Goal: Task Accomplishment & Management: Manage account settings

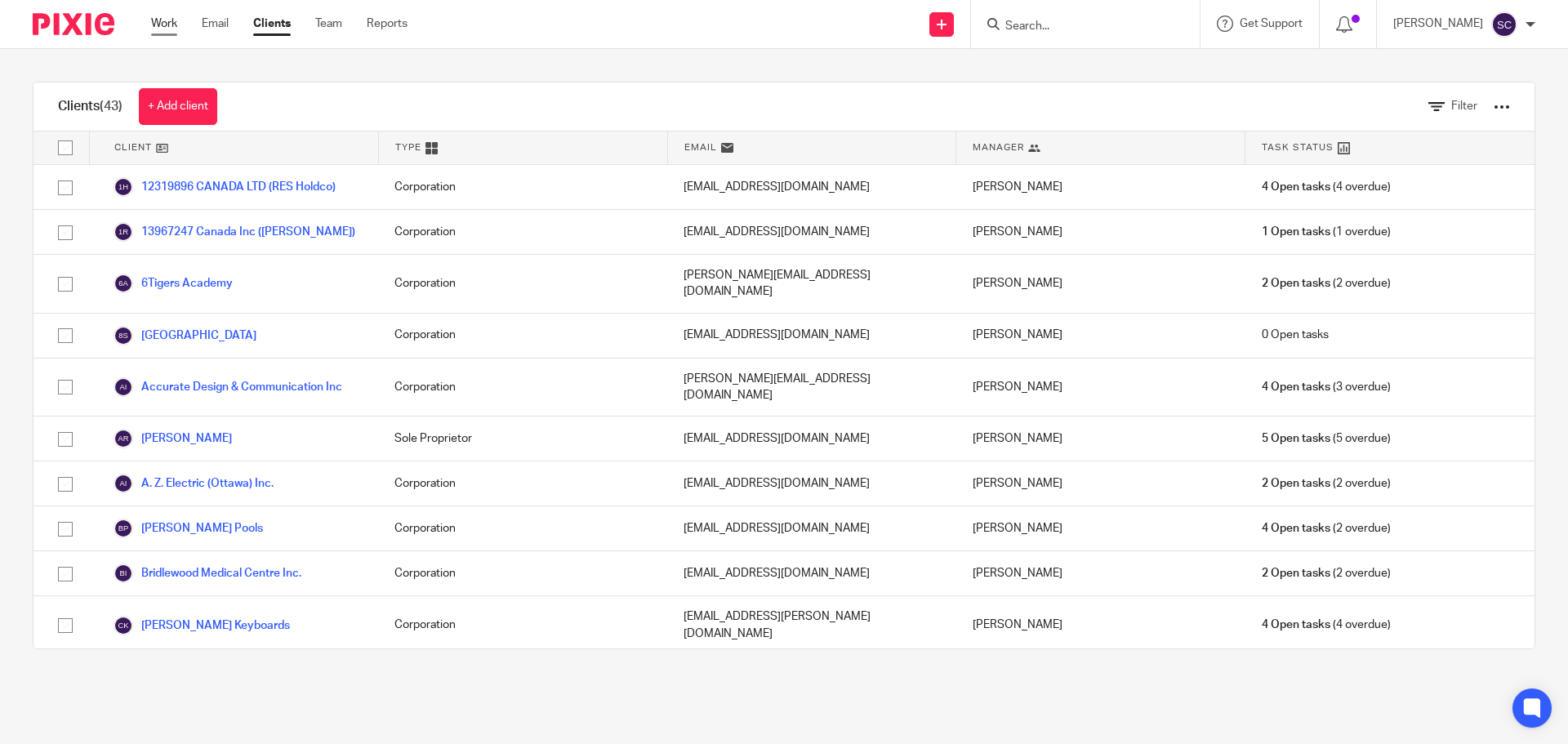
click at [158, 21] on link "Work" at bounding box center [164, 23] width 27 height 16
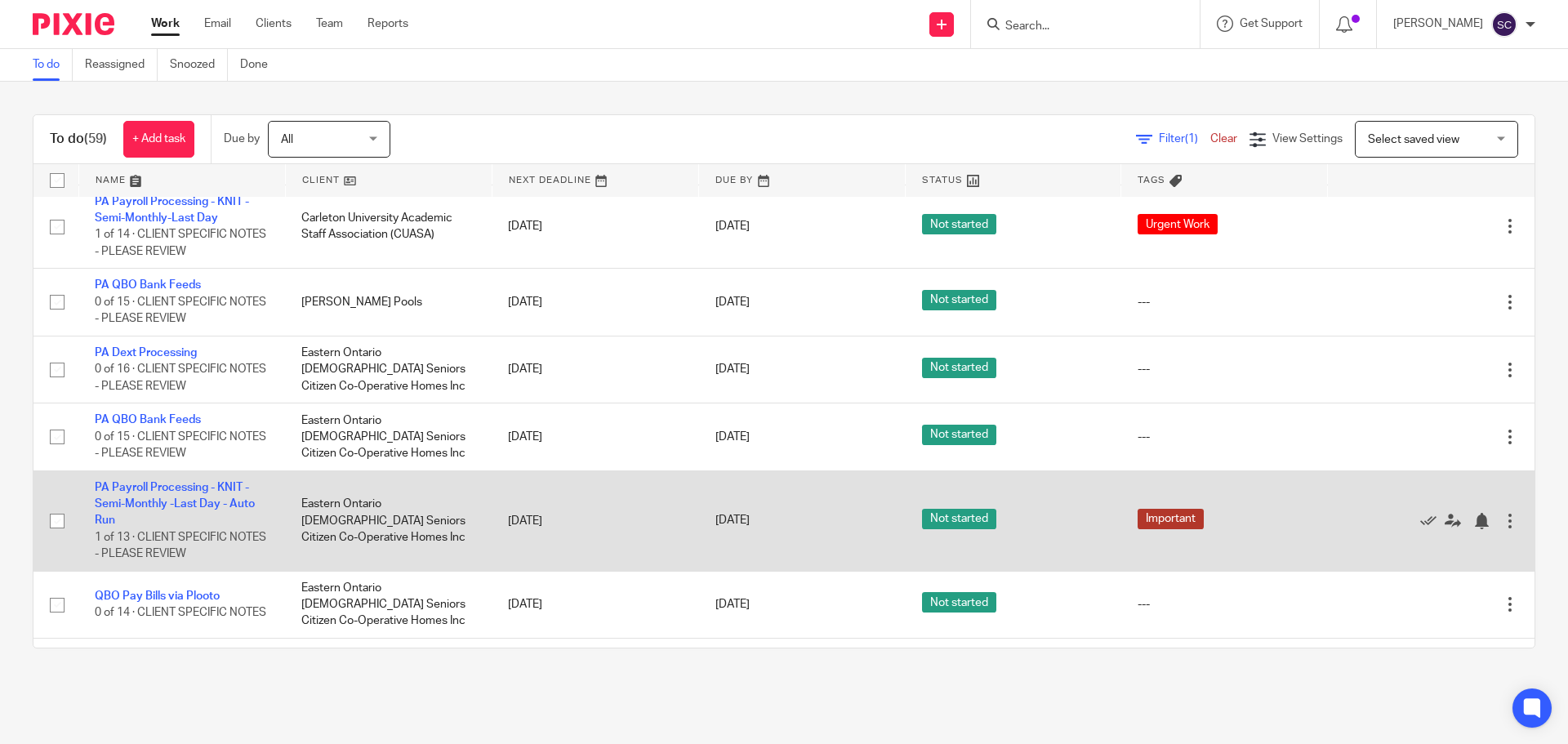
scroll to position [4107, 0]
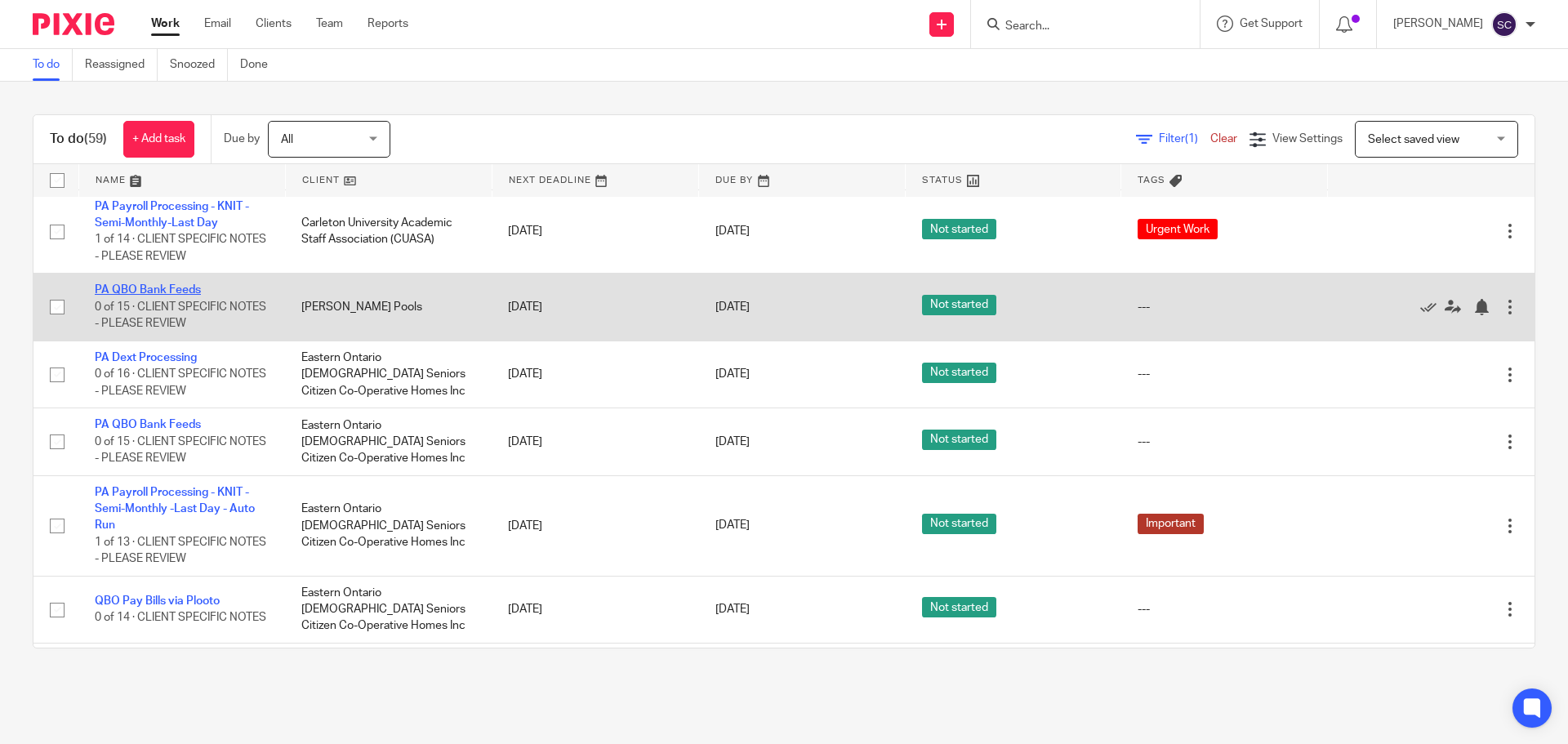
click at [138, 296] on link "PA QBO Bank Feeds" at bounding box center [148, 290] width 106 height 11
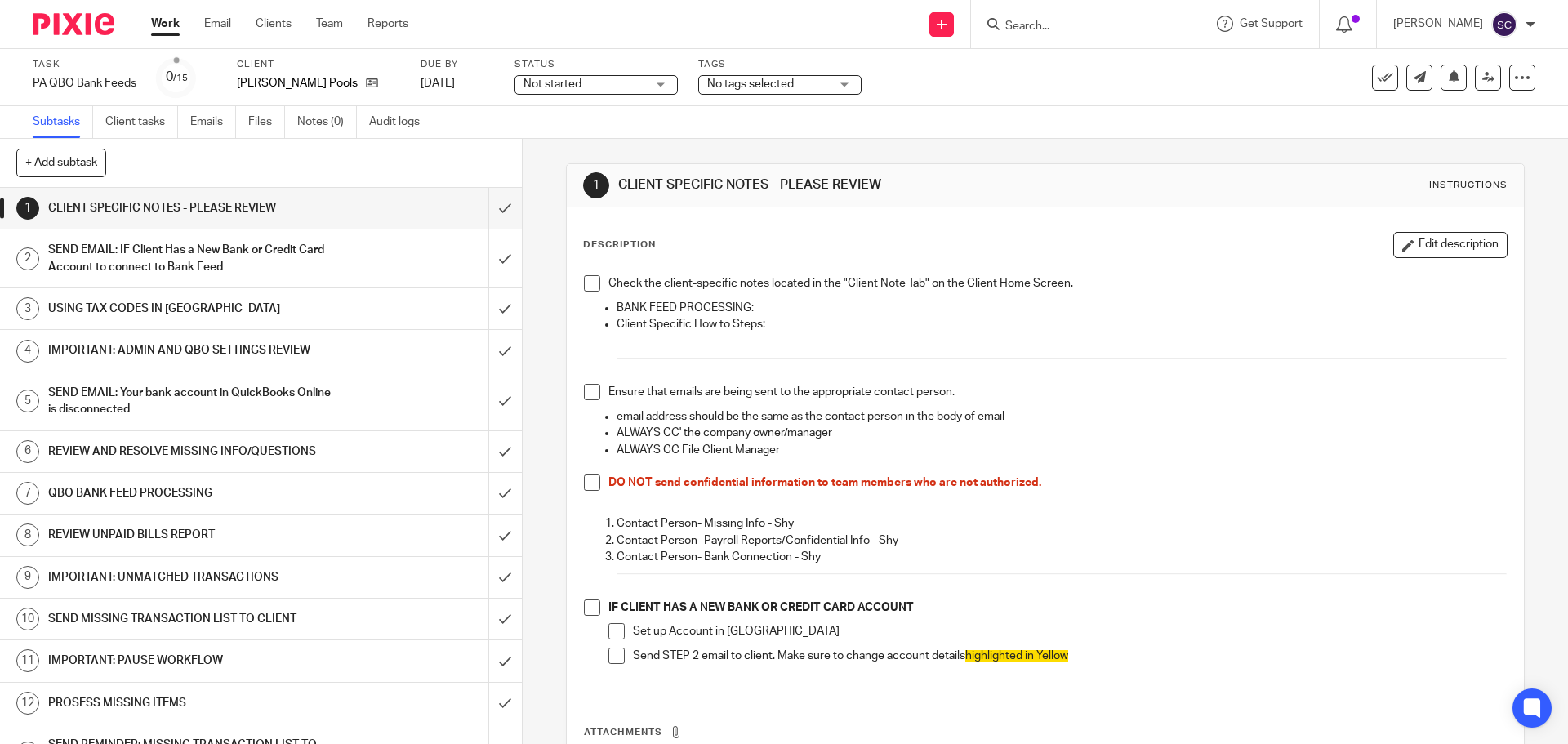
click at [587, 285] on span at bounding box center [592, 283] width 16 height 16
click at [587, 397] on span at bounding box center [592, 392] width 16 height 16
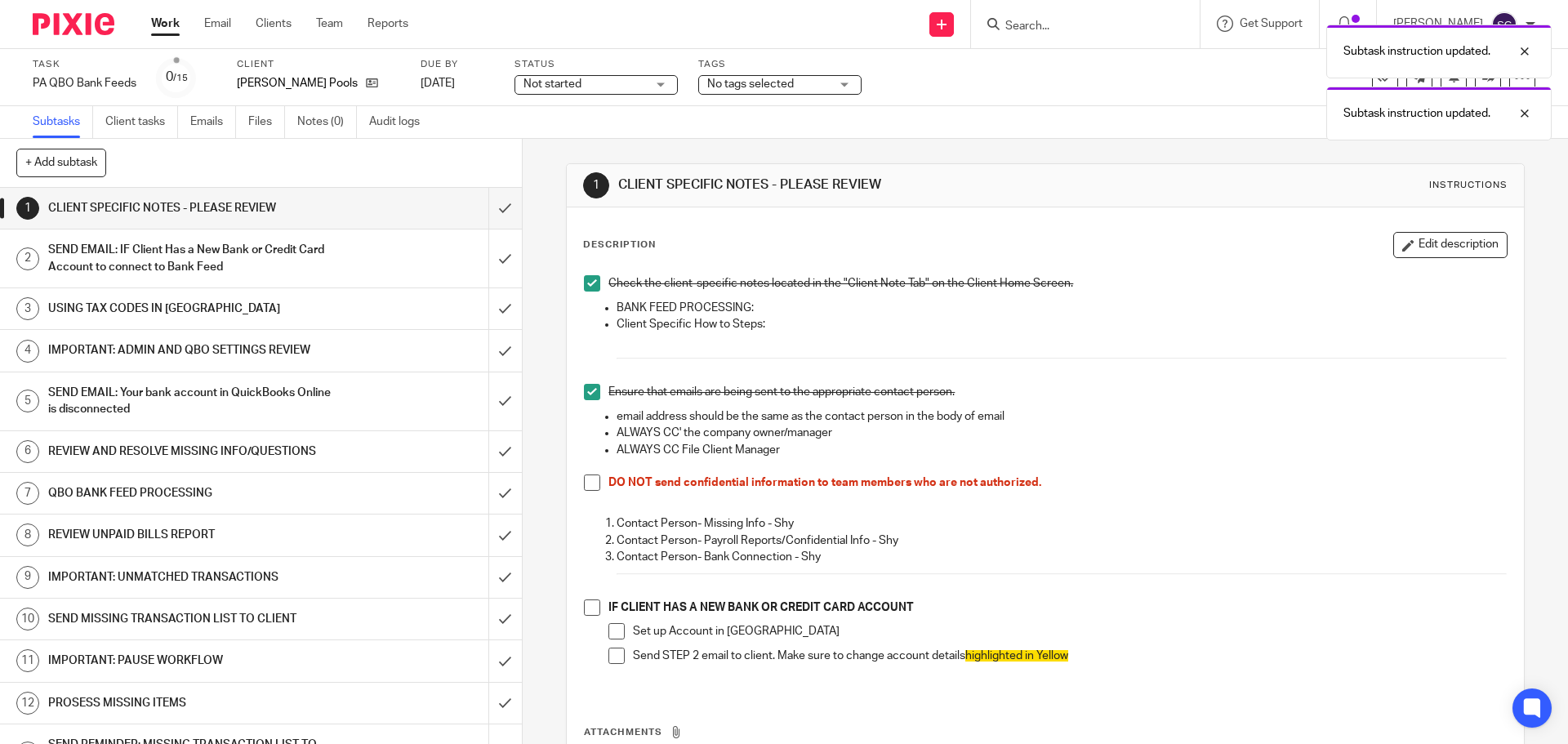
click at [585, 487] on span at bounding box center [592, 482] width 16 height 16
click at [589, 608] on span at bounding box center [592, 607] width 16 height 16
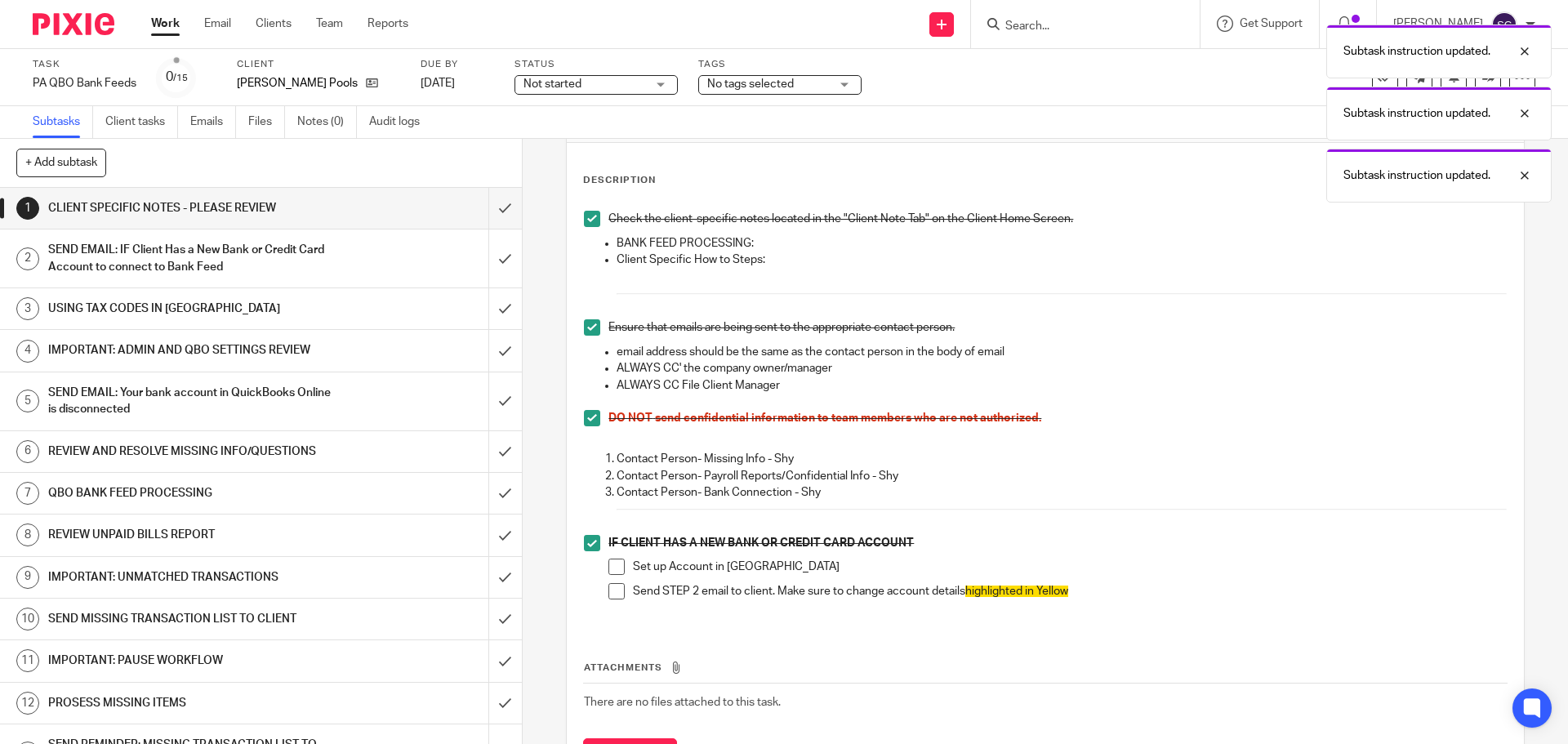
scroll to position [145, 0]
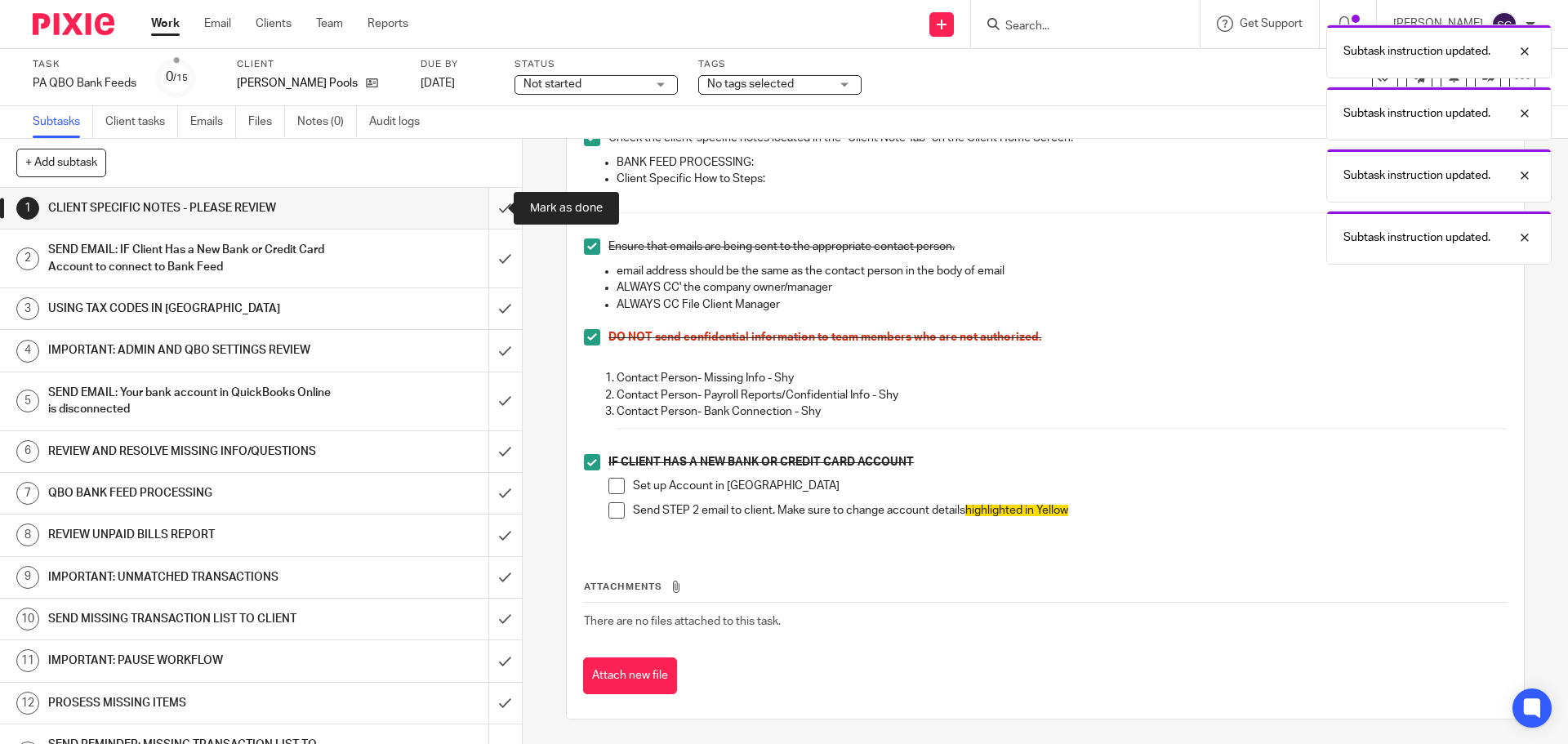
click at [485, 211] on input "submit" at bounding box center [261, 208] width 522 height 41
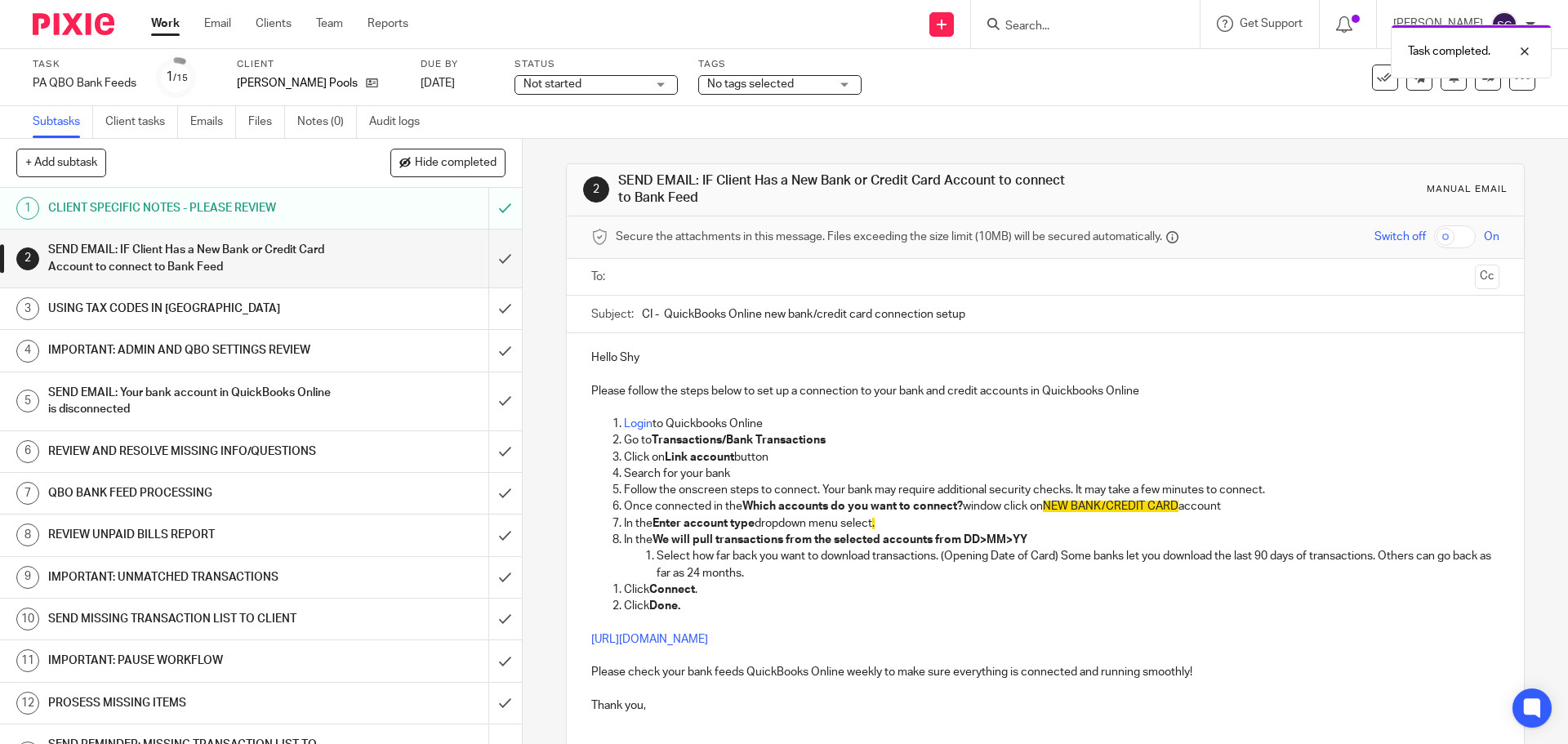
click at [627, 273] on input "text" at bounding box center [1044, 277] width 846 height 19
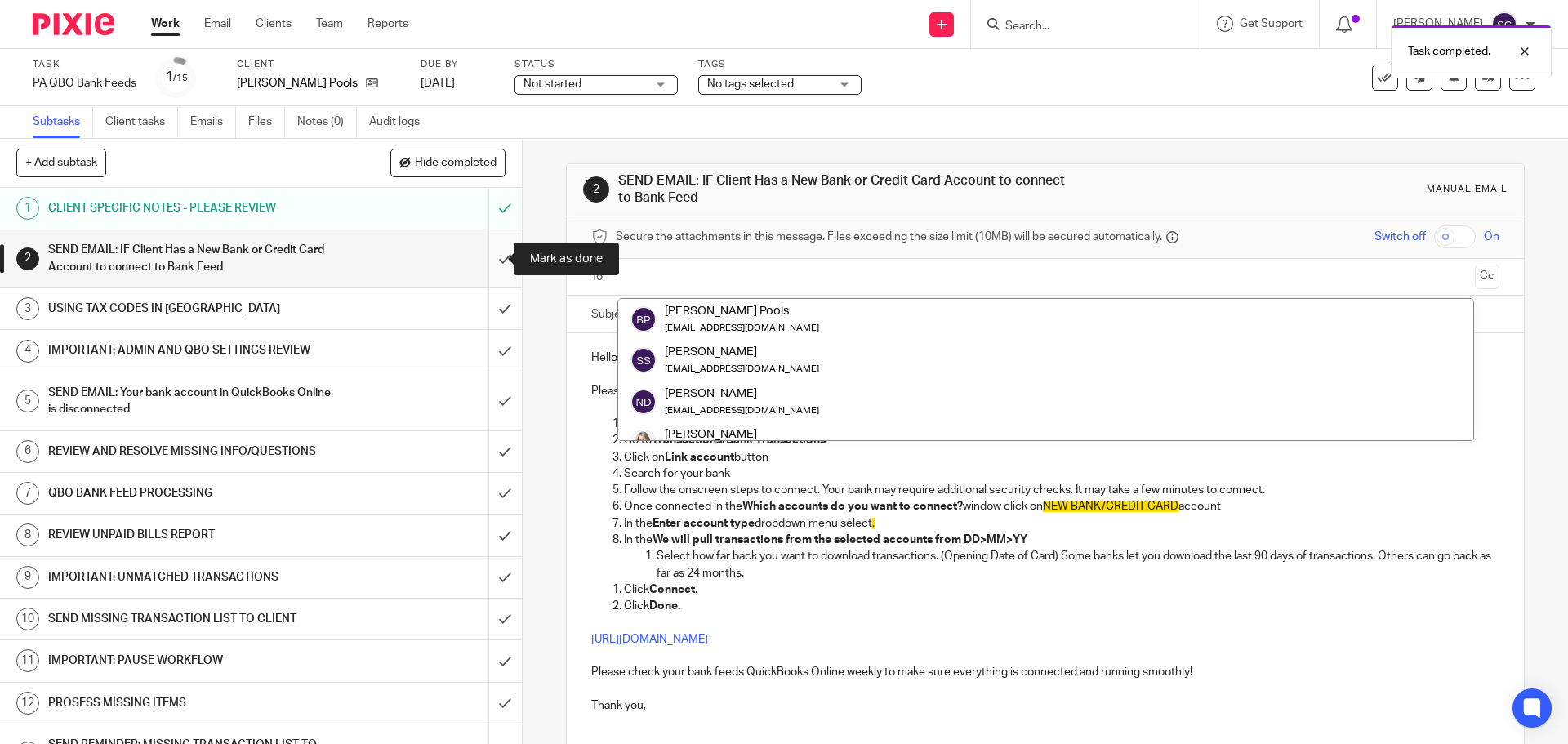
click at [485, 258] on input "submit" at bounding box center [261, 258] width 522 height 58
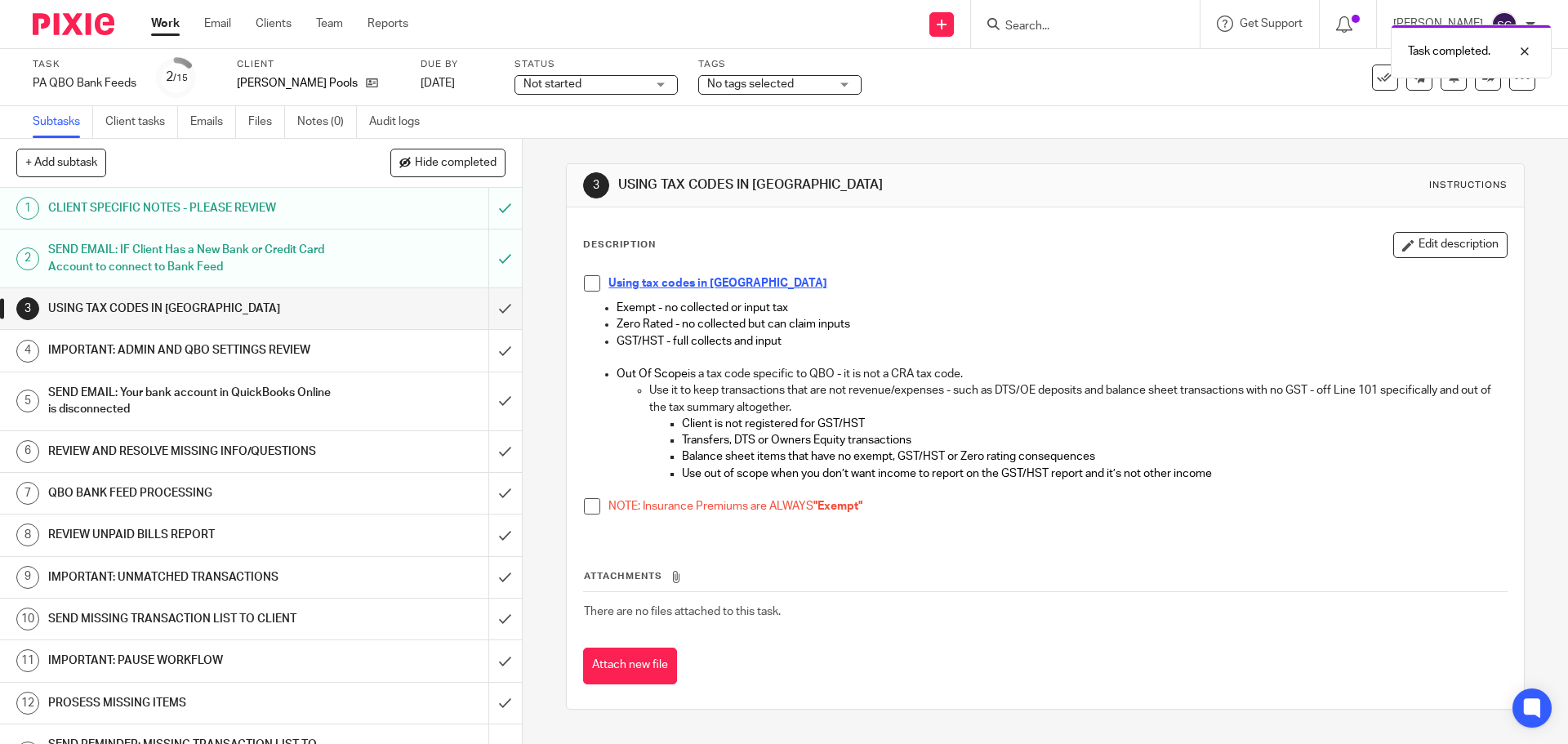
click at [584, 288] on span at bounding box center [592, 283] width 16 height 16
click at [584, 506] on span at bounding box center [592, 506] width 16 height 16
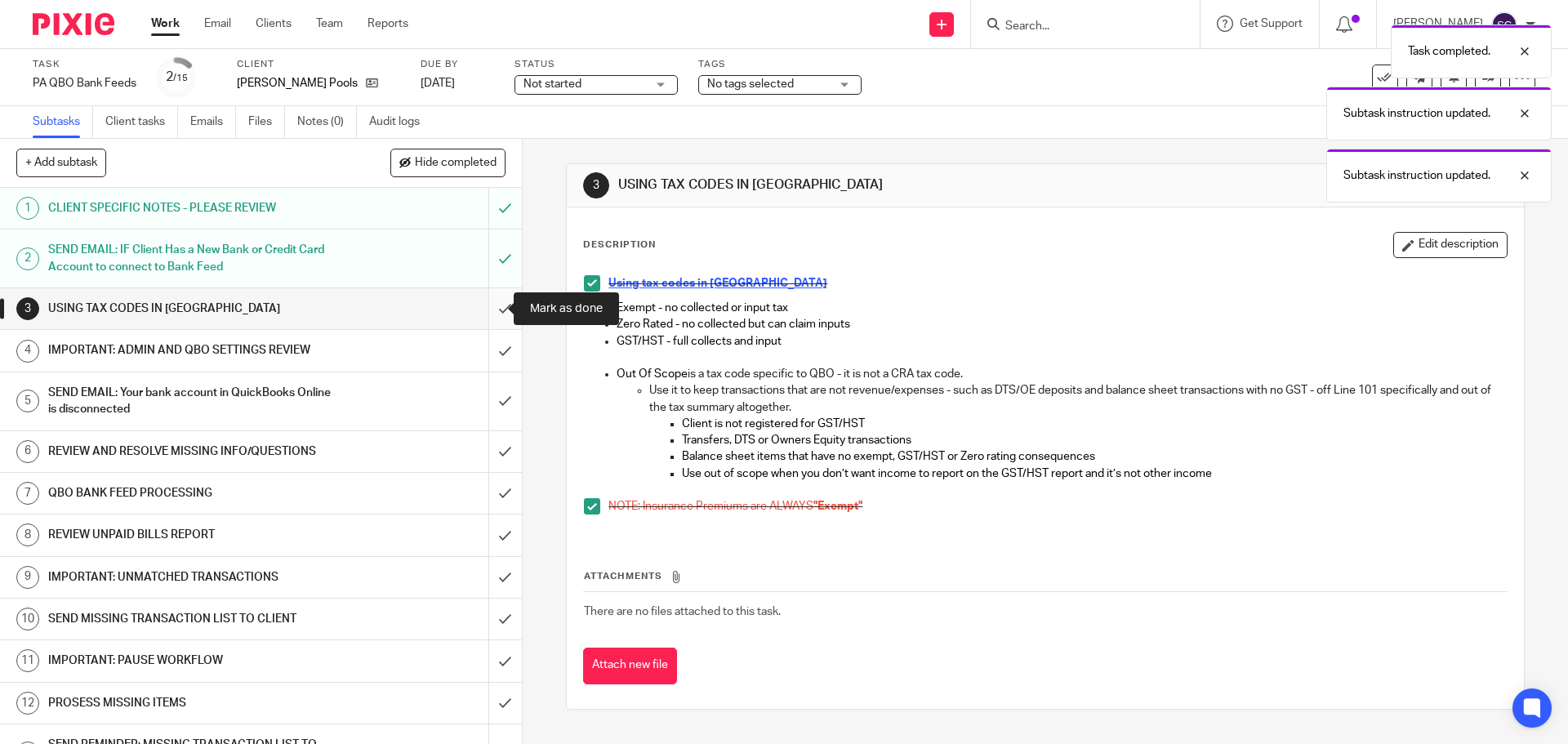
click at [488, 308] on input "submit" at bounding box center [261, 308] width 522 height 41
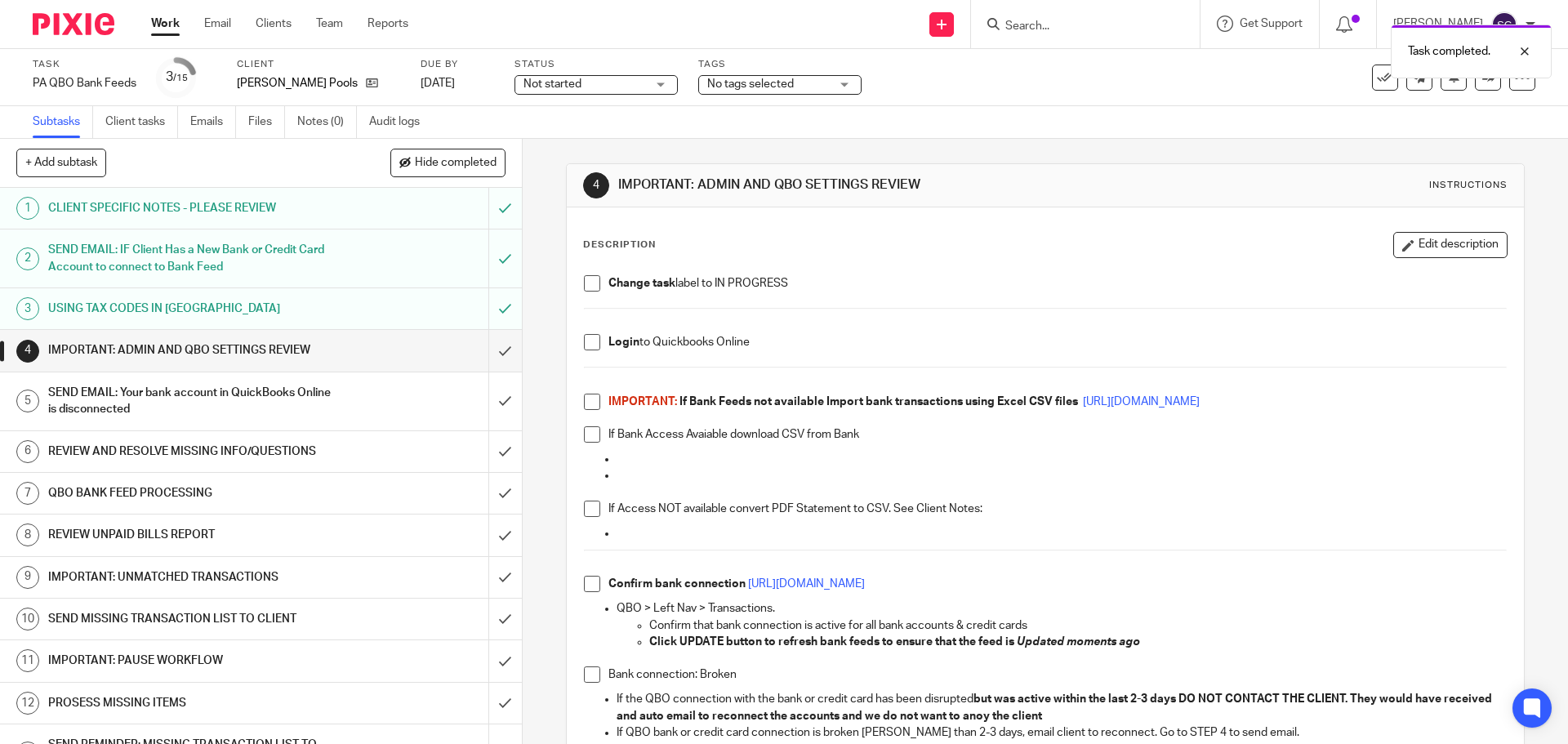
click at [584, 280] on span at bounding box center [592, 283] width 16 height 16
click at [588, 338] on span at bounding box center [592, 342] width 16 height 16
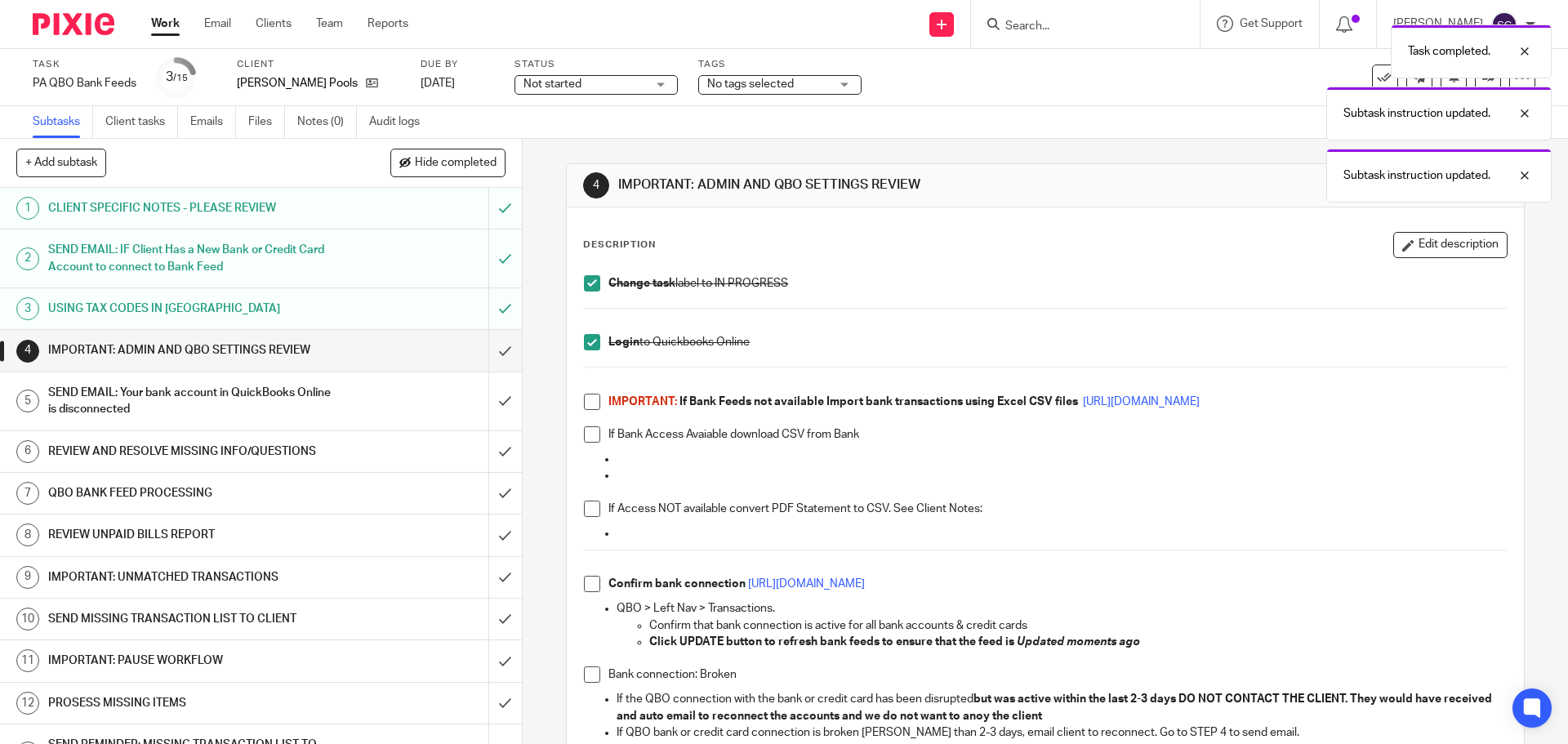
click at [586, 401] on span at bounding box center [592, 401] width 16 height 16
click at [589, 436] on span at bounding box center [592, 434] width 16 height 16
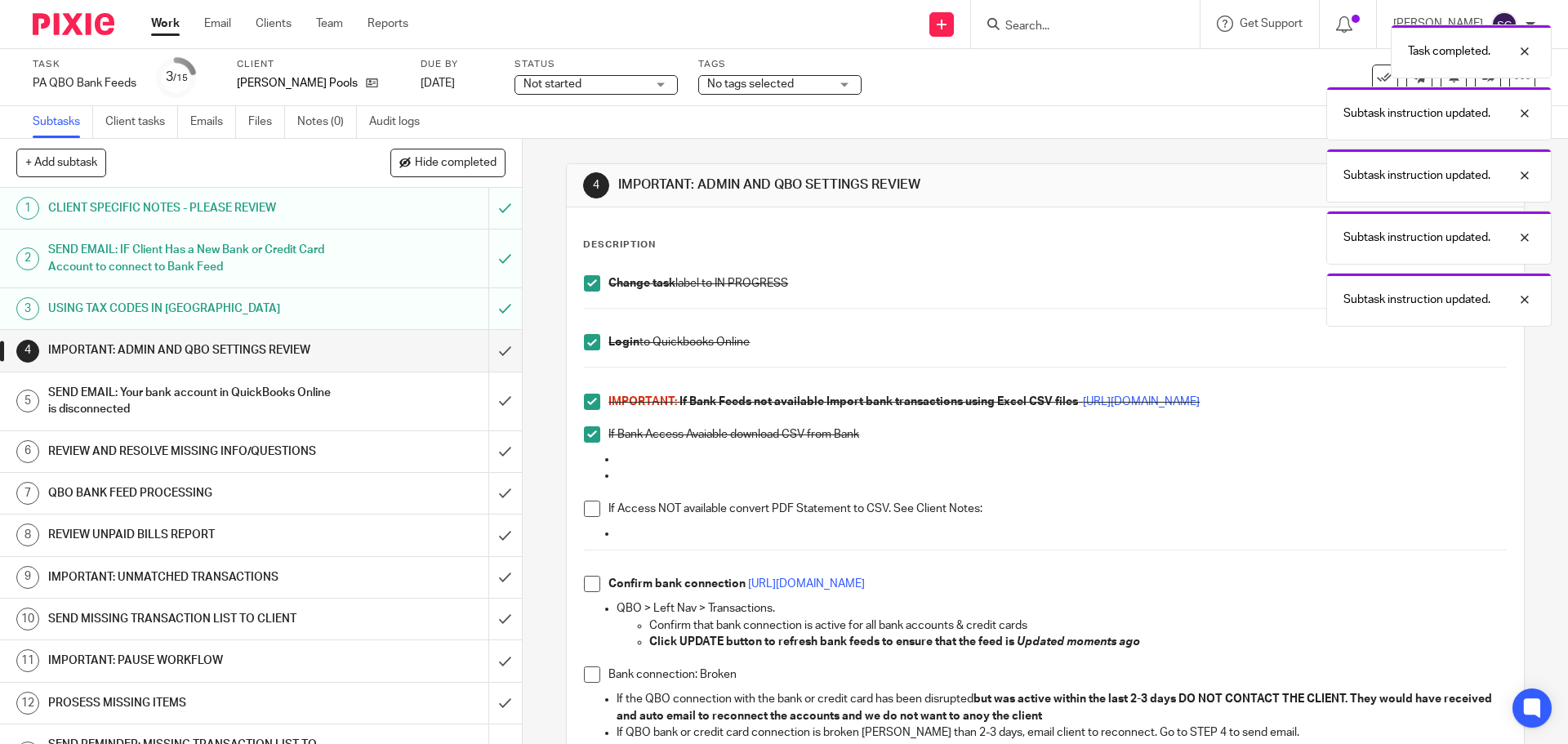
click at [586, 510] on span at bounding box center [592, 509] width 16 height 16
click at [584, 583] on span at bounding box center [592, 584] width 16 height 16
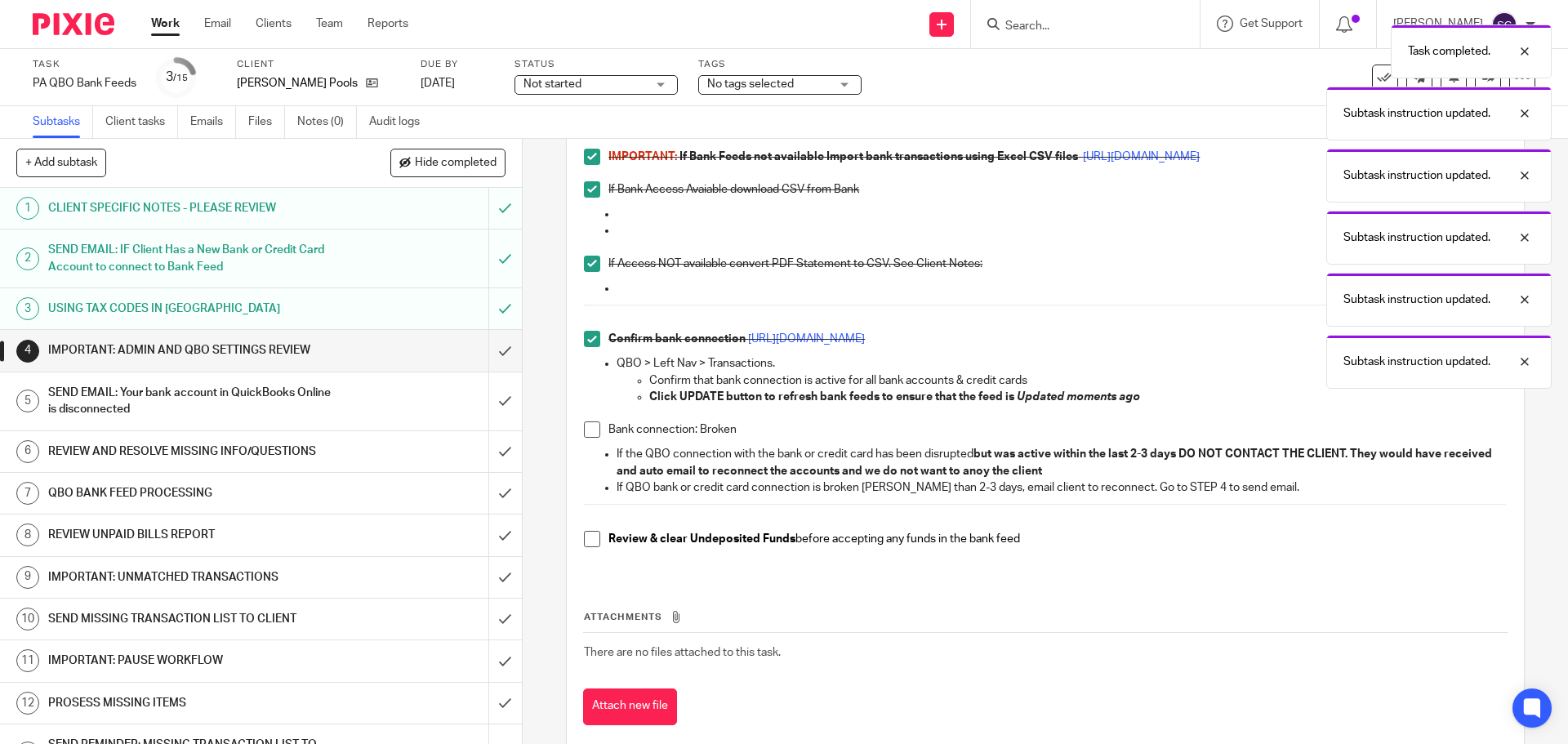
scroll to position [276, 0]
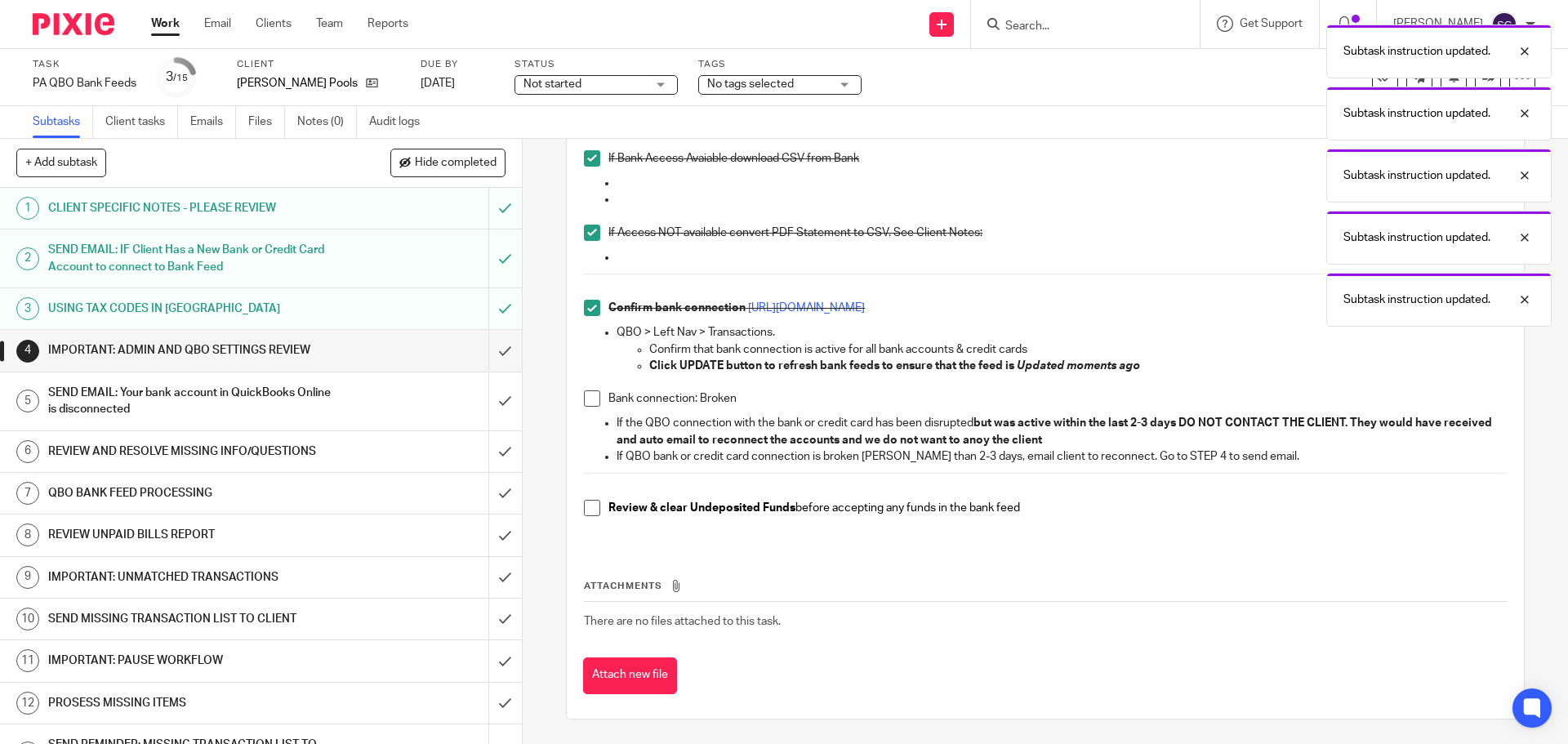
drag, startPoint x: 591, startPoint y: 395, endPoint x: 597, endPoint y: 440, distance: 45.4
click at [591, 397] on span at bounding box center [592, 399] width 16 height 16
click at [585, 508] on span at bounding box center [592, 508] width 16 height 16
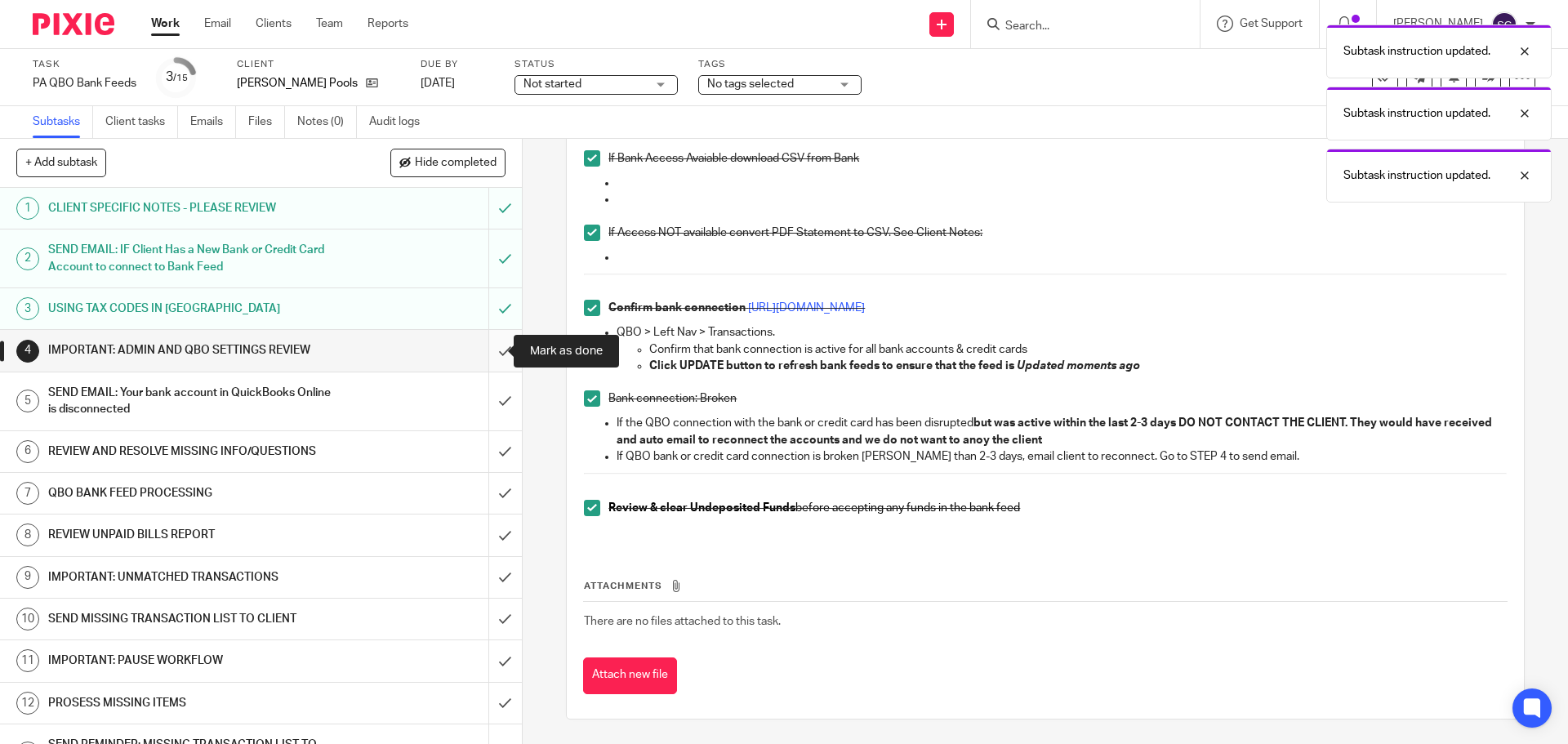
click at [486, 353] on input "submit" at bounding box center [261, 350] width 522 height 41
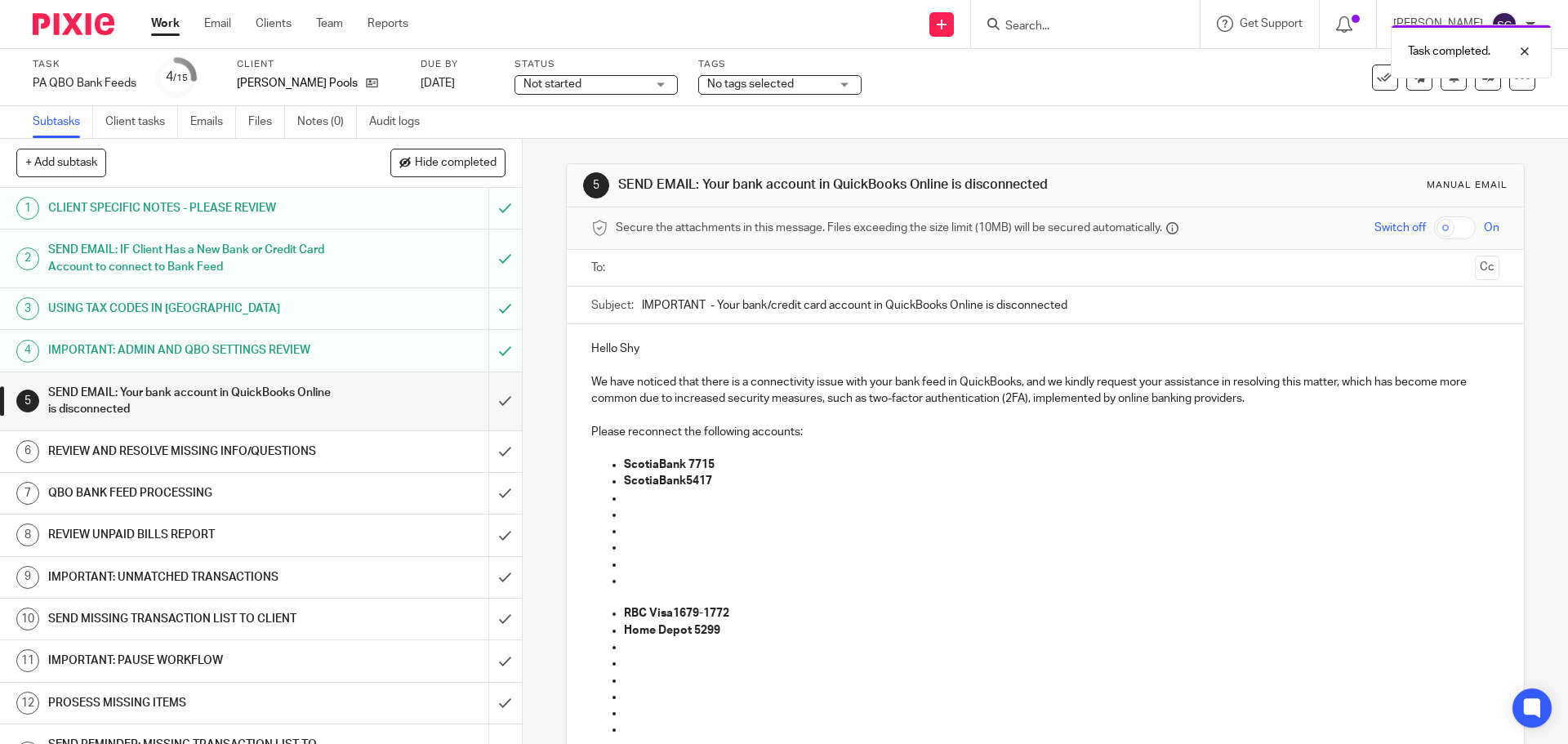
click at [637, 272] on input "text" at bounding box center [1044, 269] width 846 height 19
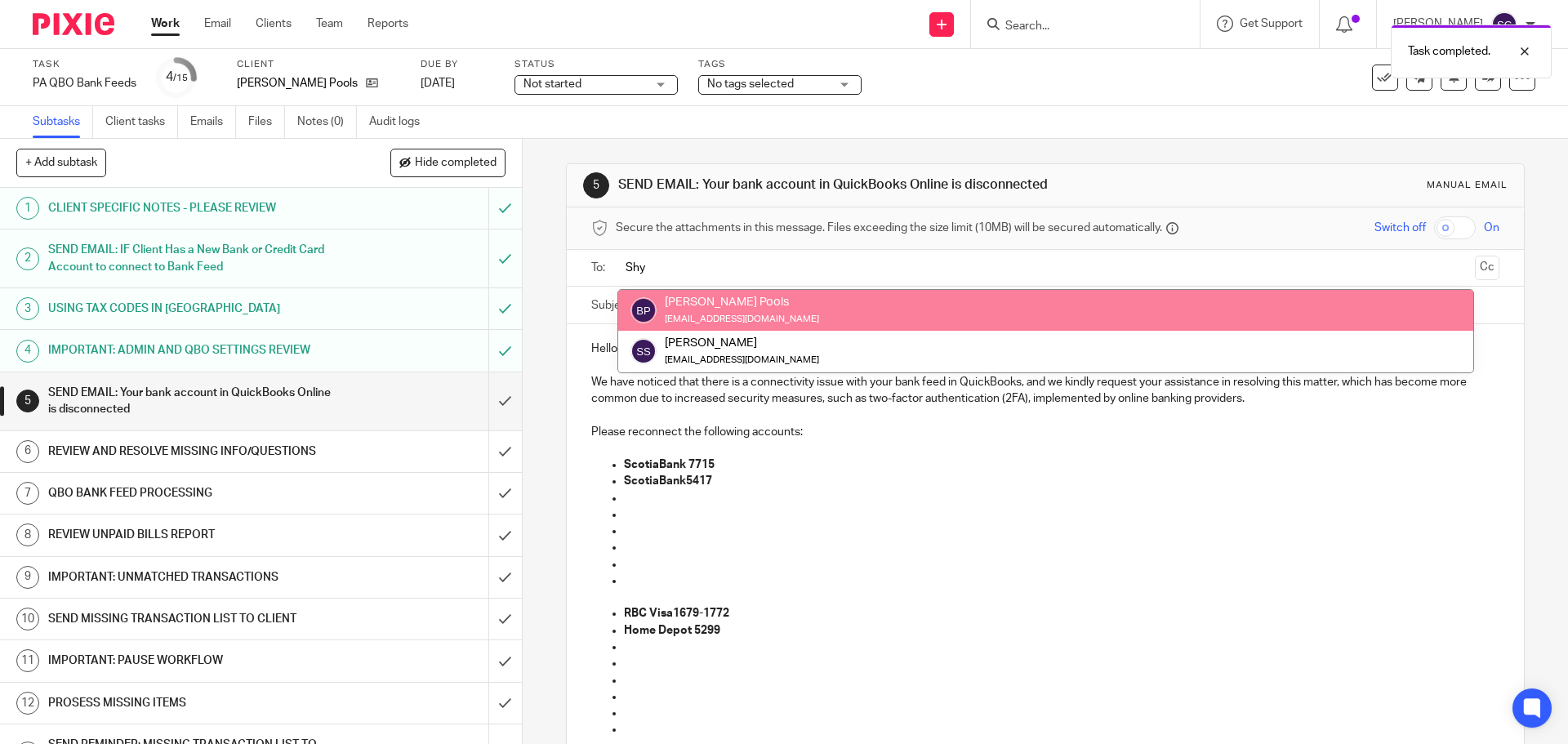
type input "Shy"
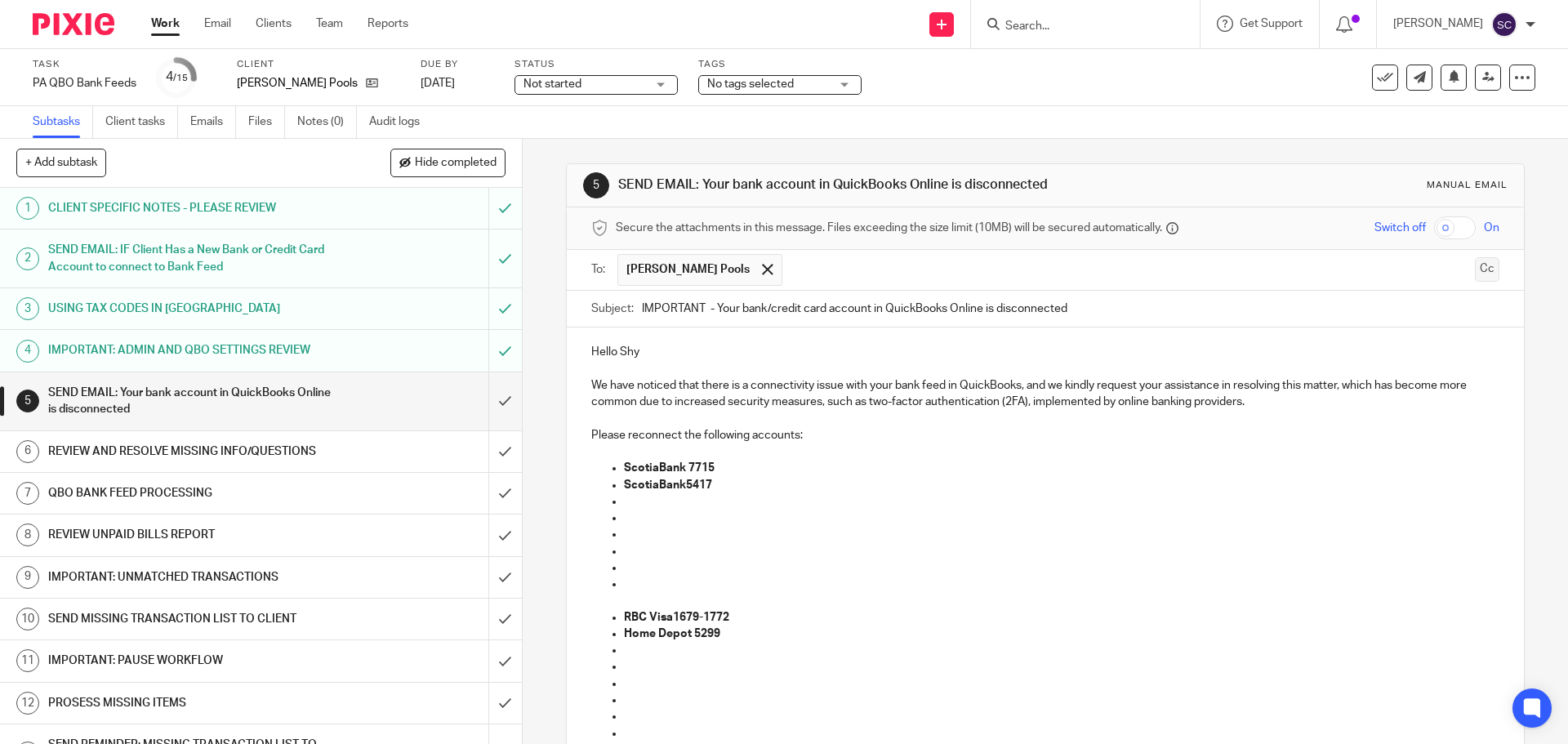
click at [1475, 273] on button "Cc" at bounding box center [1487, 270] width 25 height 25
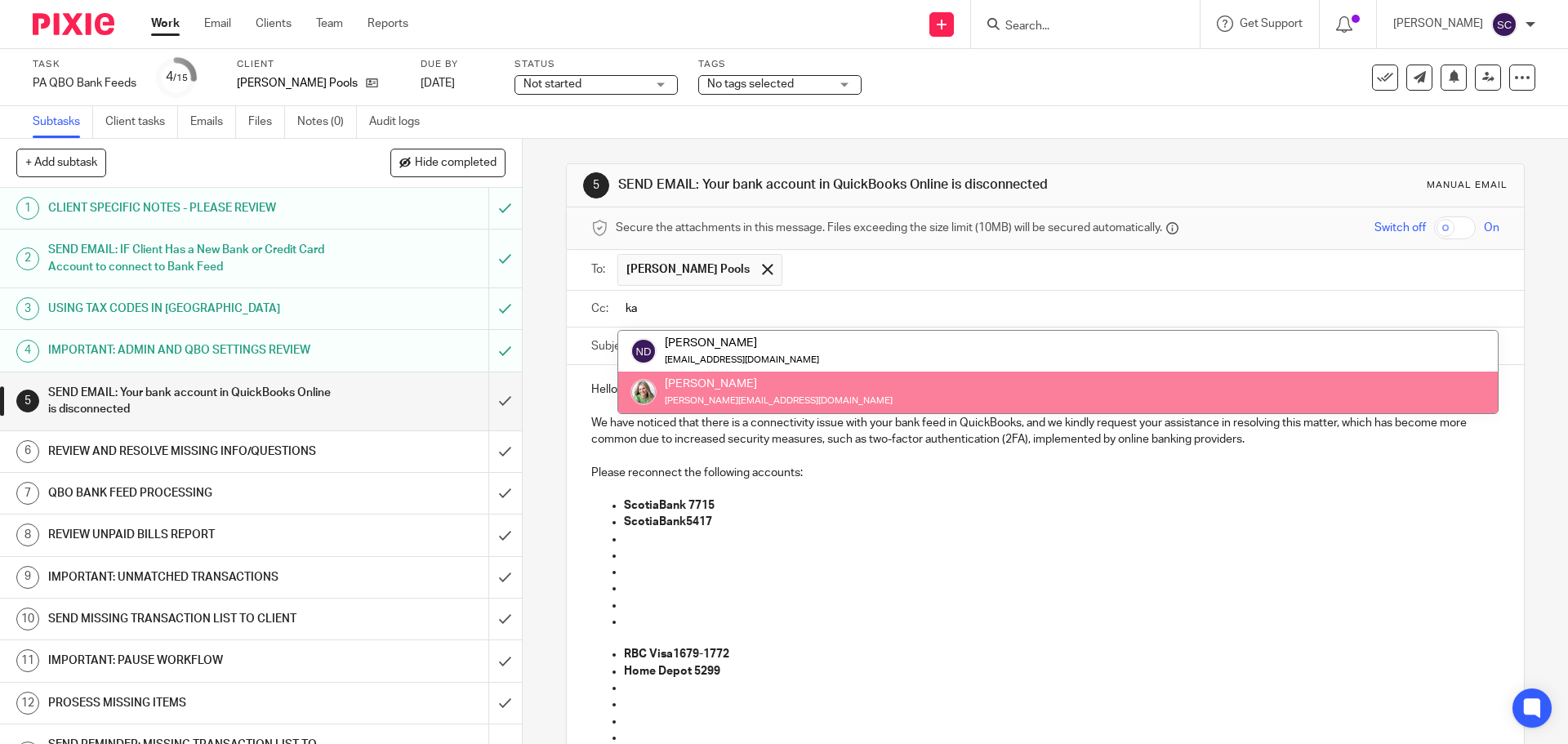
type input "ka"
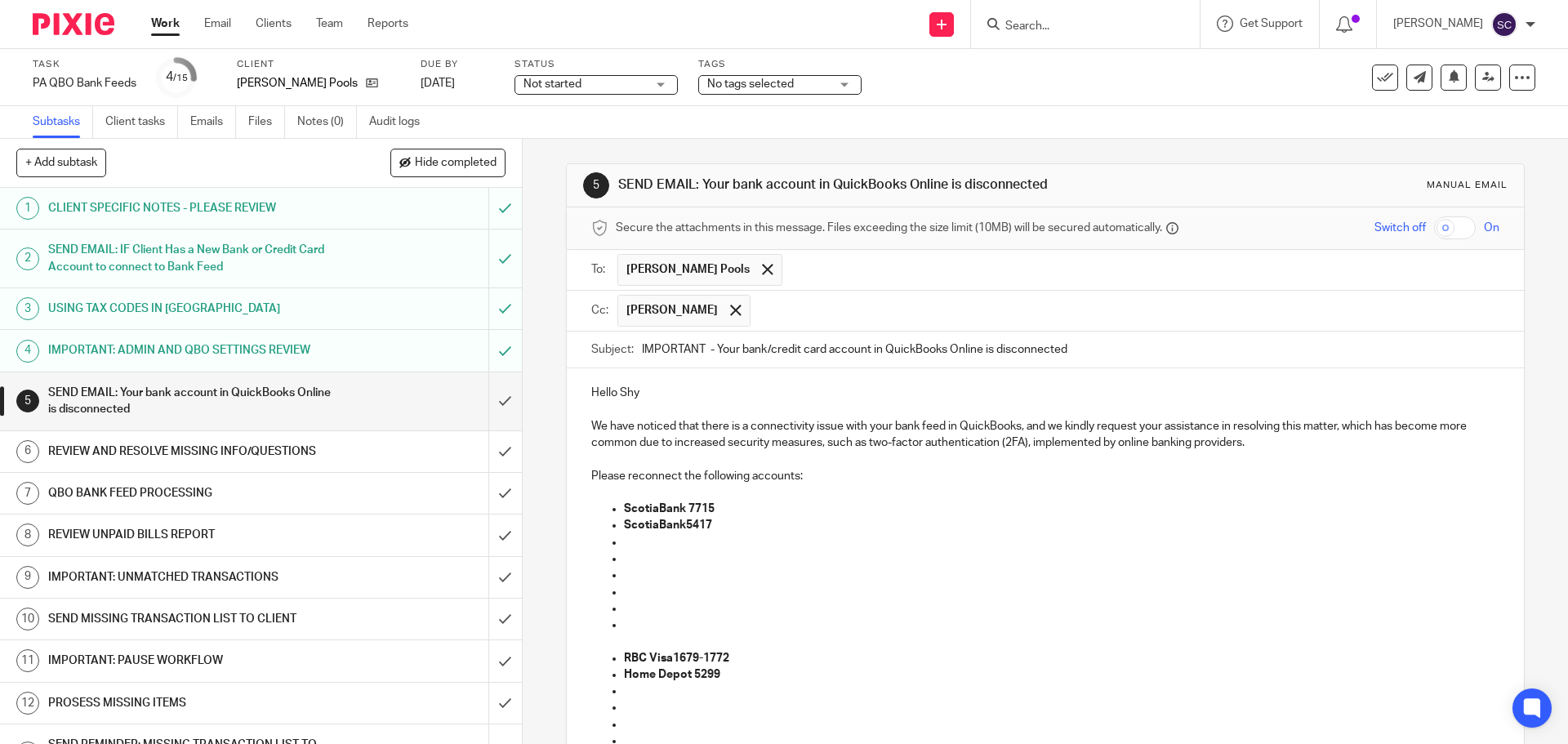
click at [702, 348] on input "IMPORTANT - Your bank/credit card account in QuickBooks Online is disconnected" at bounding box center [1070, 350] width 857 height 37
click at [1108, 349] on input "IMPORTANT: BP - Your bank/credit card account in QuickBooks Online is disconnec…" at bounding box center [1070, 350] width 857 height 37
type input "IMPORTANT: BP - Your bank/credit card account in QuickBooks Online is disconnec…"
click at [646, 390] on p "Hello Shy" at bounding box center [1044, 393] width 908 height 16
click at [726, 503] on p "ScotiaBank 7715" at bounding box center [1061, 509] width 875 height 16
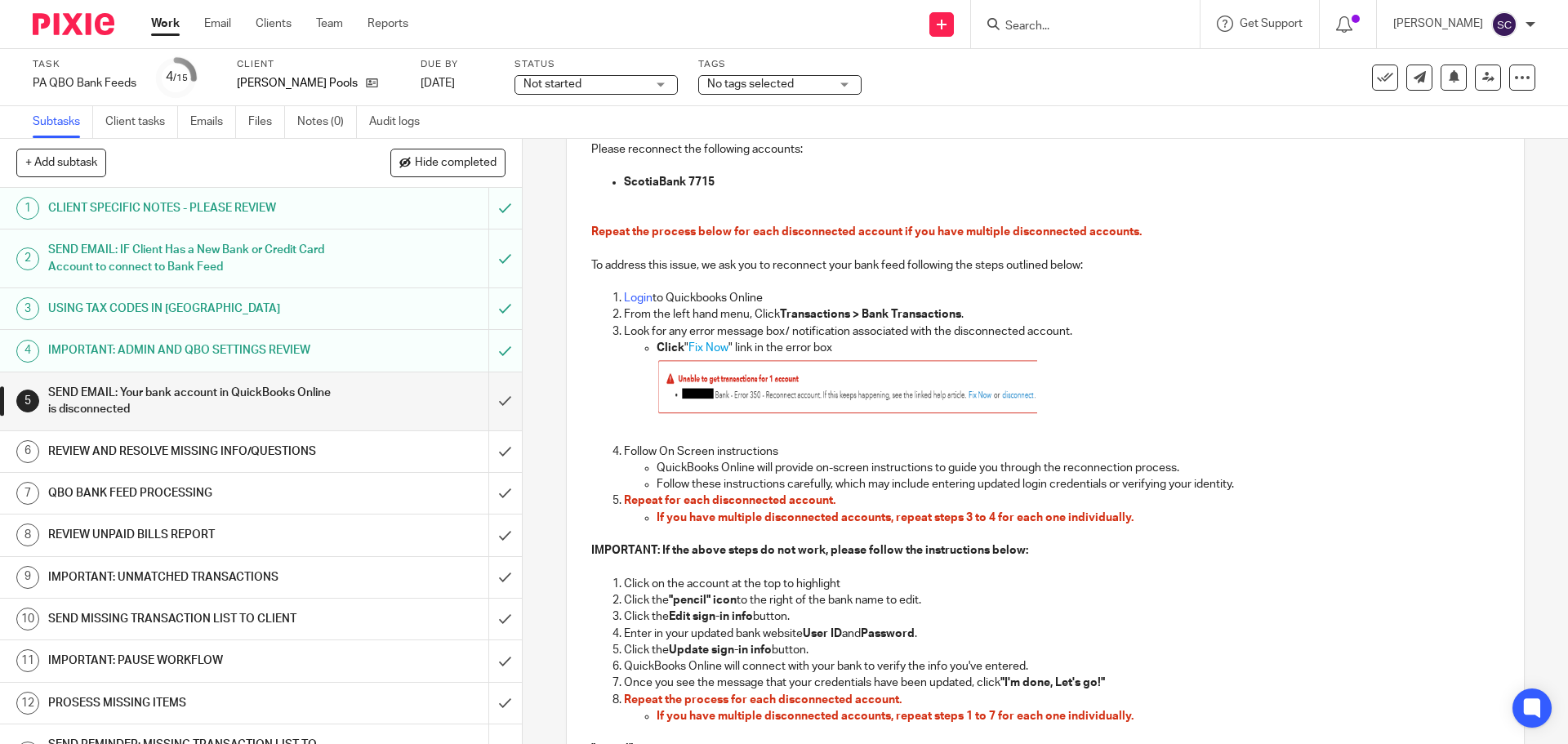
scroll to position [790, 0]
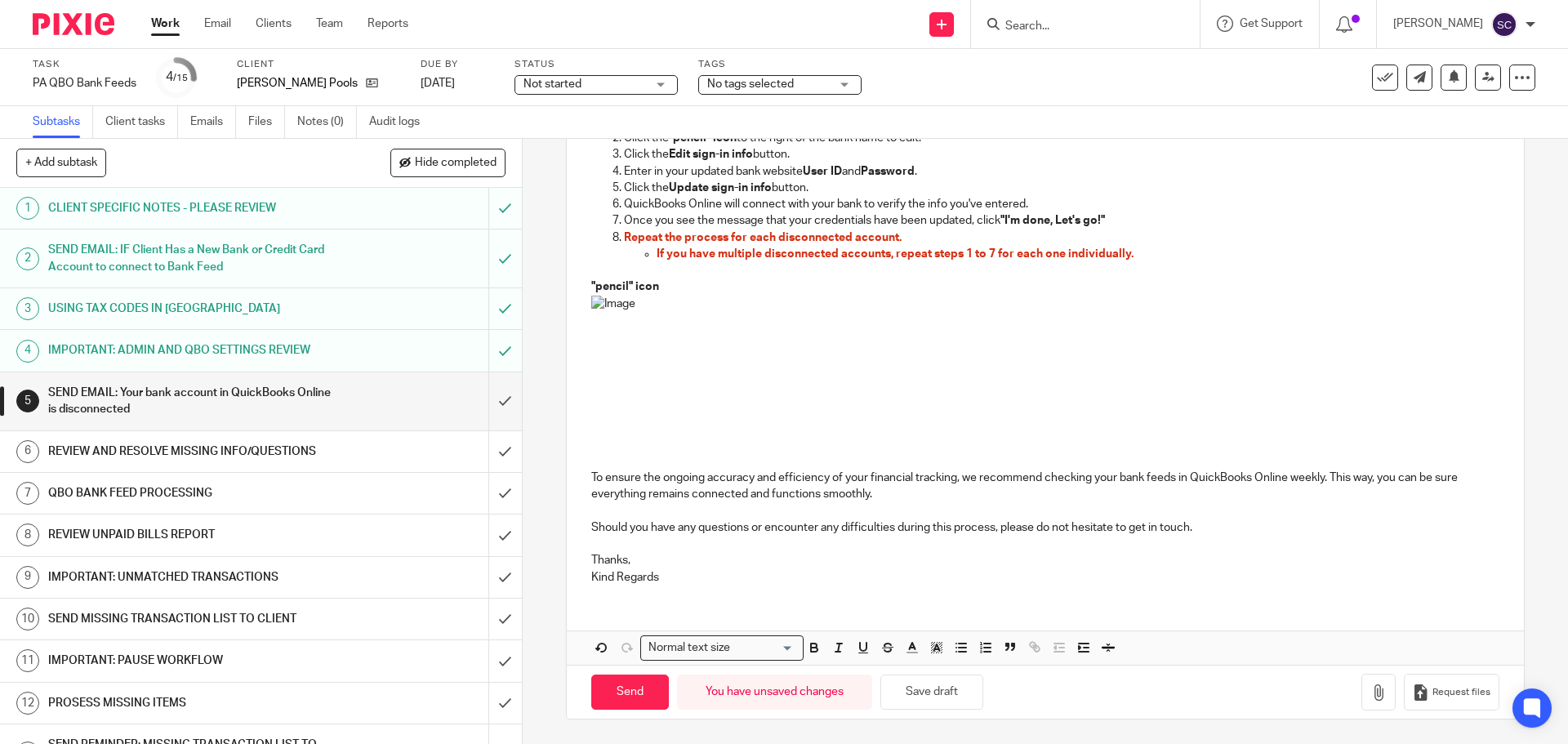
click at [673, 582] on p "Thanks, Kind Regards" at bounding box center [1044, 568] width 908 height 33
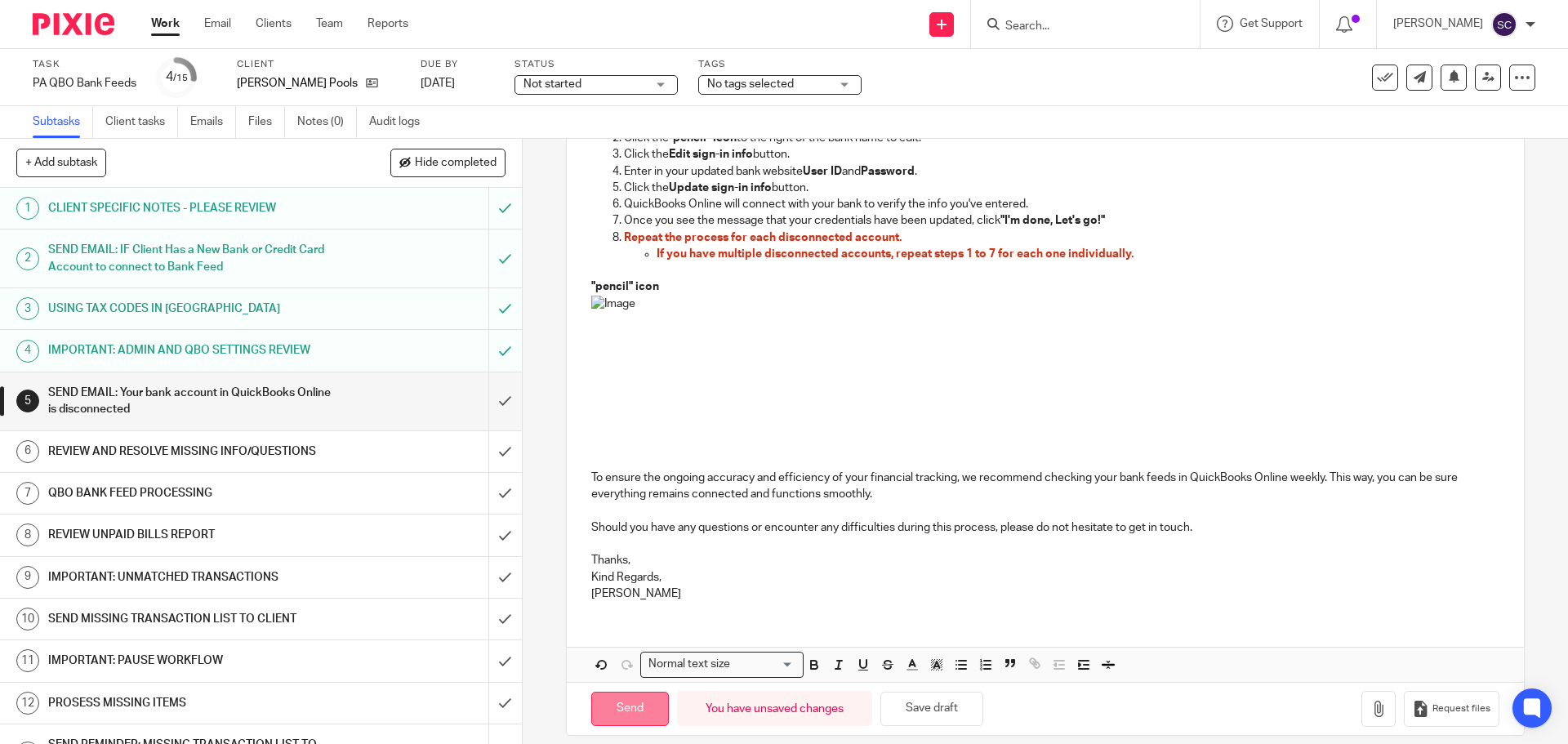
click at [618, 715] on input "Send" at bounding box center [630, 709] width 78 height 35
type input "Sent"
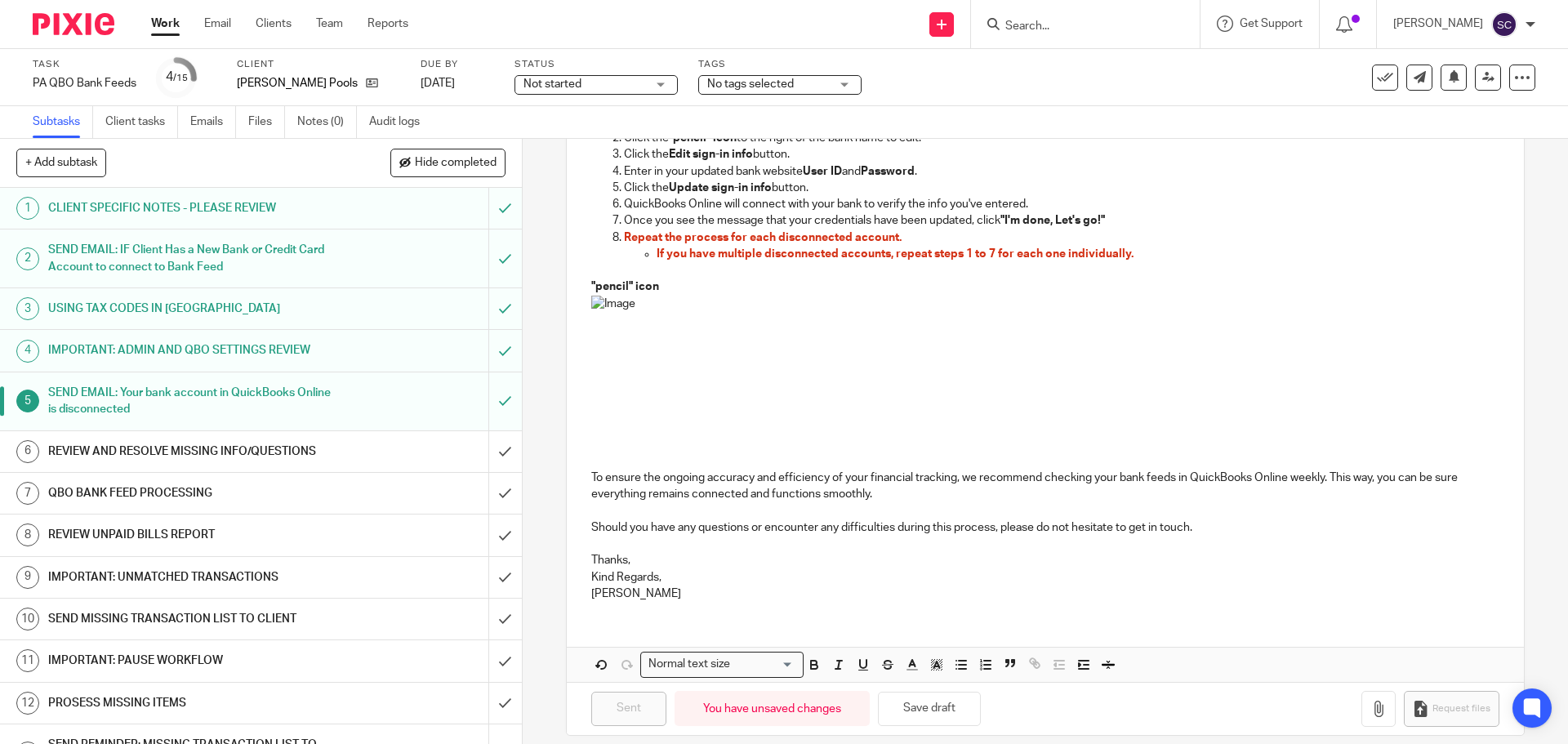
click at [661, 82] on div "Not started Not started" at bounding box center [596, 84] width 163 height 20
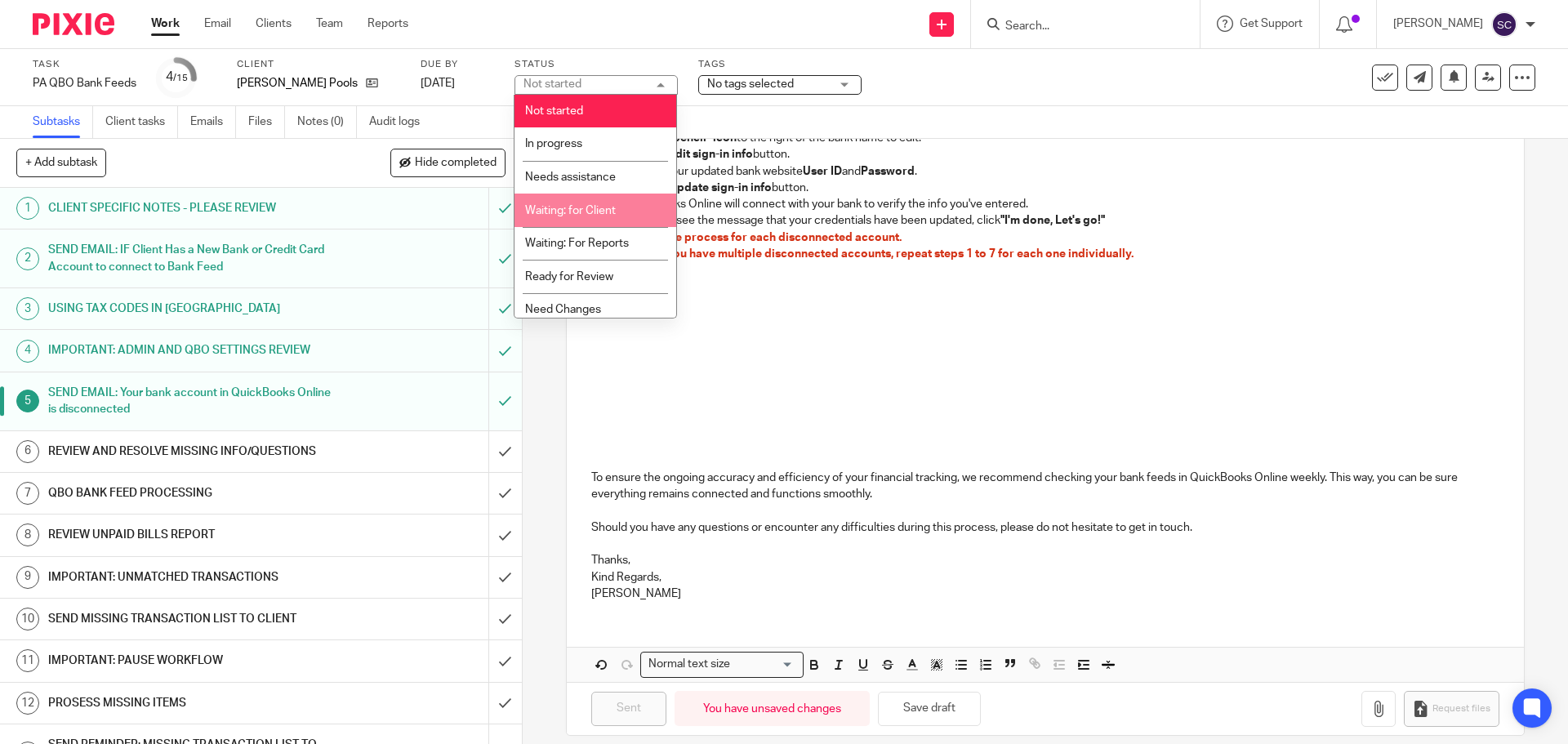
click at [590, 214] on span "Waiting: for Client" at bounding box center [571, 211] width 91 height 11
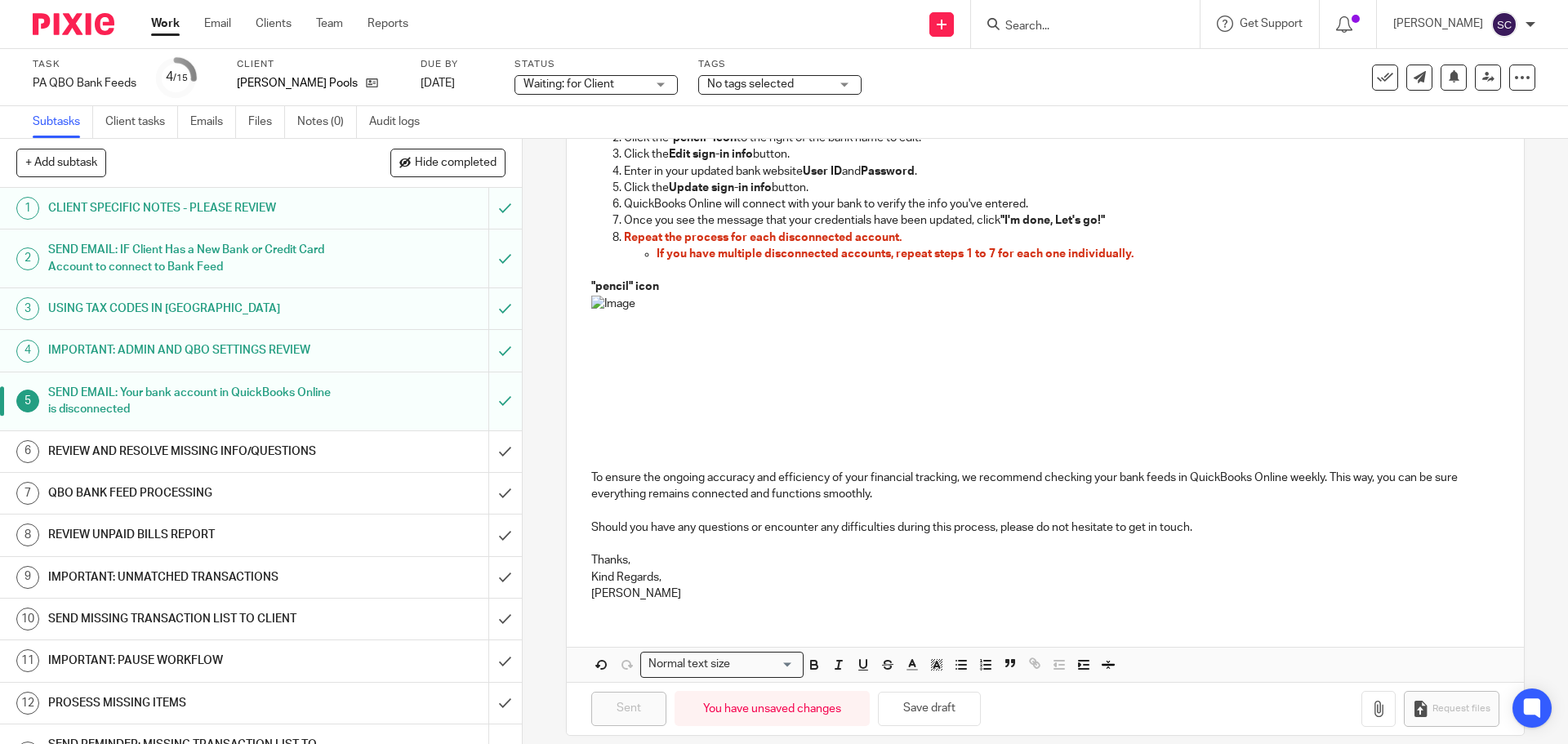
click at [161, 36] on div "Work Email Clients Team Reports Work Email Clients Team Reports Settings" at bounding box center [284, 24] width 298 height 48
click at [162, 21] on link "Work" at bounding box center [165, 23] width 28 height 16
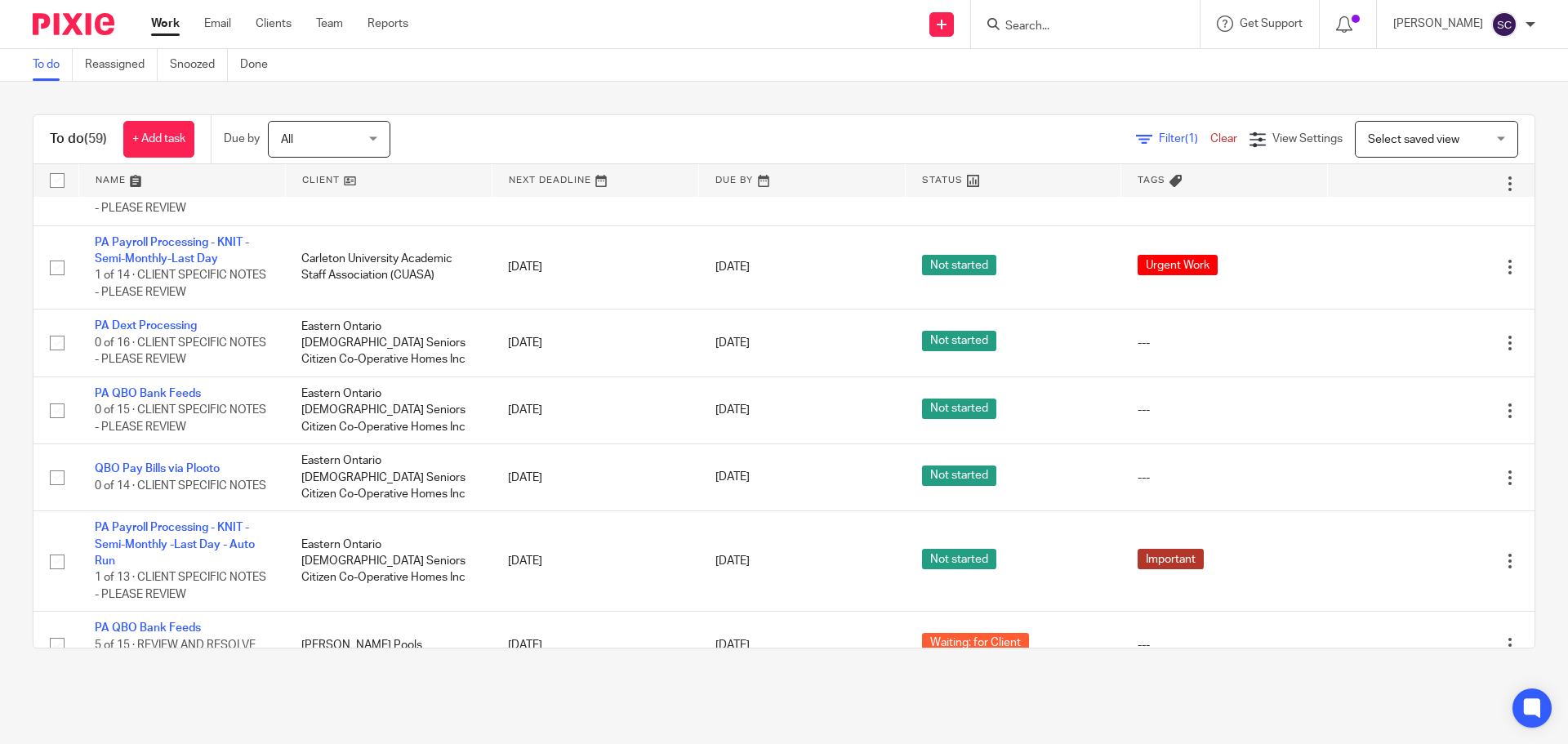
scroll to position [4270, 0]
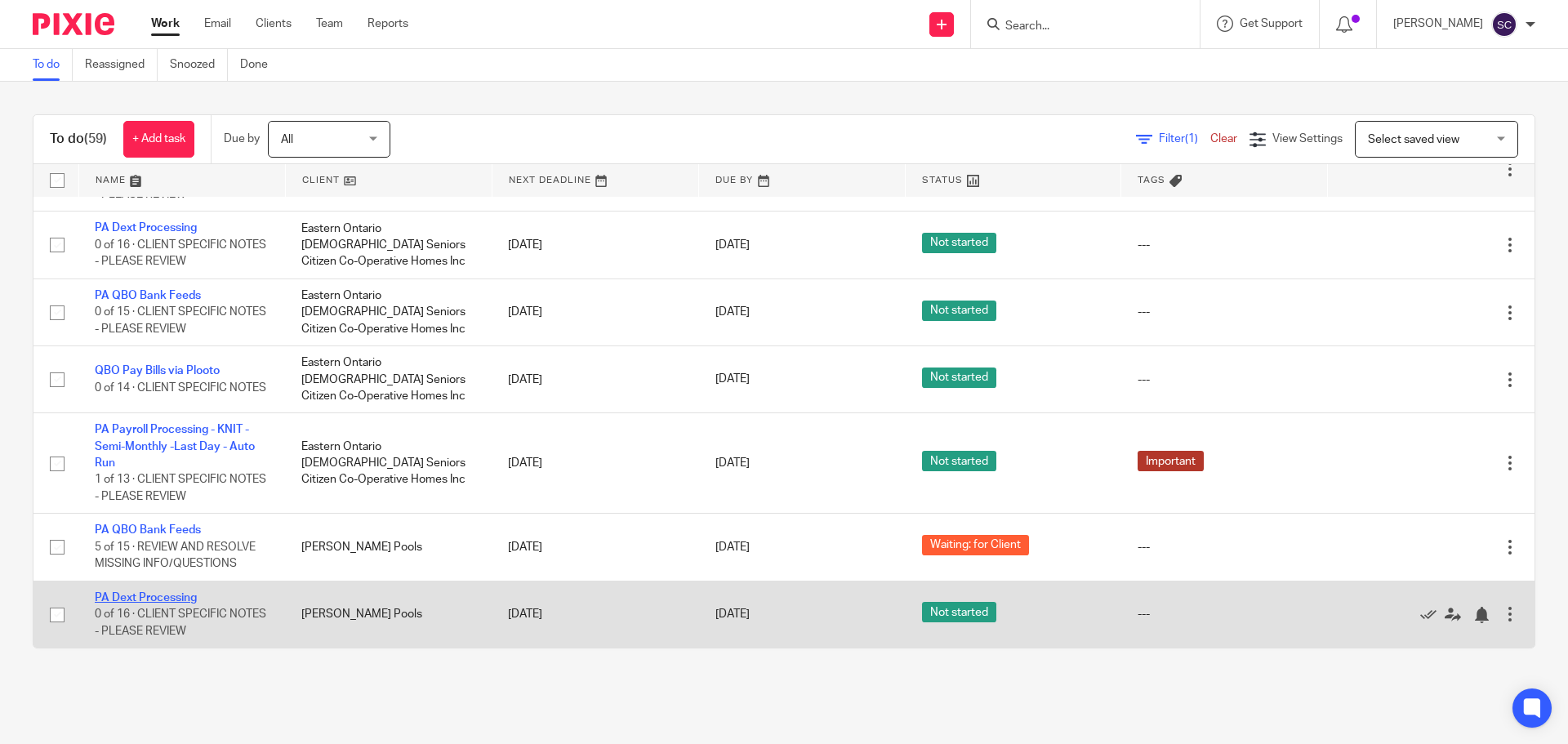
click at [138, 598] on link "PA Dext Processing" at bounding box center [146, 598] width 102 height 11
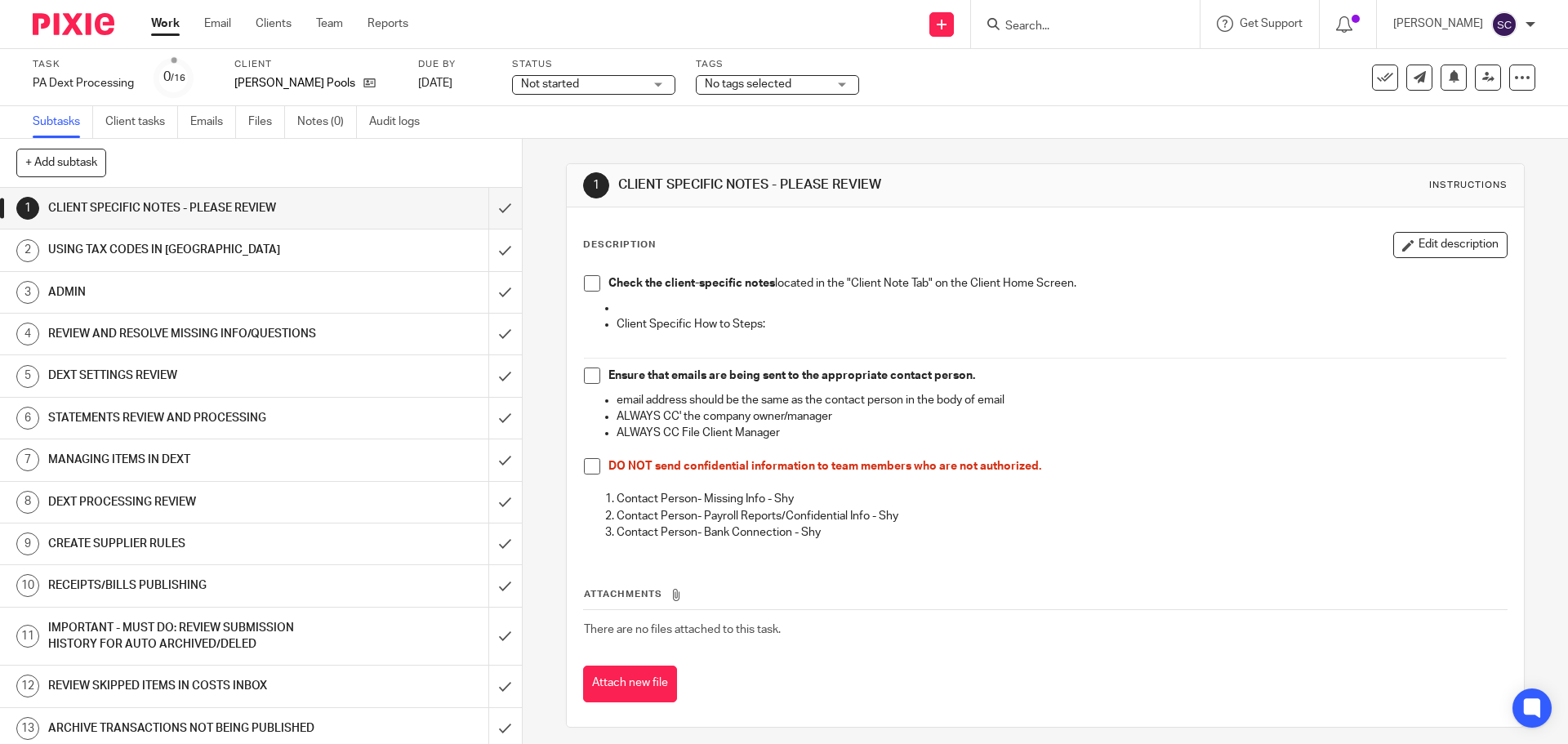
click at [585, 284] on span at bounding box center [592, 283] width 16 height 16
click at [588, 379] on span at bounding box center [592, 375] width 16 height 16
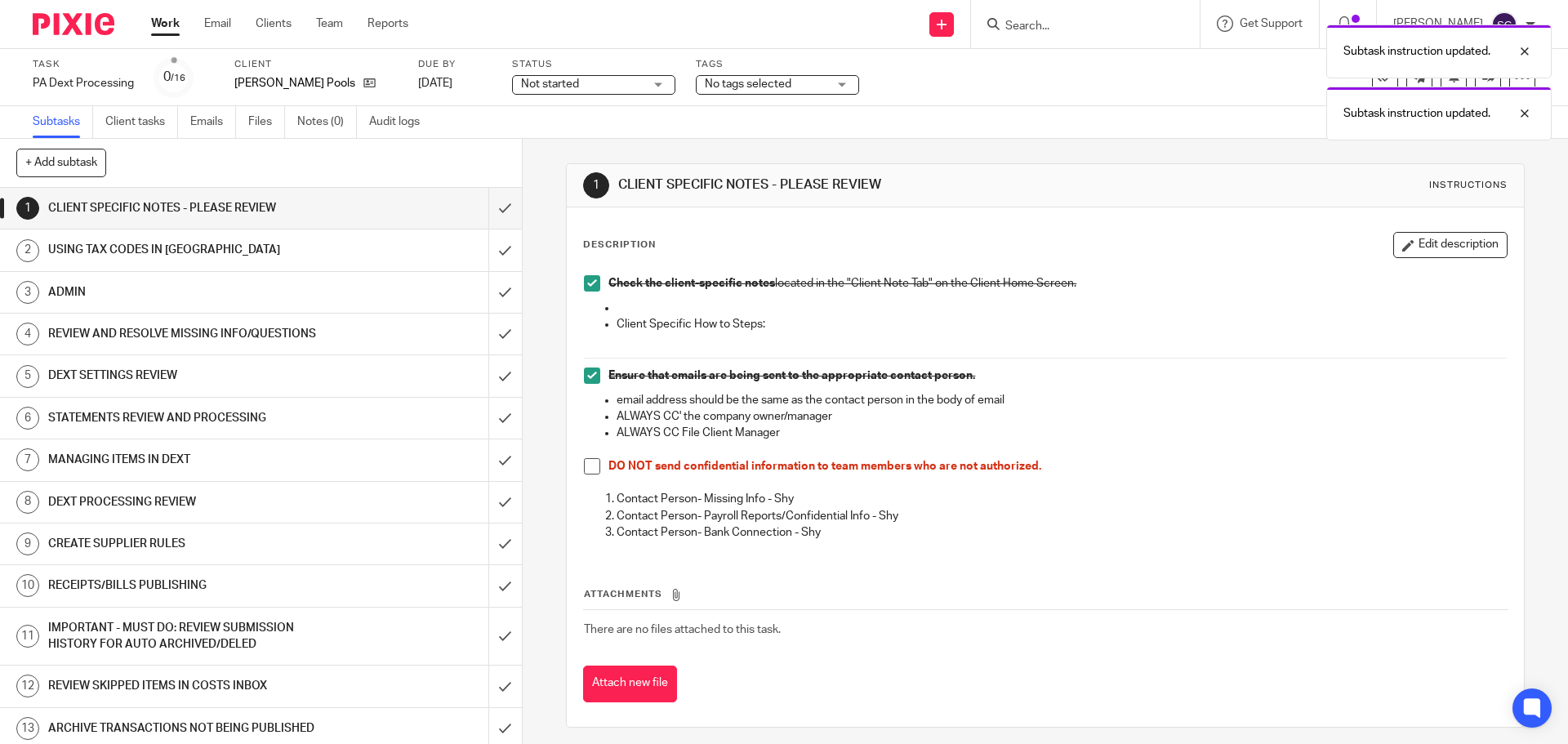
click at [587, 464] on span at bounding box center [592, 466] width 16 height 16
click at [490, 211] on input "submit" at bounding box center [261, 208] width 522 height 41
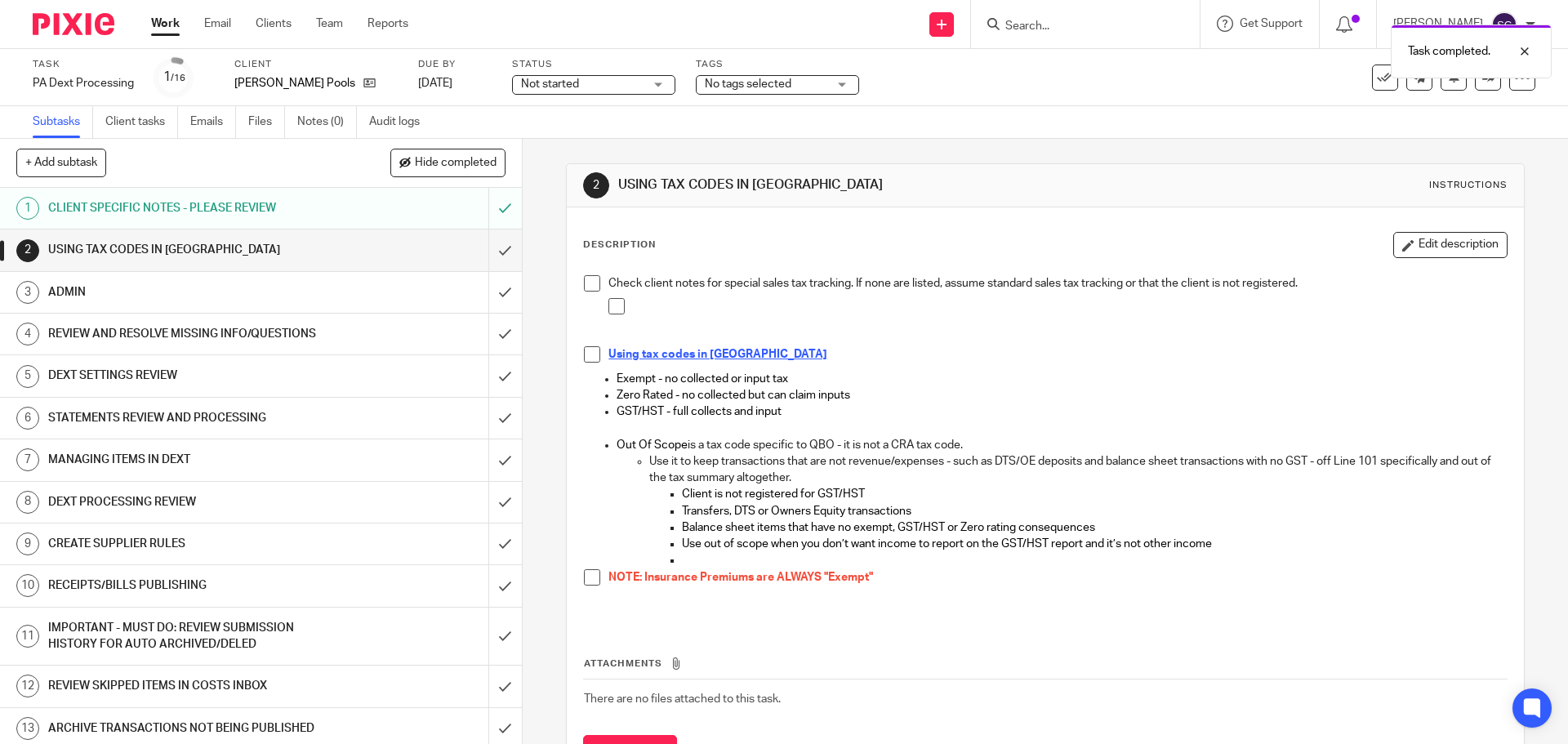
click at [587, 285] on span at bounding box center [592, 283] width 16 height 16
click at [589, 354] on span at bounding box center [592, 354] width 16 height 16
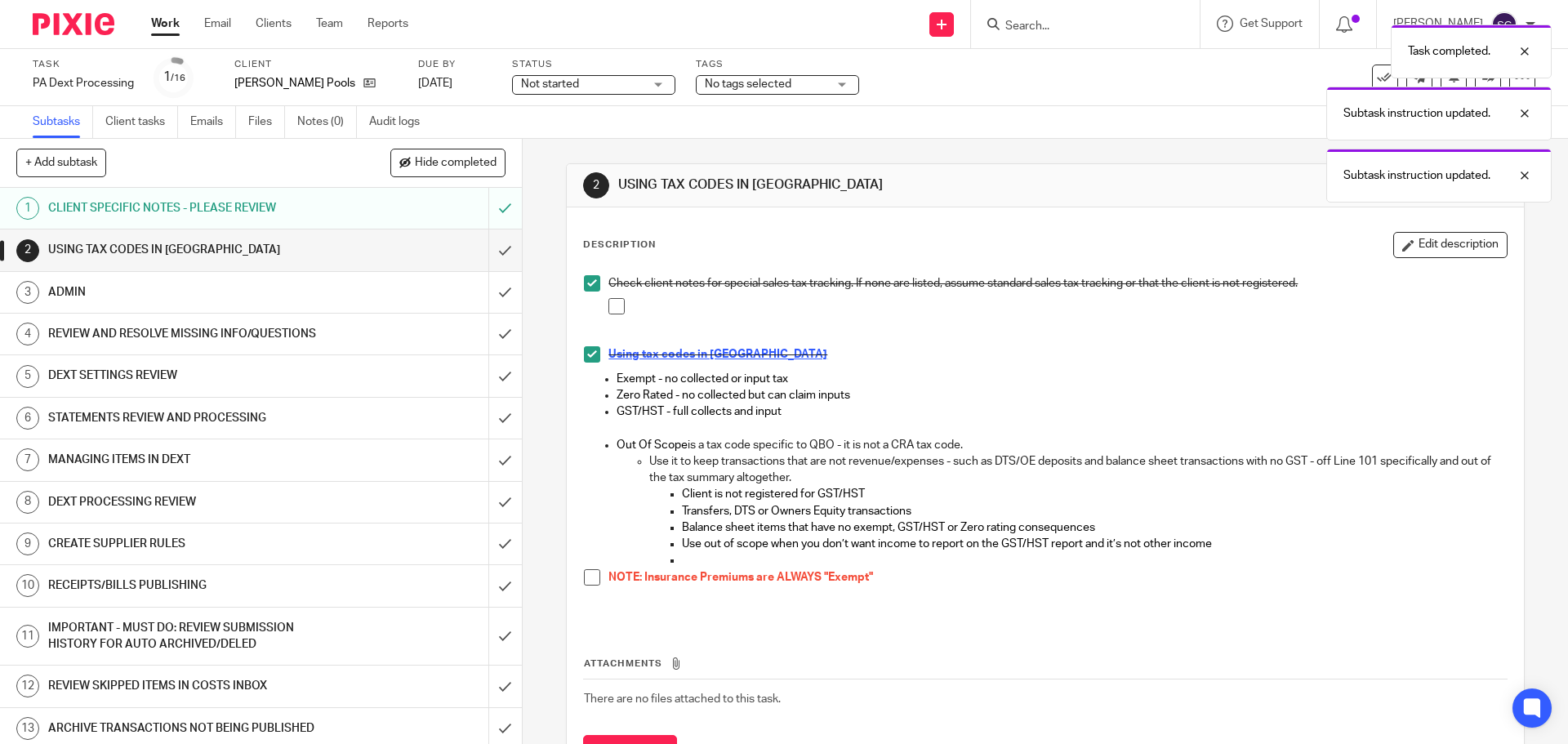
click at [590, 579] on span at bounding box center [592, 577] width 16 height 16
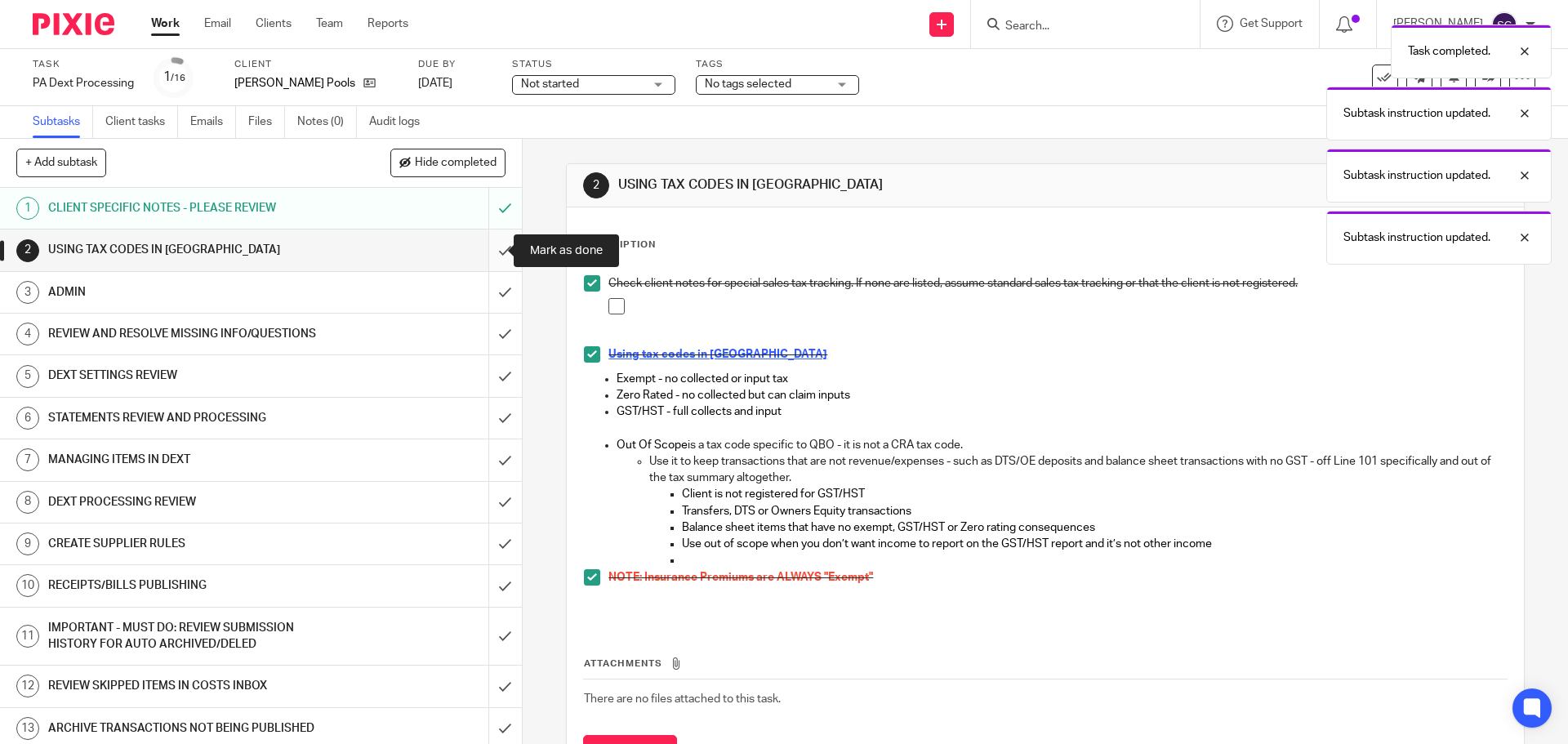
click at [489, 255] on input "submit" at bounding box center [261, 250] width 522 height 41
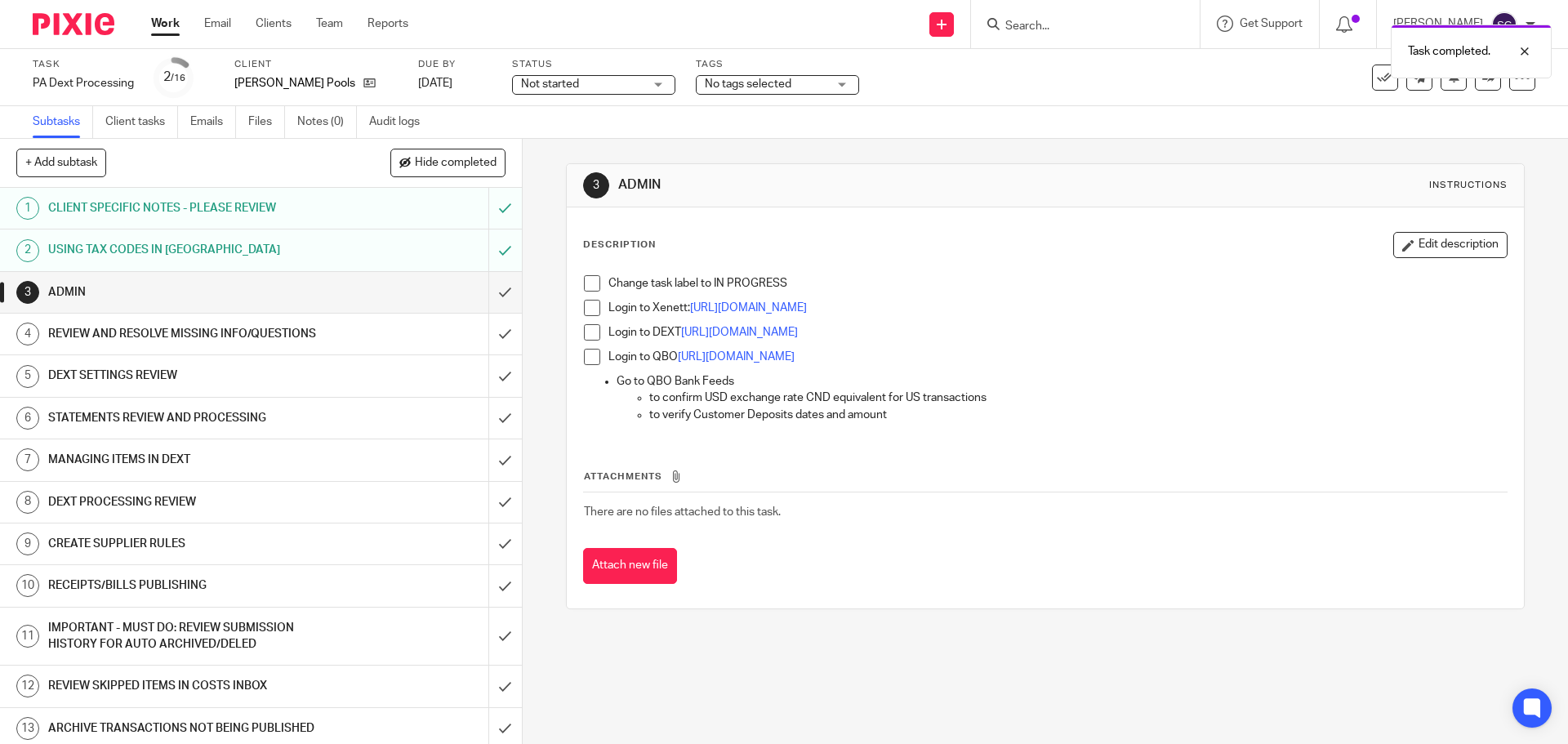
click at [589, 284] on span at bounding box center [592, 283] width 16 height 16
click at [584, 312] on span at bounding box center [592, 307] width 16 height 16
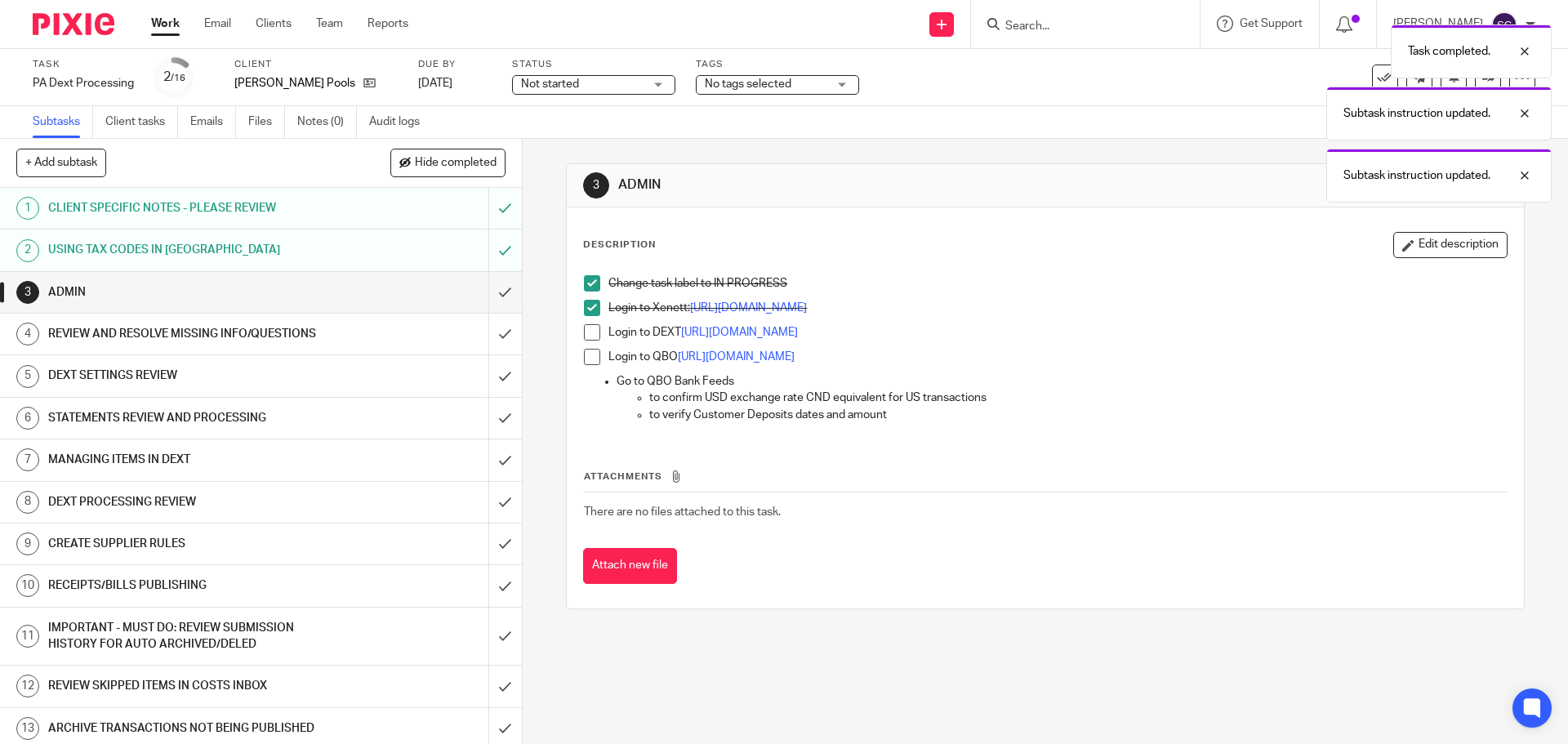
click at [586, 332] on span at bounding box center [592, 332] width 16 height 16
click at [584, 362] on span at bounding box center [592, 357] width 16 height 16
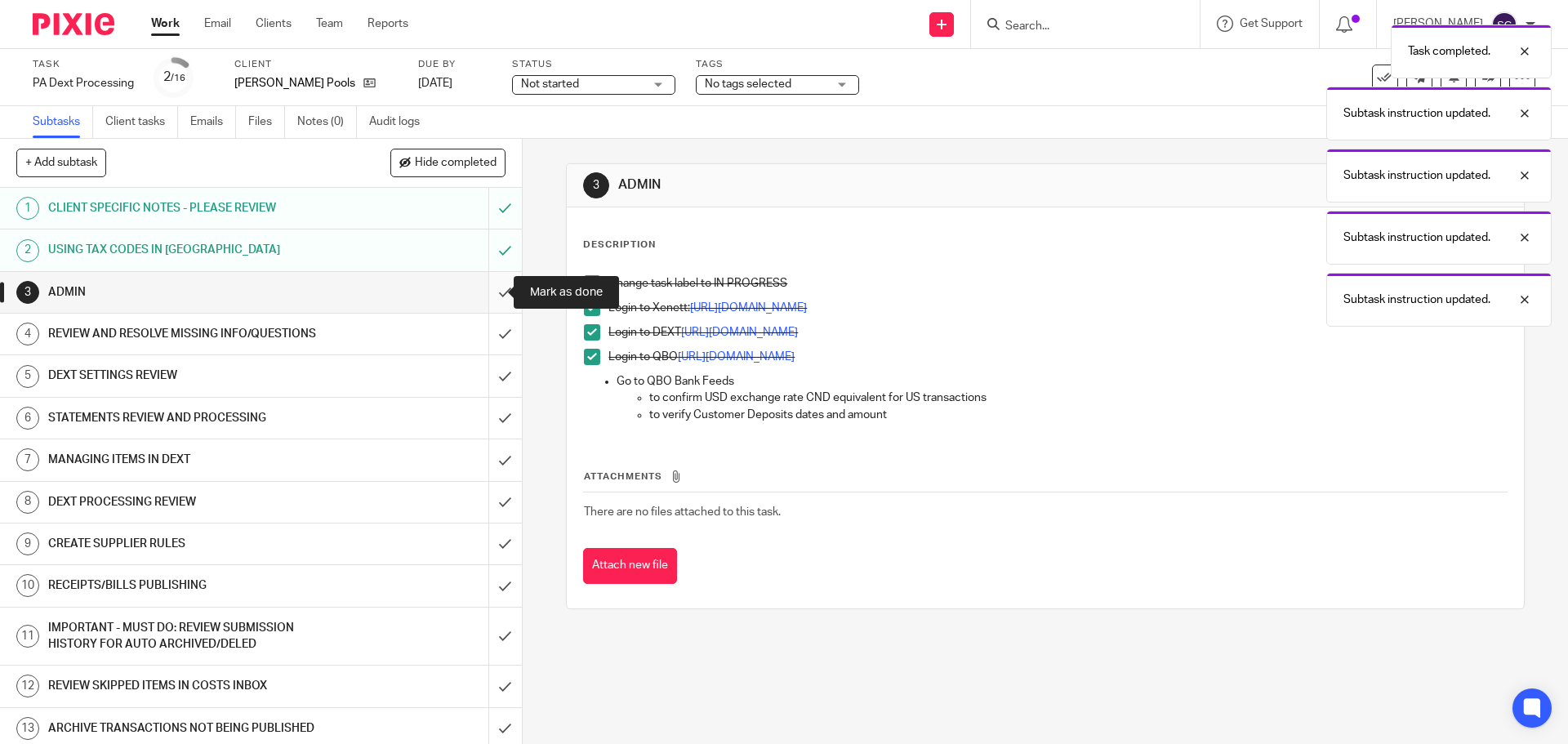
click at [490, 288] on input "submit" at bounding box center [261, 292] width 522 height 41
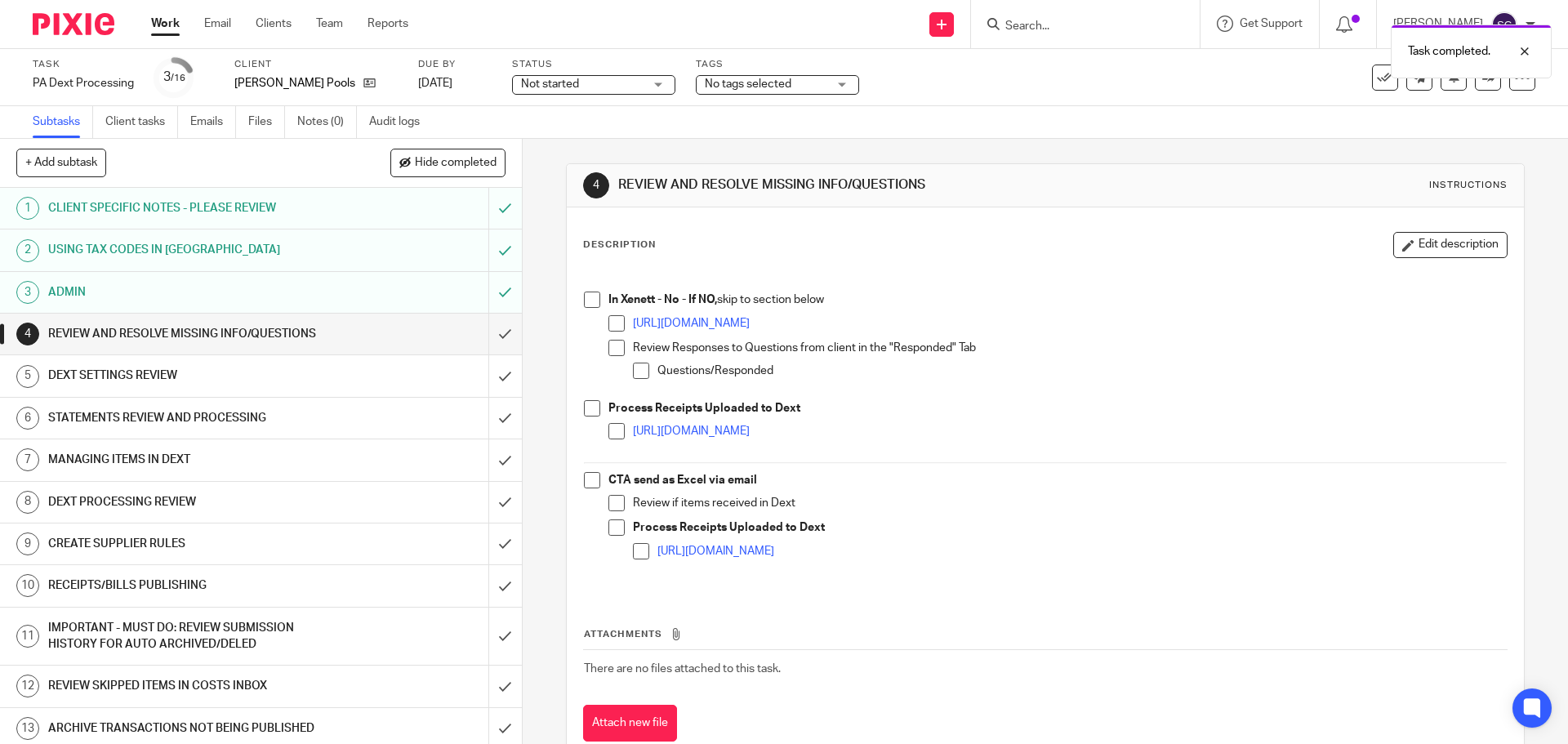
click at [590, 294] on span at bounding box center [592, 299] width 16 height 16
click at [591, 406] on span at bounding box center [592, 408] width 16 height 16
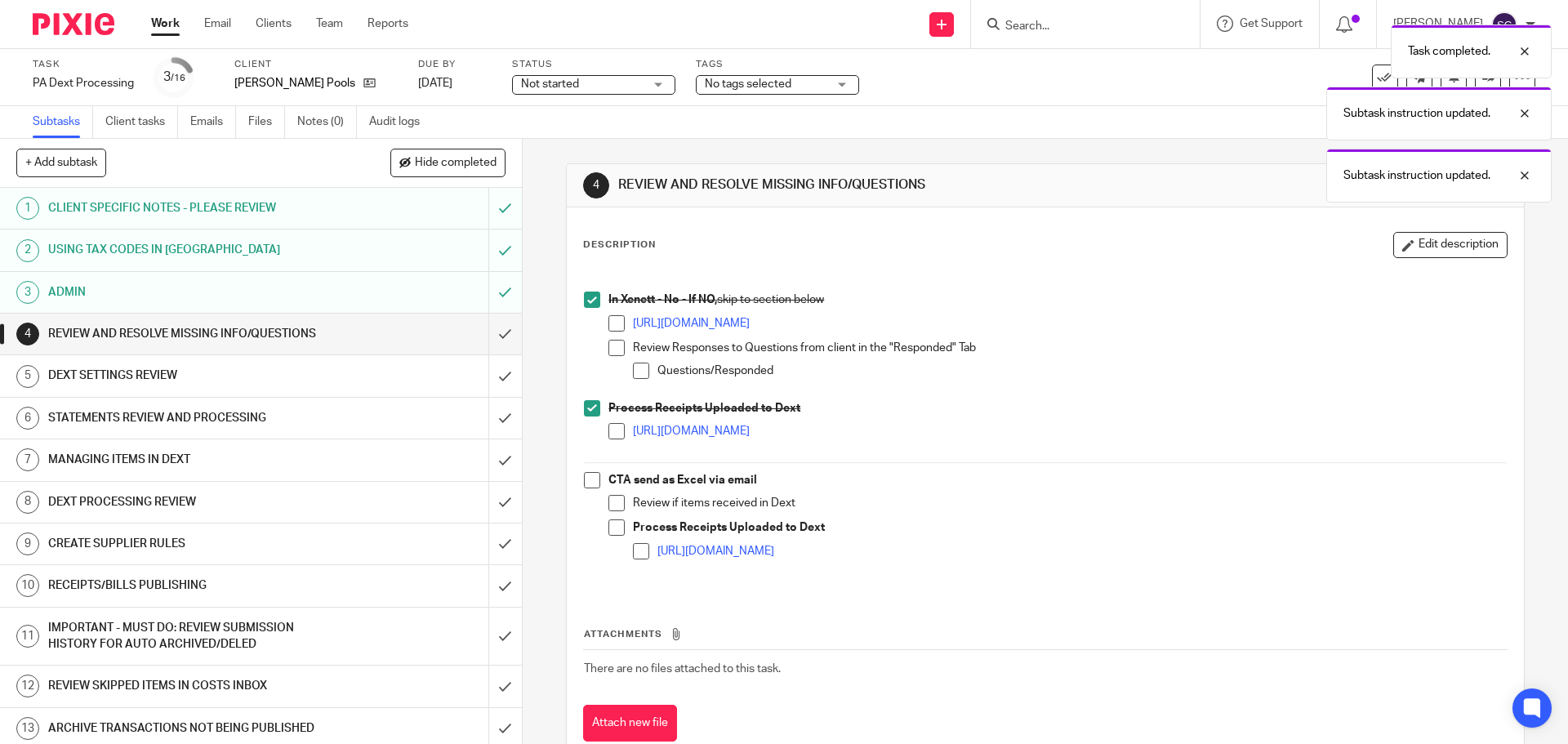
click at [579, 479] on div "In Xenett - No - If NO, skip to section below https://app.xenett.com/login Revi…" at bounding box center [1044, 431] width 938 height 326
click at [584, 485] on span at bounding box center [592, 480] width 16 height 16
click at [486, 336] on input "submit" at bounding box center [261, 334] width 522 height 41
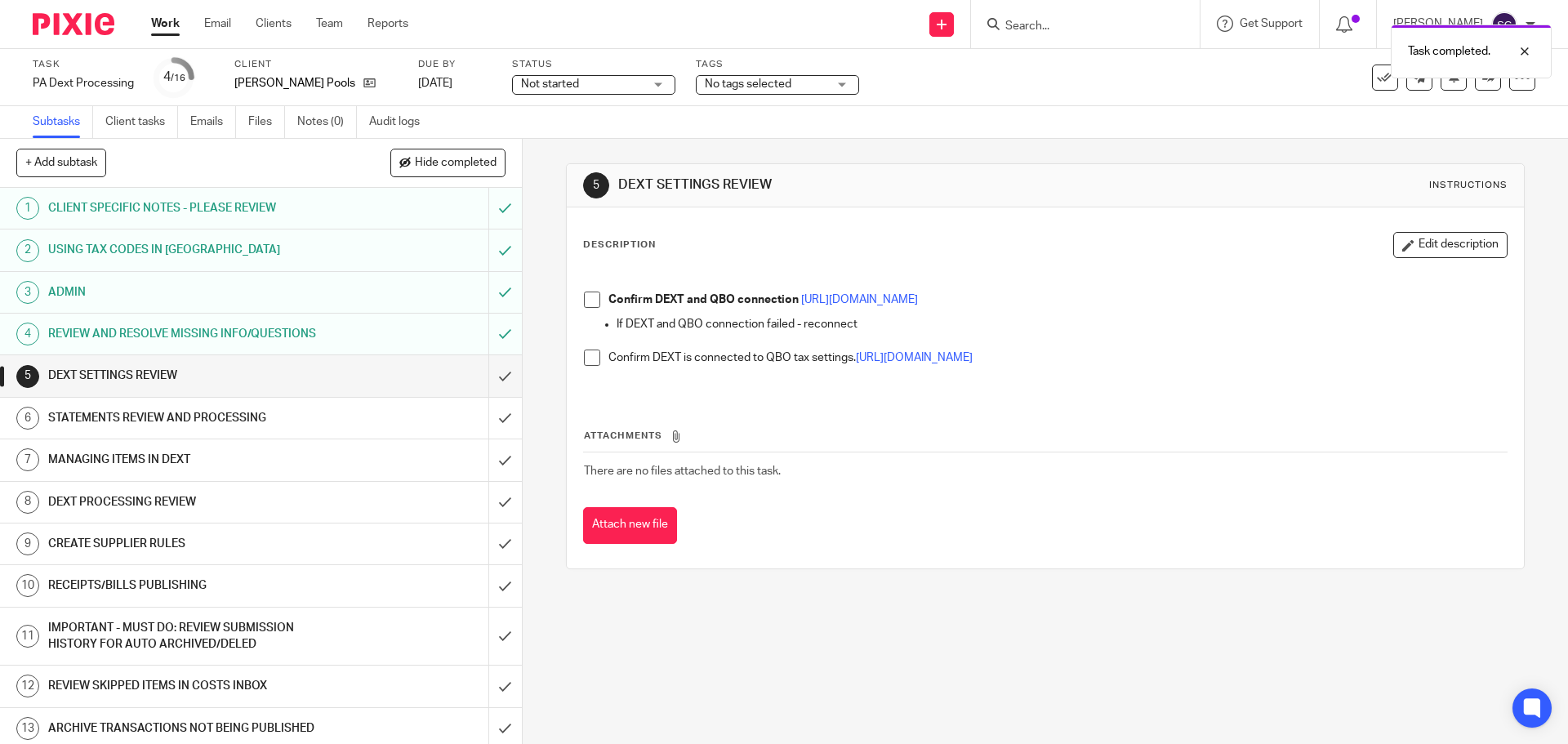
click at [590, 304] on span at bounding box center [592, 299] width 16 height 16
click at [584, 356] on span at bounding box center [592, 358] width 16 height 16
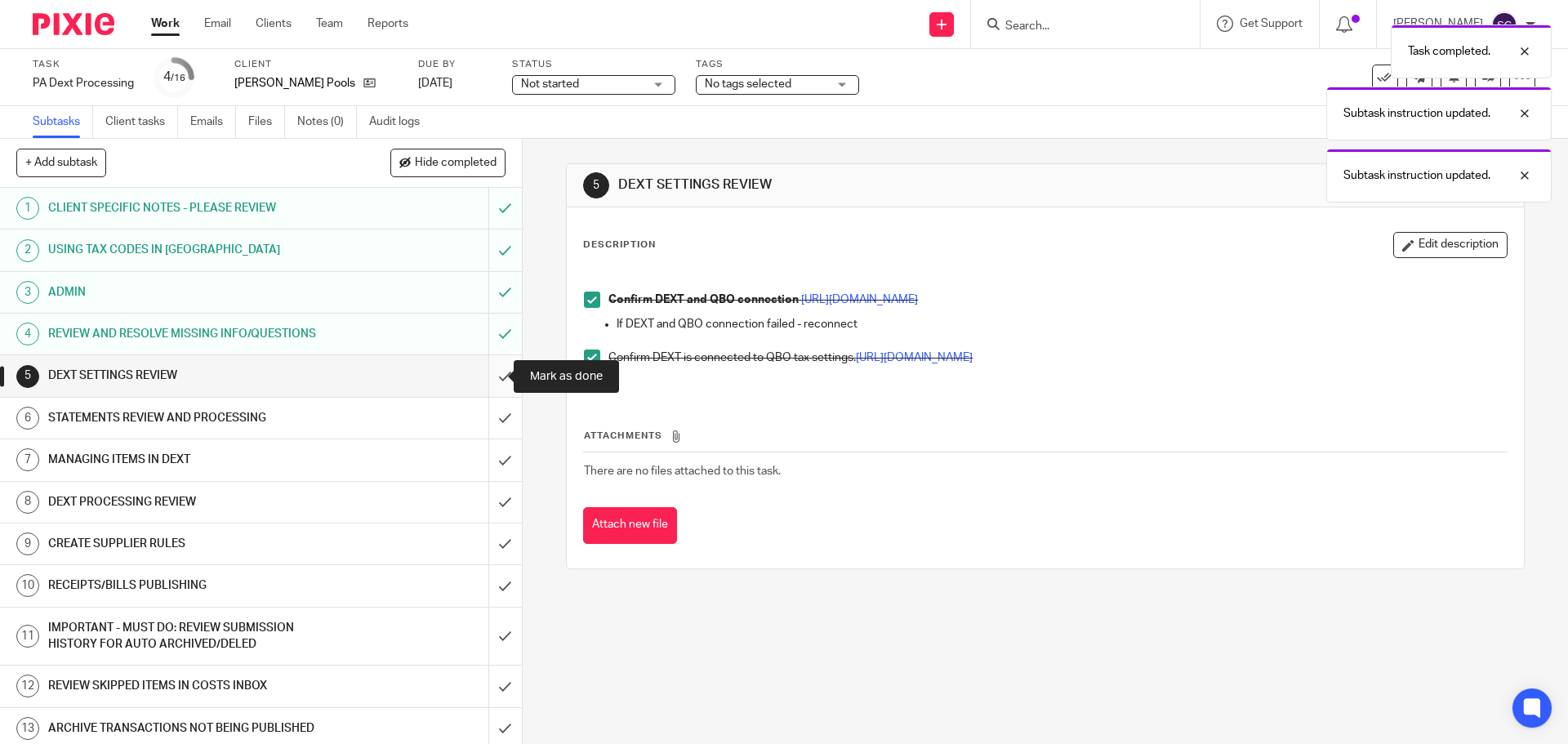
click at [487, 378] on input "submit" at bounding box center [261, 376] width 522 height 41
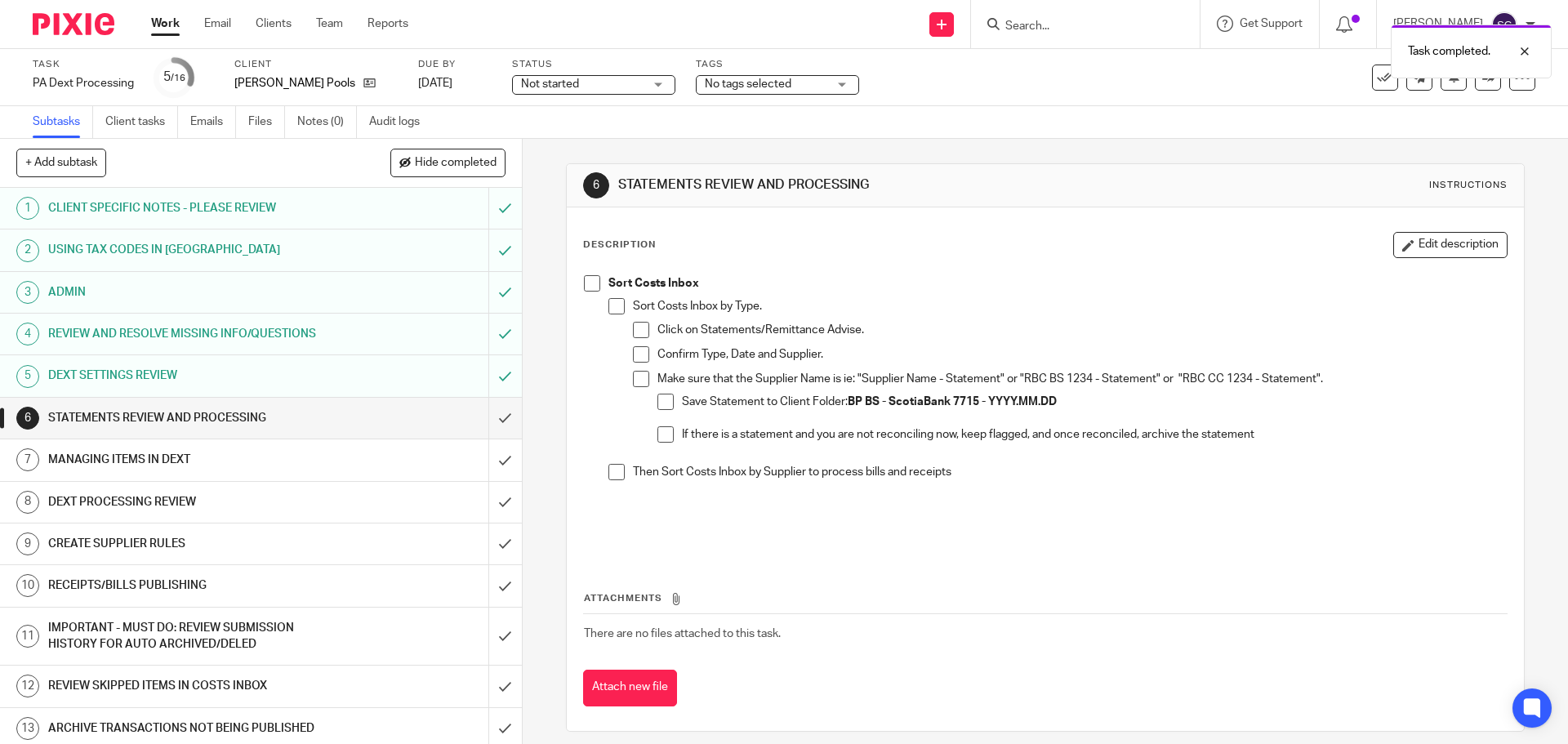
click at [589, 276] on span at bounding box center [592, 283] width 16 height 16
click at [489, 418] on input "submit" at bounding box center [261, 418] width 522 height 41
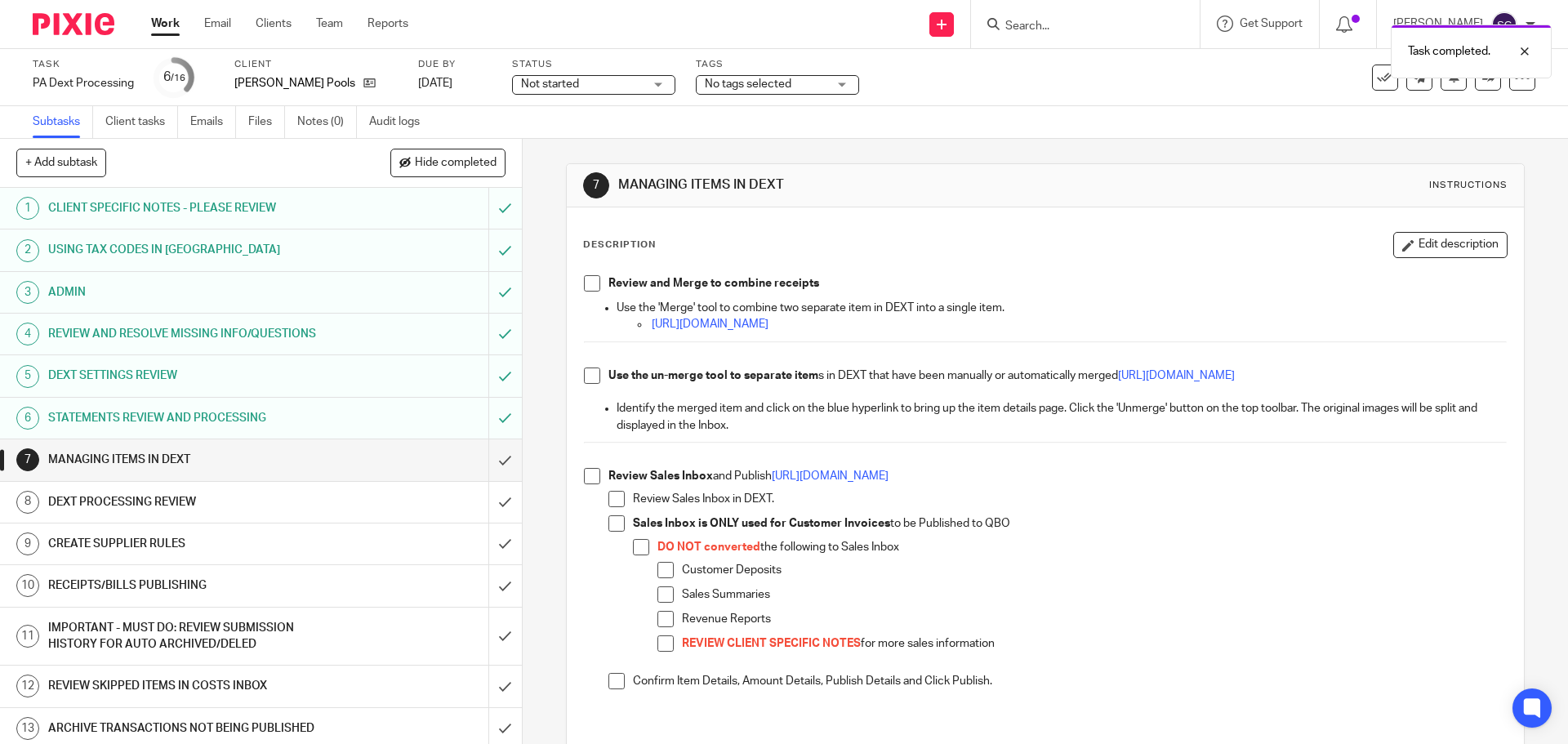
click at [588, 288] on span at bounding box center [592, 283] width 16 height 16
click at [588, 373] on span at bounding box center [592, 375] width 16 height 16
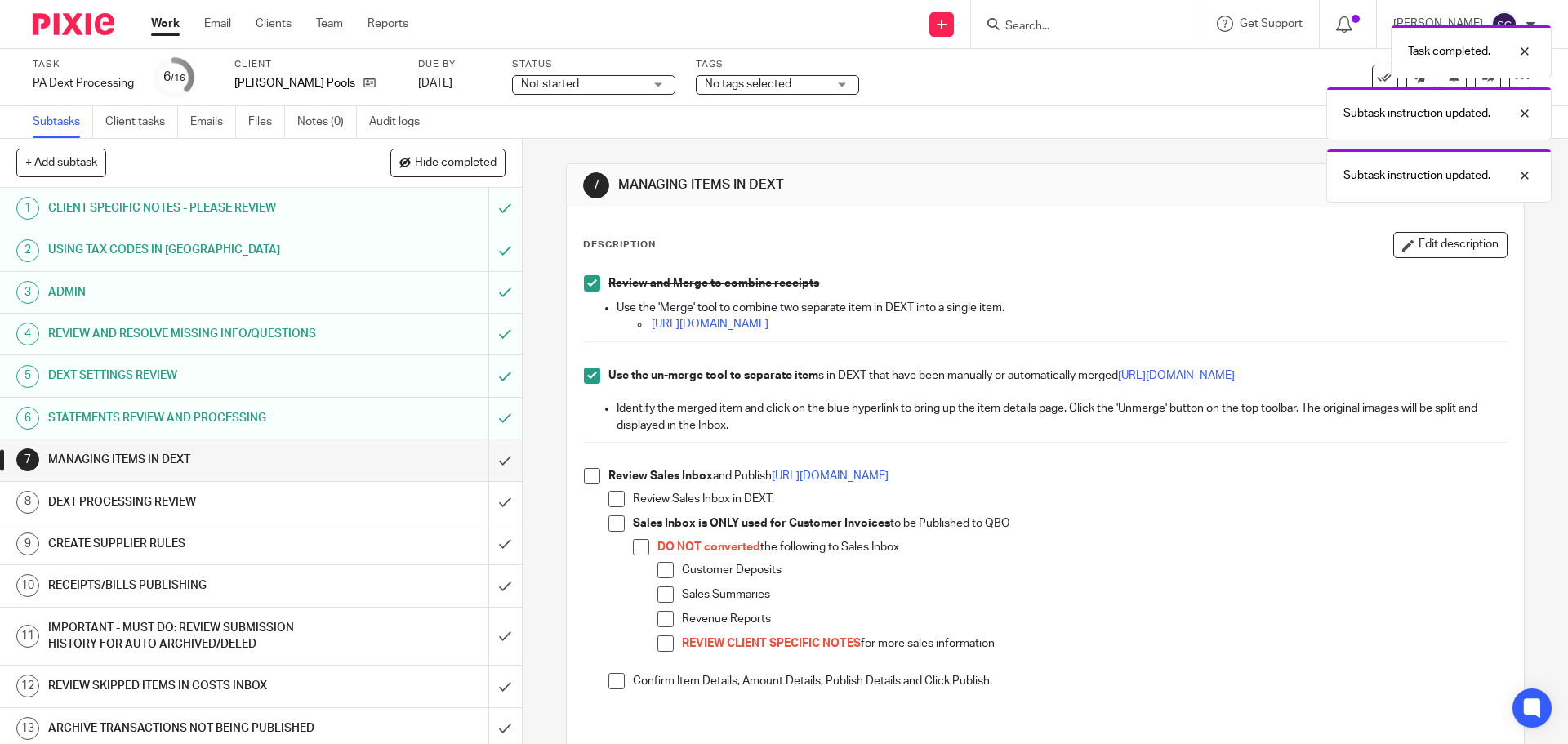
click at [587, 474] on span at bounding box center [592, 475] width 16 height 16
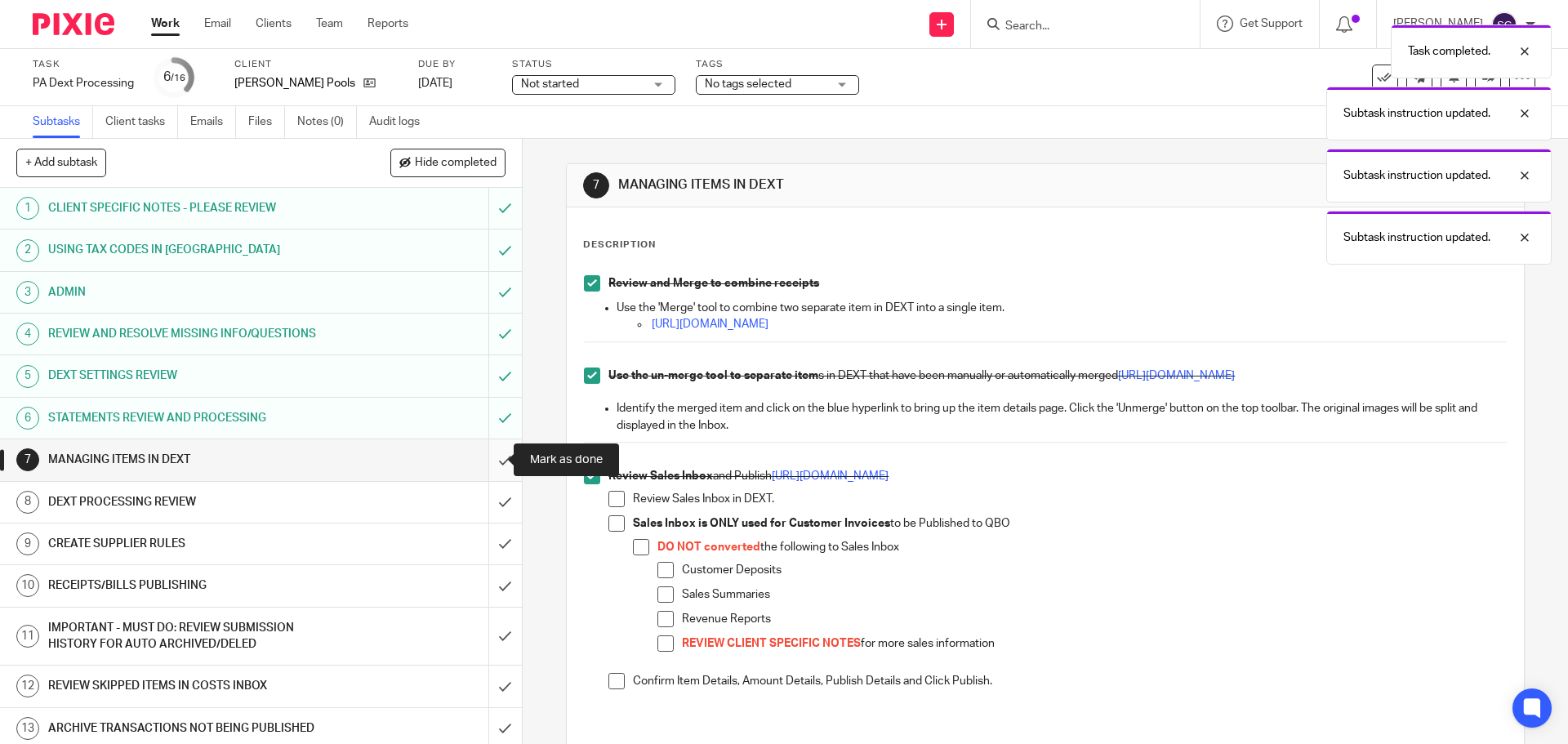
click at [483, 461] on input "submit" at bounding box center [261, 459] width 522 height 41
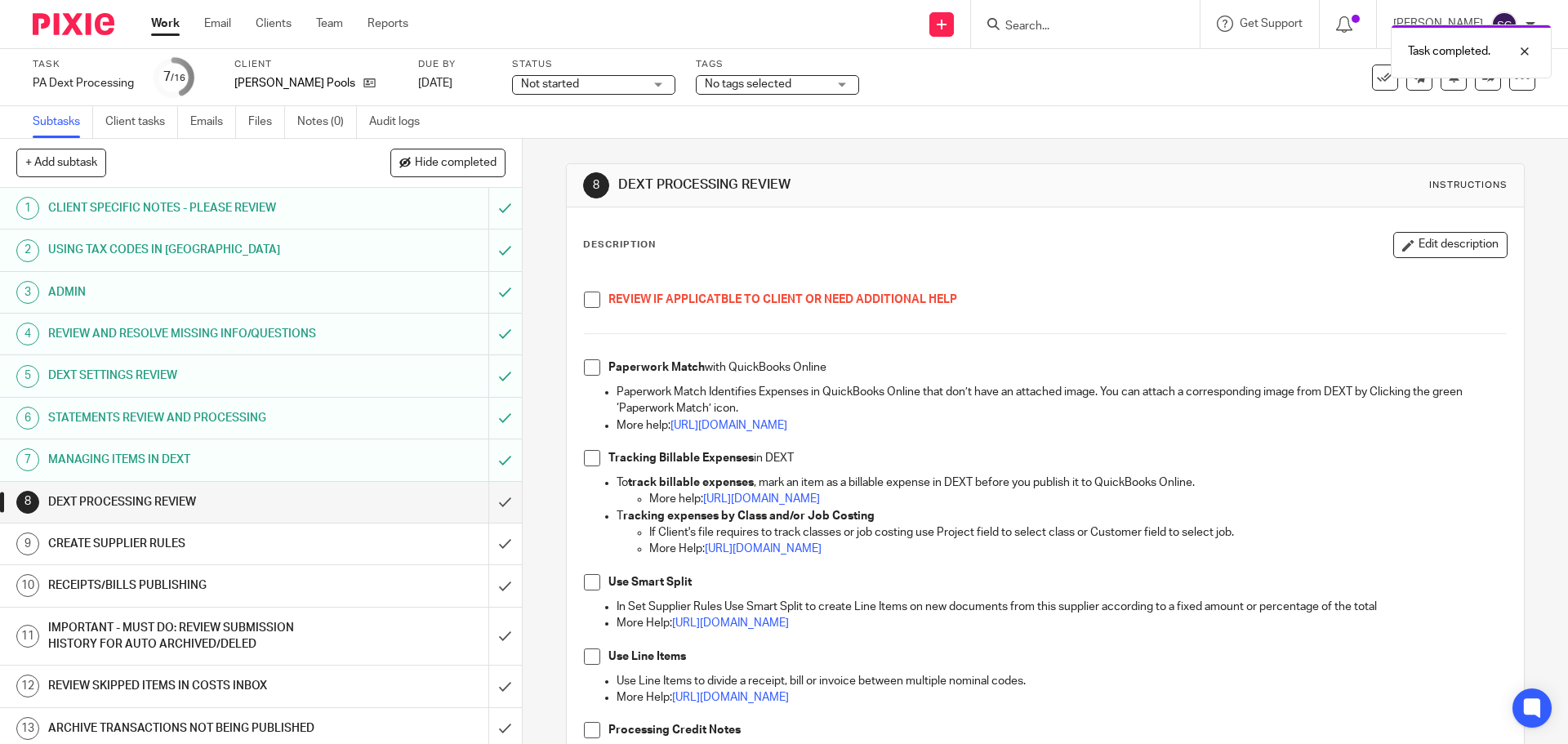
click at [590, 298] on span at bounding box center [592, 299] width 16 height 16
click at [586, 364] on span at bounding box center [592, 367] width 16 height 16
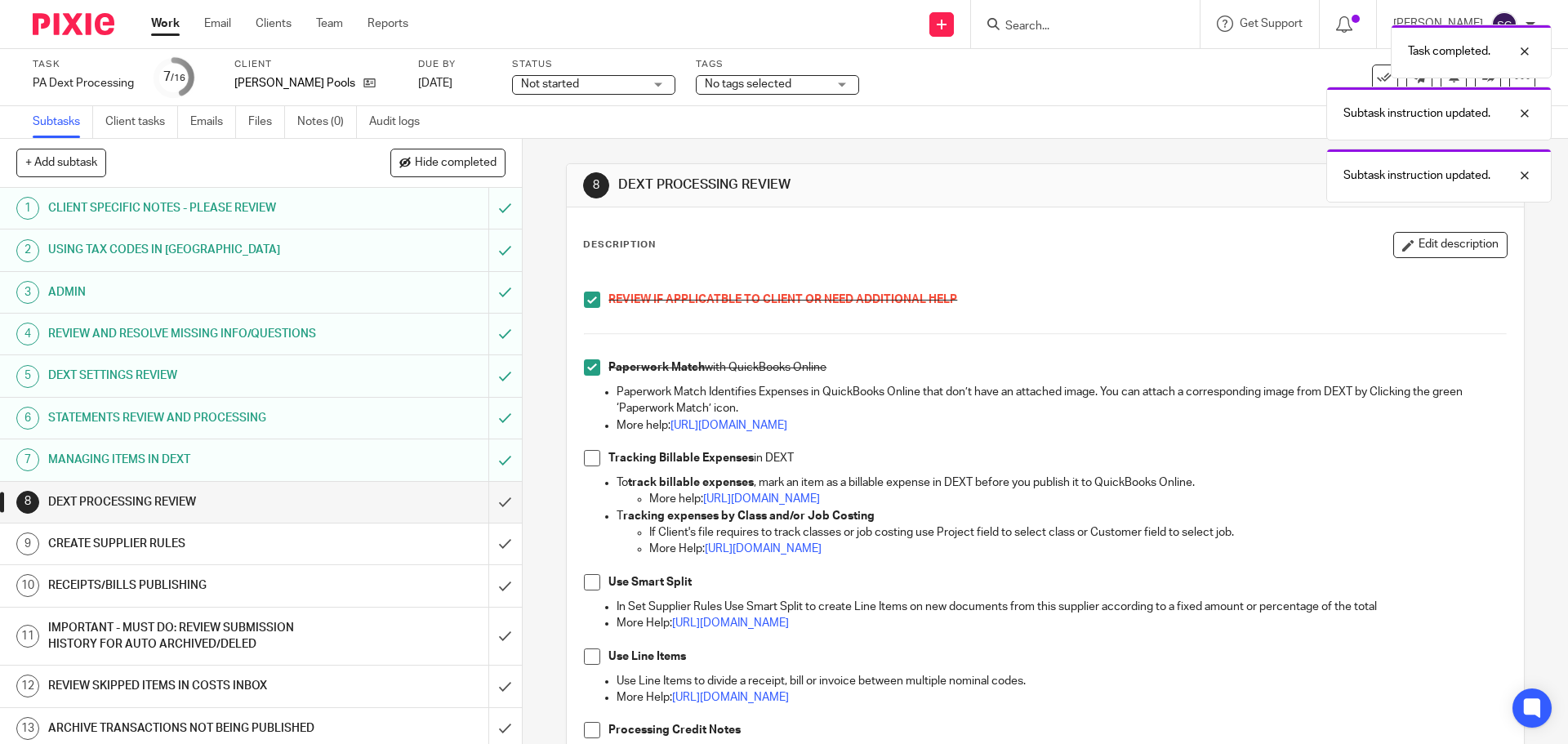
click at [586, 460] on span at bounding box center [592, 457] width 16 height 16
click at [590, 581] on span at bounding box center [592, 582] width 16 height 16
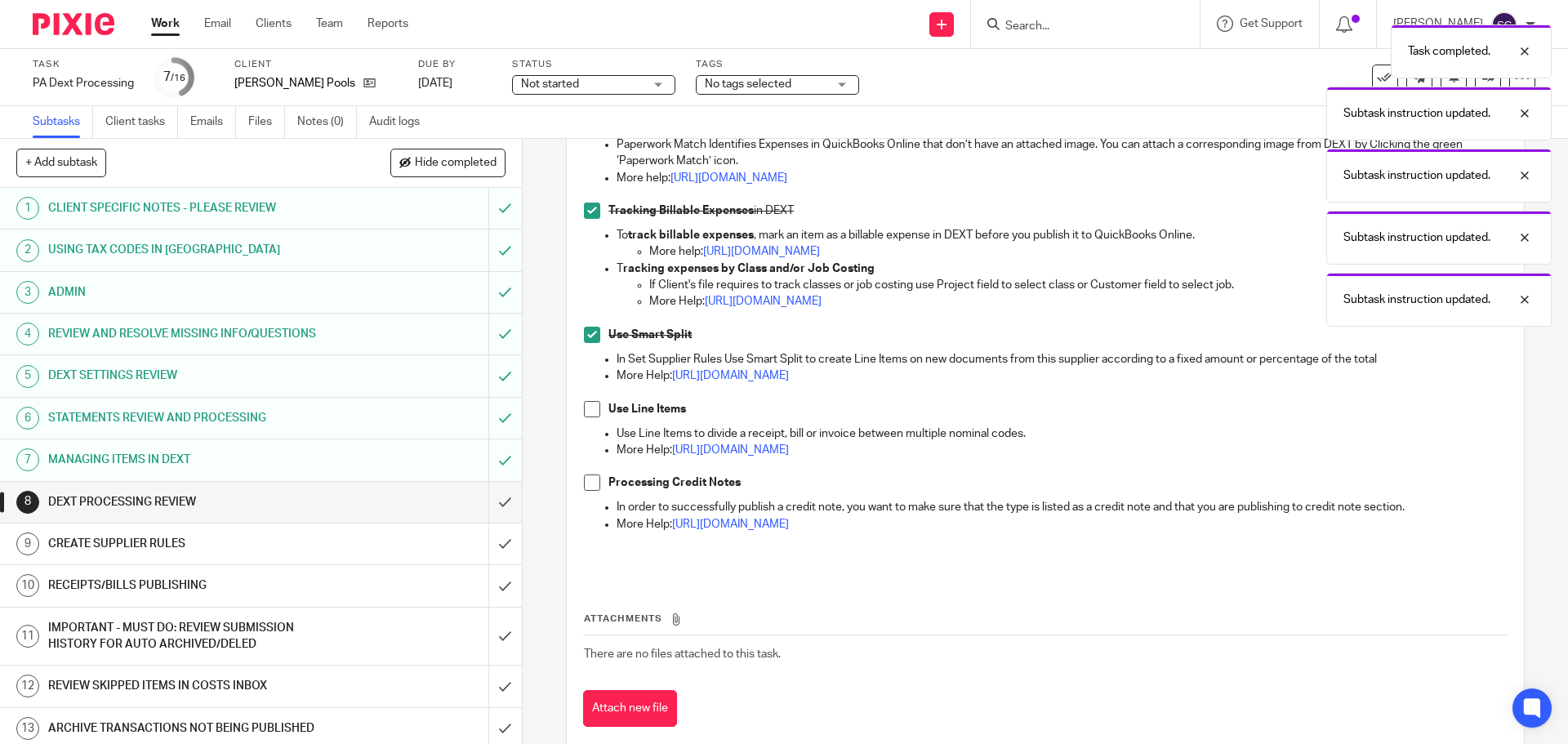
scroll to position [280, 0]
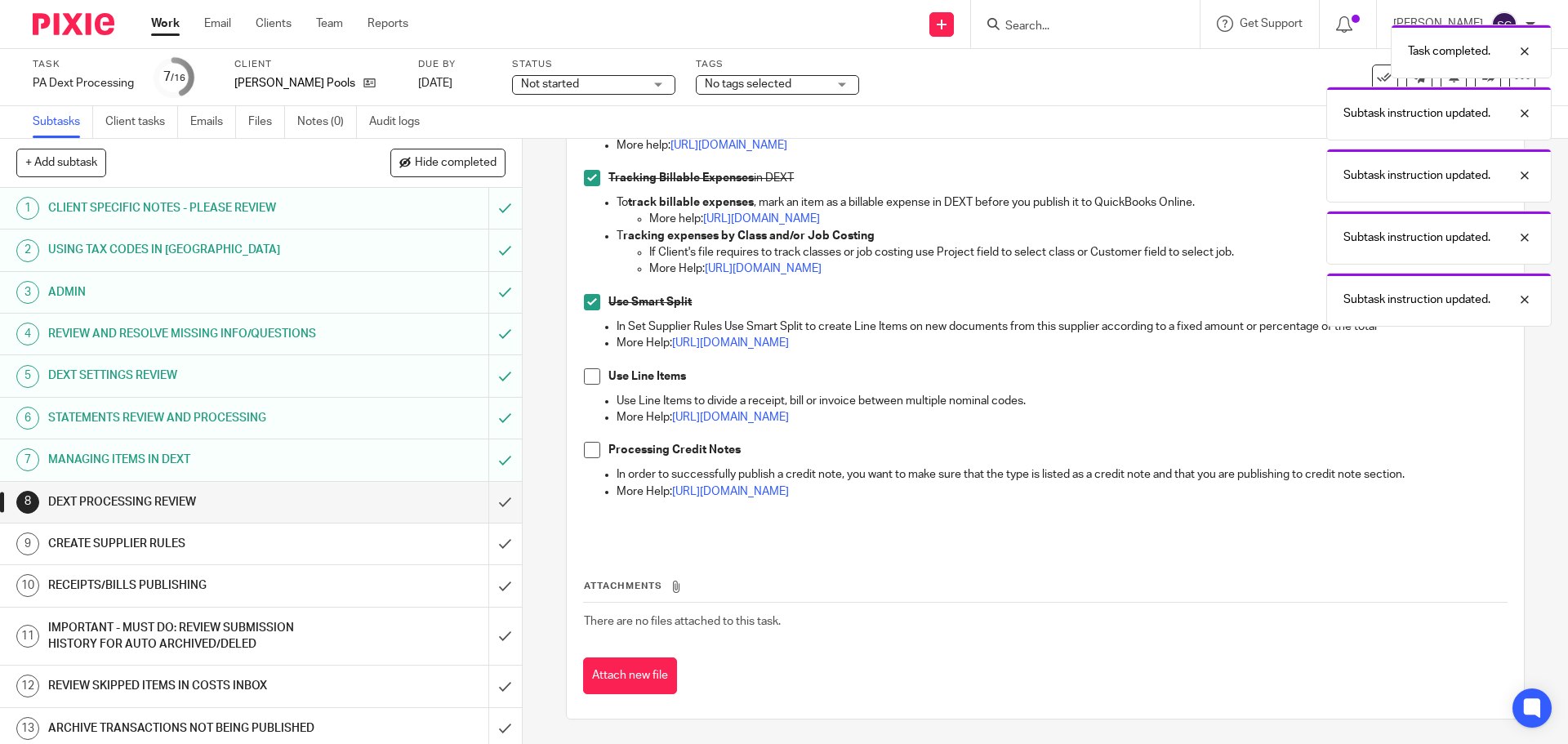
click at [587, 376] on span at bounding box center [592, 376] width 16 height 16
click at [584, 456] on span at bounding box center [592, 450] width 16 height 16
click at [487, 509] on input "submit" at bounding box center [261, 502] width 522 height 41
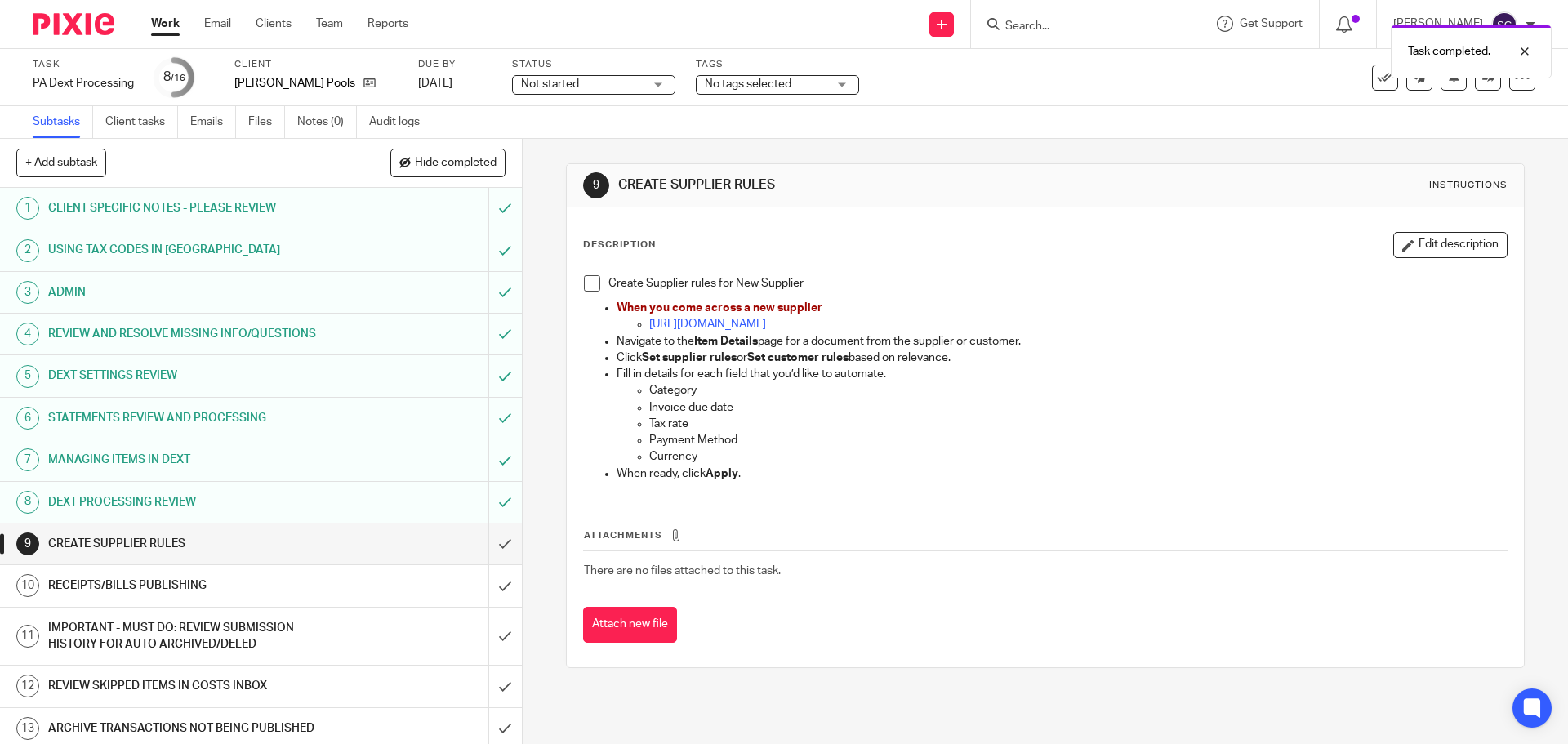
drag, startPoint x: 588, startPoint y: 280, endPoint x: 587, endPoint y: 301, distance: 21.0
click at [588, 281] on span at bounding box center [592, 283] width 16 height 16
click at [487, 544] on input "submit" at bounding box center [261, 544] width 522 height 41
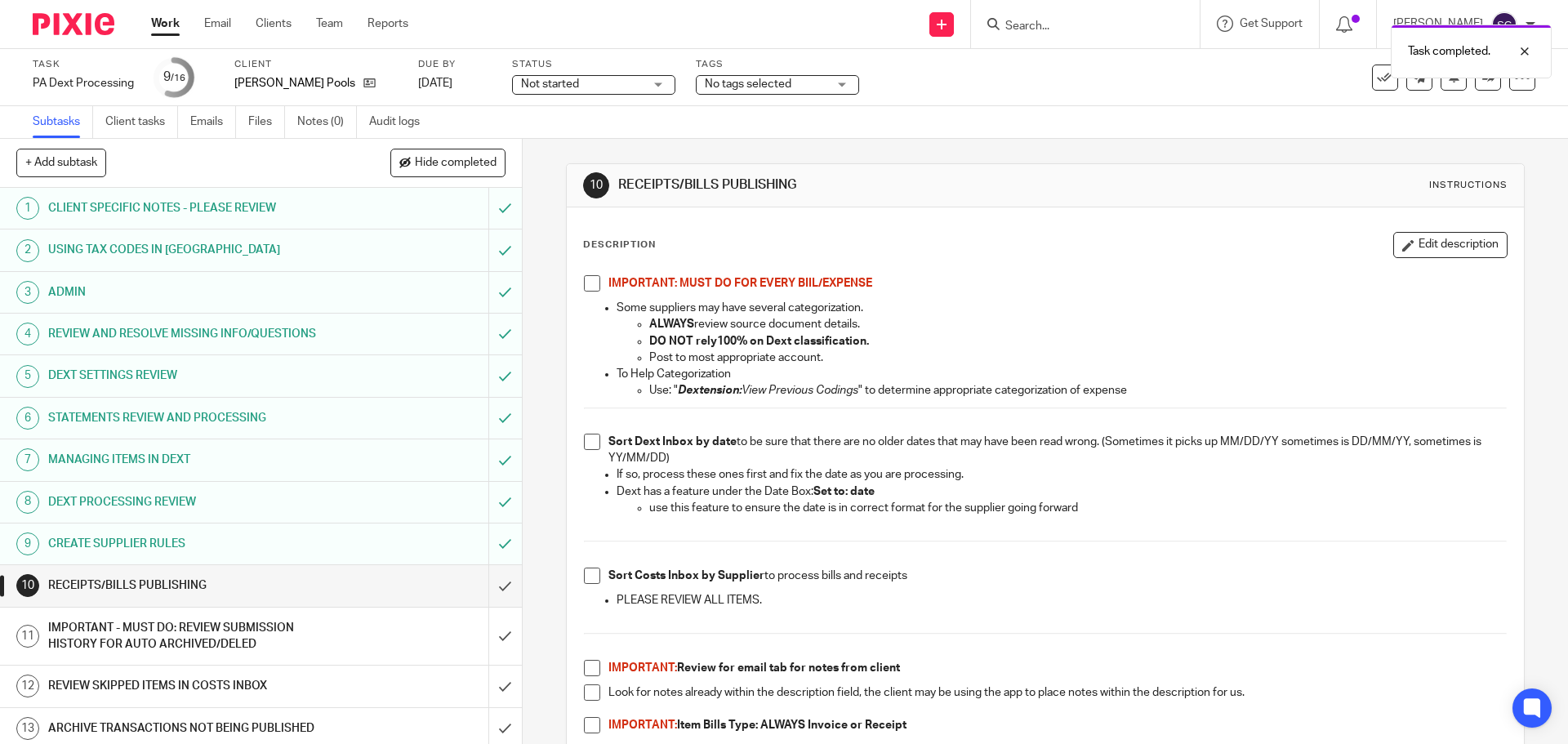
click at [588, 286] on span at bounding box center [592, 283] width 16 height 16
click at [584, 441] on span at bounding box center [592, 441] width 16 height 16
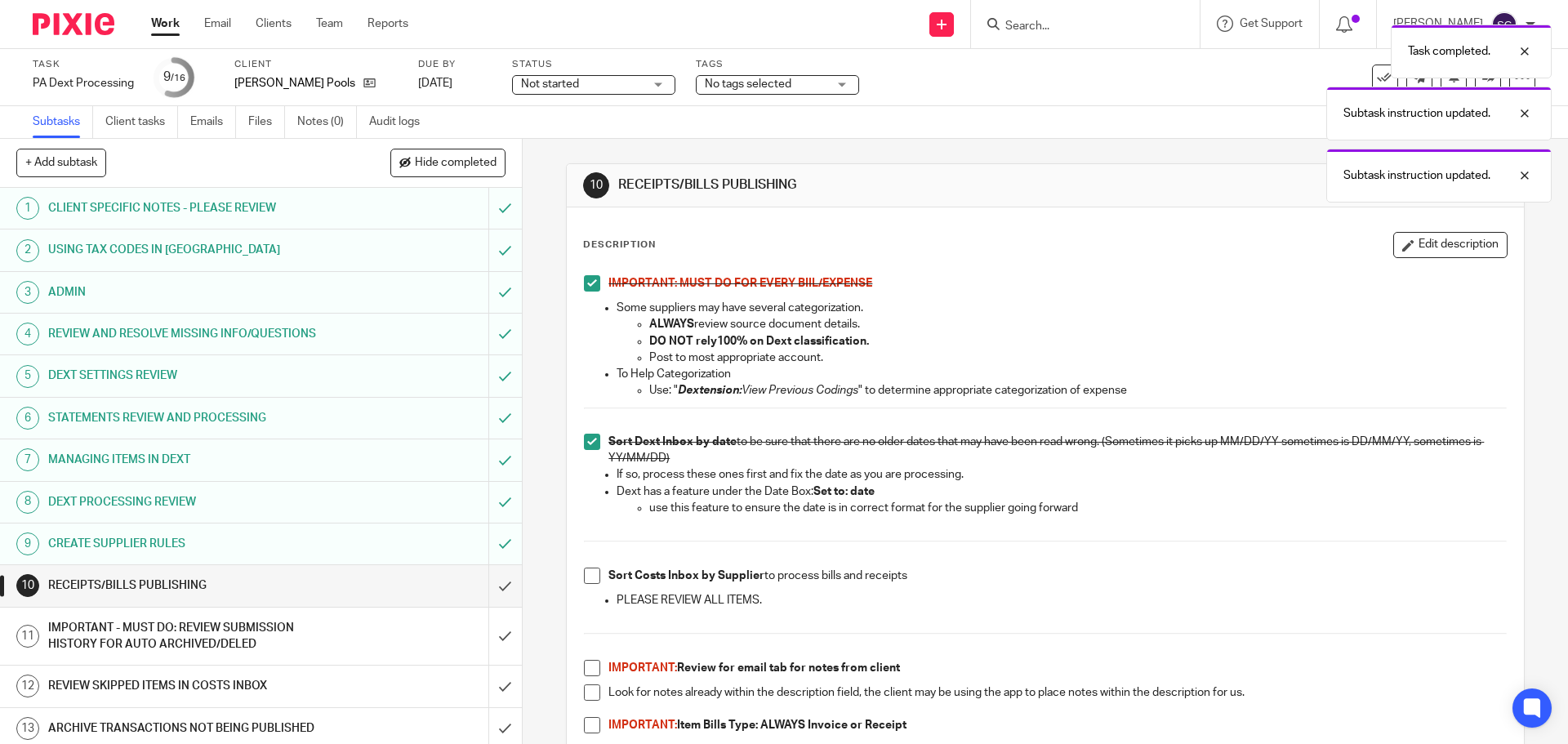
click at [590, 579] on span at bounding box center [592, 575] width 16 height 16
click at [590, 673] on span at bounding box center [592, 668] width 16 height 16
click at [590, 693] on span at bounding box center [592, 693] width 16 height 16
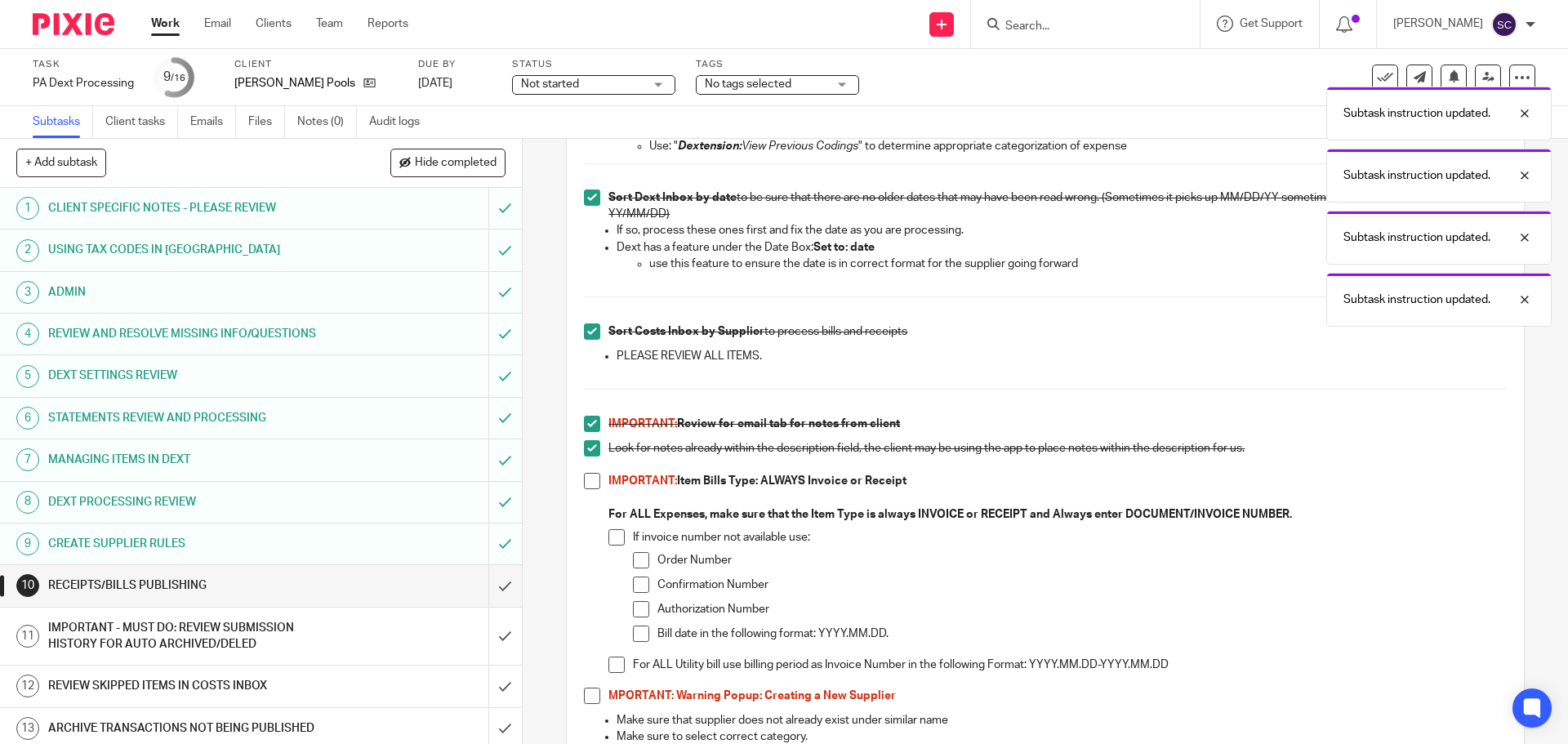
scroll to position [245, 0]
click at [585, 480] on span at bounding box center [592, 480] width 16 height 16
click at [587, 691] on span at bounding box center [592, 695] width 16 height 16
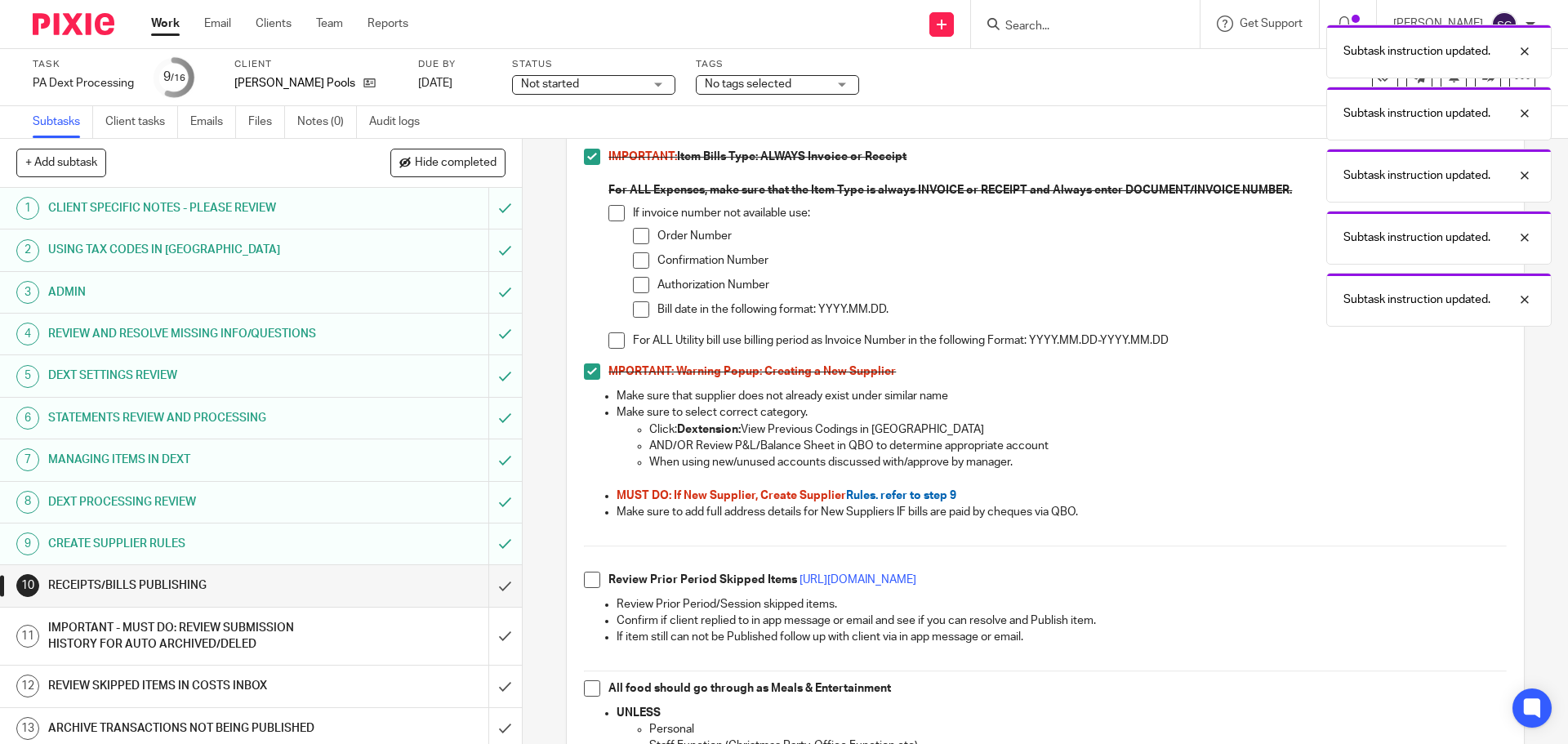
scroll to position [654, 0]
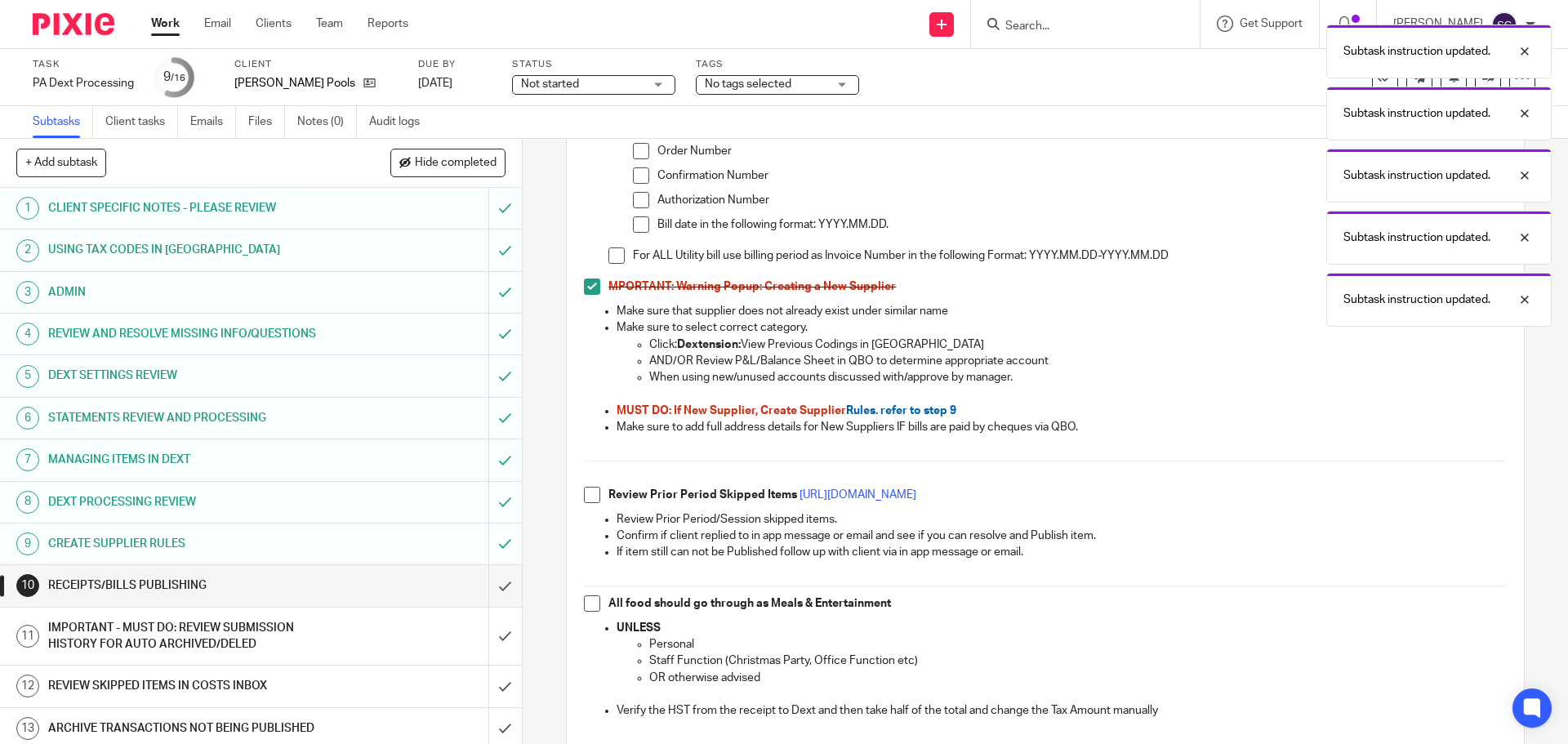
click at [590, 493] on span at bounding box center [592, 494] width 16 height 16
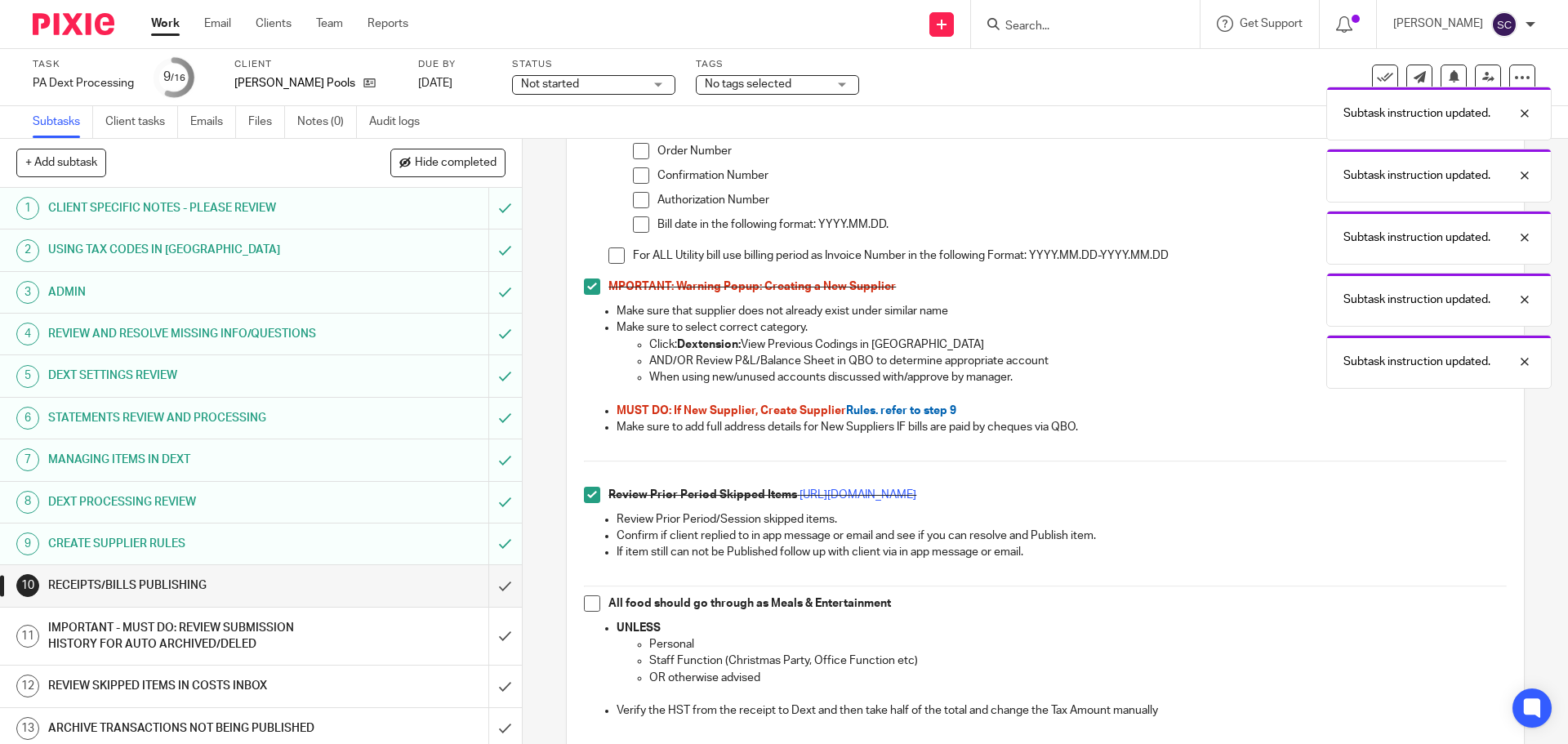
click at [591, 608] on span at bounding box center [592, 604] width 16 height 16
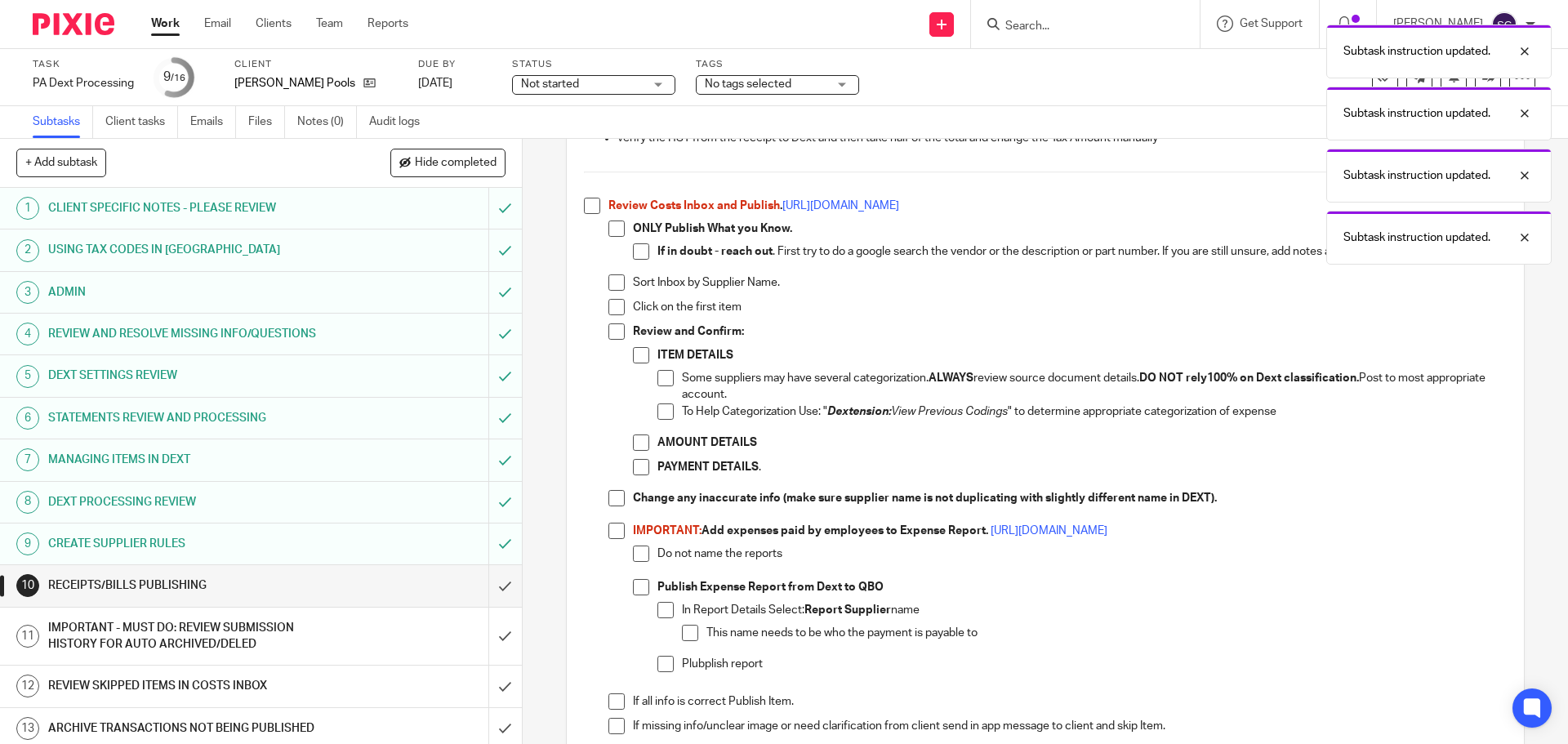
scroll to position [1225, 0]
click at [586, 209] on span at bounding box center [592, 206] width 16 height 16
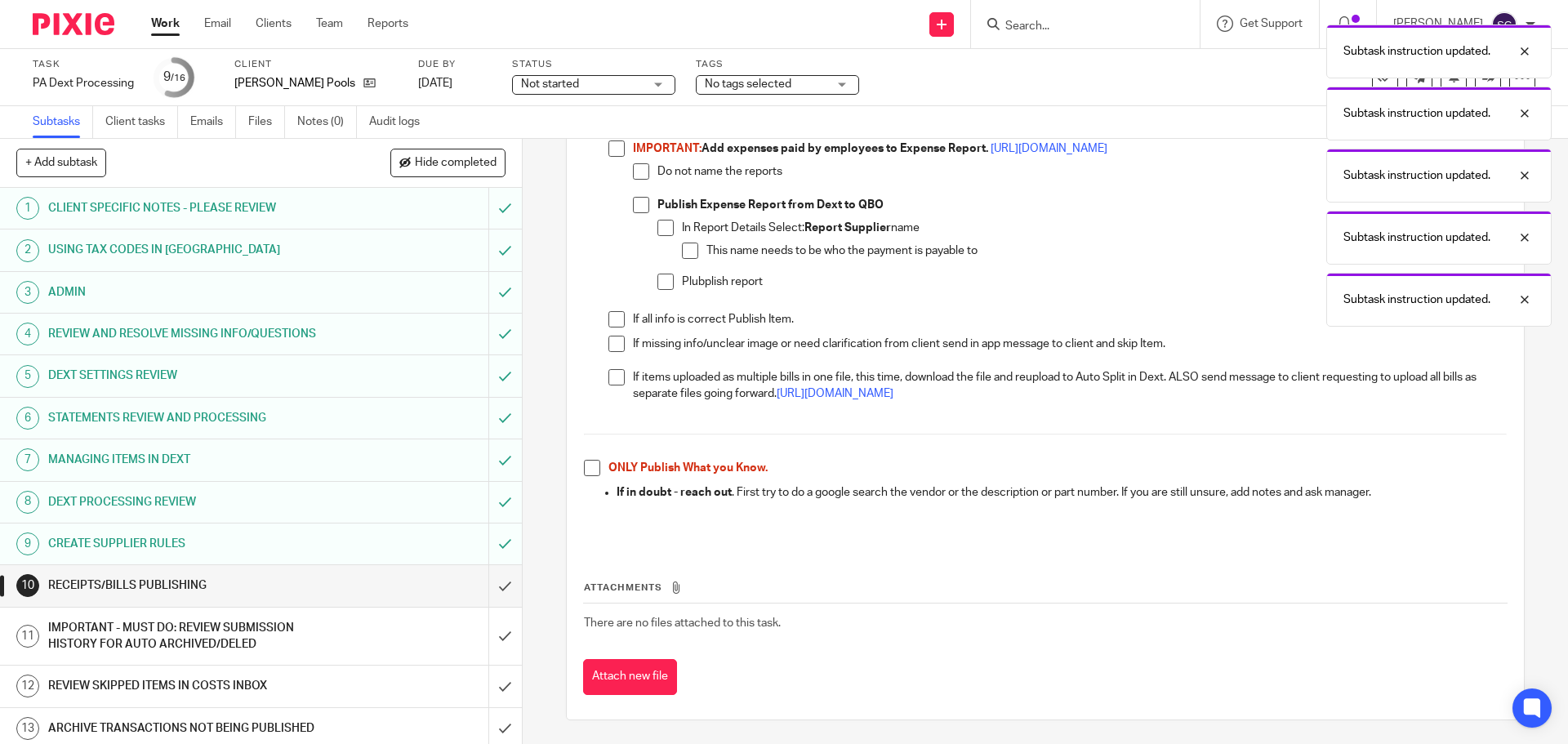
scroll to position [1609, 0]
click at [588, 470] on span at bounding box center [592, 467] width 16 height 16
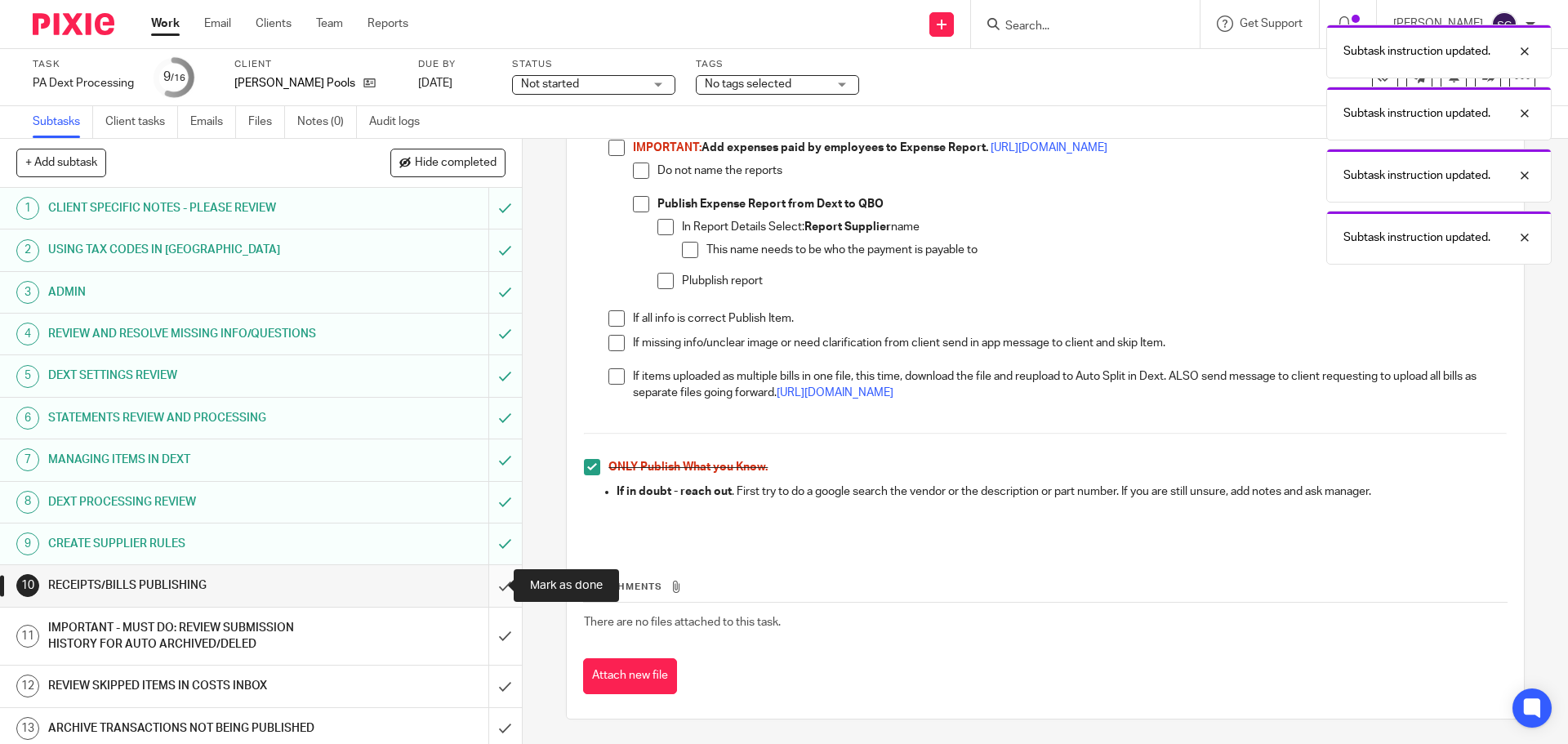
click at [484, 588] on input "submit" at bounding box center [261, 586] width 522 height 41
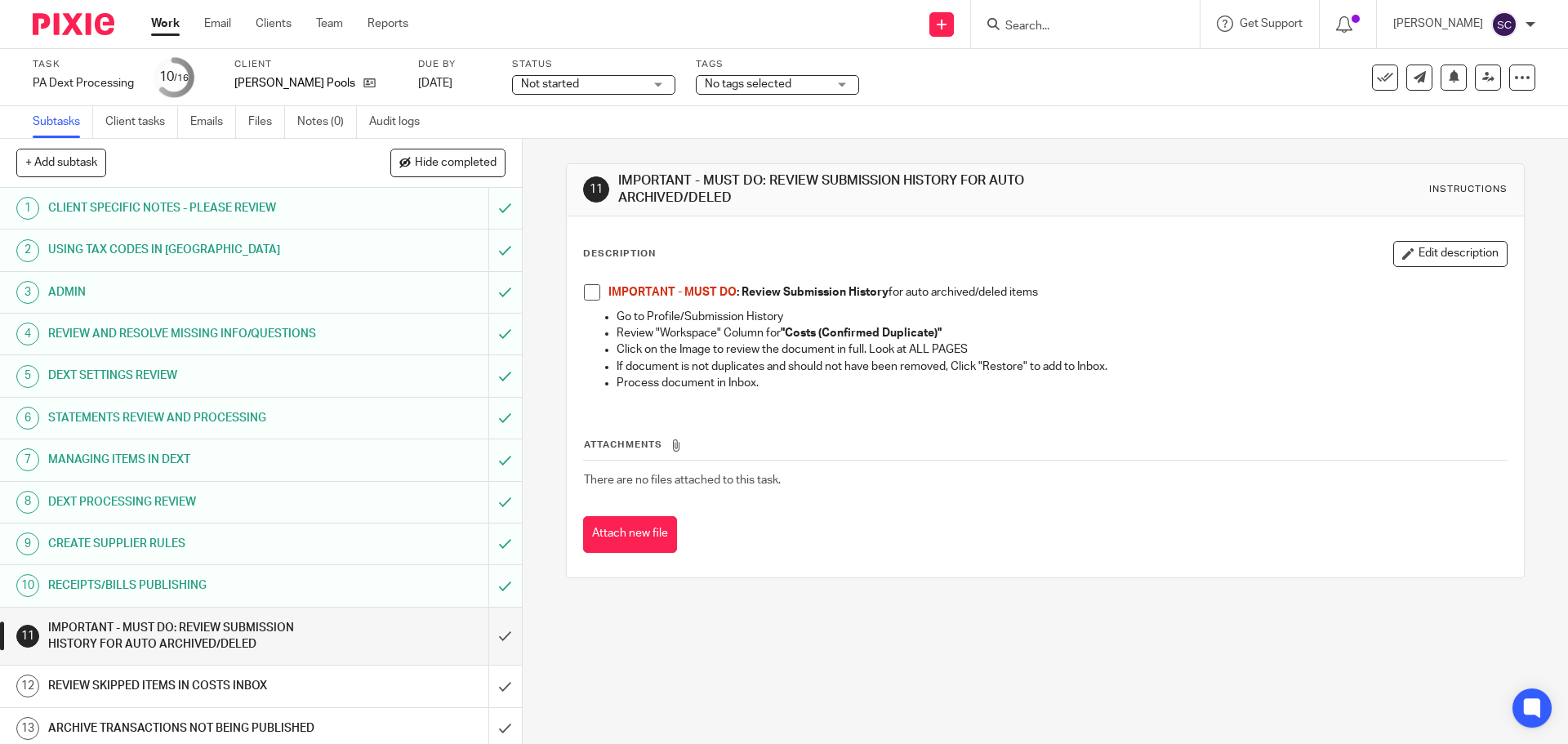
click at [586, 296] on span at bounding box center [592, 292] width 16 height 16
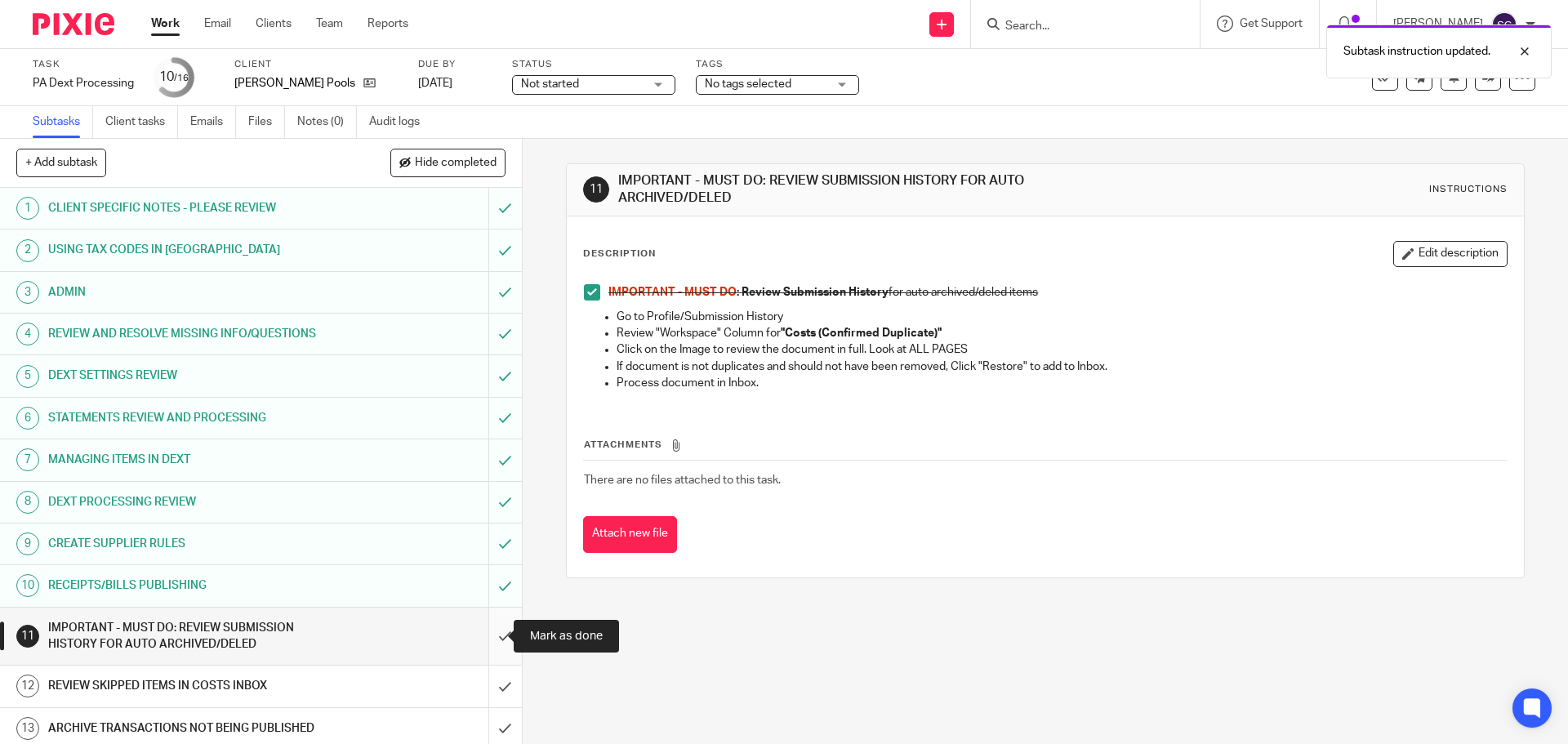
click at [484, 638] on input "submit" at bounding box center [261, 637] width 522 height 58
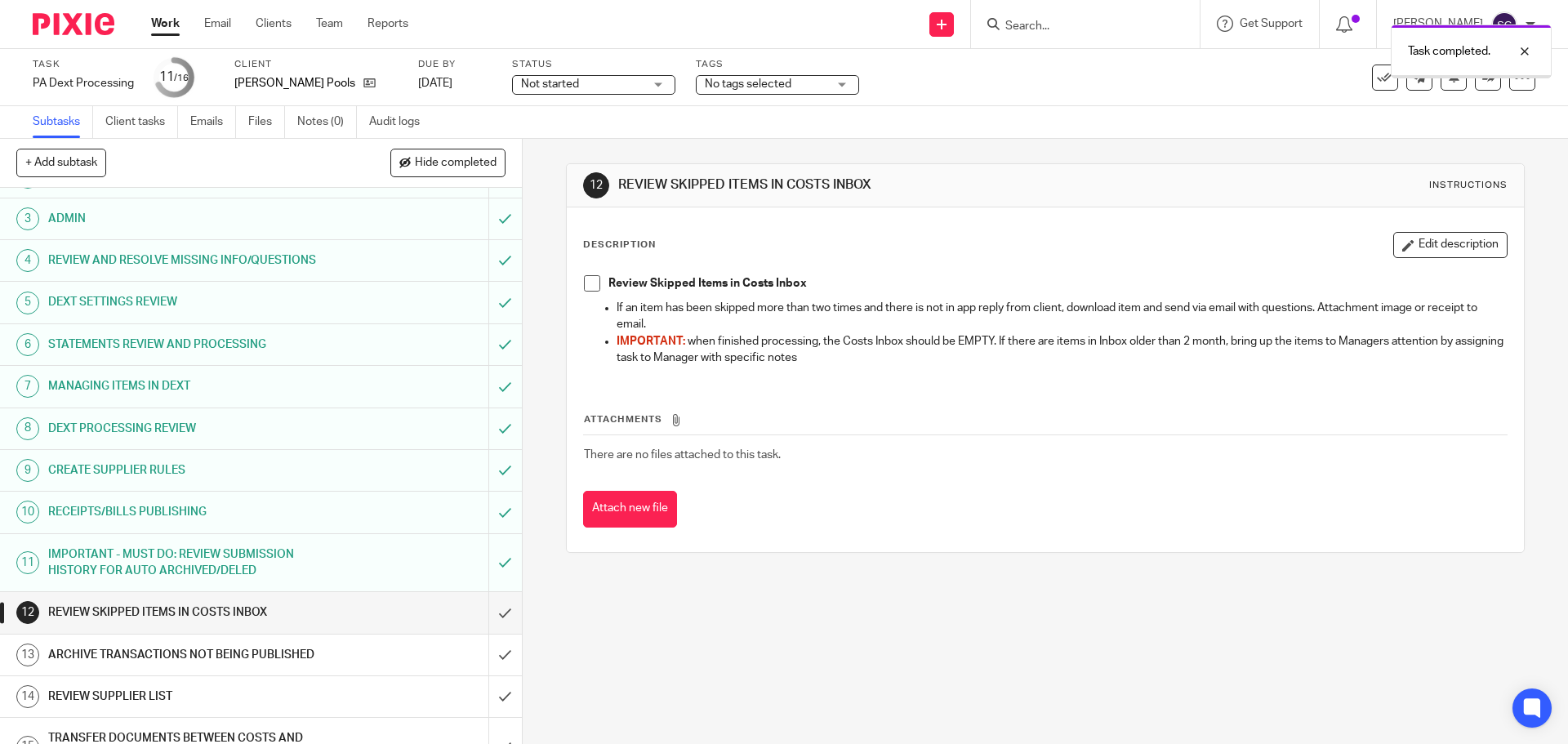
scroll to position [148, 0]
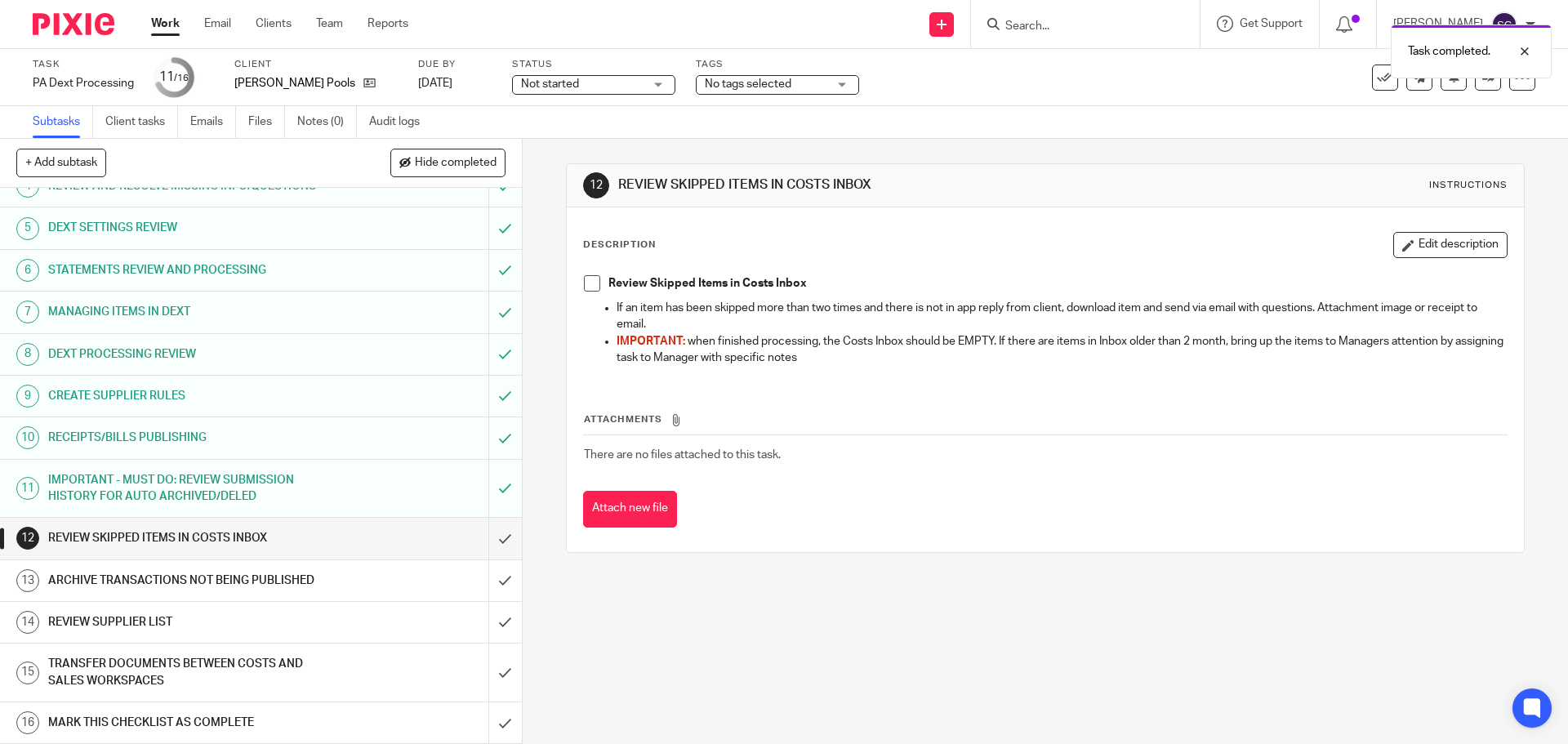
click at [590, 289] on span at bounding box center [592, 283] width 16 height 16
click at [485, 544] on input "submit" at bounding box center [261, 538] width 522 height 41
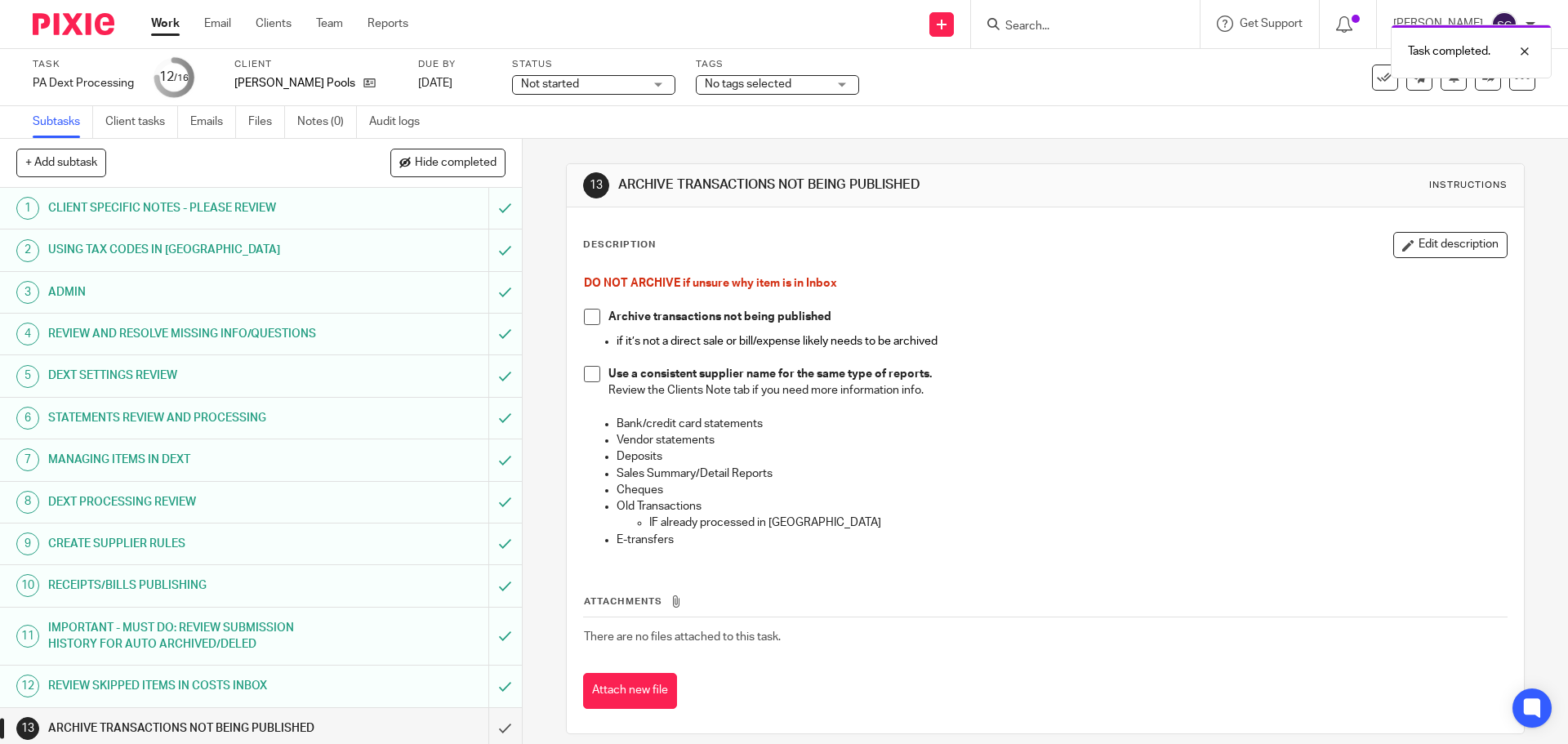
click at [588, 323] on span at bounding box center [592, 316] width 16 height 16
click at [584, 379] on span at bounding box center [592, 374] width 16 height 16
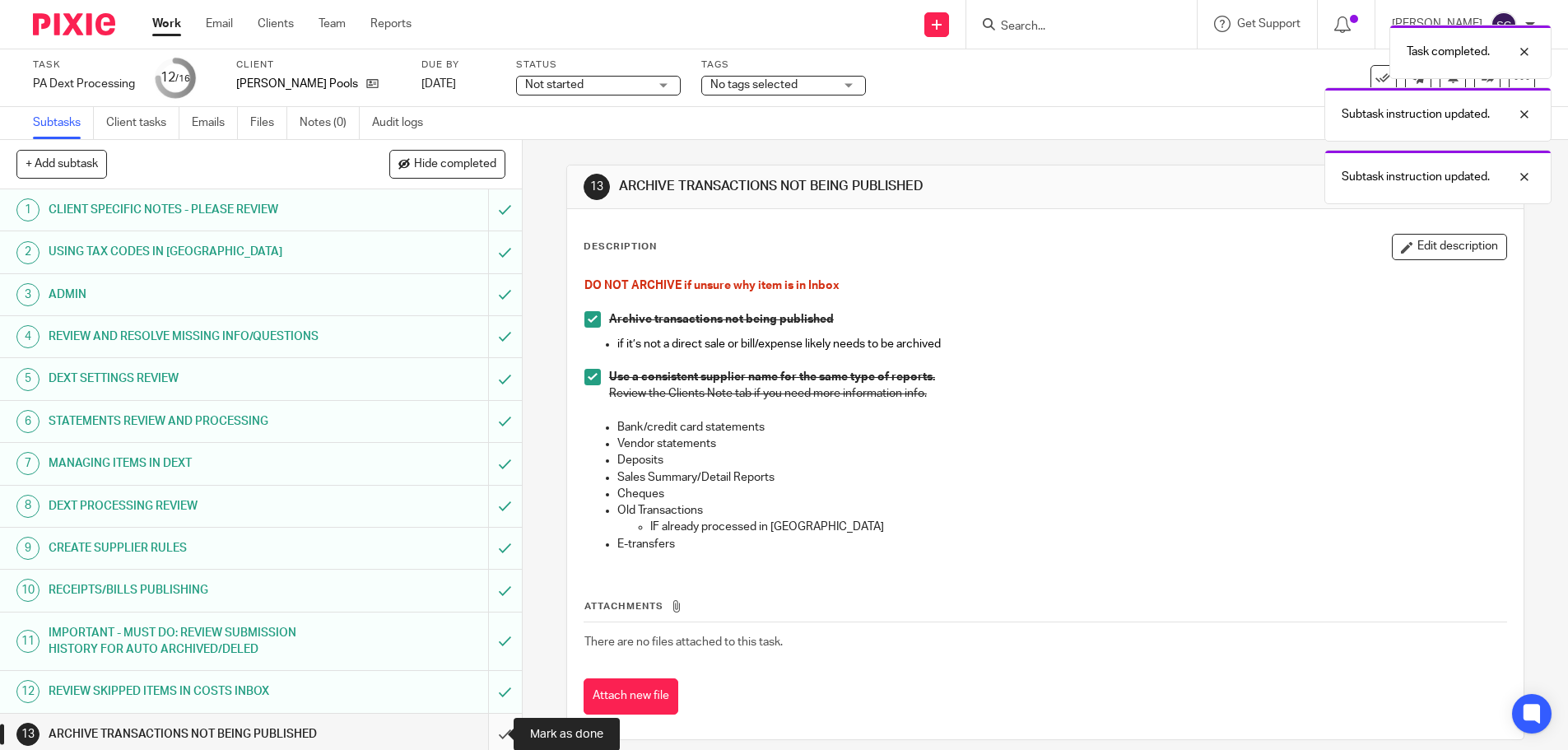
click at [484, 732] on input "submit" at bounding box center [261, 734] width 522 height 41
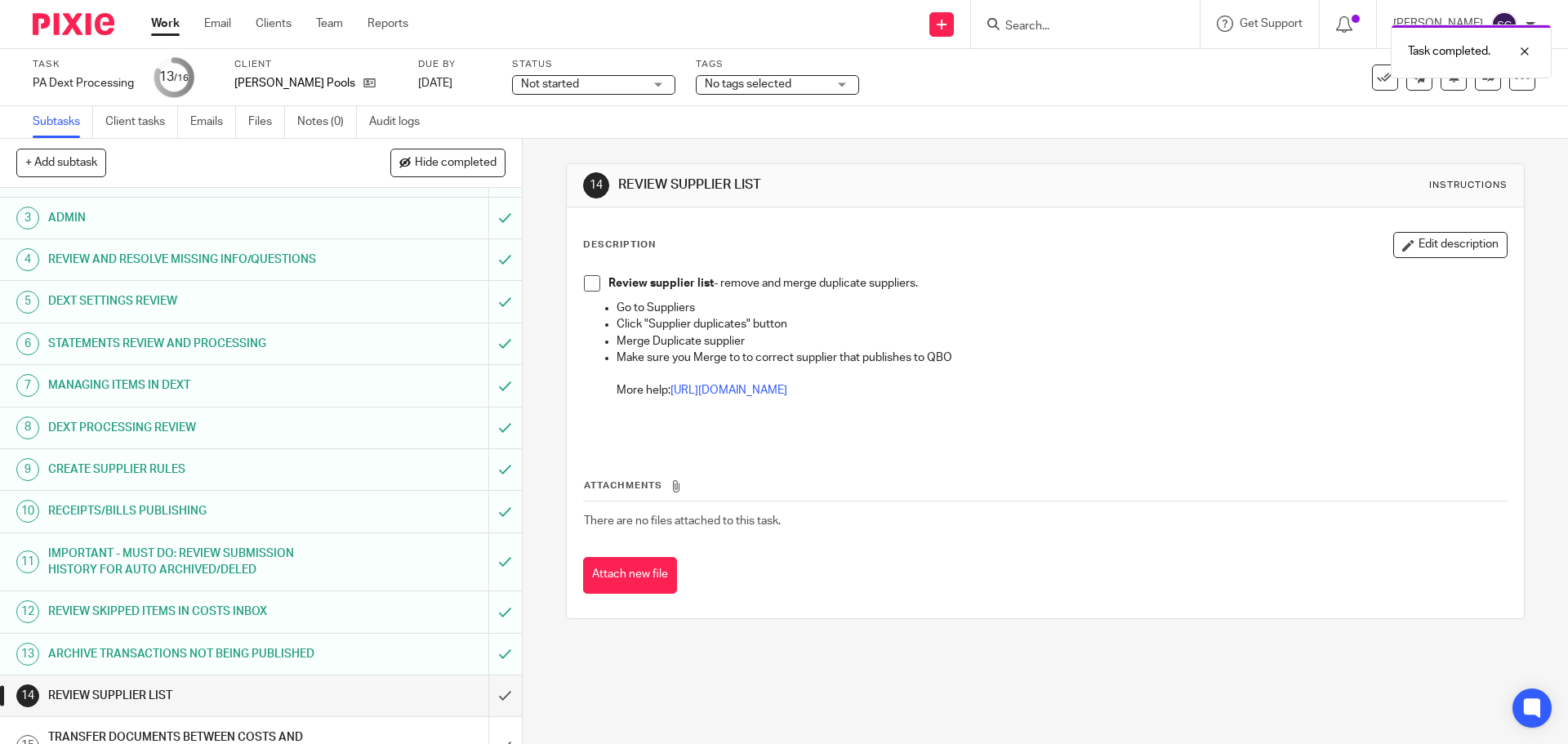
scroll to position [148, 0]
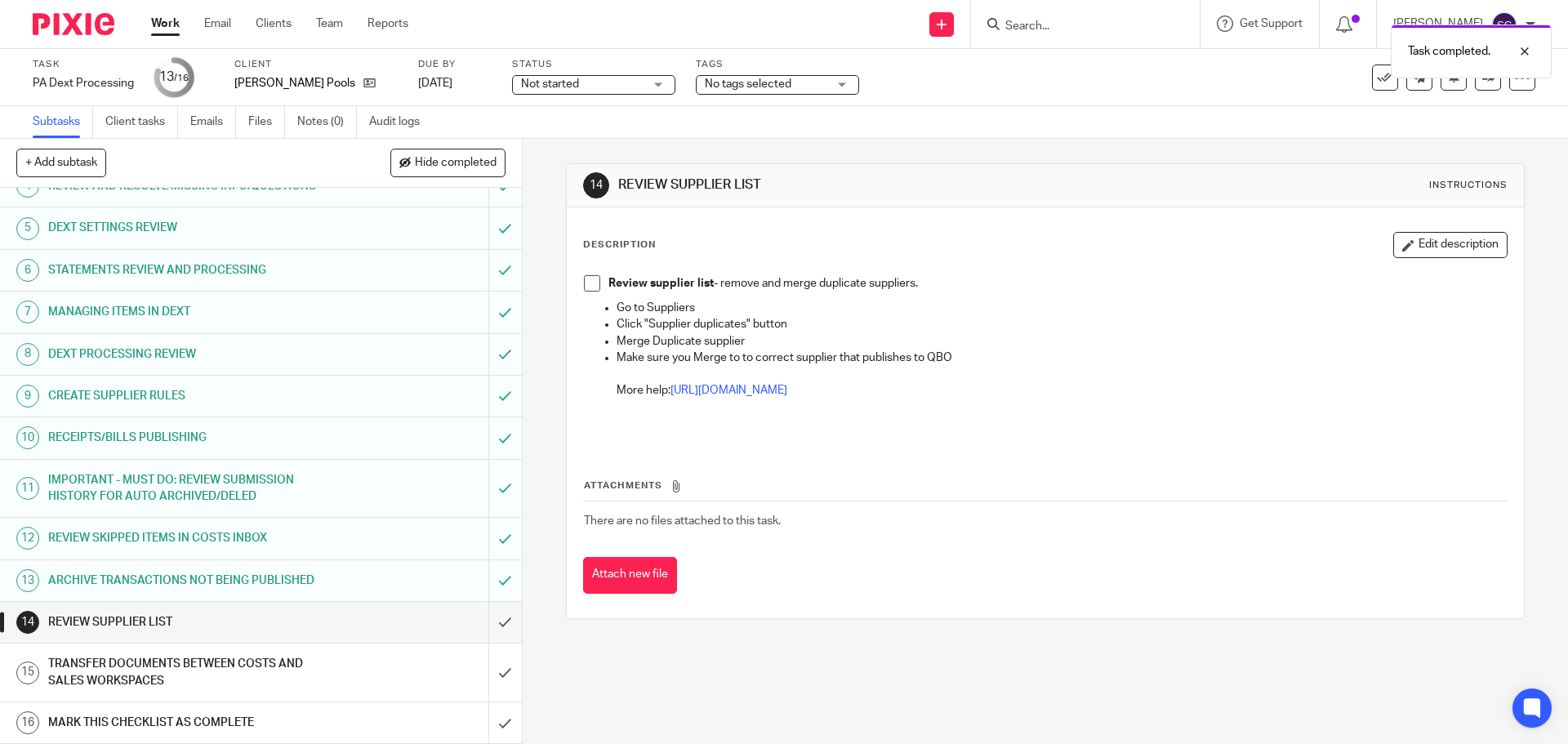
click at [589, 290] on span at bounding box center [592, 283] width 16 height 16
click at [485, 622] on input "submit" at bounding box center [261, 623] width 522 height 41
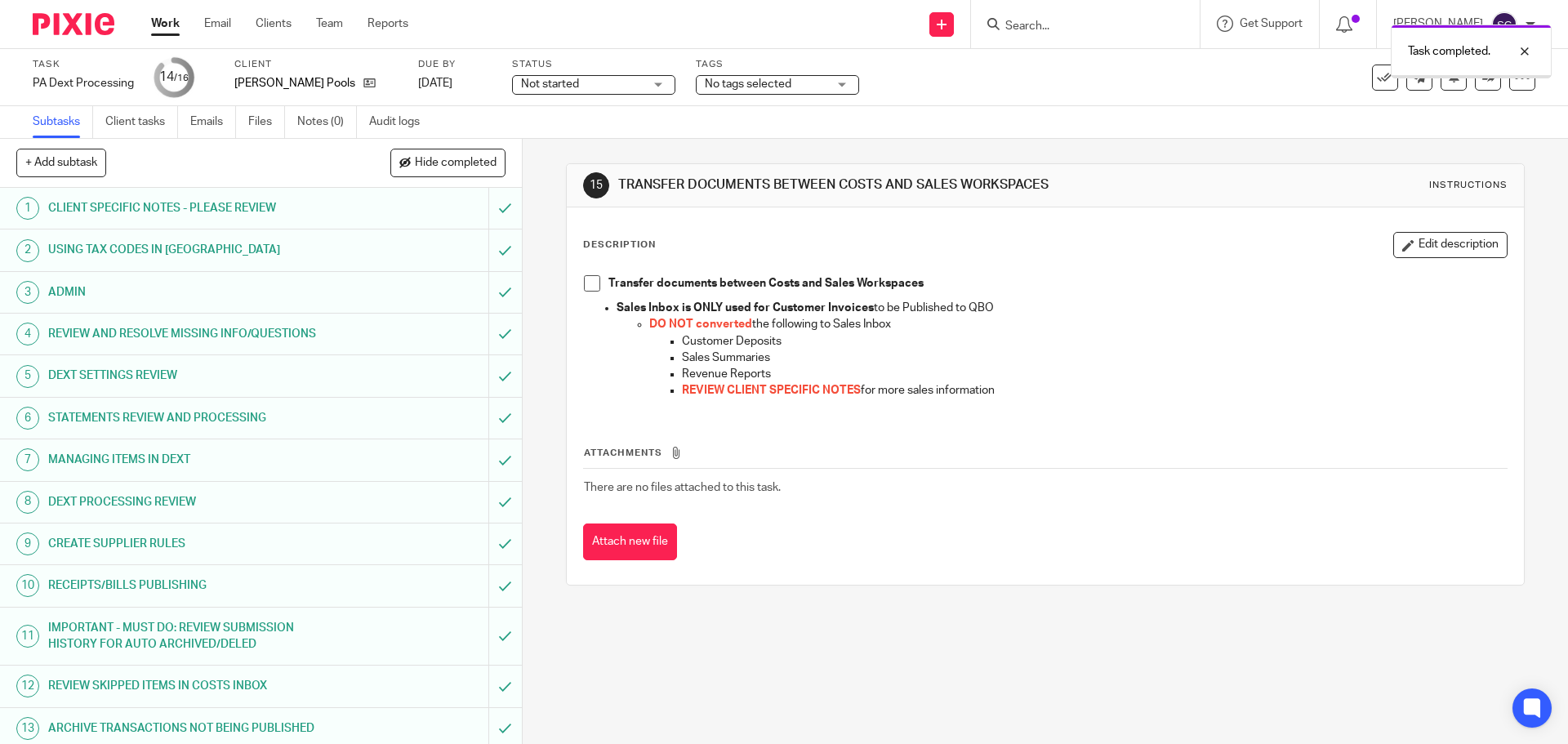
scroll to position [148, 0]
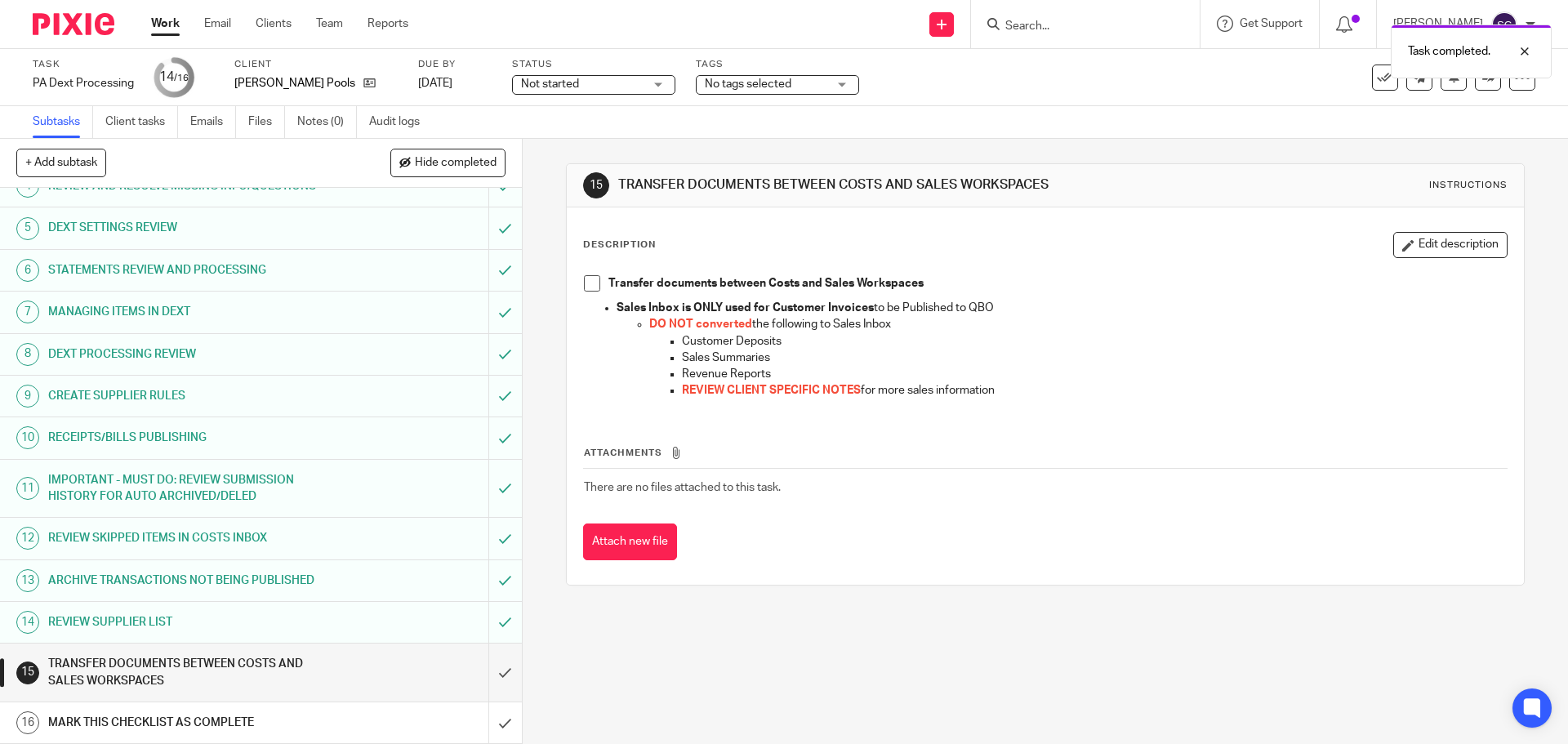
click at [589, 286] on span at bounding box center [592, 283] width 16 height 16
click at [485, 678] on input "submit" at bounding box center [261, 672] width 522 height 58
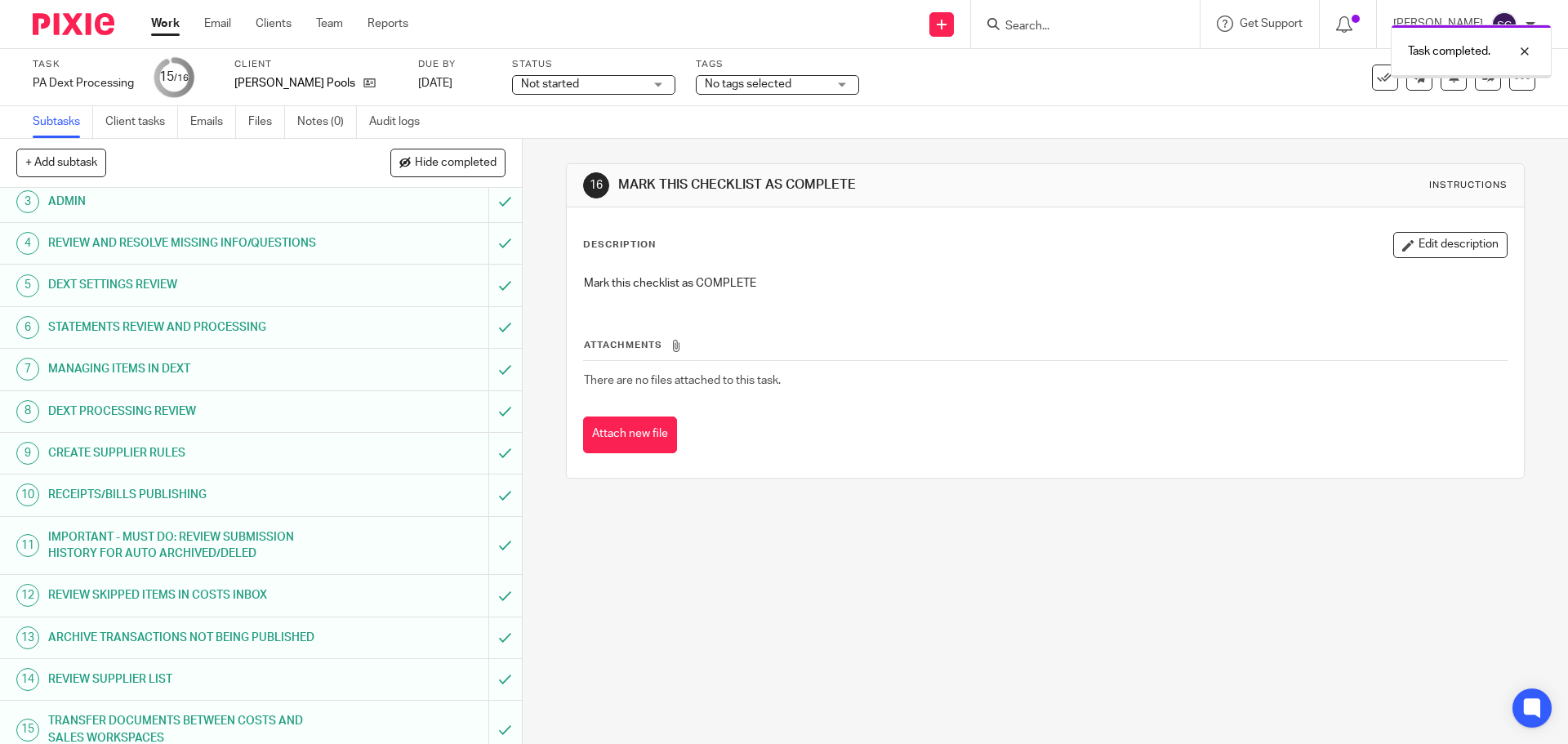
scroll to position [148, 0]
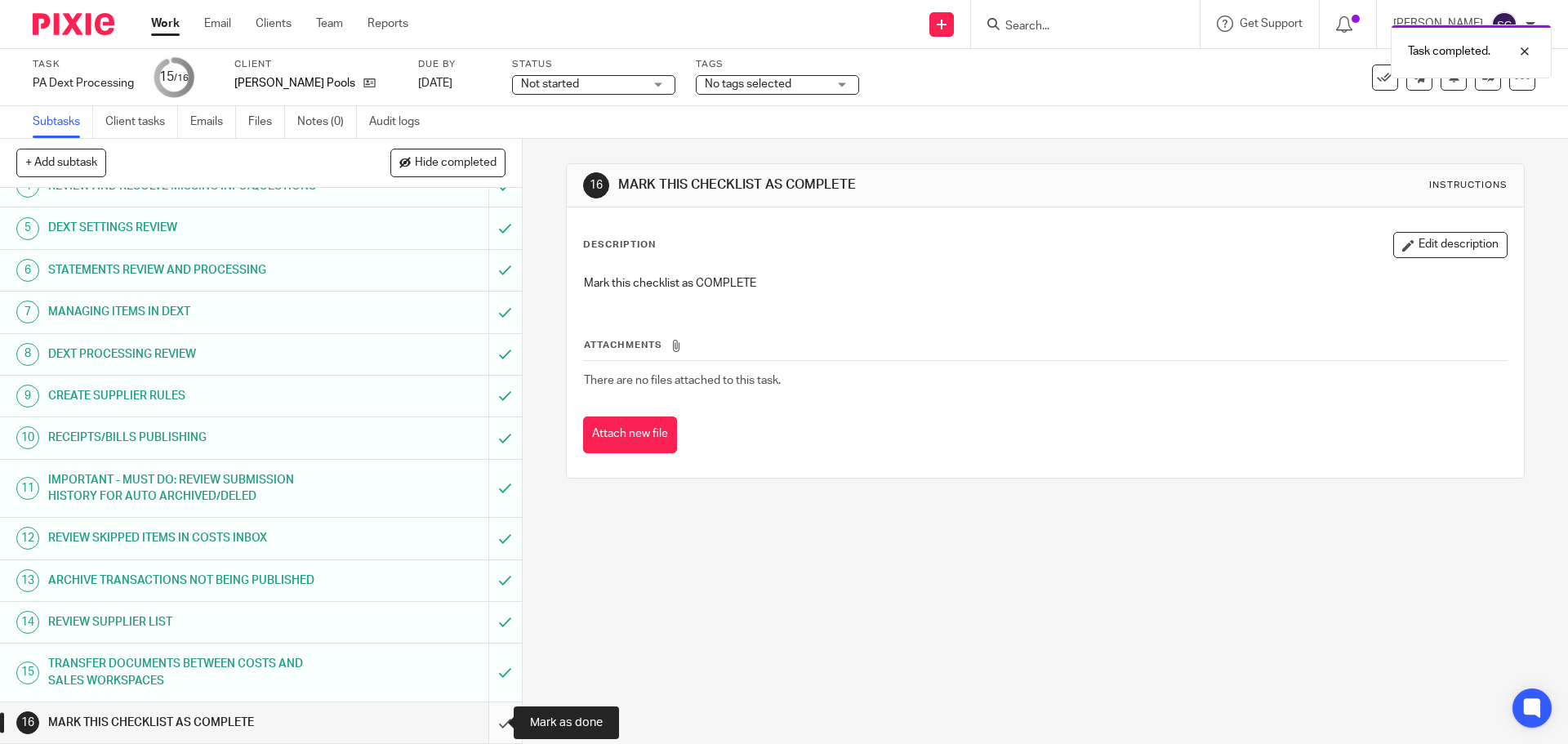
click at [490, 725] on input "submit" at bounding box center [261, 722] width 522 height 41
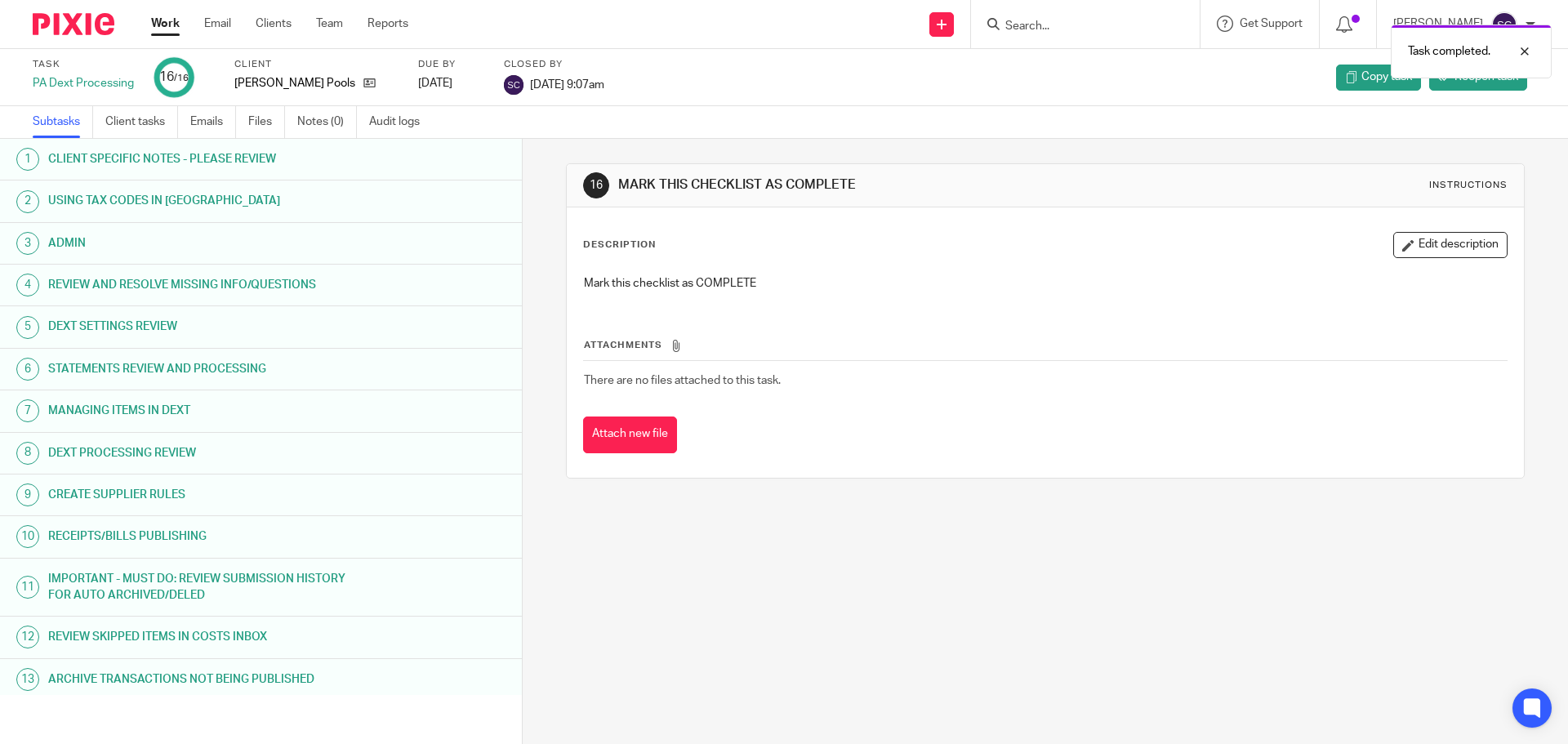
click at [171, 24] on link "Work" at bounding box center [165, 23] width 28 height 16
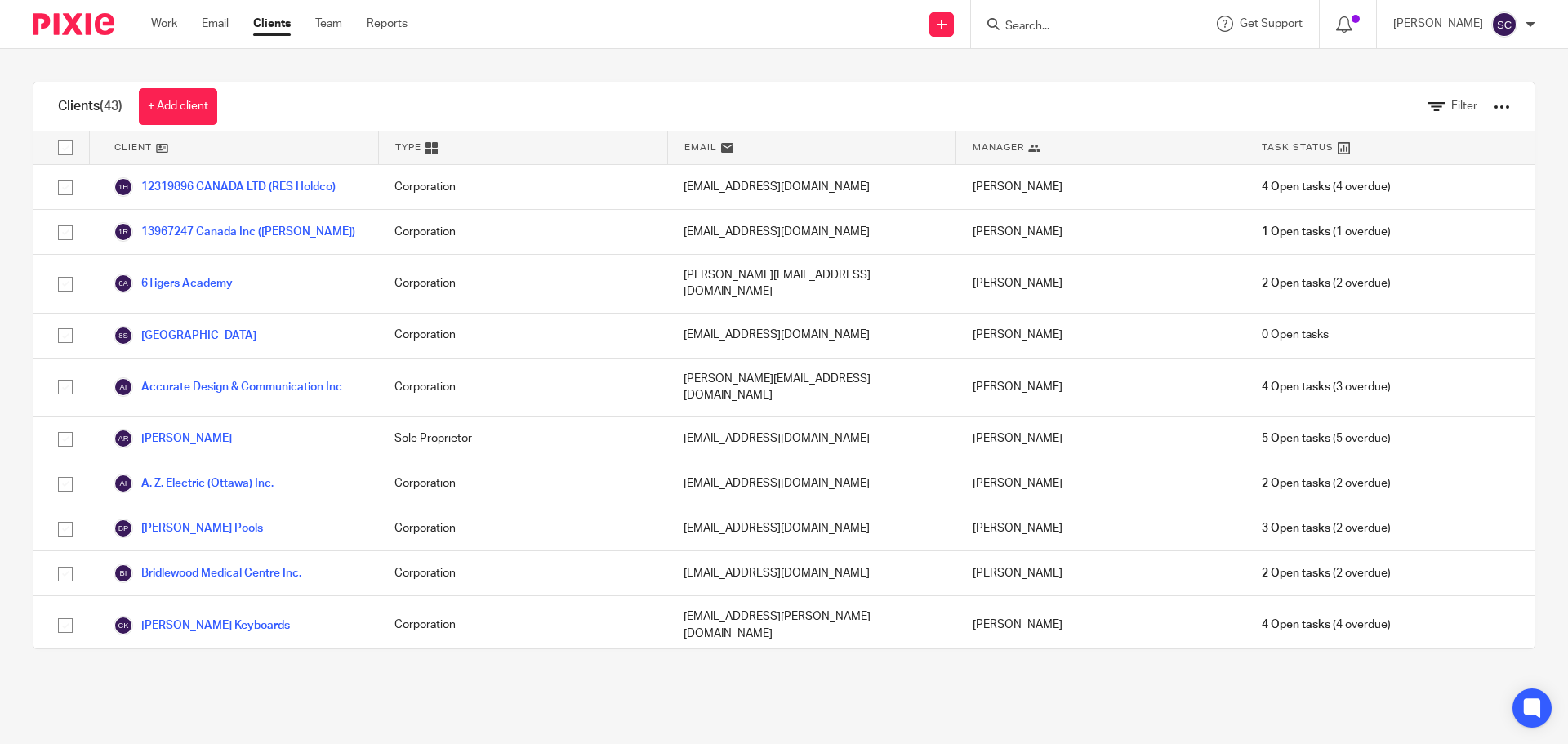
click at [1035, 22] on input "Search" at bounding box center [1077, 27] width 147 height 14
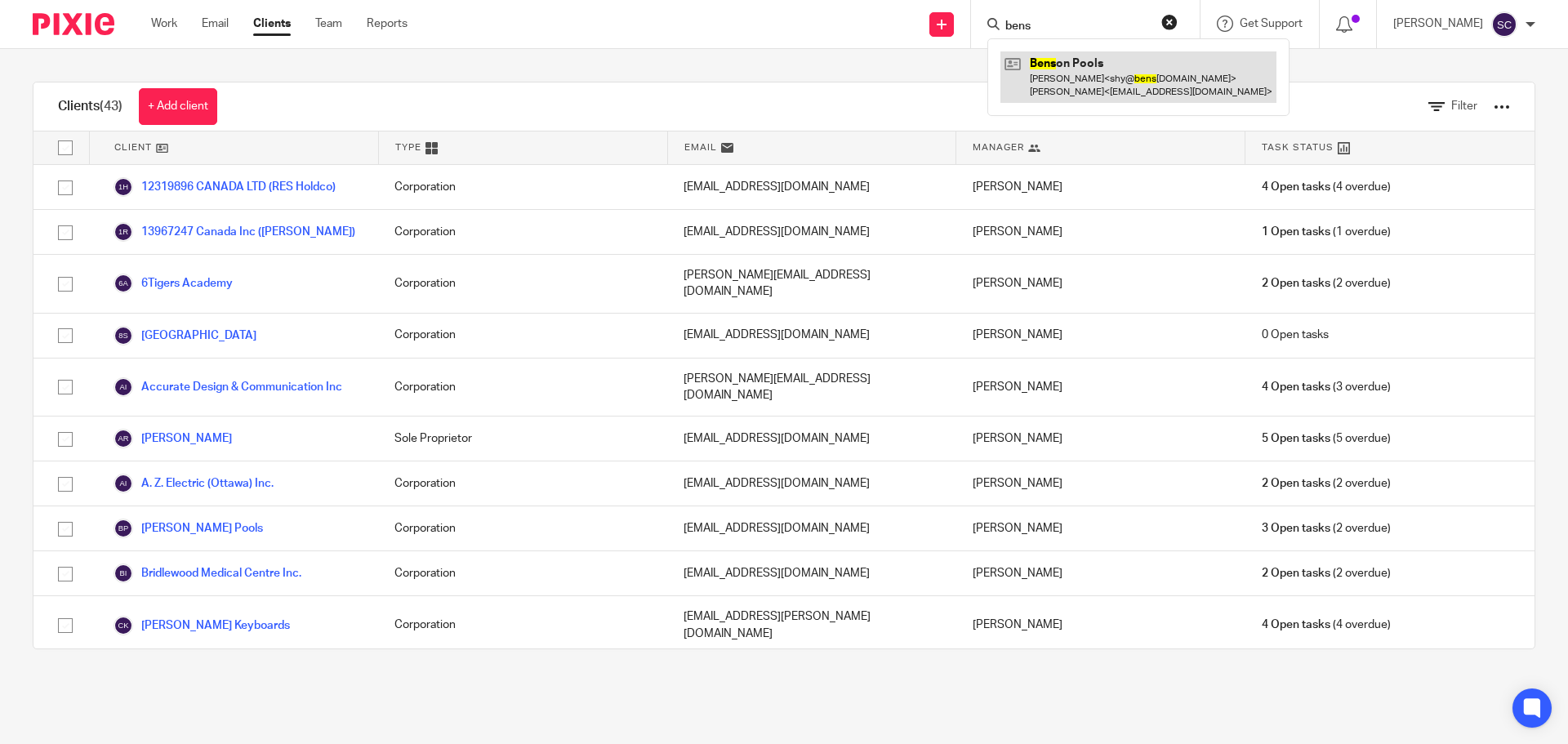
type input "bens"
click at [1055, 56] on link at bounding box center [1138, 76] width 276 height 50
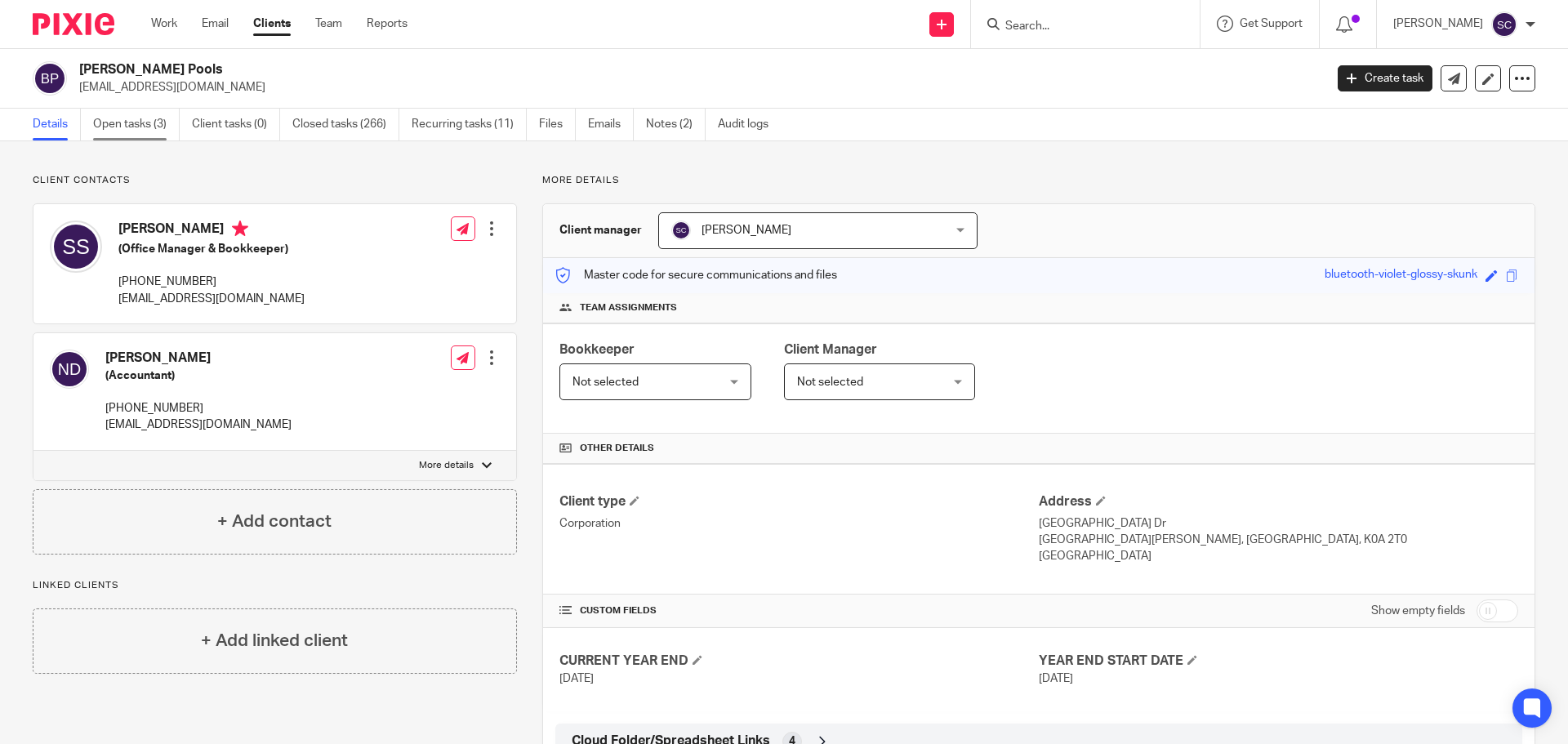
click at [127, 124] on link "Open tasks (3)" at bounding box center [136, 125] width 86 height 32
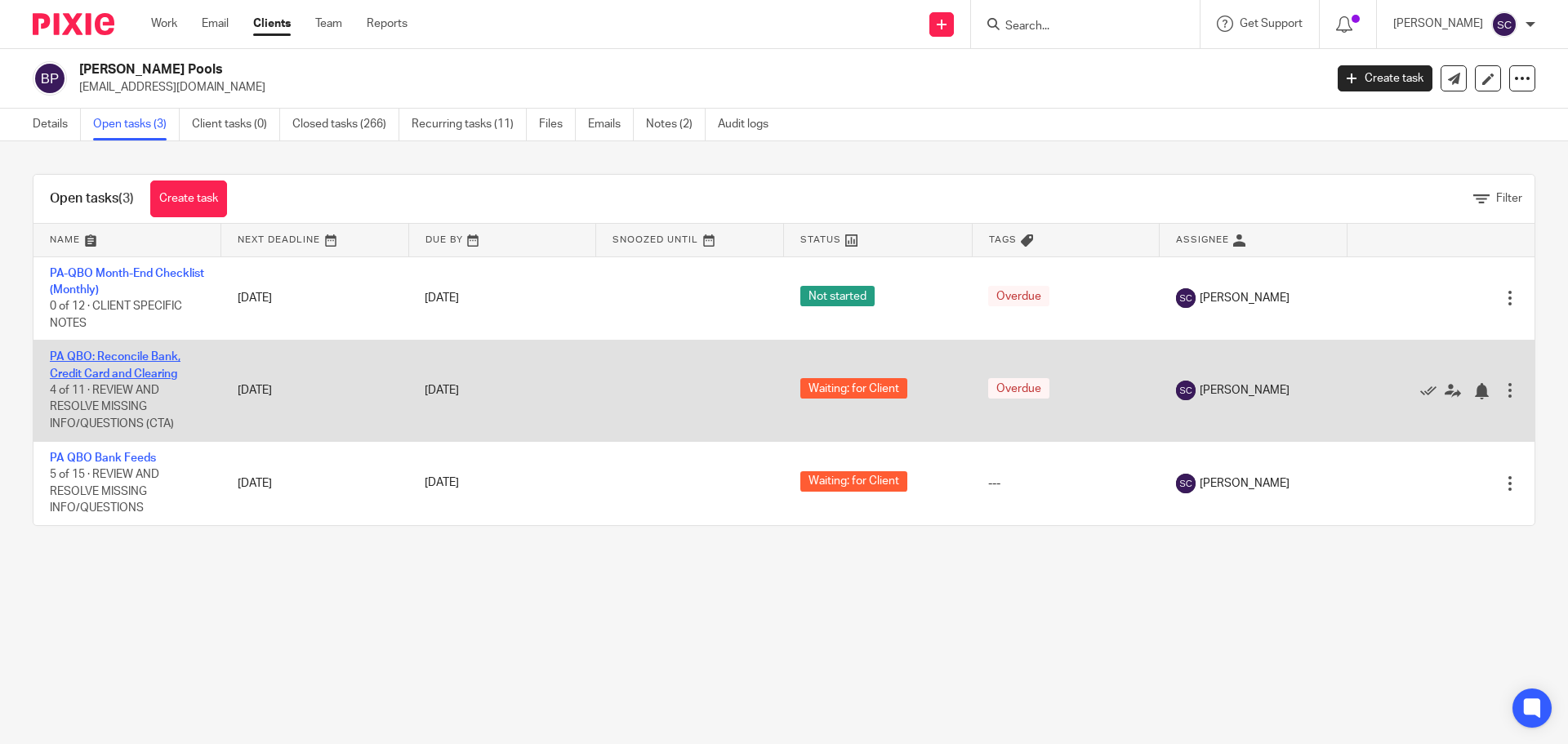
click at [114, 352] on link "PA QBO: Reconcile Bank, Credit Card and Clearing" at bounding box center [116, 364] width 131 height 28
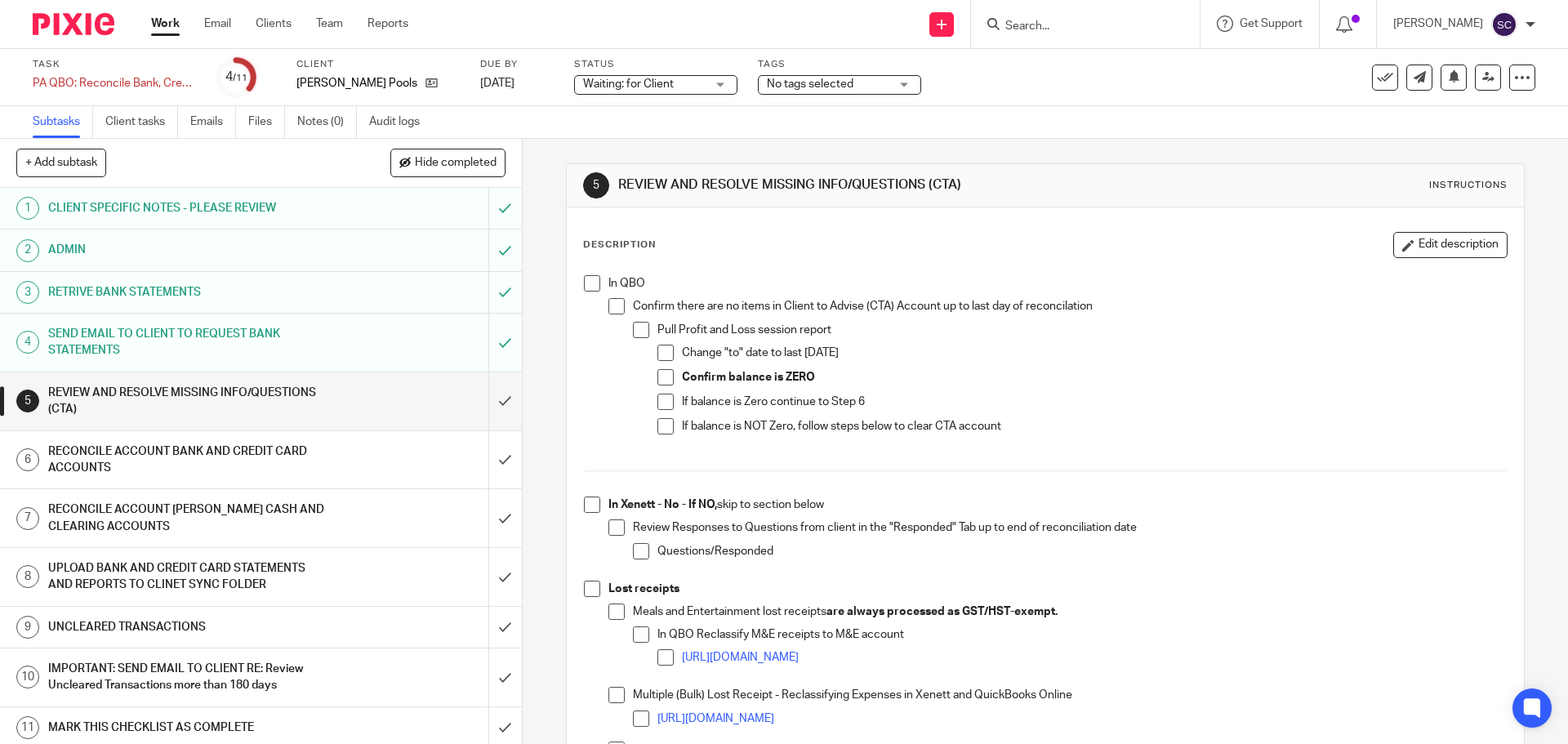
click at [590, 286] on span at bounding box center [592, 283] width 16 height 16
click at [584, 503] on span at bounding box center [592, 504] width 16 height 16
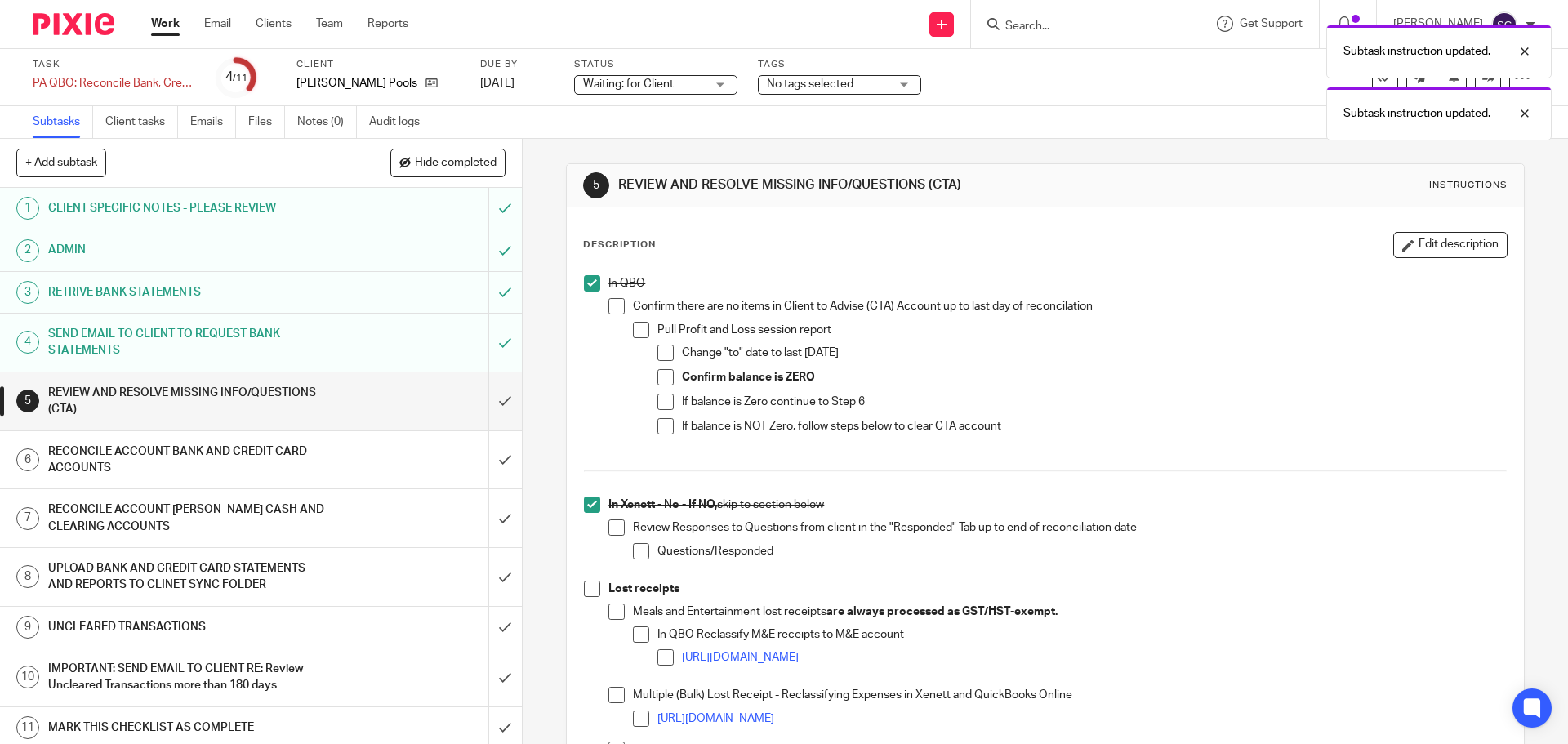
click at [584, 591] on span at bounding box center [592, 588] width 16 height 16
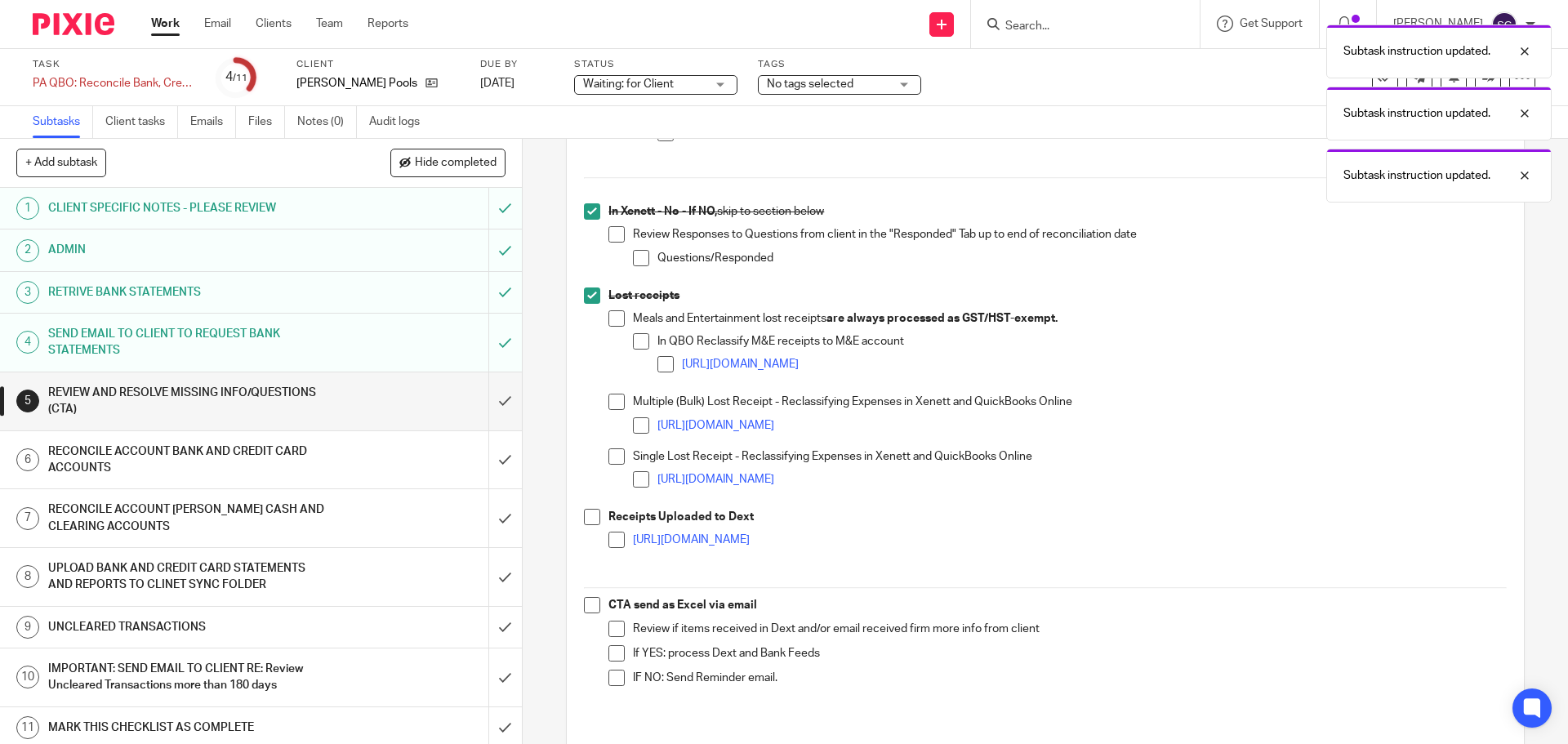
scroll to position [486, 0]
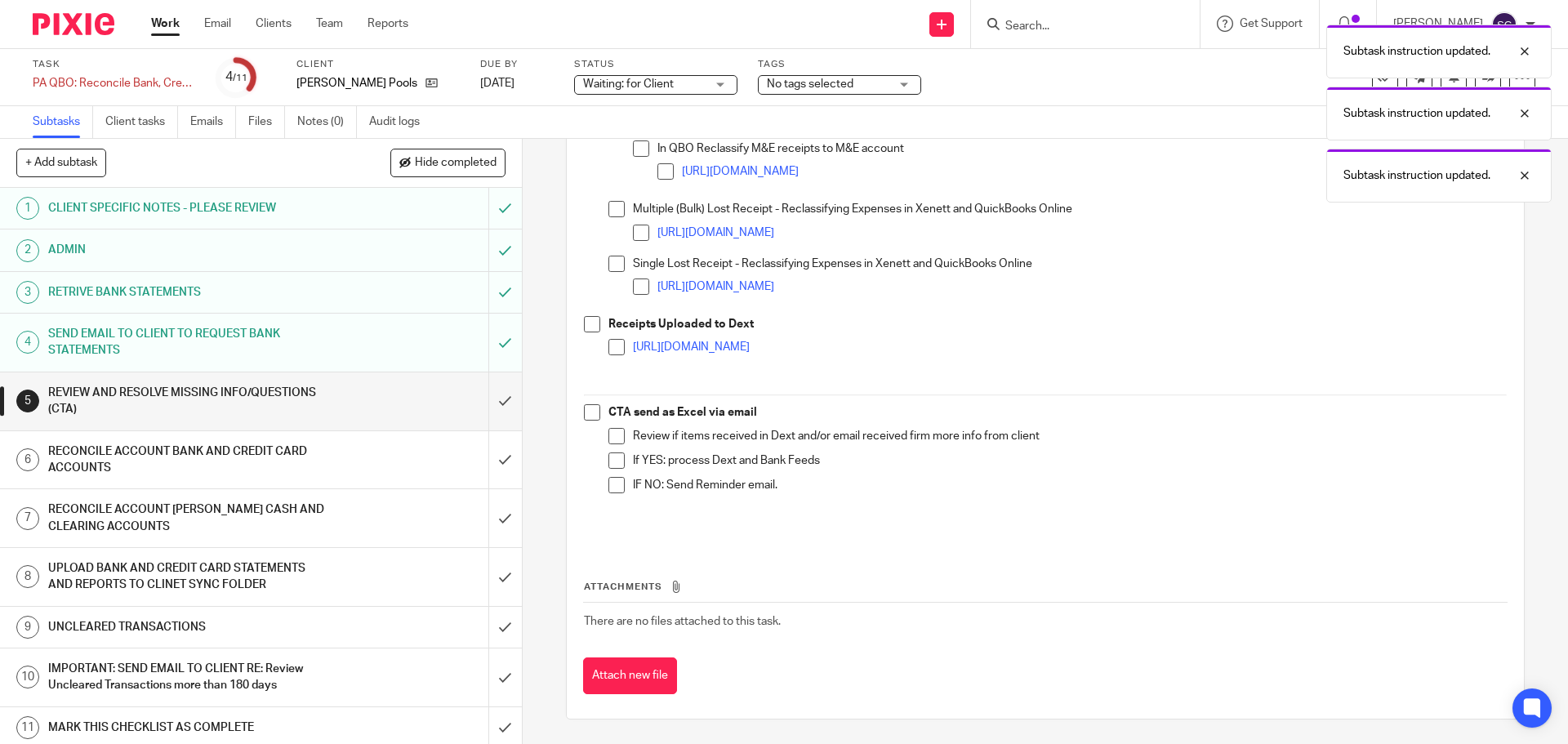
drag, startPoint x: 587, startPoint y: 328, endPoint x: 588, endPoint y: 410, distance: 82.0
click at [587, 330] on span at bounding box center [592, 324] width 16 height 16
click at [584, 408] on span at bounding box center [592, 412] width 16 height 16
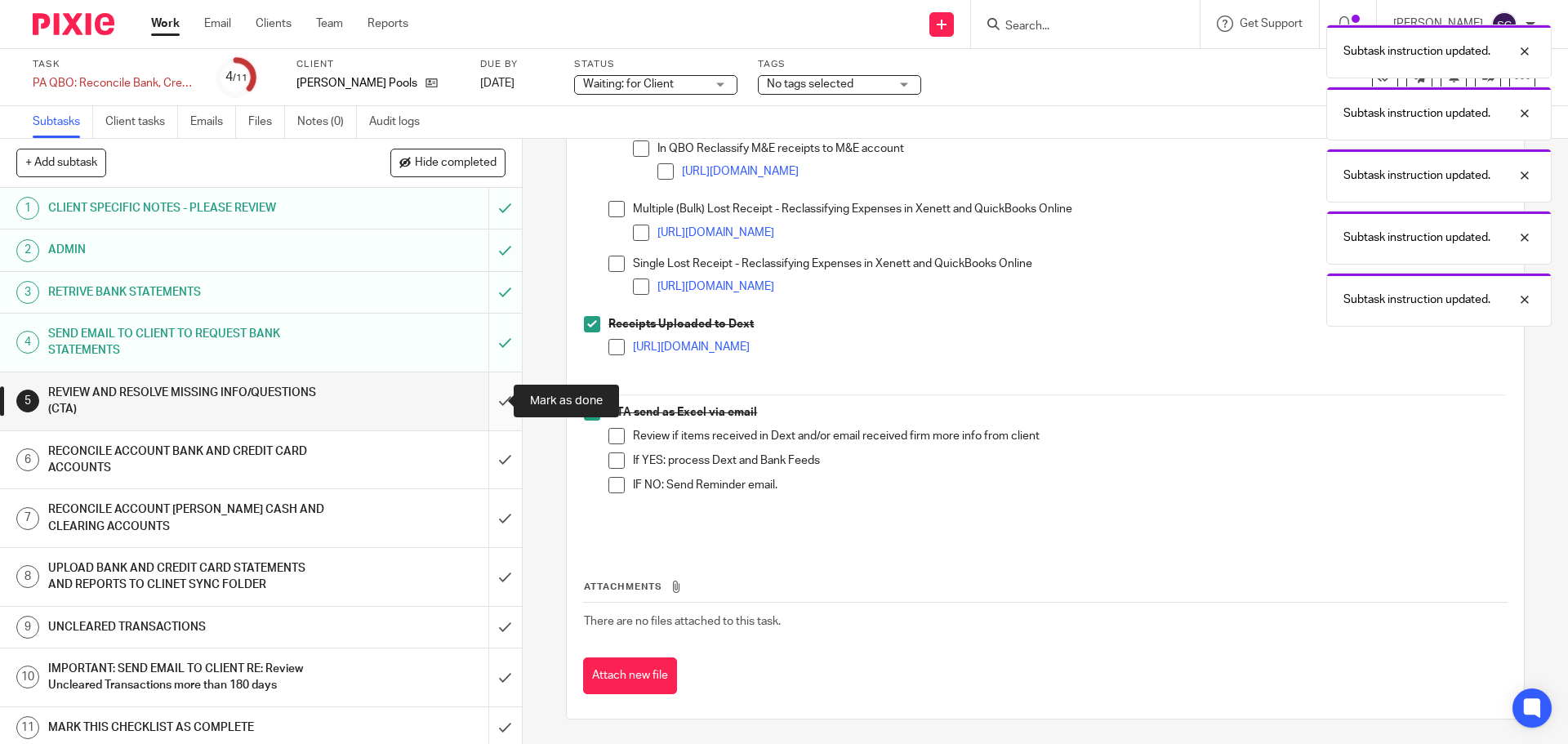
click at [488, 402] on input "submit" at bounding box center [261, 401] width 522 height 58
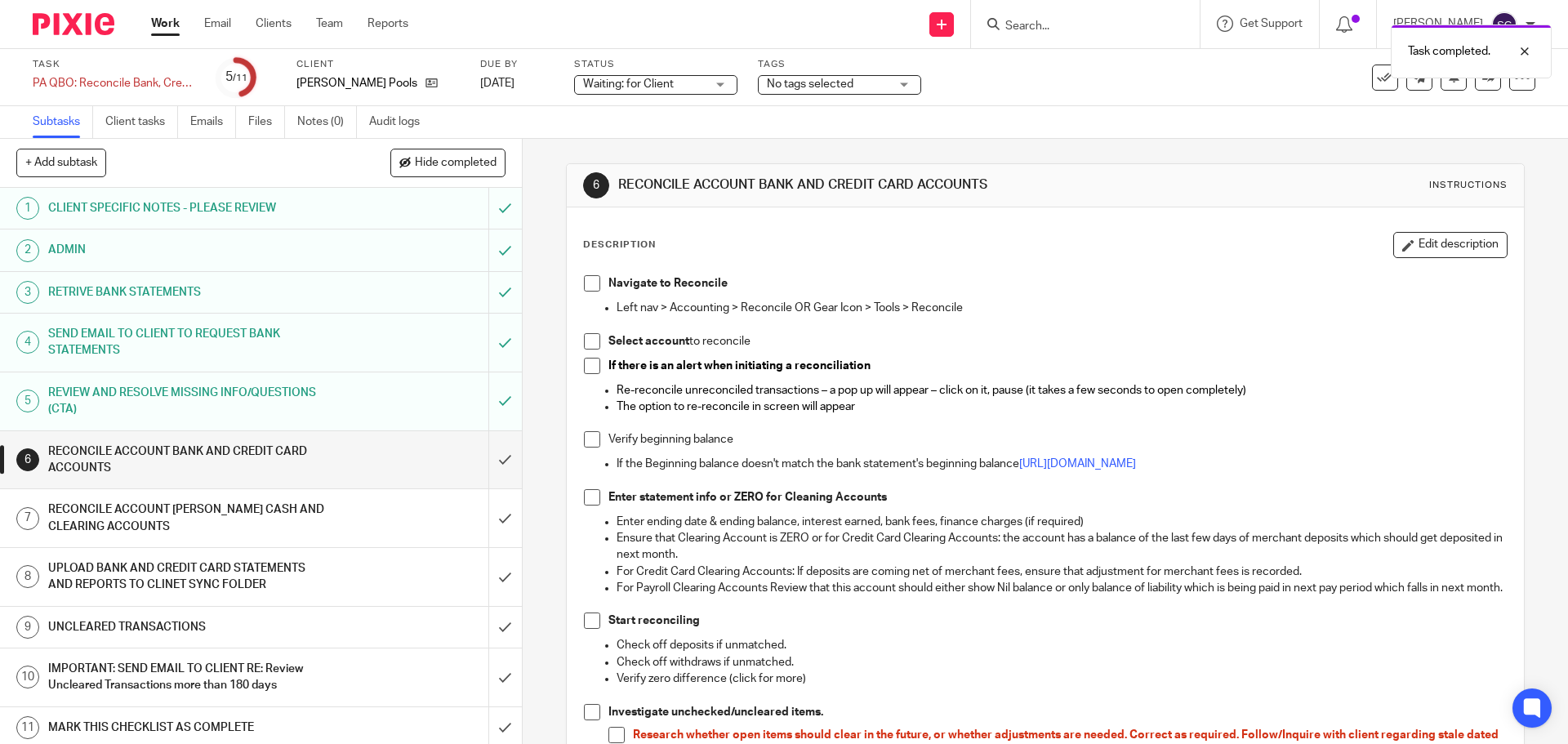
click at [590, 279] on span at bounding box center [592, 283] width 16 height 16
click at [584, 340] on span at bounding box center [592, 341] width 16 height 16
drag, startPoint x: 587, startPoint y: 363, endPoint x: 591, endPoint y: 391, distance: 28.3
click at [588, 363] on span at bounding box center [592, 365] width 16 height 16
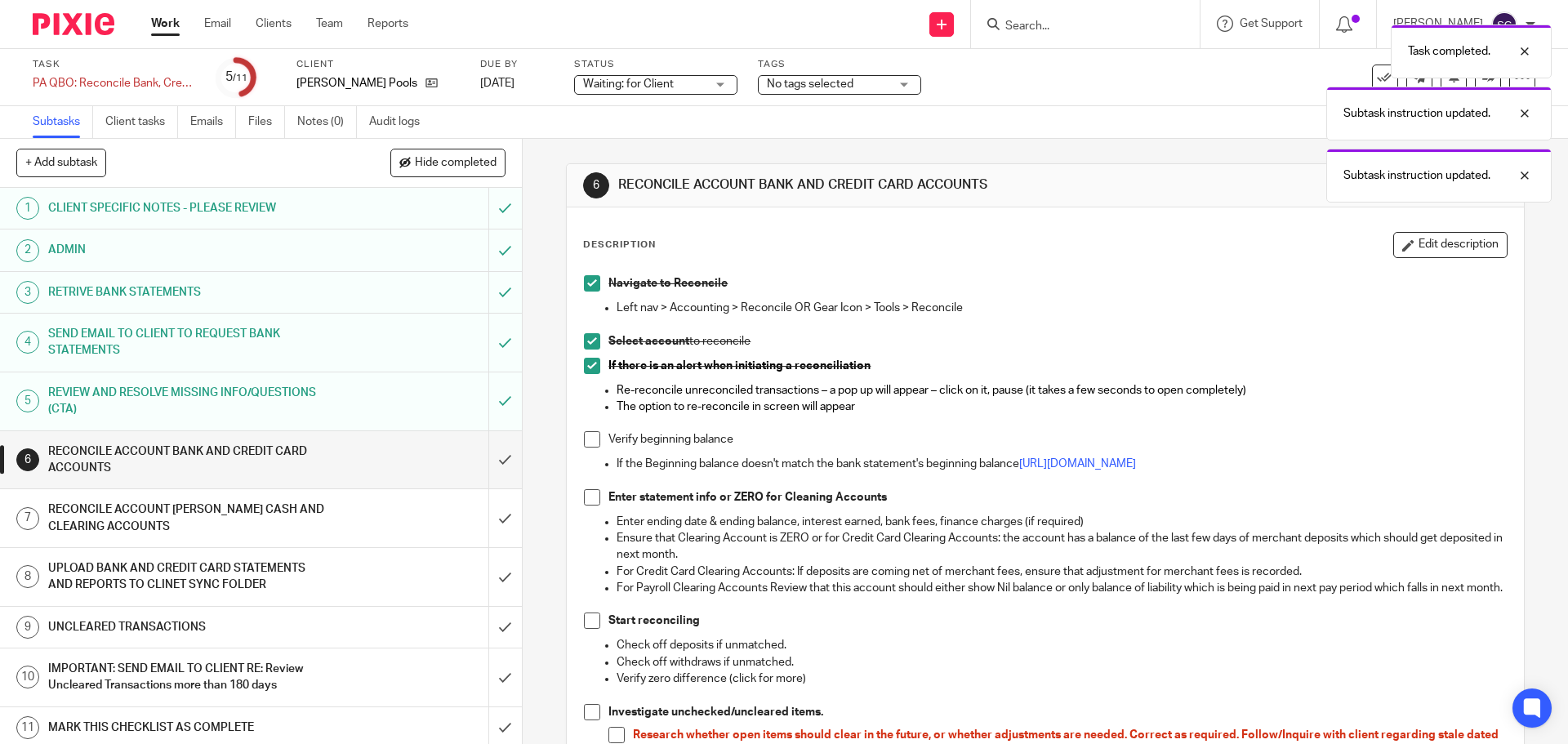
click at [589, 438] on span at bounding box center [592, 439] width 16 height 16
click at [591, 497] on span at bounding box center [592, 497] width 16 height 16
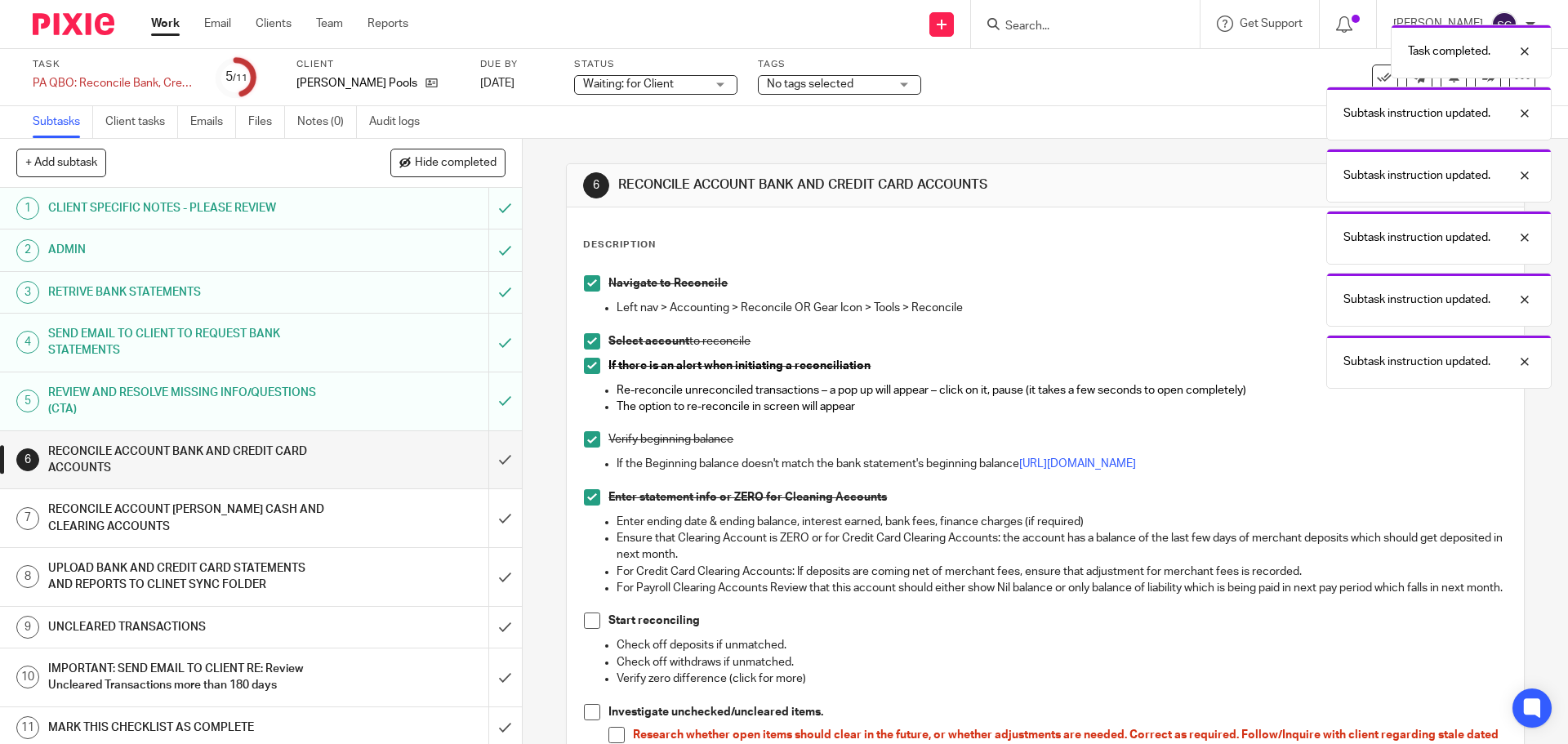
scroll to position [408, 0]
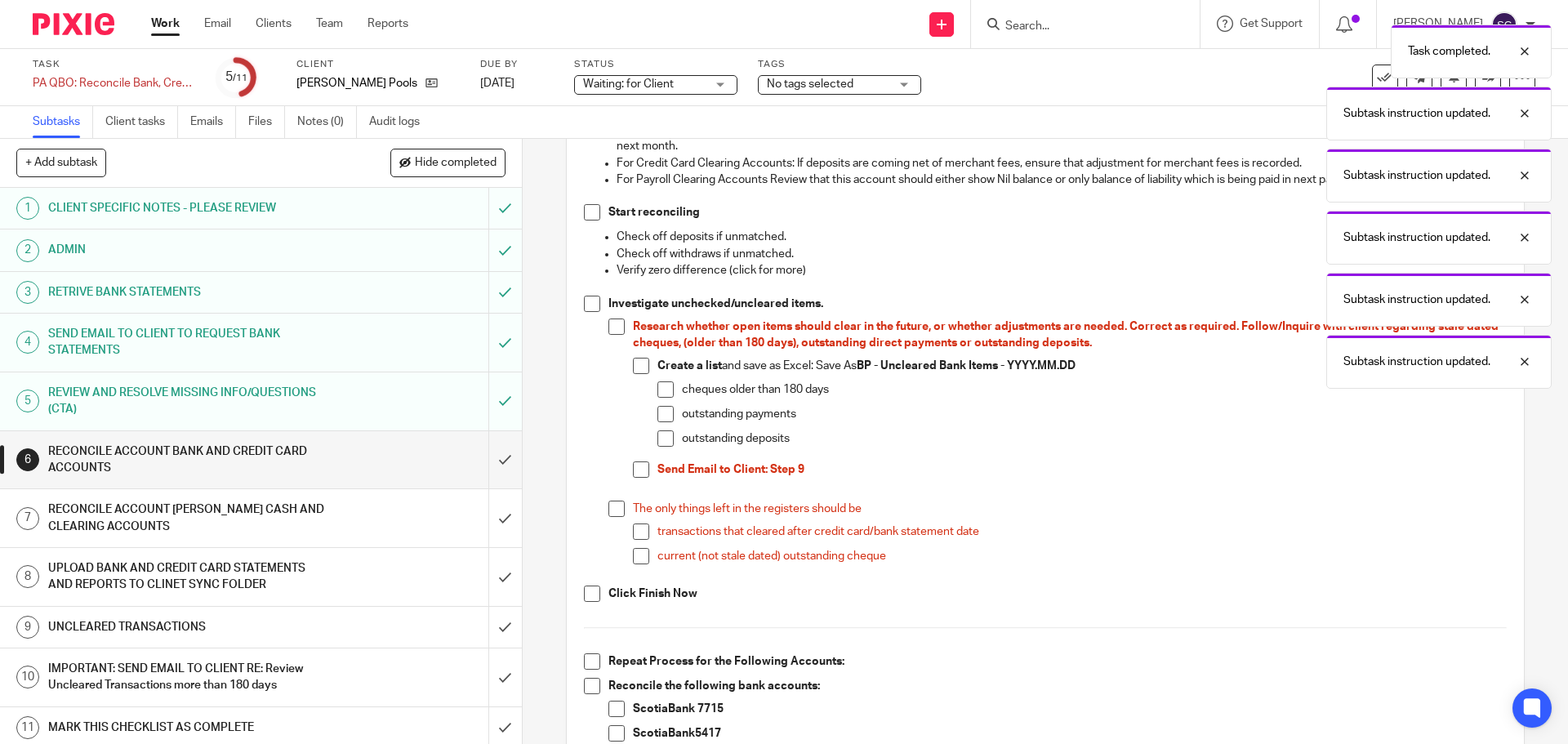
click at [588, 220] on span at bounding box center [592, 212] width 16 height 16
click at [584, 312] on span at bounding box center [592, 304] width 16 height 16
click at [585, 603] on span at bounding box center [592, 593] width 16 height 16
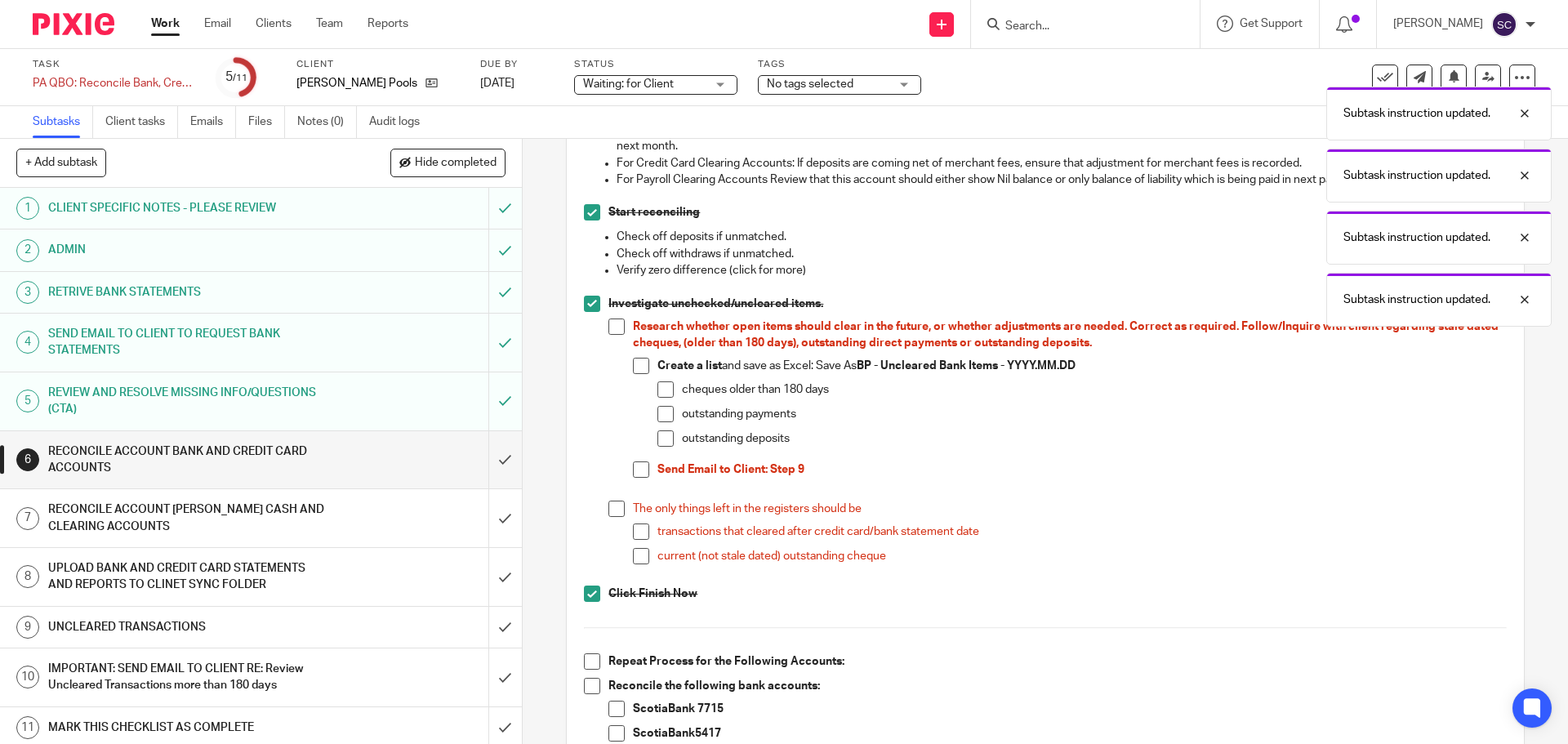
click at [589, 670] on span at bounding box center [592, 661] width 16 height 16
click at [586, 695] on span at bounding box center [592, 686] width 16 height 16
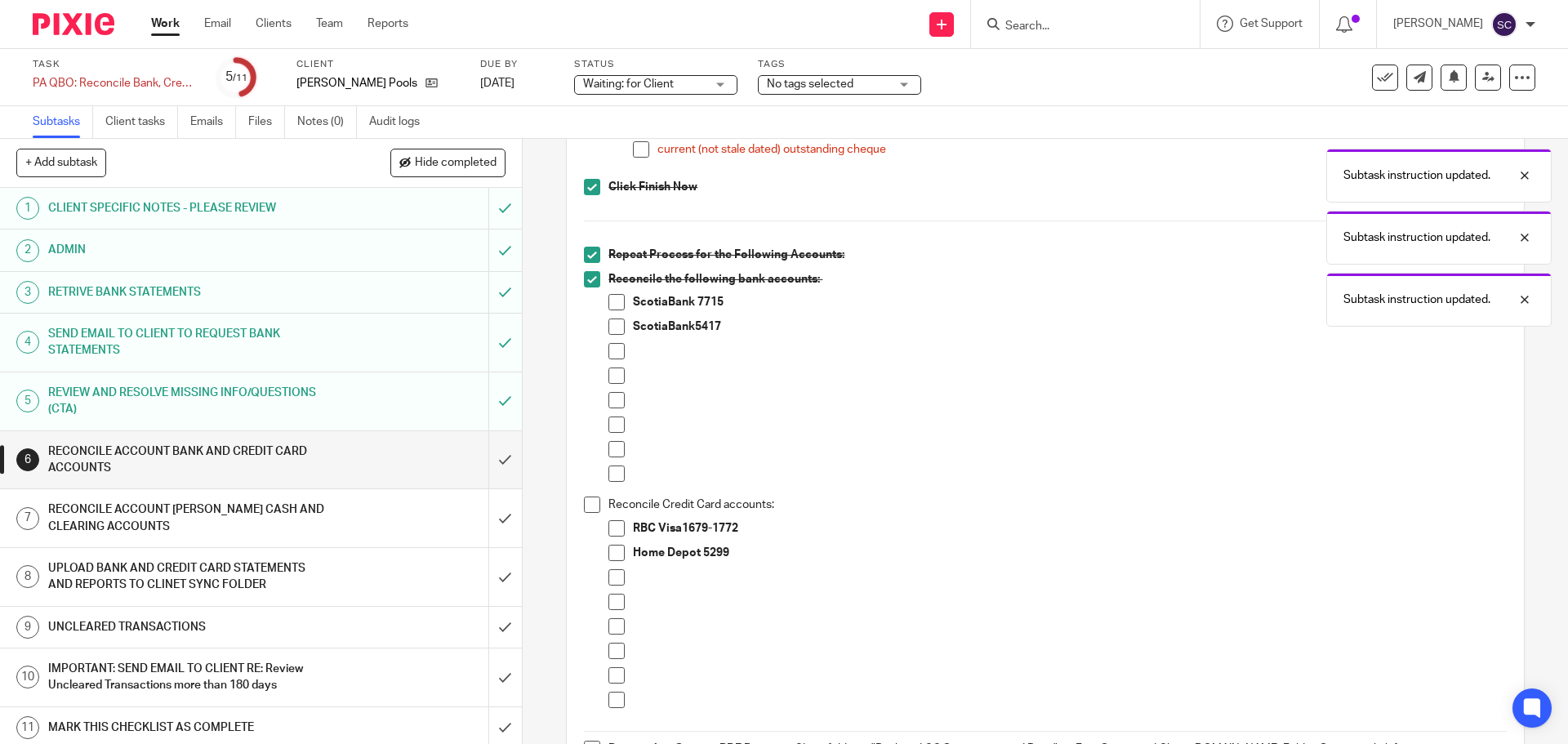
scroll to position [817, 0]
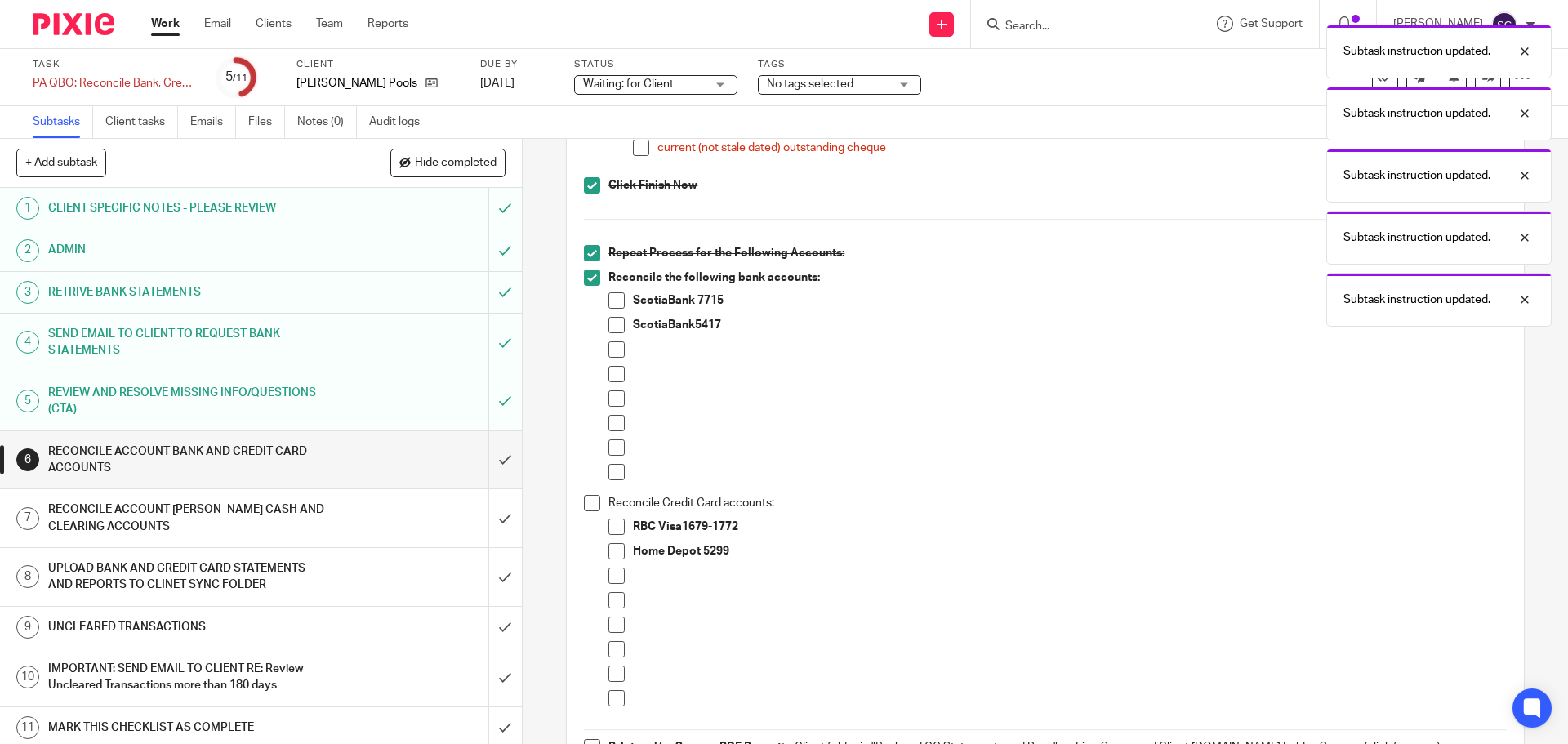
click at [584, 512] on span at bounding box center [592, 503] width 16 height 16
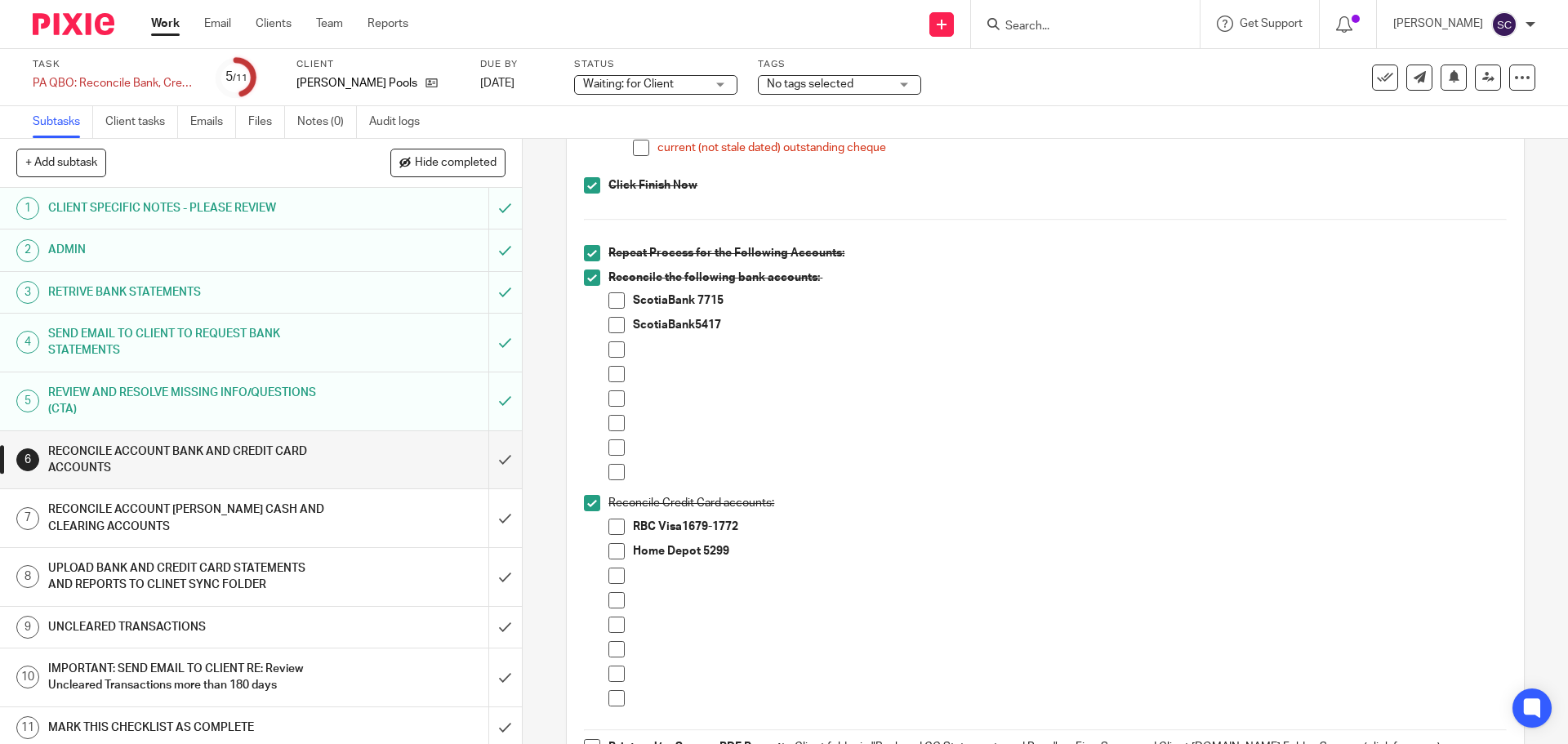
click at [608, 308] on span at bounding box center [616, 300] width 16 height 16
click at [608, 333] on span at bounding box center [616, 325] width 16 height 16
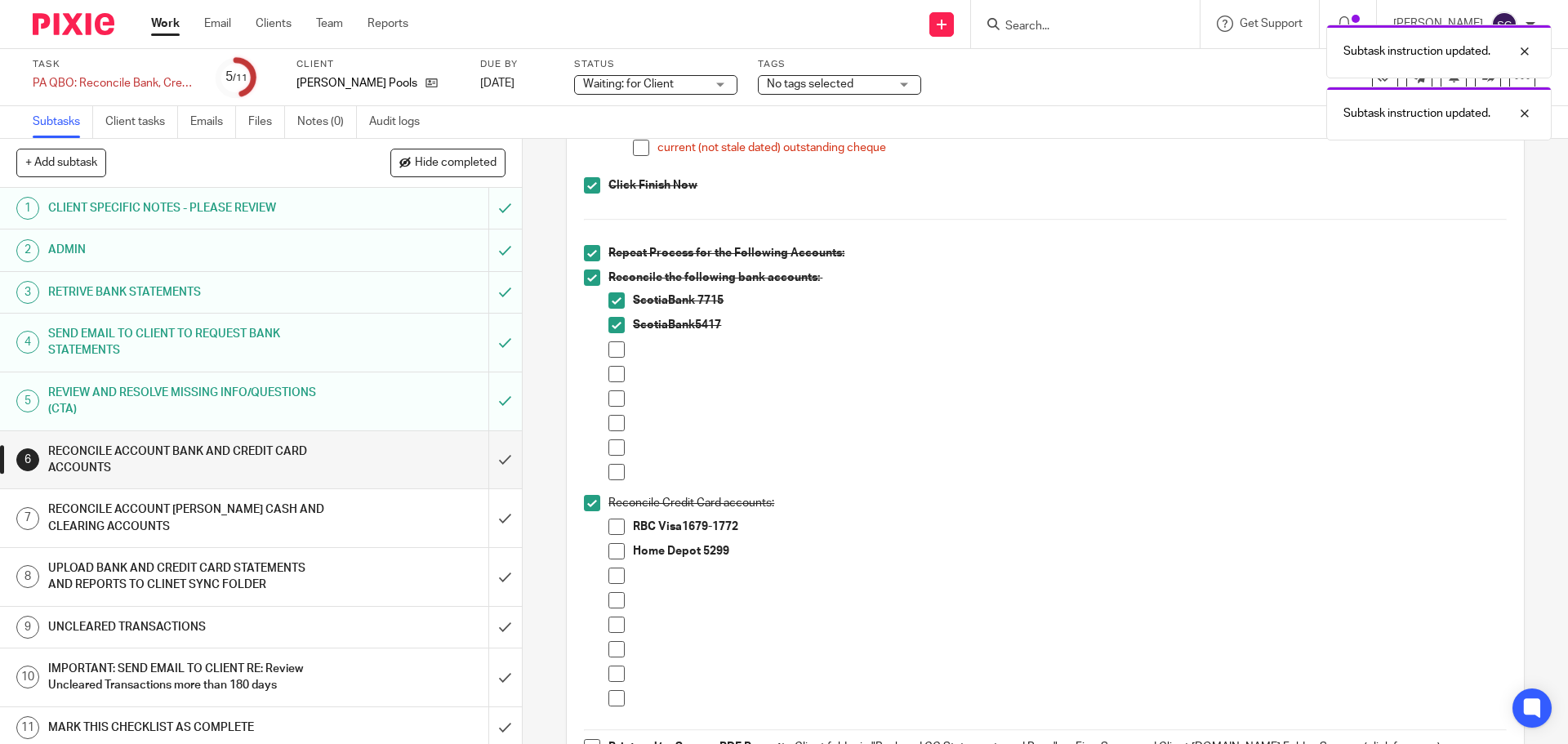
click at [612, 535] on span at bounding box center [616, 527] width 16 height 16
click at [617, 560] on span at bounding box center [616, 551] width 16 height 16
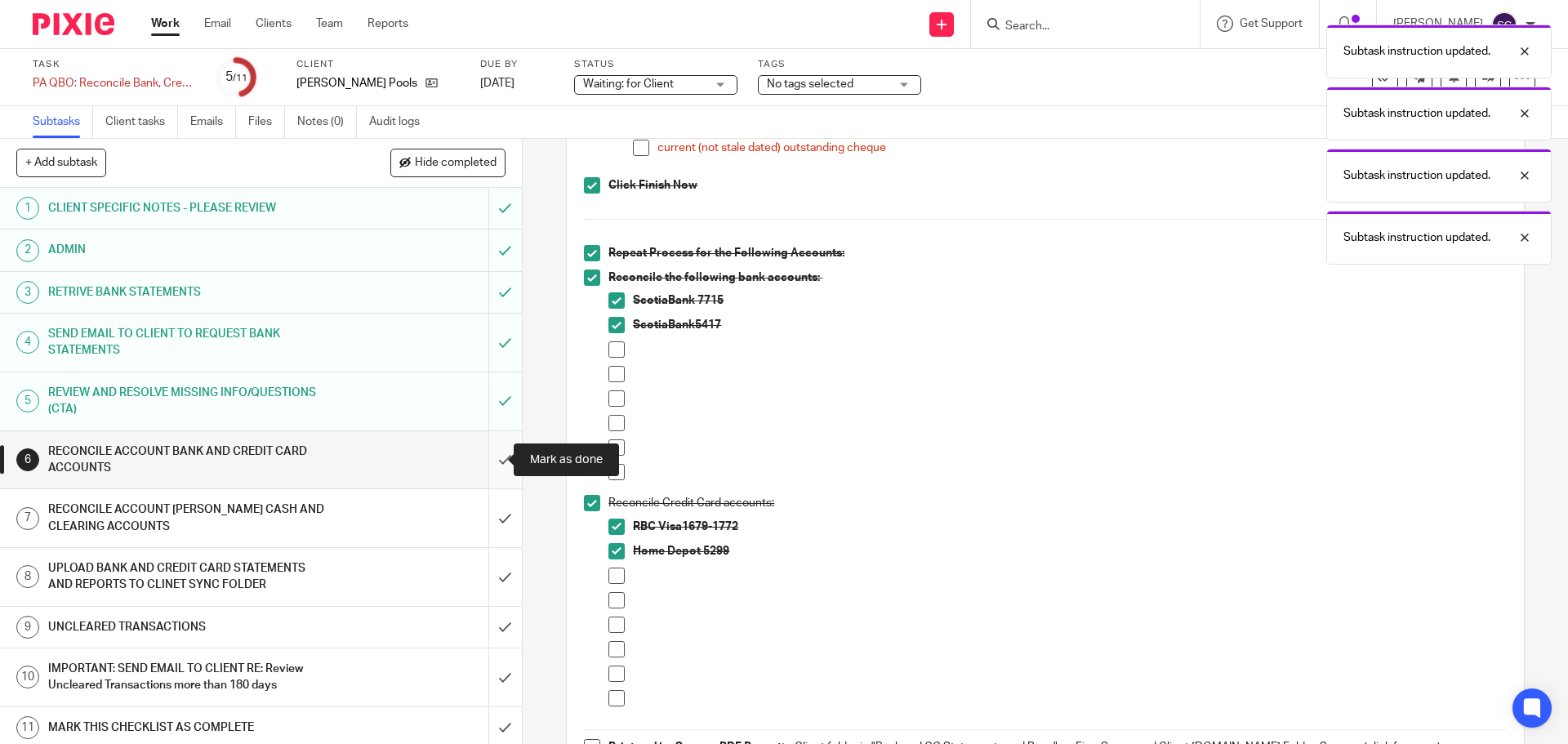
click at [489, 460] on input "submit" at bounding box center [261, 460] width 522 height 58
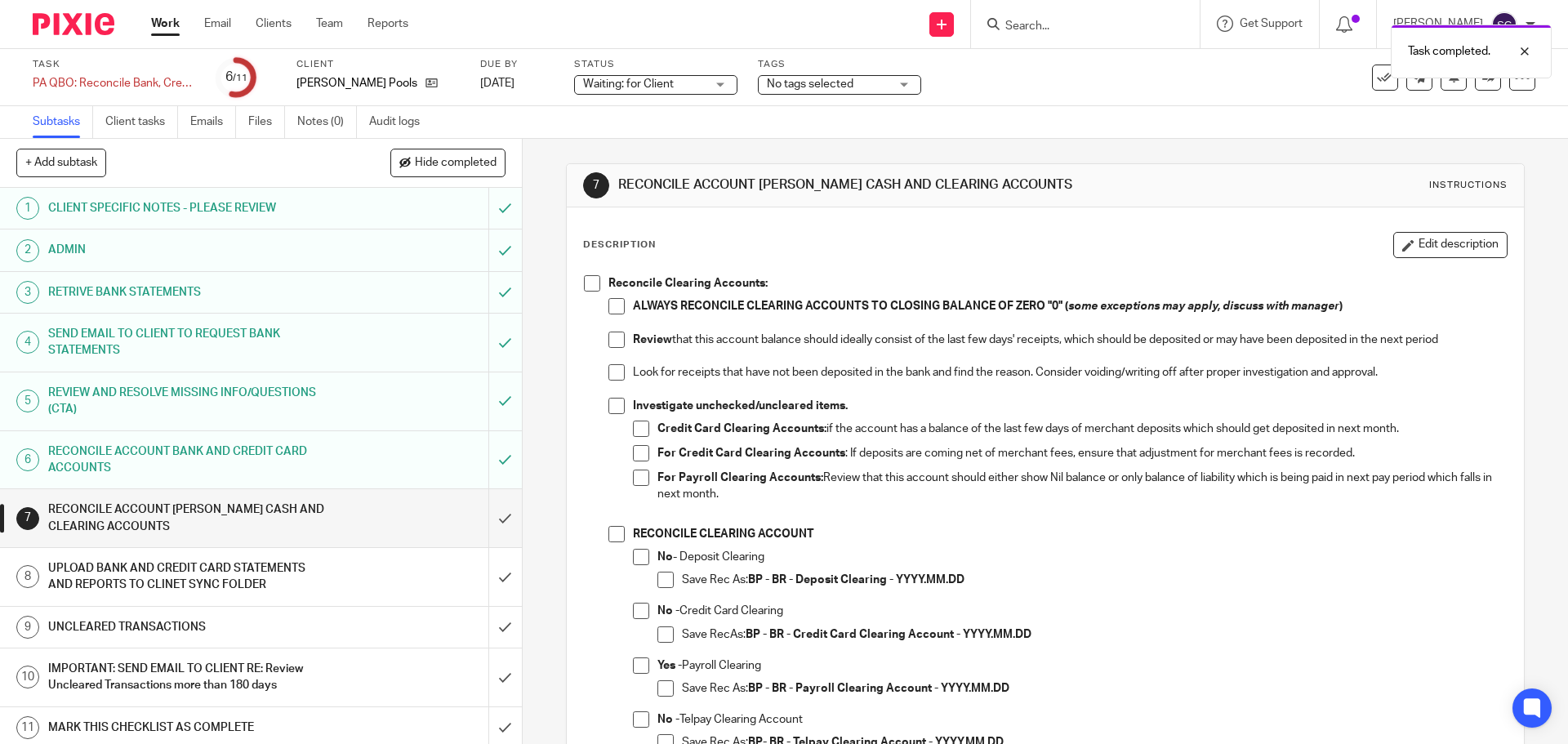
click at [584, 288] on span at bounding box center [592, 283] width 16 height 16
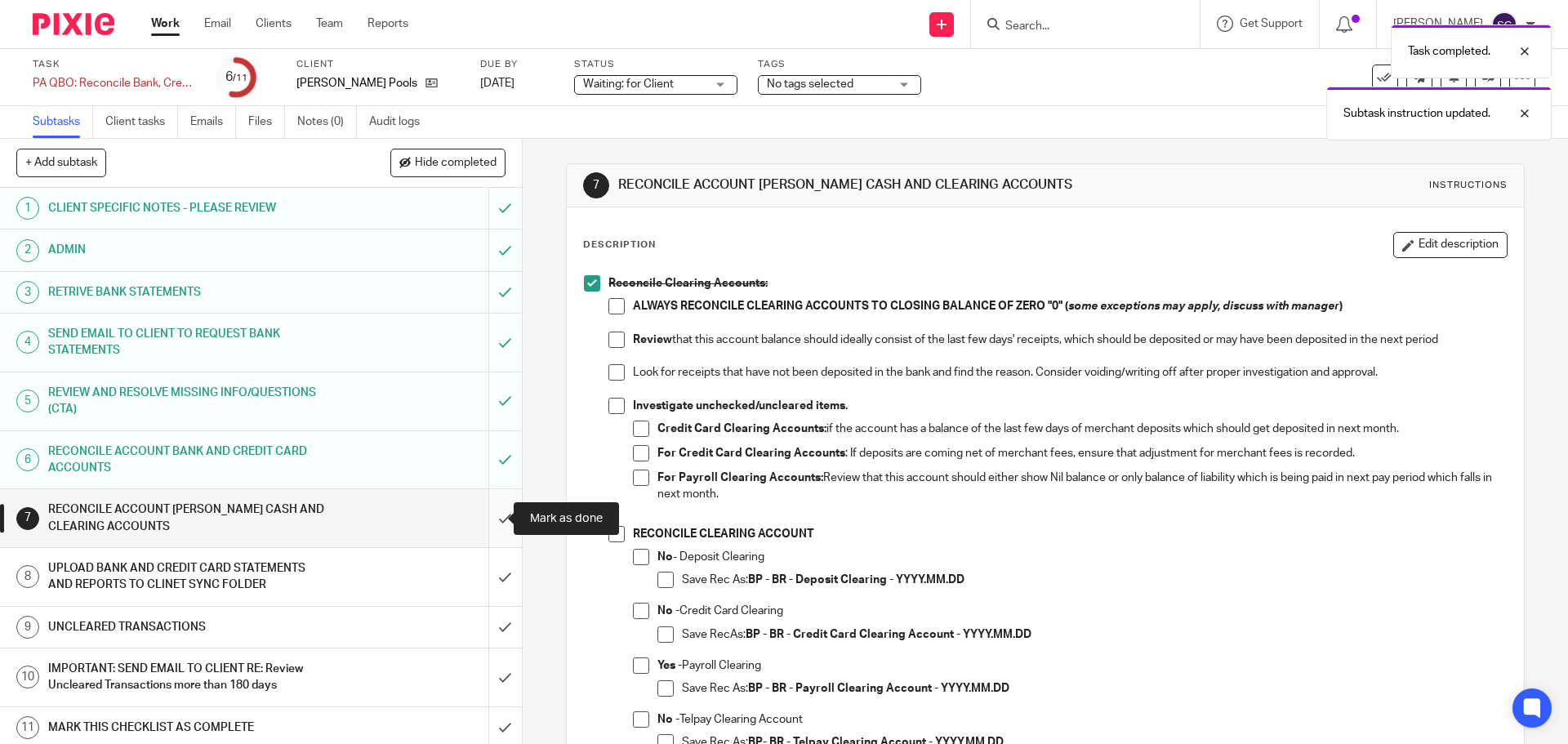
click at [481, 512] on input "submit" at bounding box center [261, 518] width 522 height 58
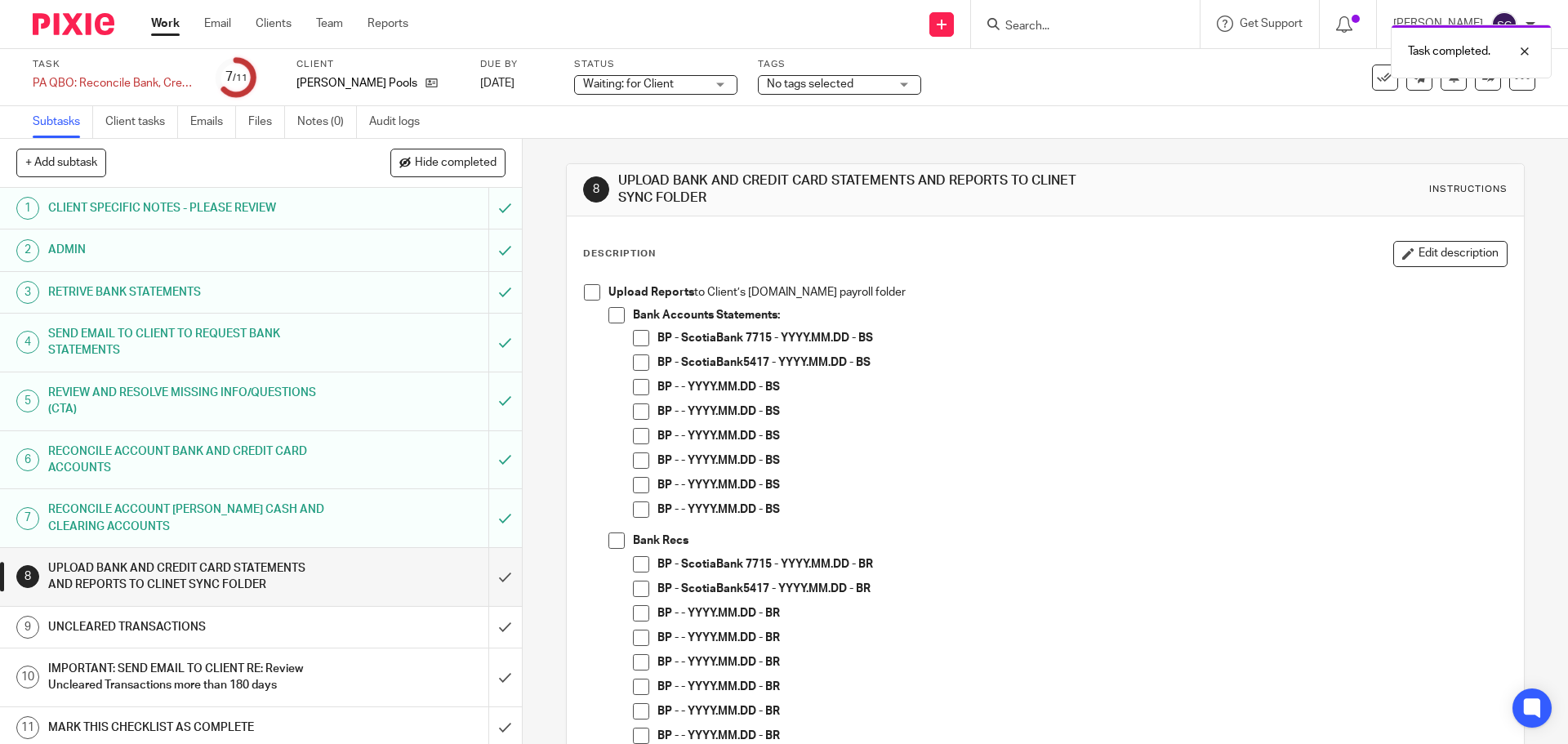
click at [586, 291] on span at bounding box center [592, 292] width 16 height 16
click at [613, 314] on span at bounding box center [616, 315] width 16 height 16
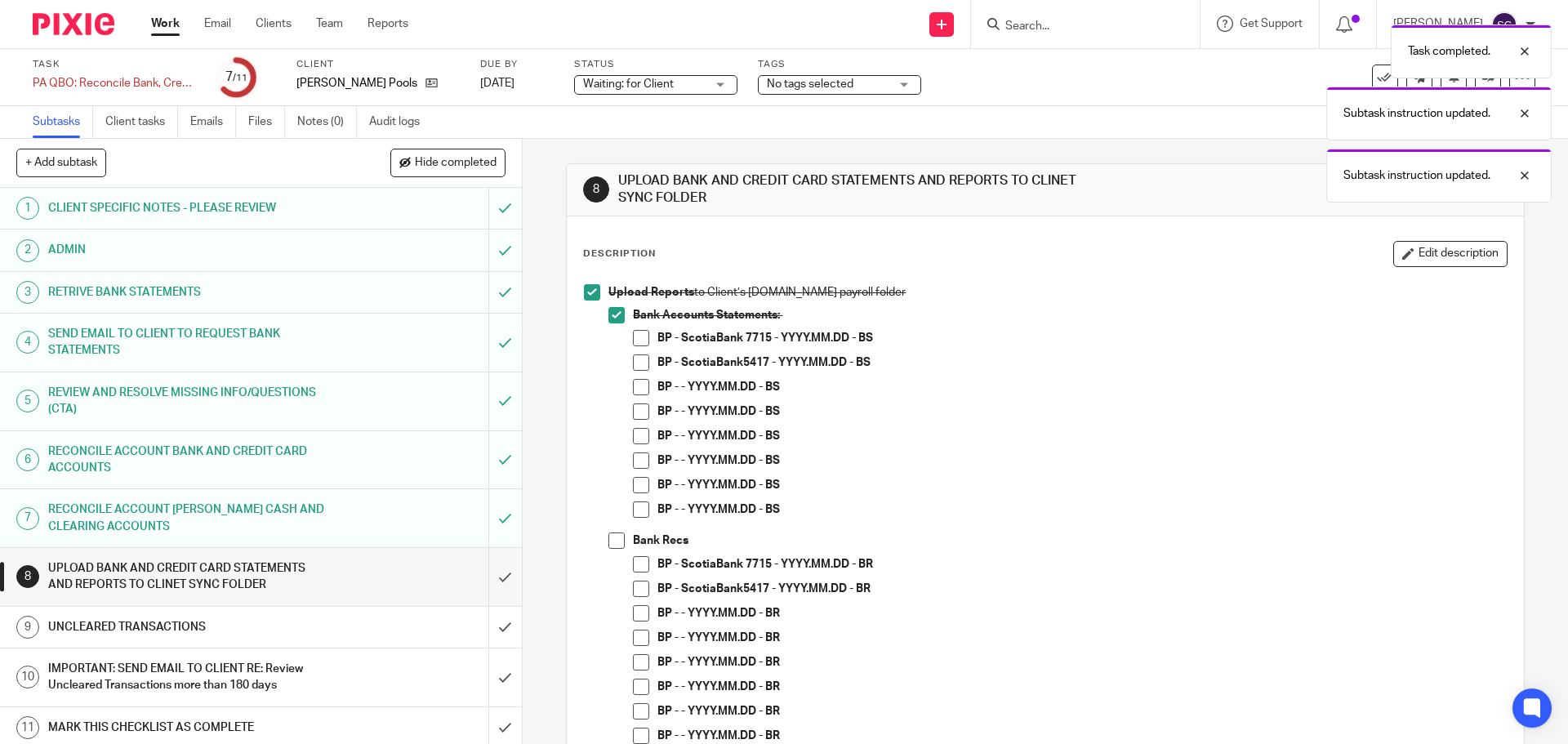
drag, startPoint x: 641, startPoint y: 333, endPoint x: 637, endPoint y: 341, distance: 8.9
click at [641, 334] on span at bounding box center [640, 338] width 16 height 16
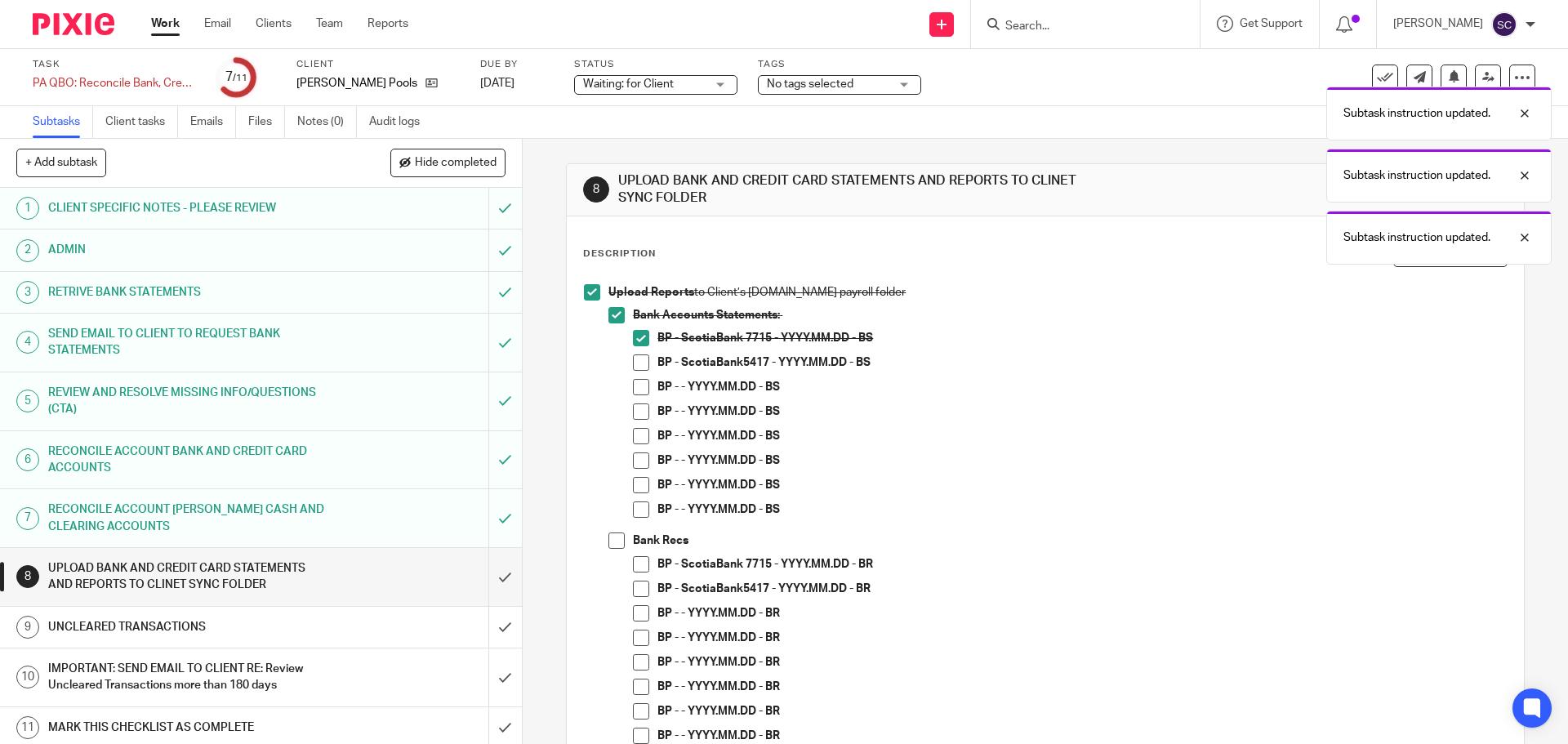
click at [641, 361] on span at bounding box center [640, 363] width 16 height 16
click at [610, 542] on span at bounding box center [616, 540] width 16 height 16
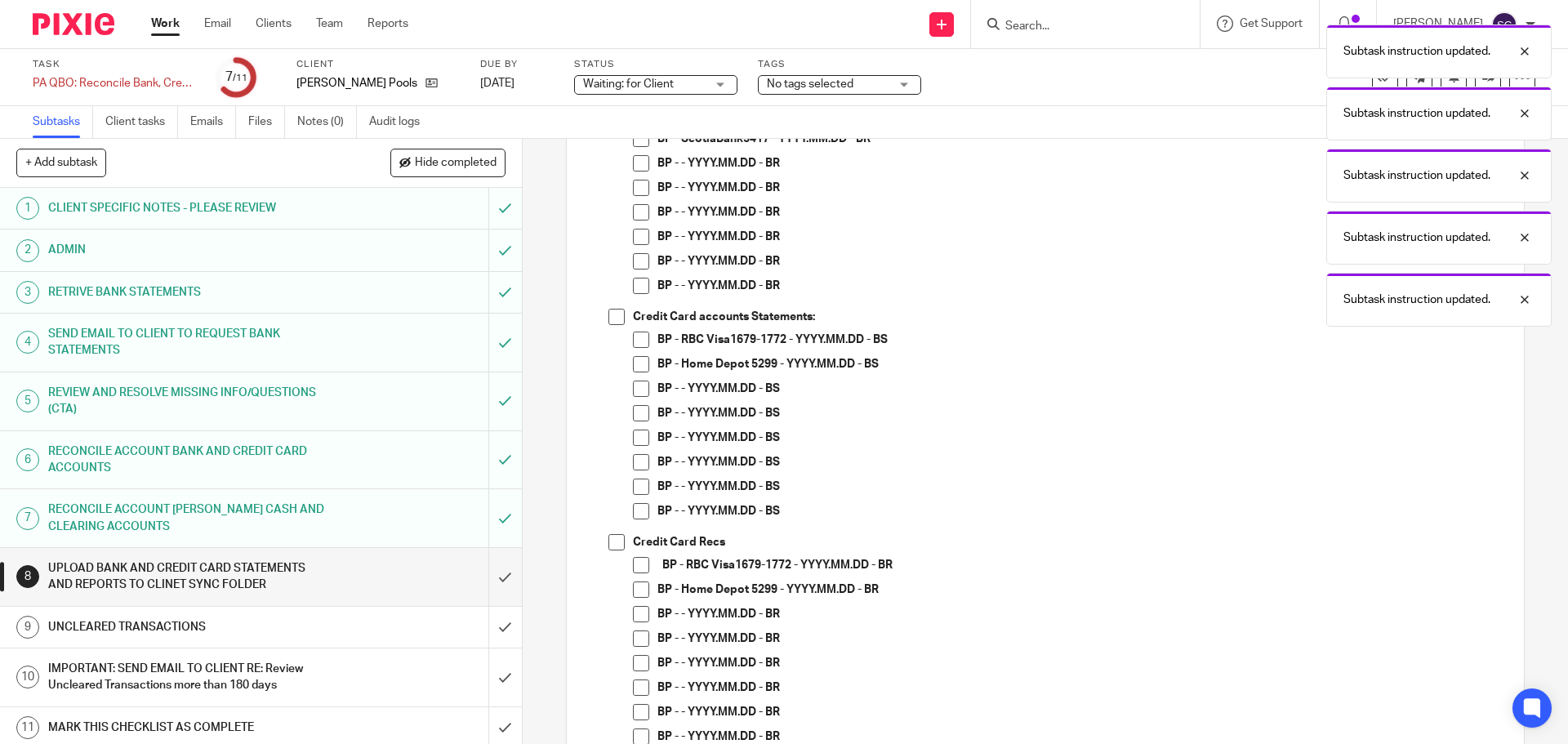
scroll to position [491, 0]
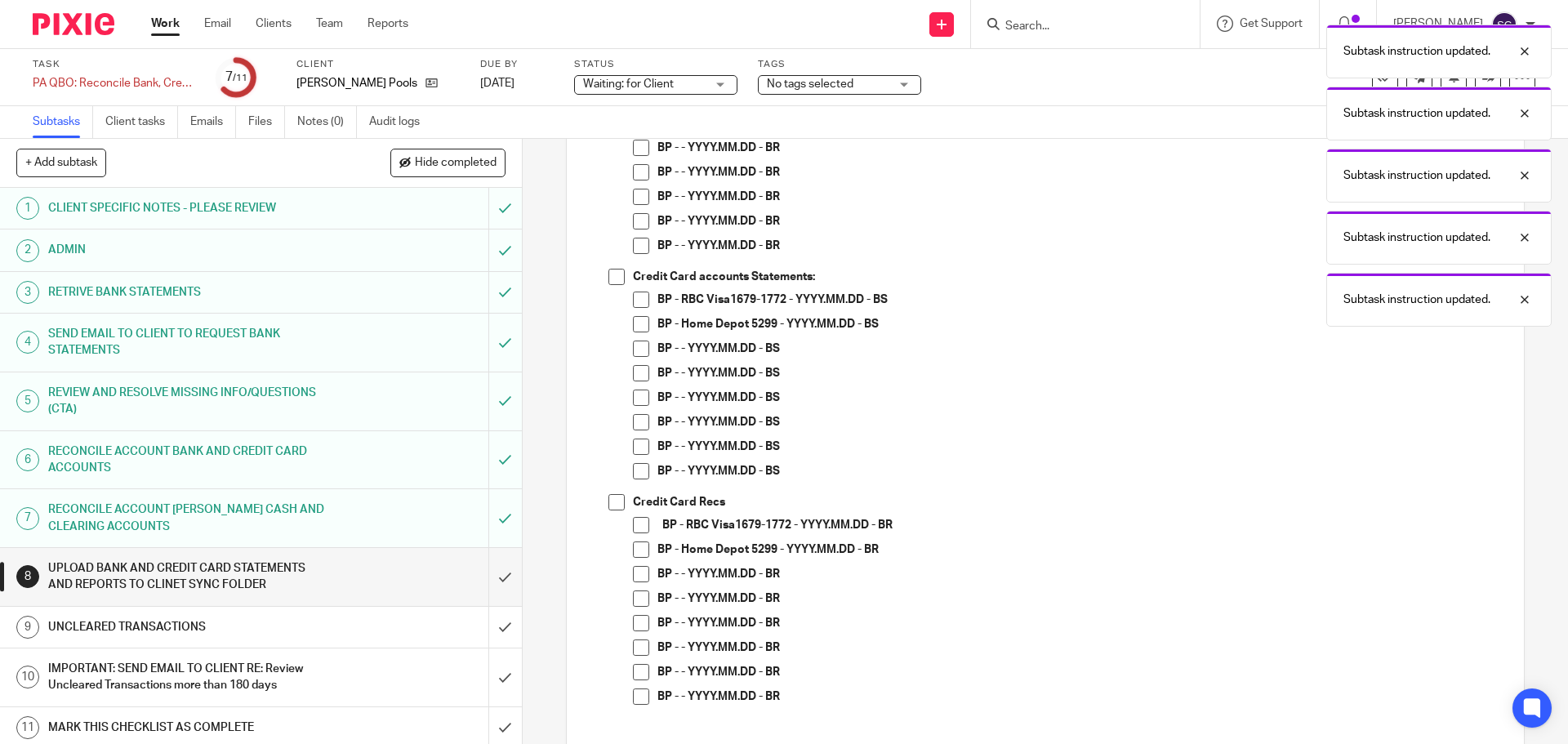
click at [609, 502] on span at bounding box center [616, 502] width 16 height 16
click at [613, 273] on span at bounding box center [616, 276] width 16 height 16
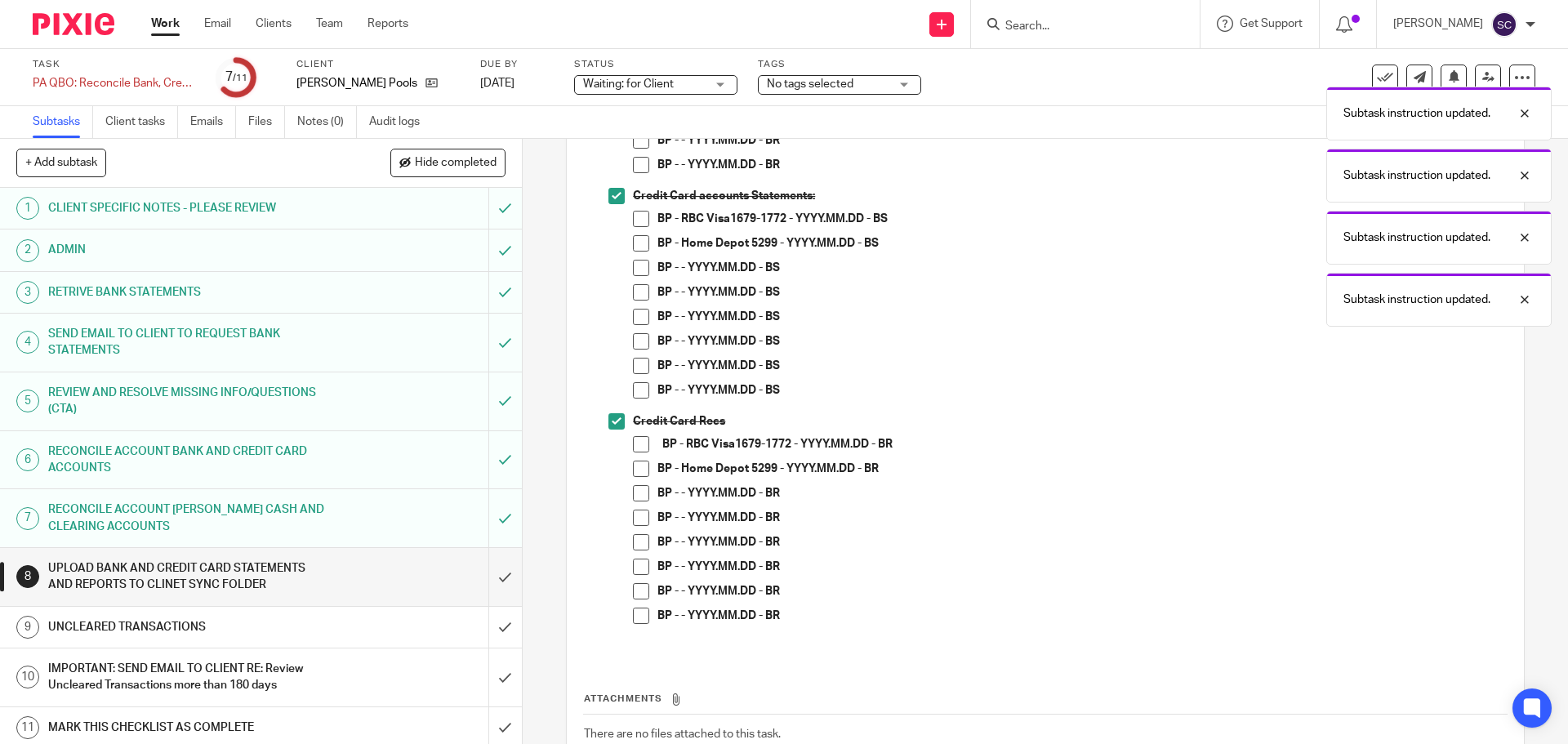
scroll to position [684, 0]
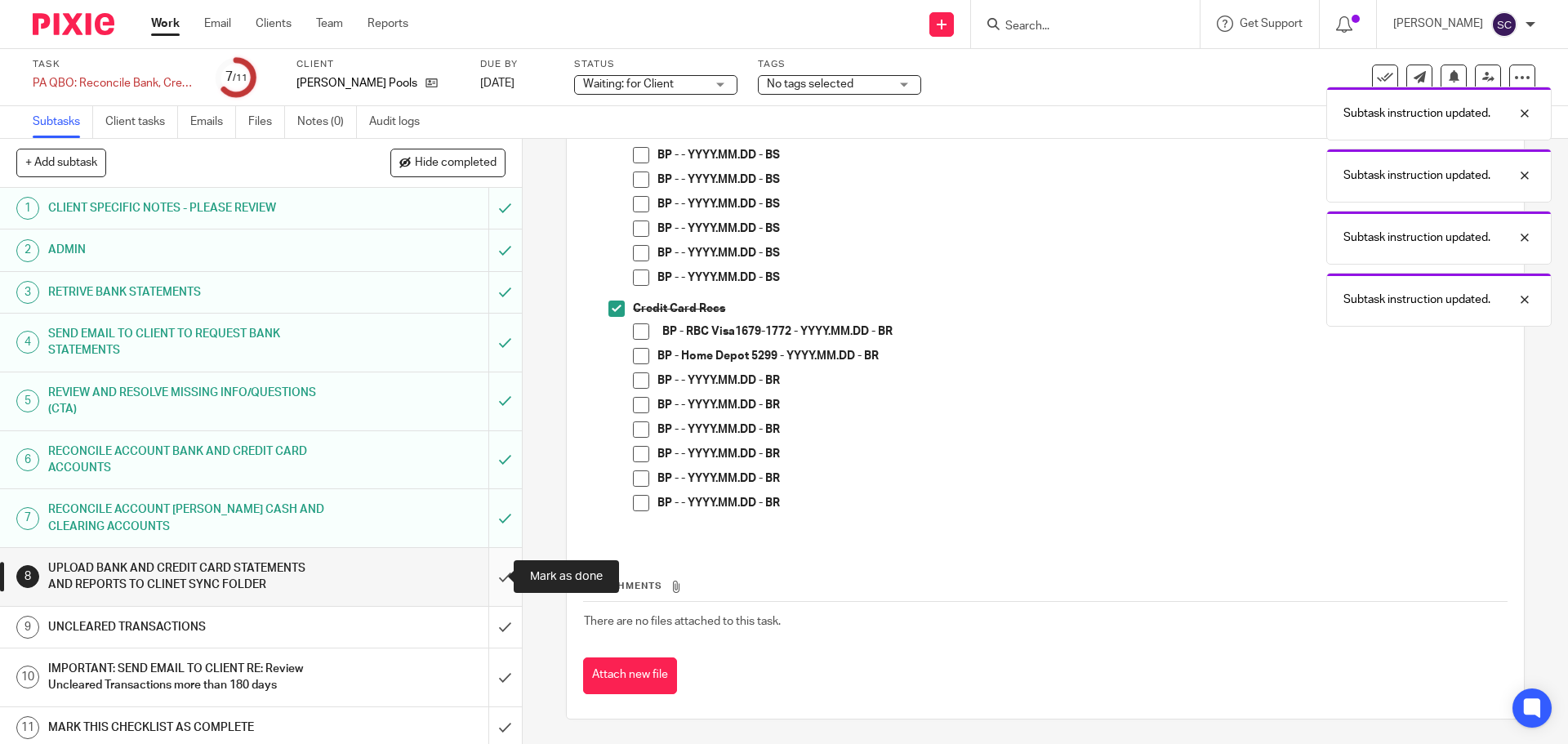
click at [485, 576] on input "submit" at bounding box center [261, 577] width 522 height 58
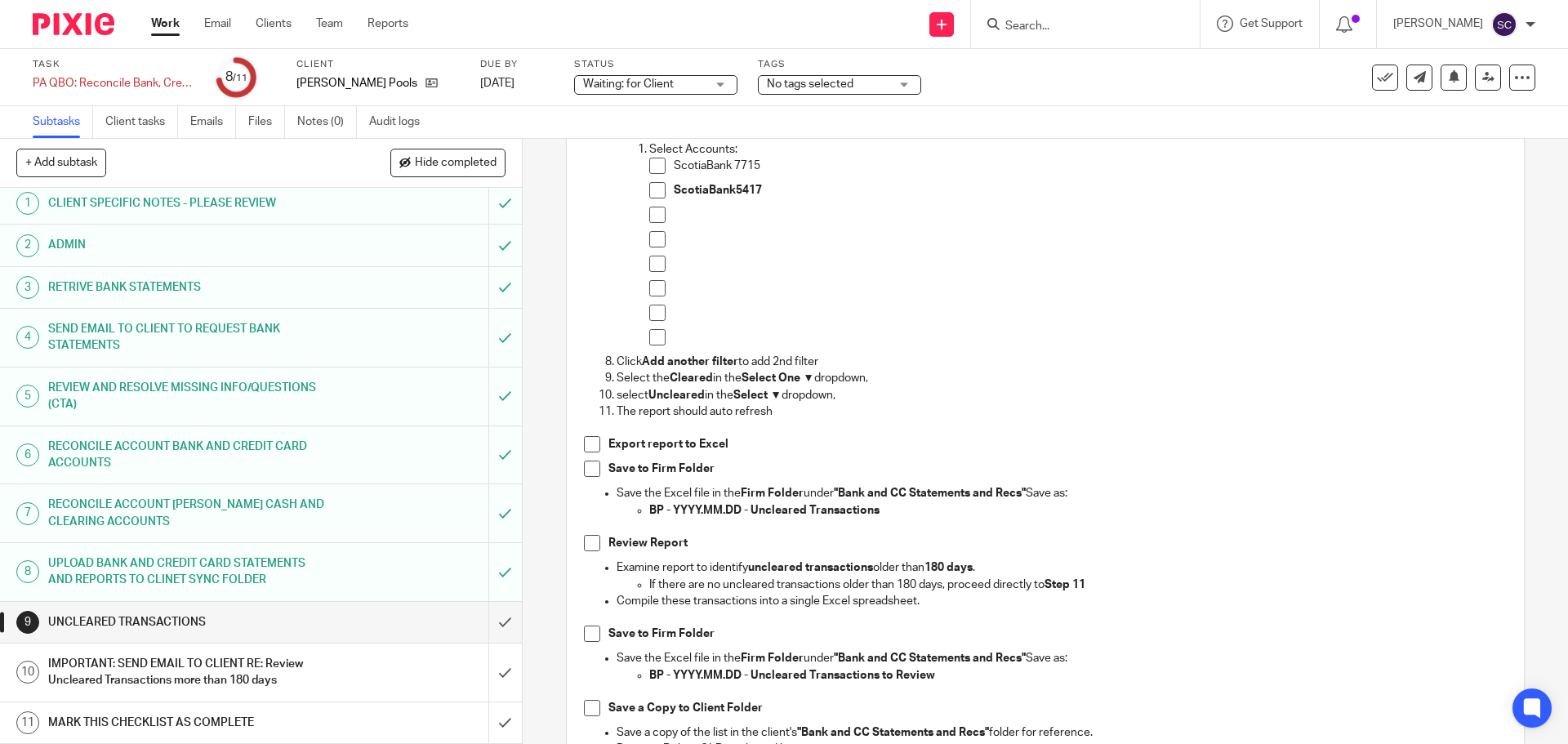
scroll to position [245, 0]
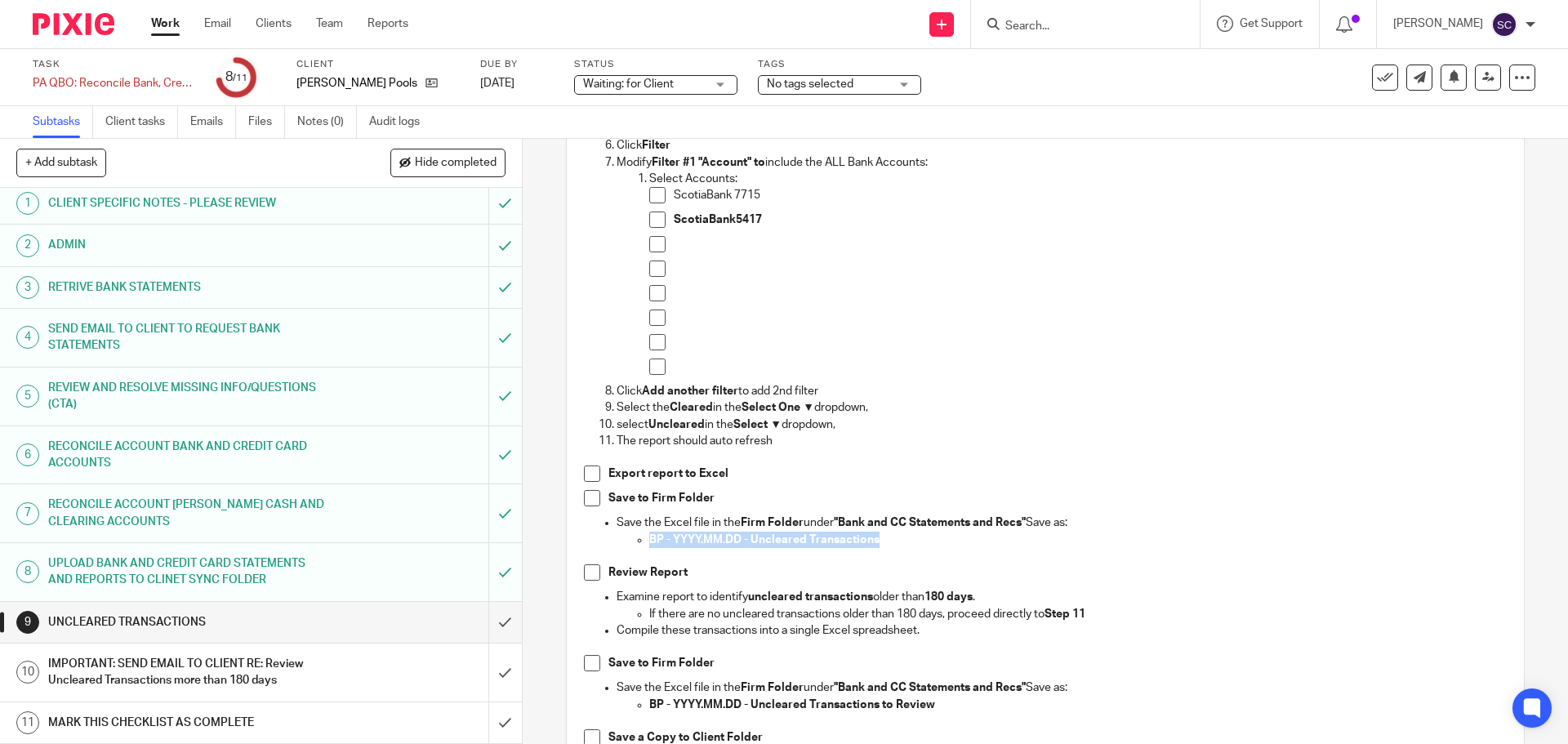
drag, startPoint x: 645, startPoint y: 542, endPoint x: 878, endPoint y: 540, distance: 233.0
click at [878, 540] on p "BP - YYYY.MM.DD - Uncleared Transactions" at bounding box center [1077, 540] width 857 height 16
copy strong "BP - YYYY.MM.DD - Uncleared Transactions"
drag, startPoint x: 1250, startPoint y: 645, endPoint x: 911, endPoint y: 583, distance: 344.6
click at [1248, 645] on p at bounding box center [1061, 646] width 890 height 16
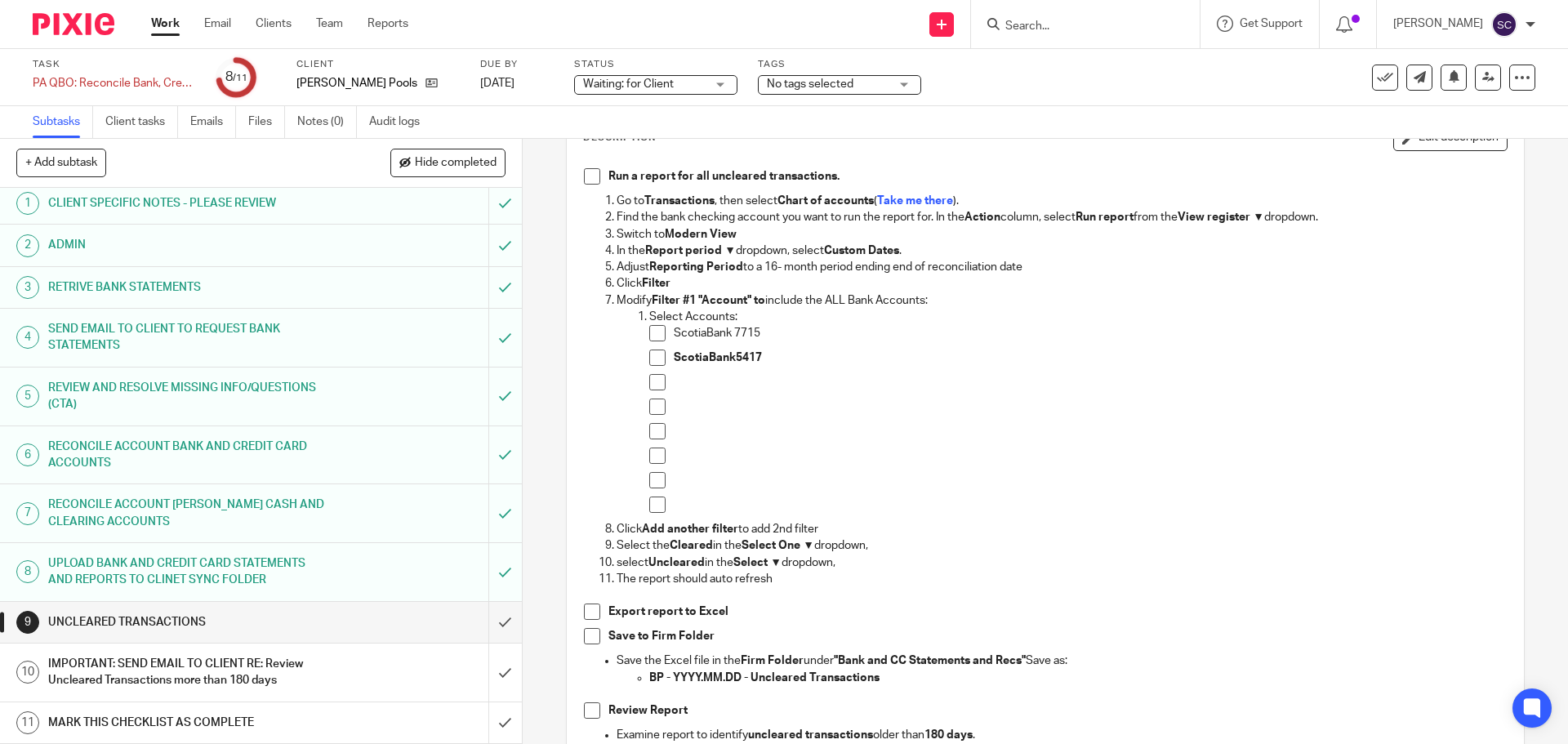
scroll to position [0, 0]
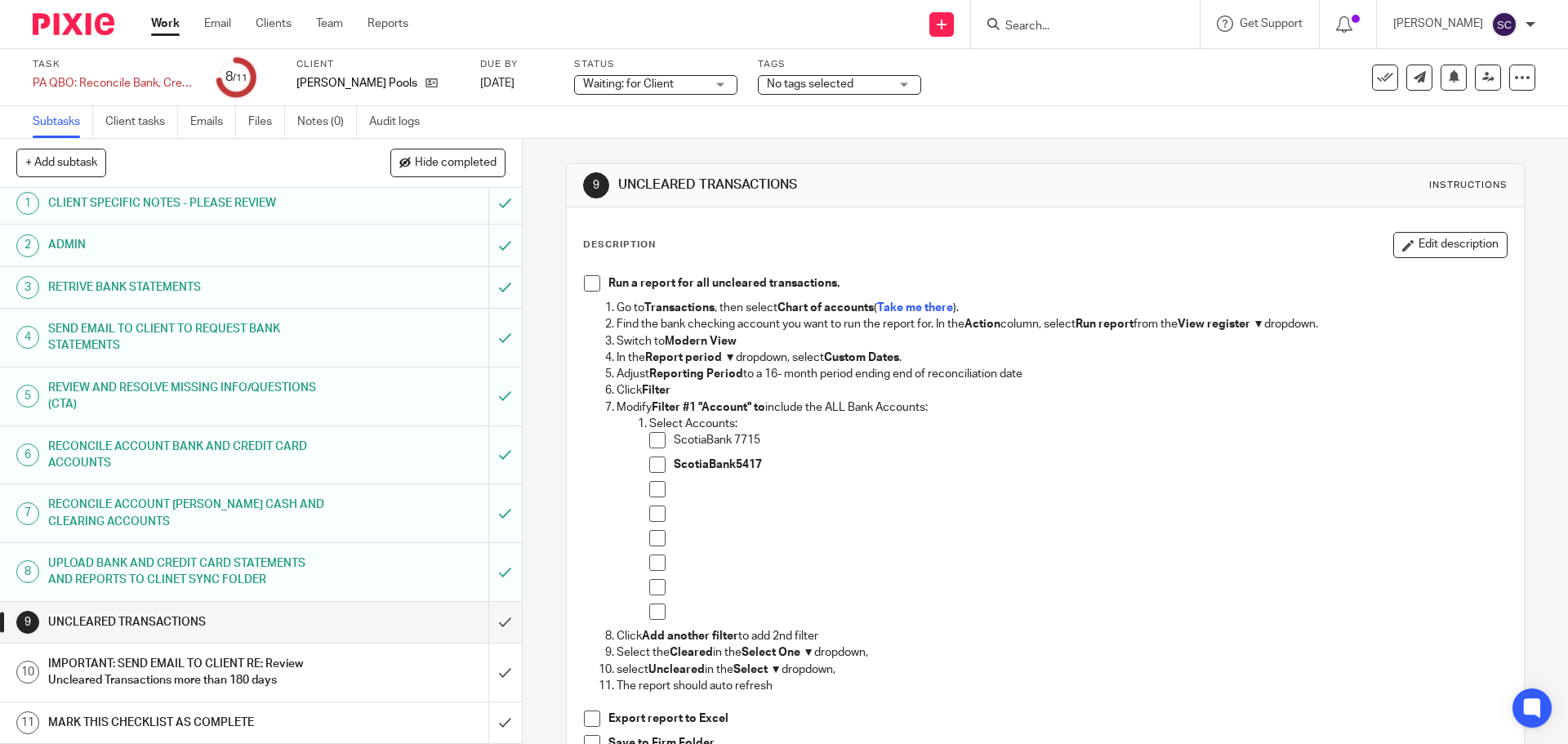
click at [588, 288] on span at bounding box center [592, 283] width 16 height 16
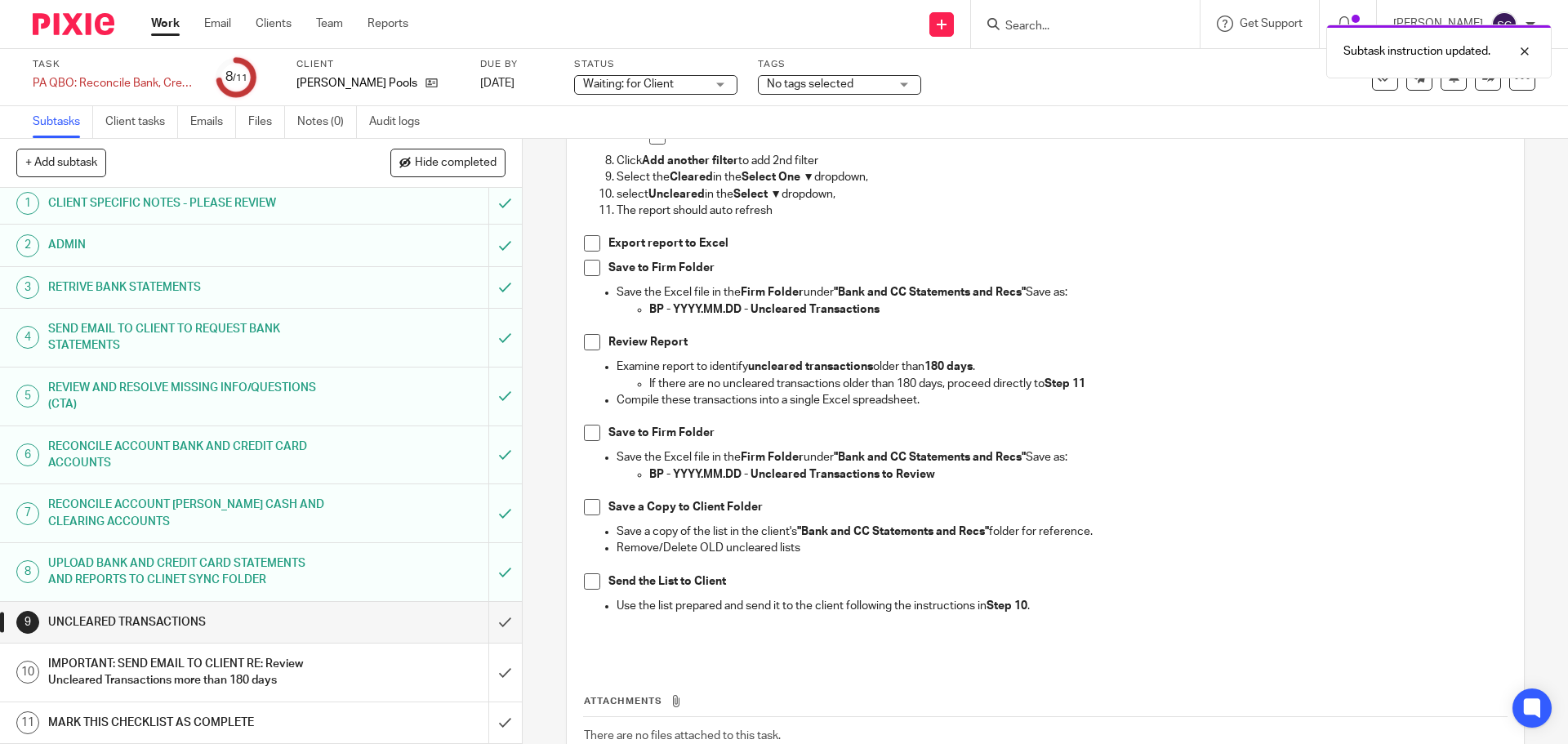
scroll to position [491, 0]
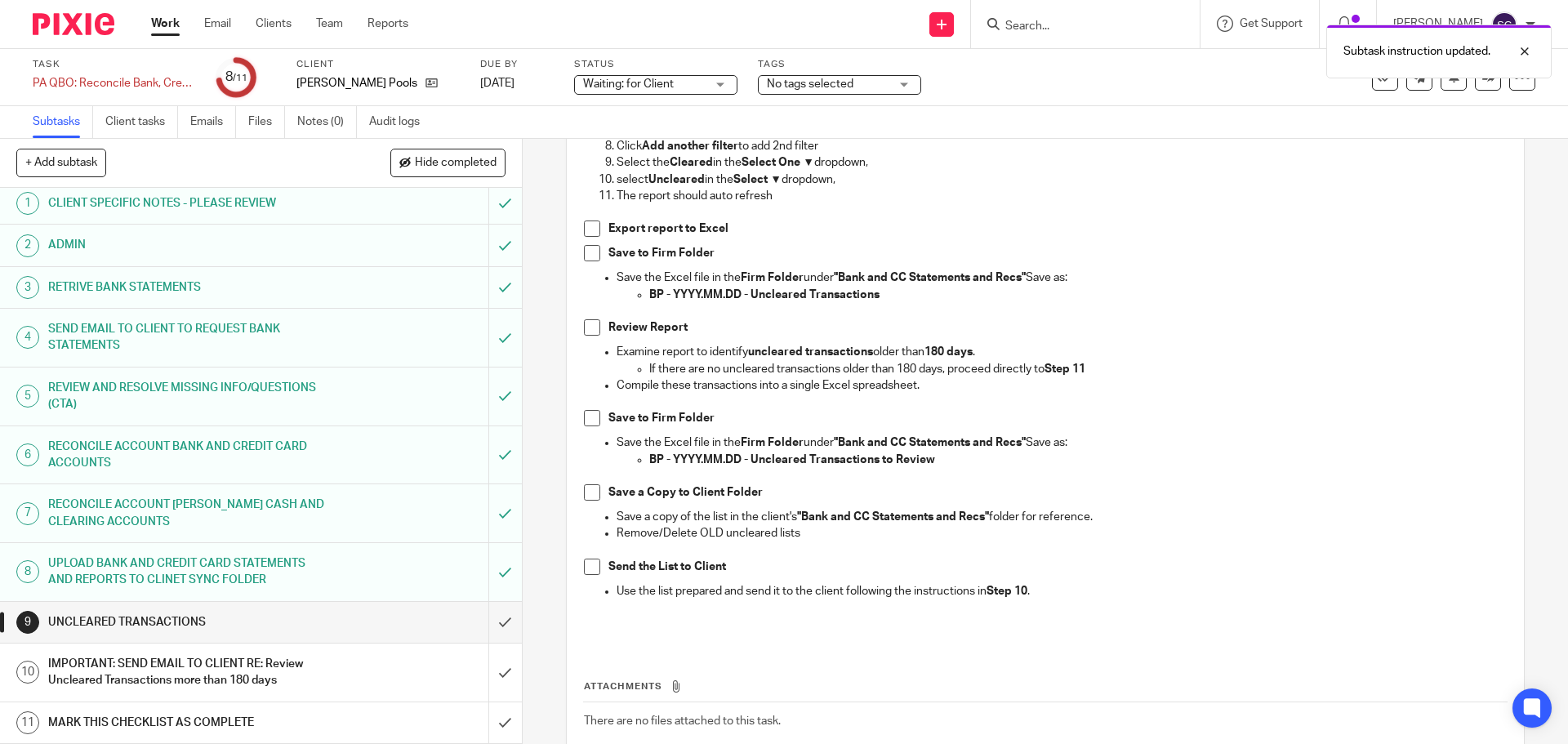
click at [585, 227] on span at bounding box center [592, 228] width 16 height 16
click at [584, 254] on span at bounding box center [592, 252] width 16 height 16
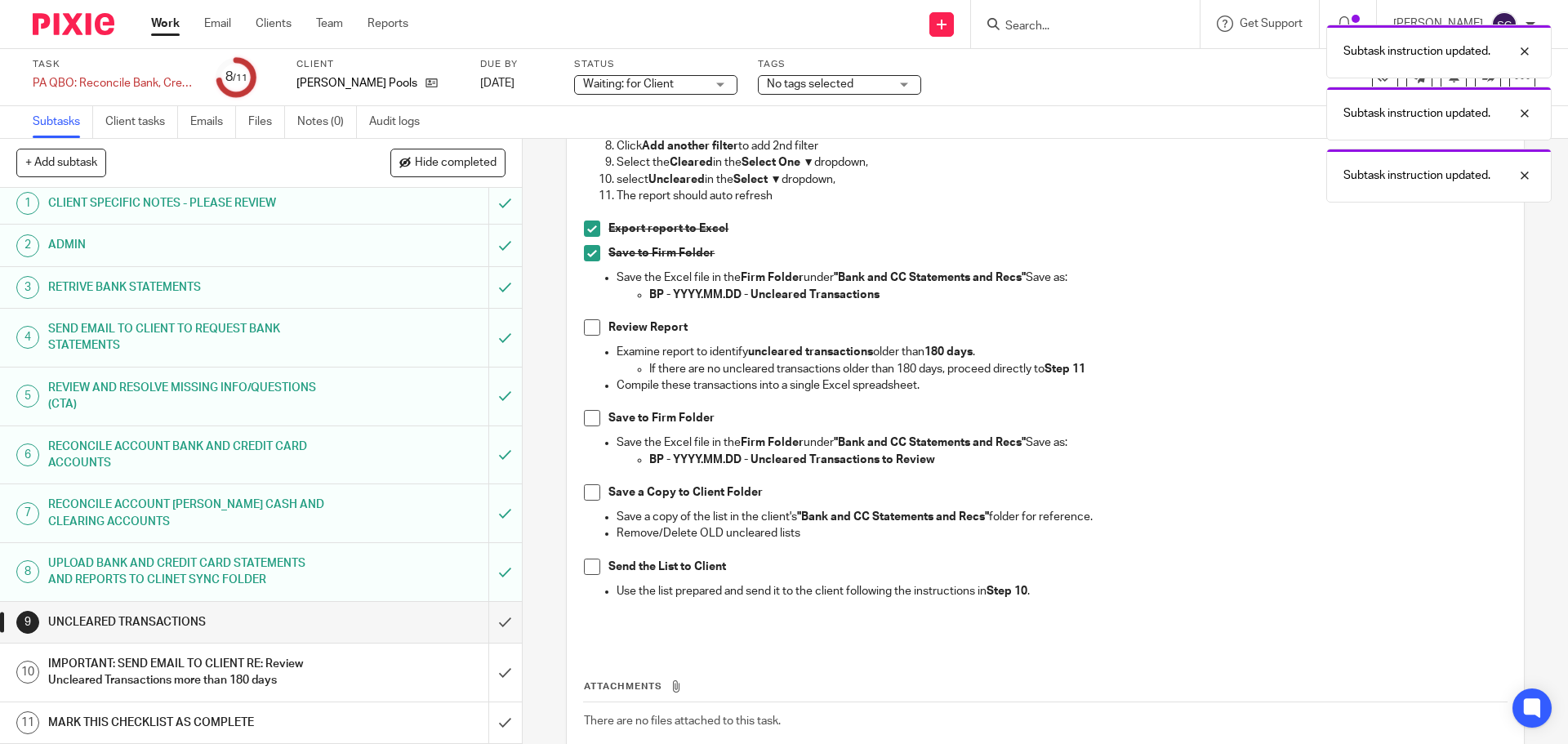
click at [587, 338] on li "Review Report" at bounding box center [1045, 332] width 922 height 25
click at [584, 329] on span at bounding box center [592, 327] width 16 height 16
click at [589, 419] on span at bounding box center [592, 418] width 16 height 16
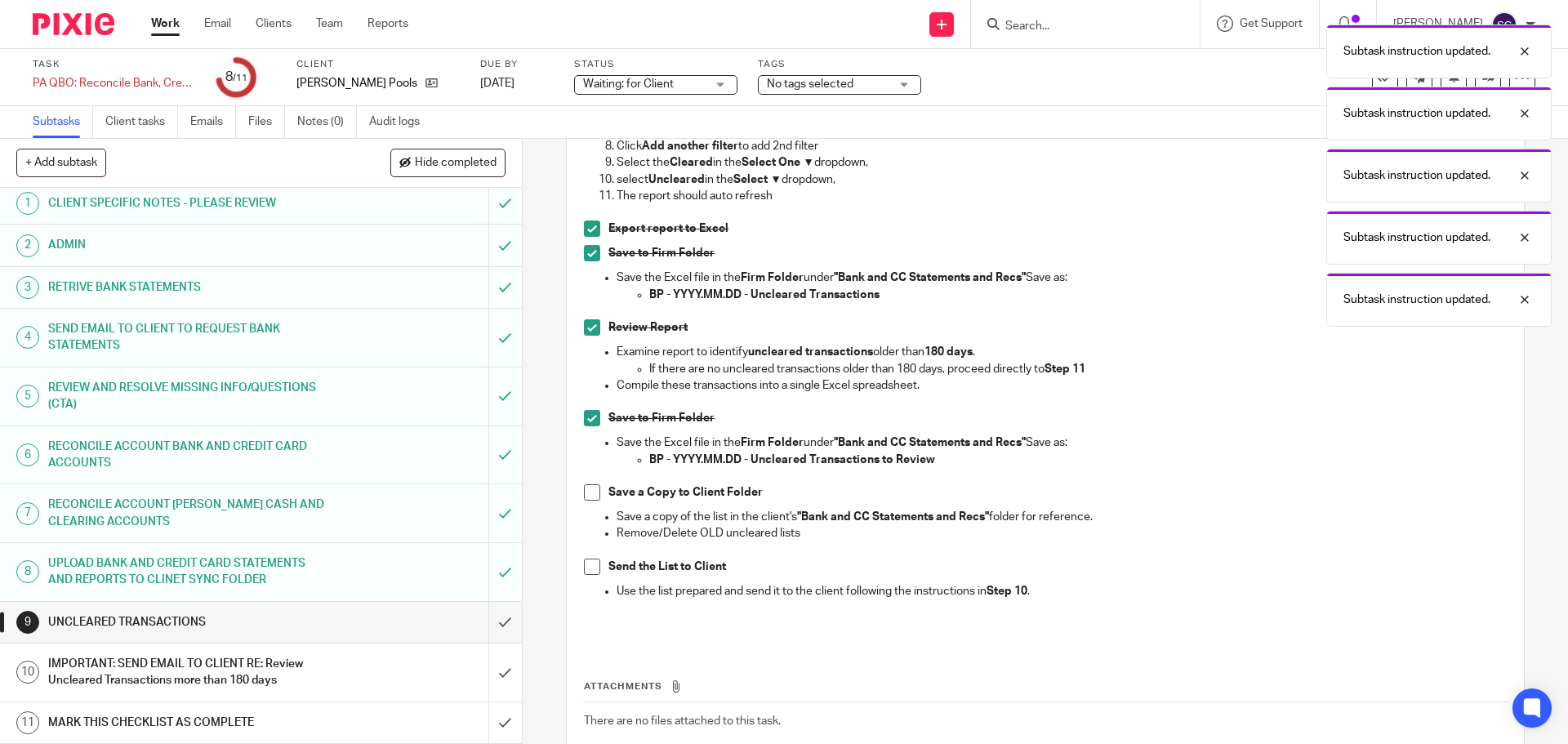
drag, startPoint x: 586, startPoint y: 488, endPoint x: 596, endPoint y: 553, distance: 65.8
click at [586, 489] on span at bounding box center [592, 493] width 16 height 16
click at [584, 567] on span at bounding box center [592, 567] width 16 height 16
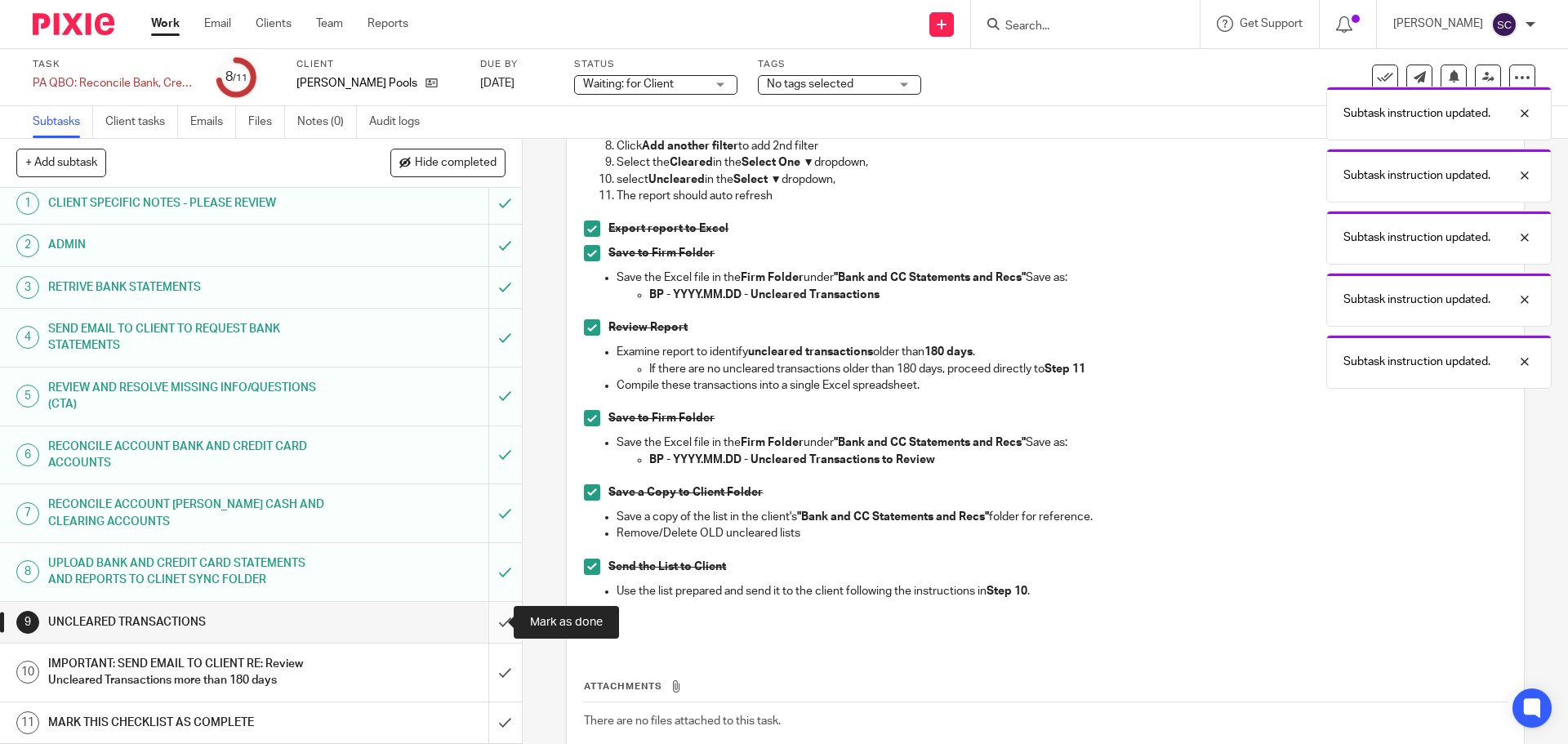
click at [487, 623] on input "submit" at bounding box center [261, 623] width 522 height 41
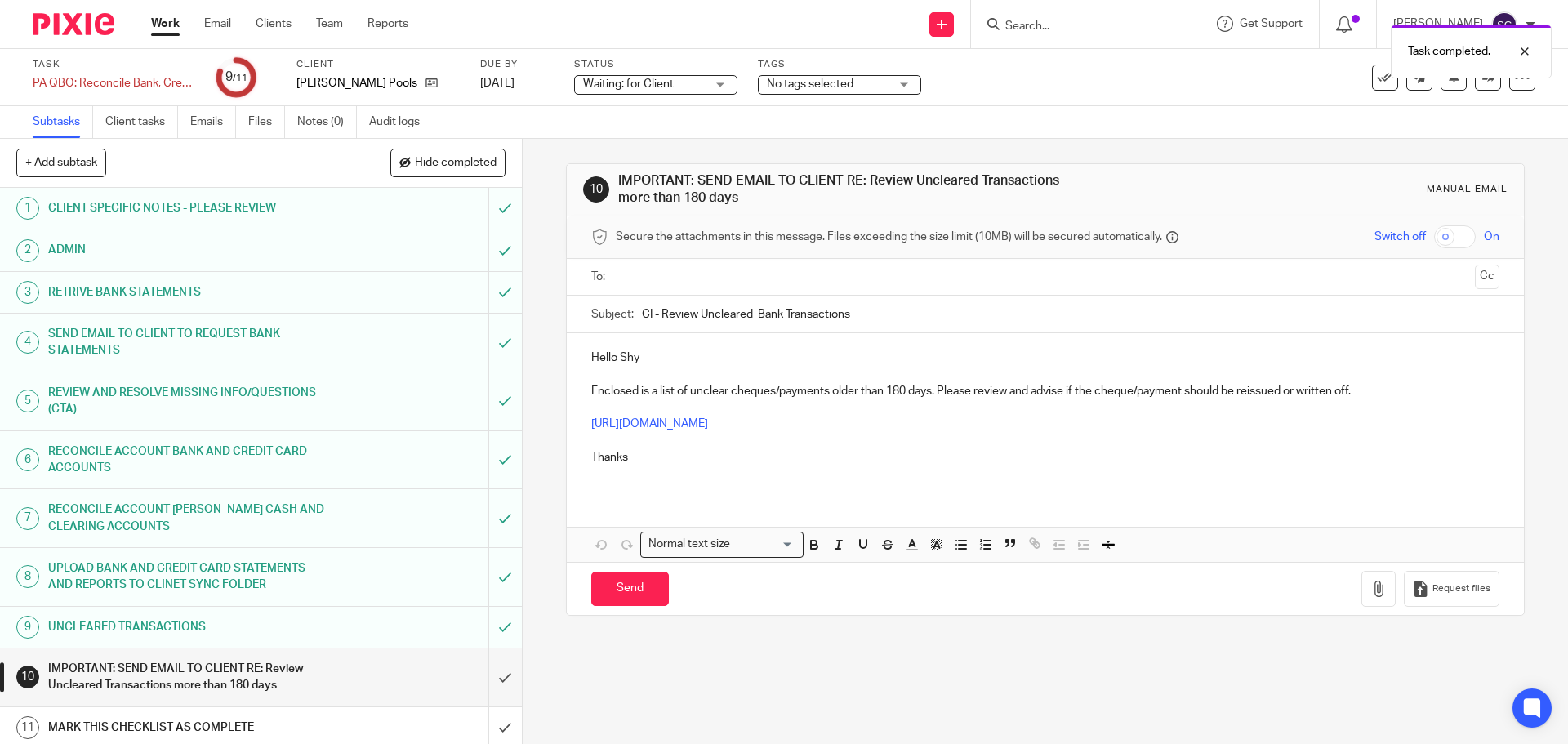
scroll to position [5, 0]
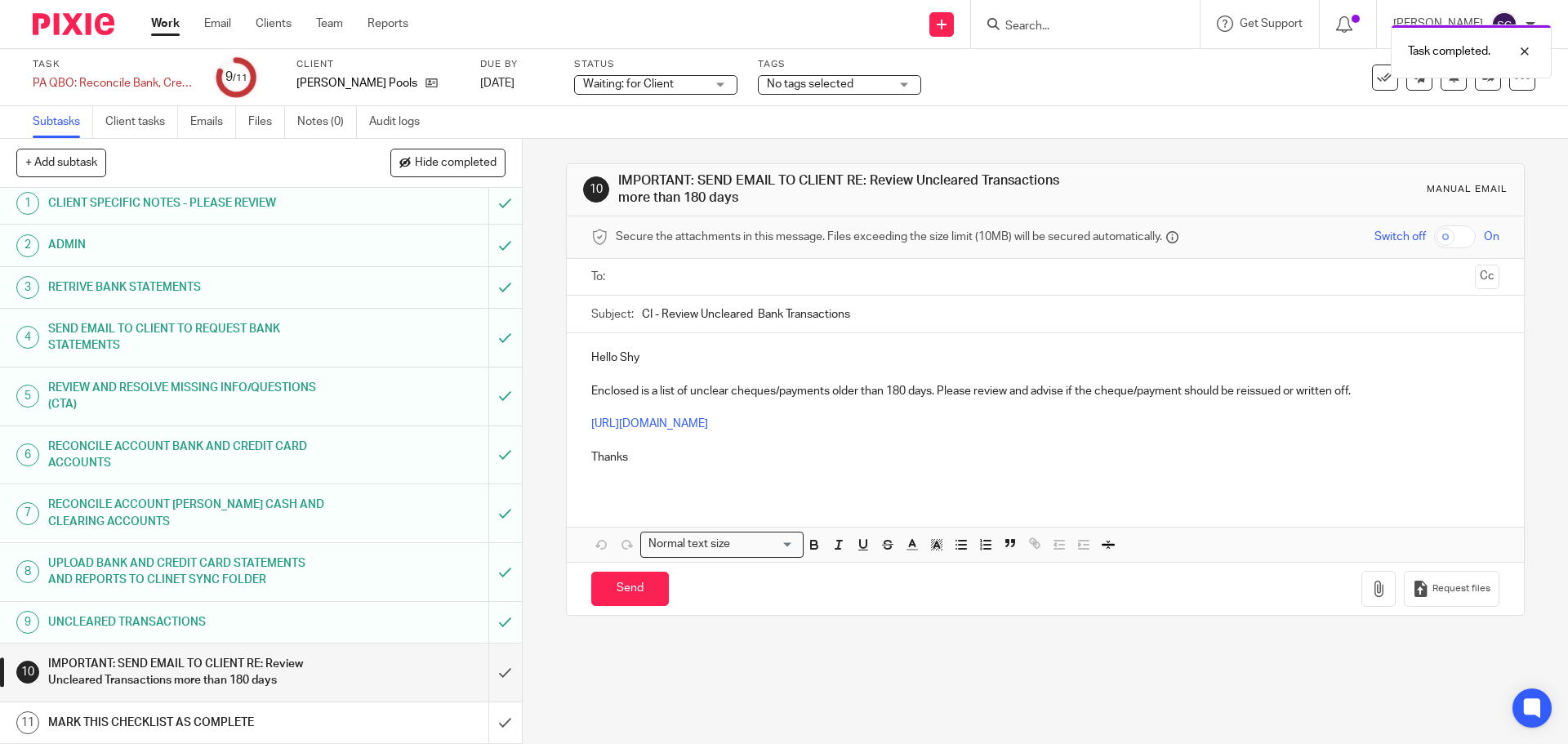
click at [635, 279] on input "text" at bounding box center [1044, 277] width 846 height 19
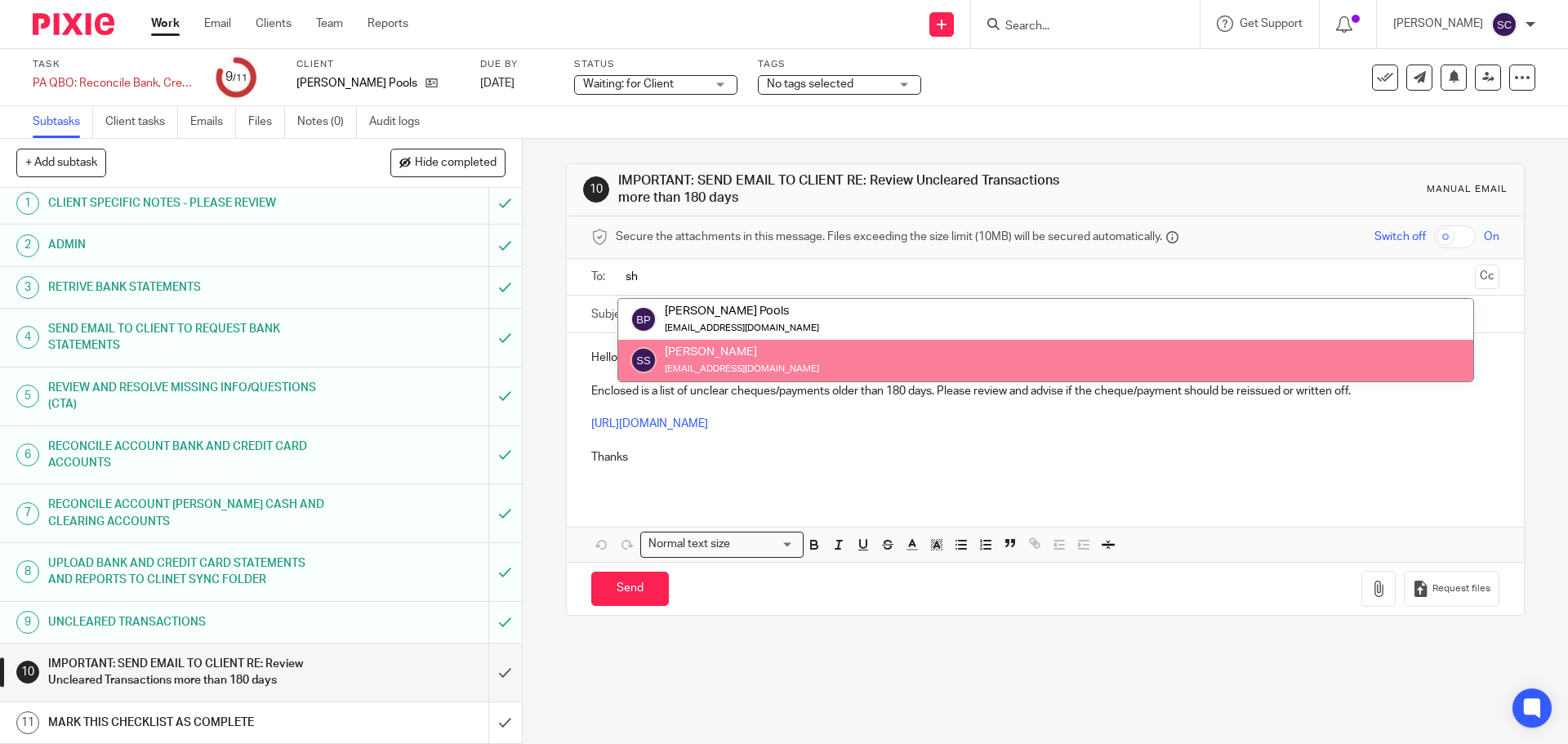
type input "sh"
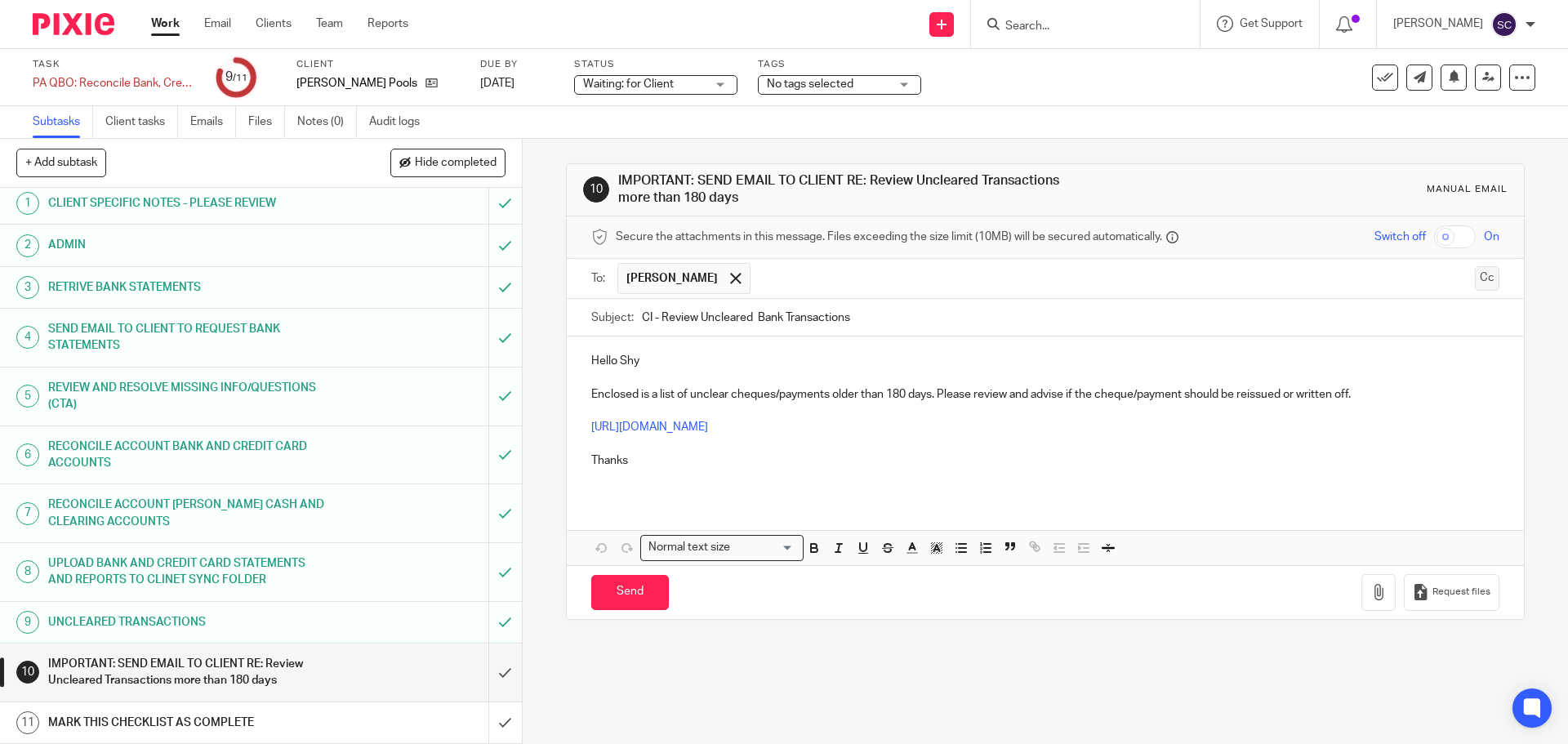
click at [1475, 280] on button "Cc" at bounding box center [1487, 279] width 25 height 25
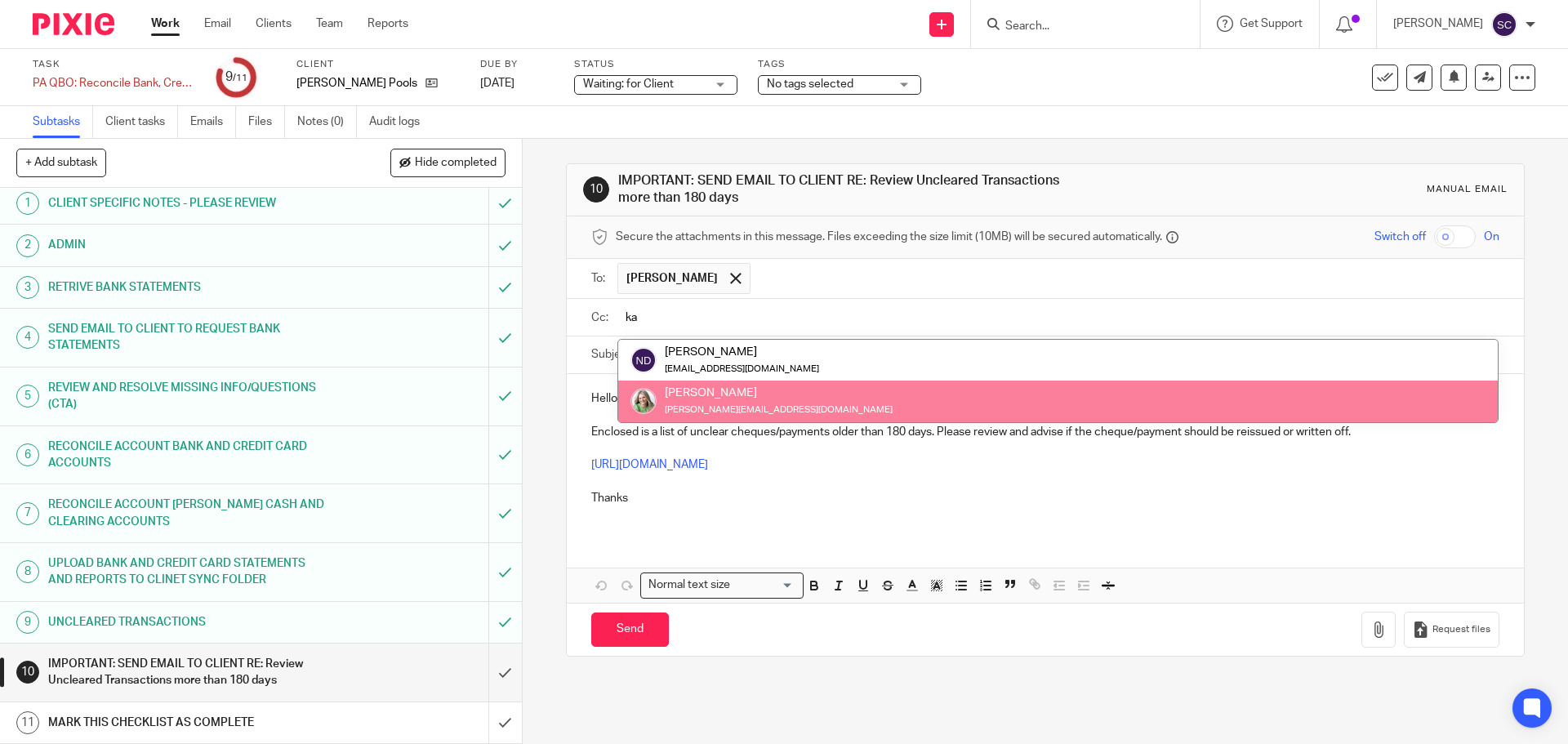
type input "ka"
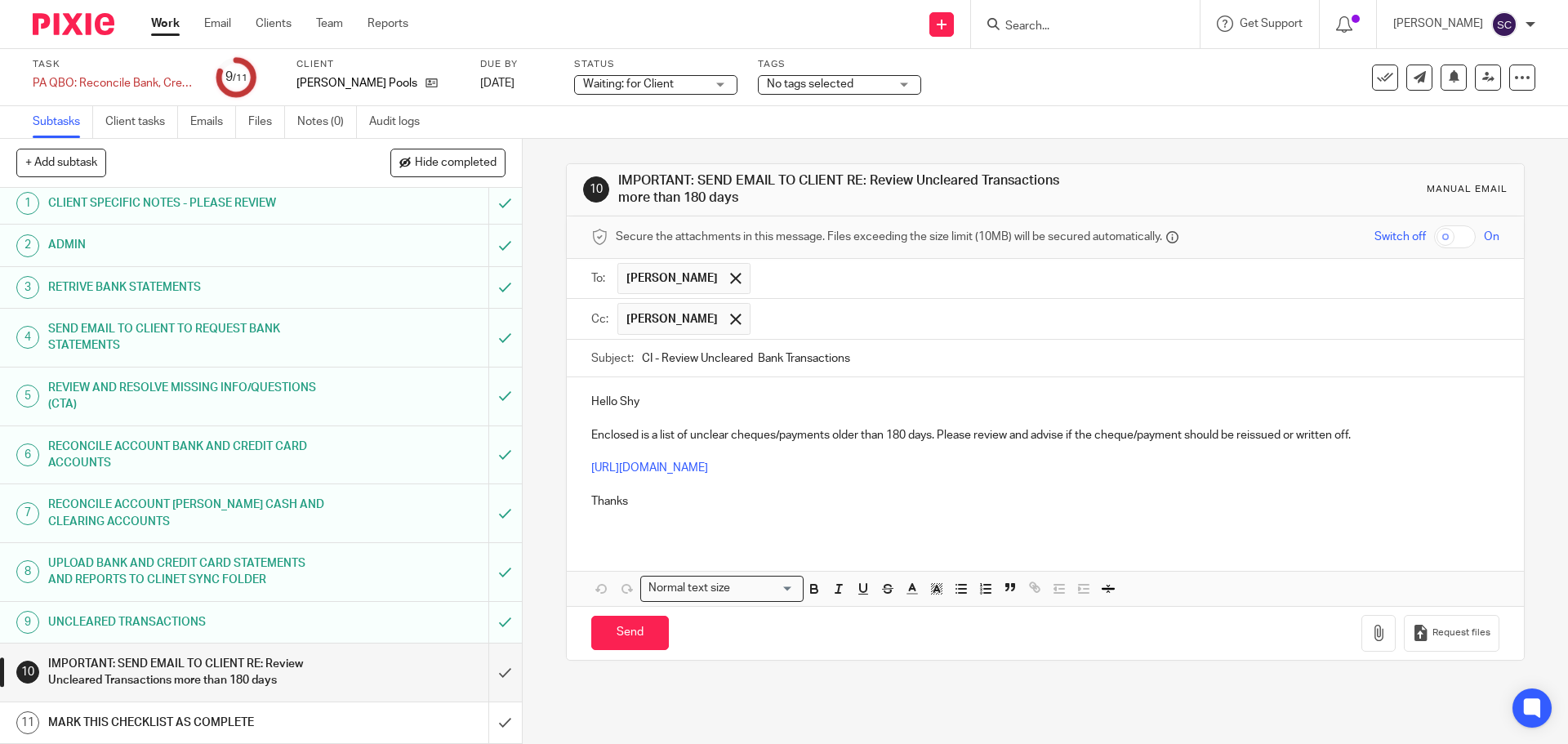
drag, startPoint x: 646, startPoint y: 357, endPoint x: 637, endPoint y: 356, distance: 9.1
click at [642, 356] on input "CI - Review Uncleared Bank Transactions" at bounding box center [1070, 358] width 857 height 37
drag, startPoint x: 649, startPoint y: 360, endPoint x: 636, endPoint y: 357, distance: 13.3
click at [636, 357] on div "Subject: CI - Review Uncleared Bank Transactions" at bounding box center [1044, 358] width 908 height 37
click at [869, 361] on input "BP - Review Uncleared Bank Transactions" at bounding box center [1070, 358] width 857 height 37
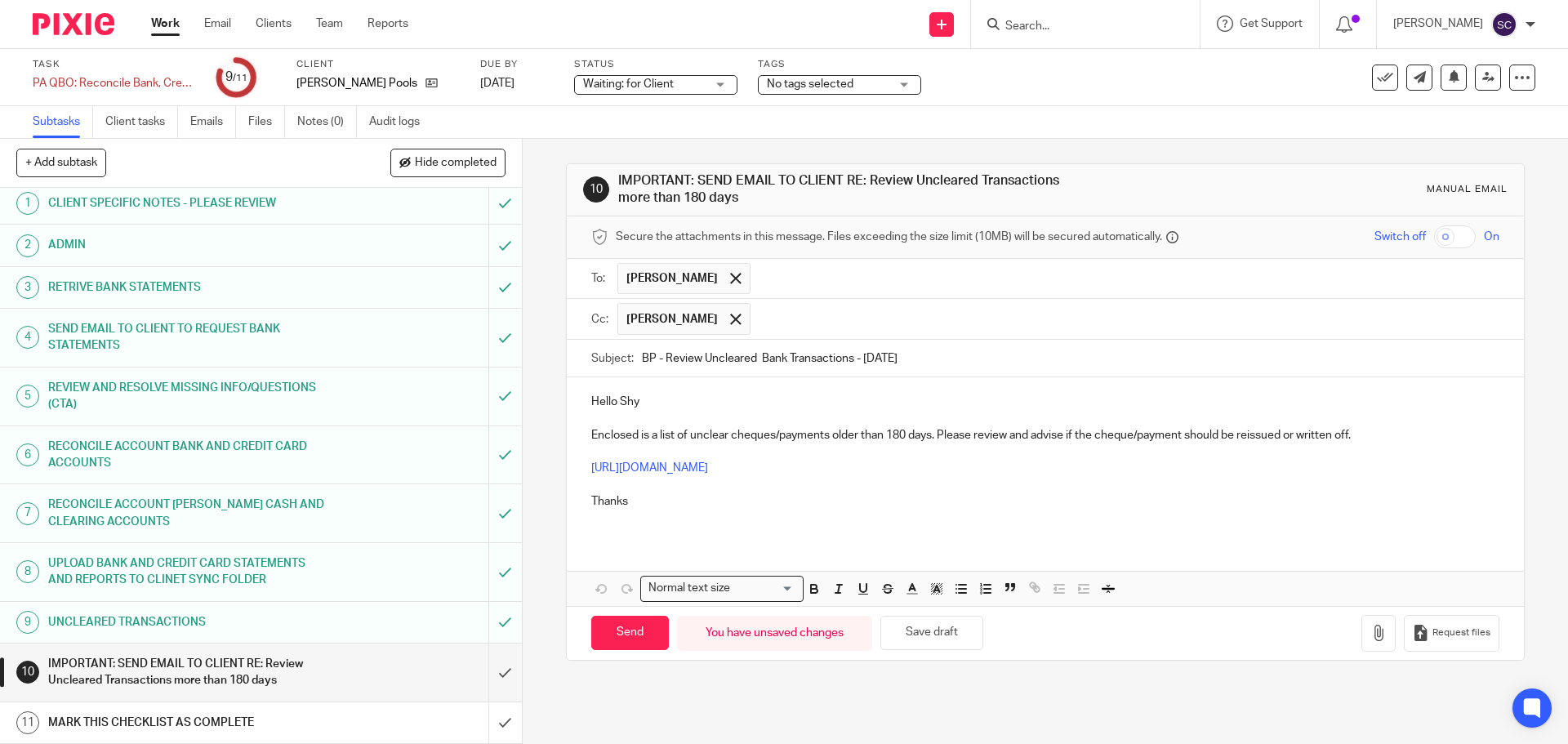
type input "BP - Review Uncleared Bank Transactions - 08/31/2025"
click at [651, 402] on p "Hello Shy" at bounding box center [1044, 401] width 908 height 16
click at [643, 504] on p "Thanks" at bounding box center [1044, 501] width 908 height 16
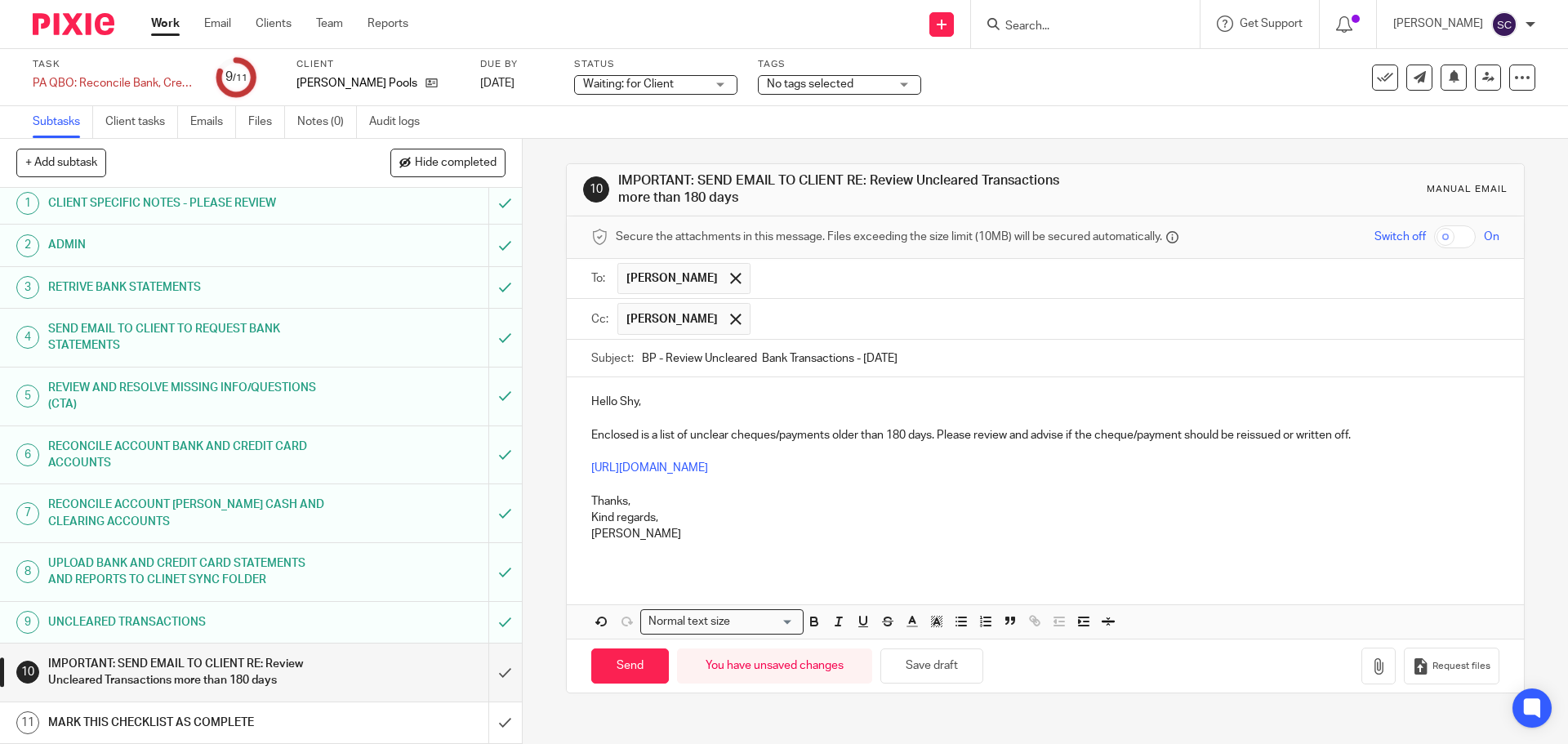
click at [982, 471] on p "[URL][DOMAIN_NAME]" at bounding box center [1044, 469] width 908 height 50
drag, startPoint x: 976, startPoint y: 467, endPoint x: 584, endPoint y: 465, distance: 392.0
click at [584, 465] on div "Hello Shy, Enclosed is a list of unclear cheques/payments older than 180 days. …" at bounding box center [1045, 474] width 956 height 195
click at [629, 673] on input "Send" at bounding box center [630, 666] width 78 height 35
type input "Sent"
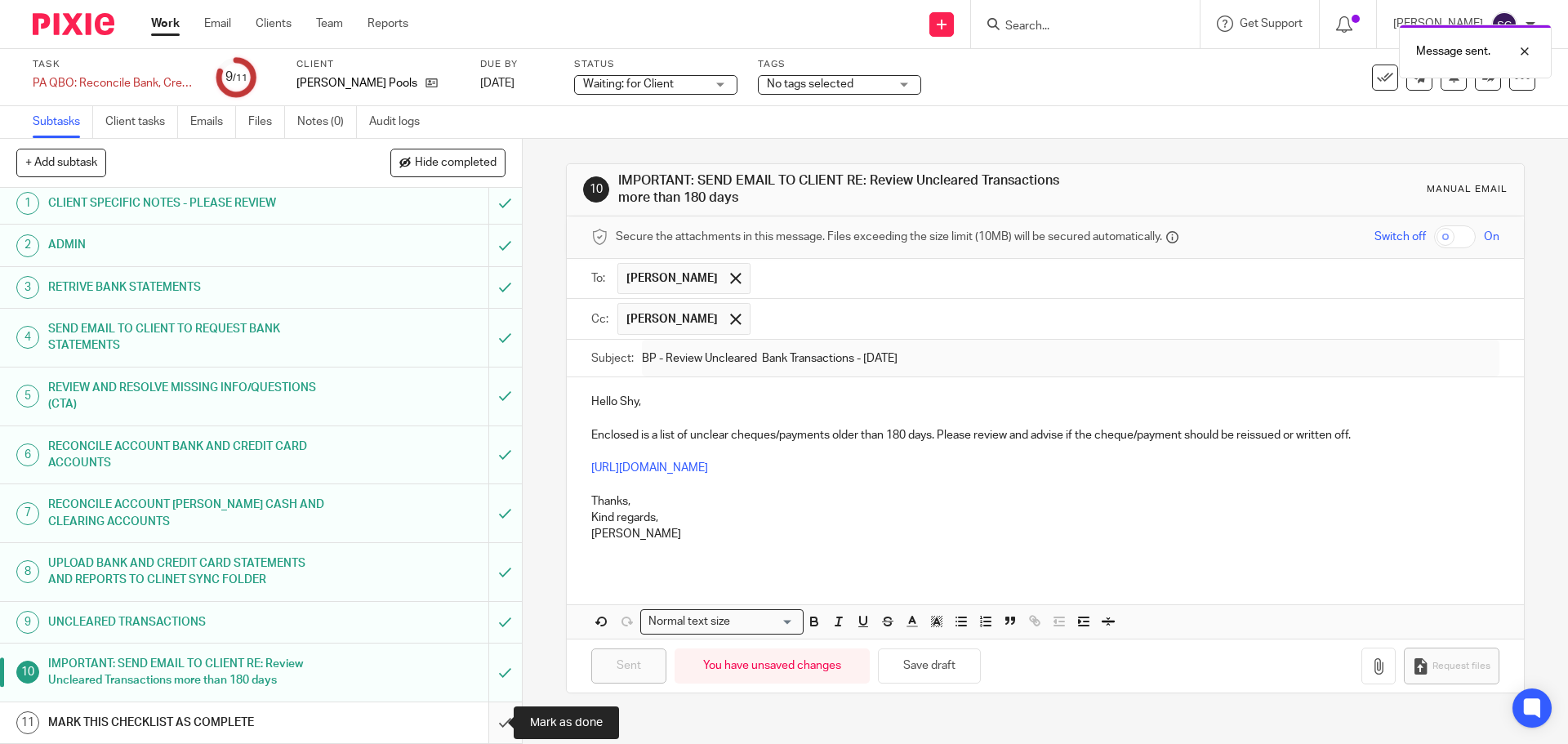
click at [483, 724] on input "submit" at bounding box center [261, 722] width 522 height 41
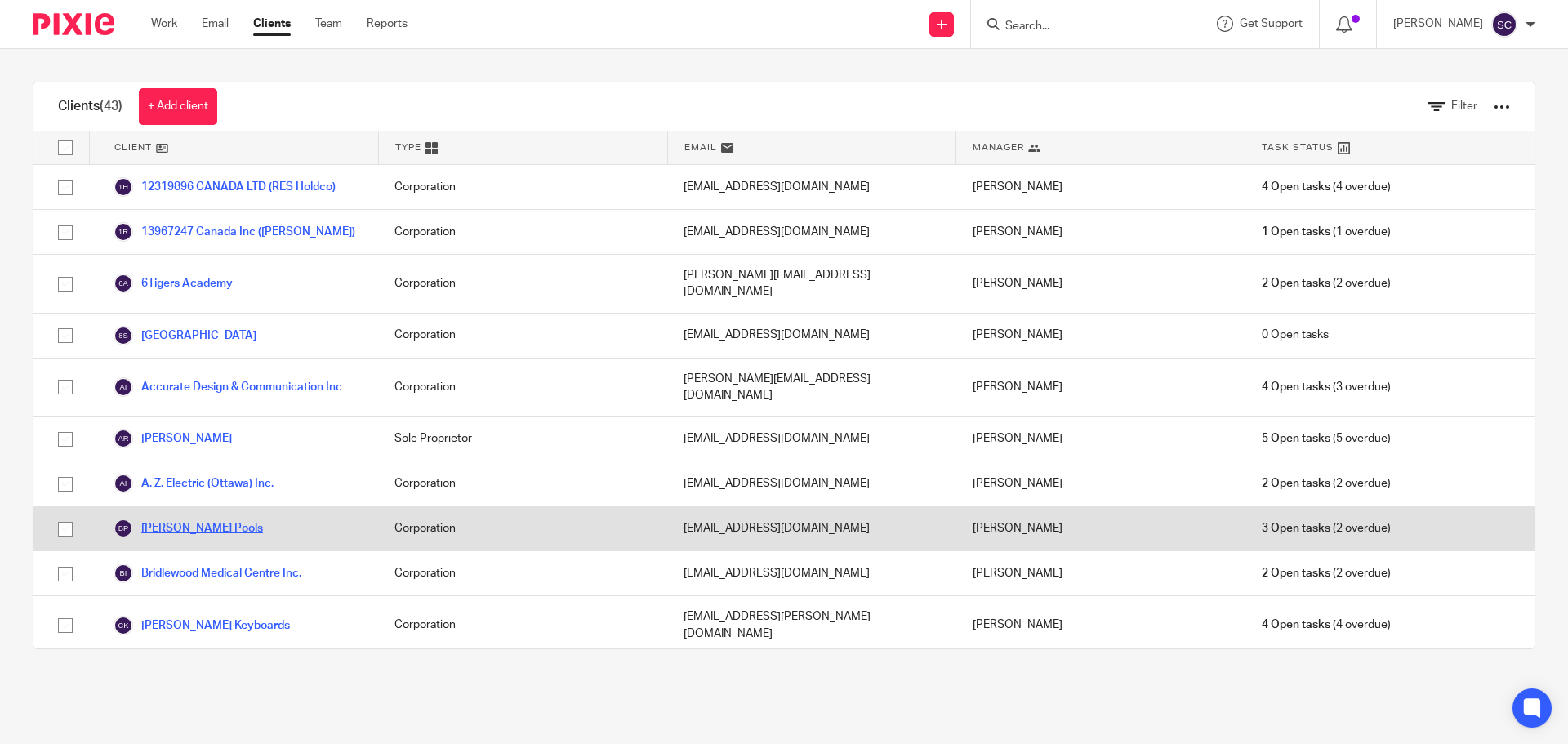
click at [160, 519] on link "[PERSON_NAME] Pools" at bounding box center [189, 529] width 150 height 20
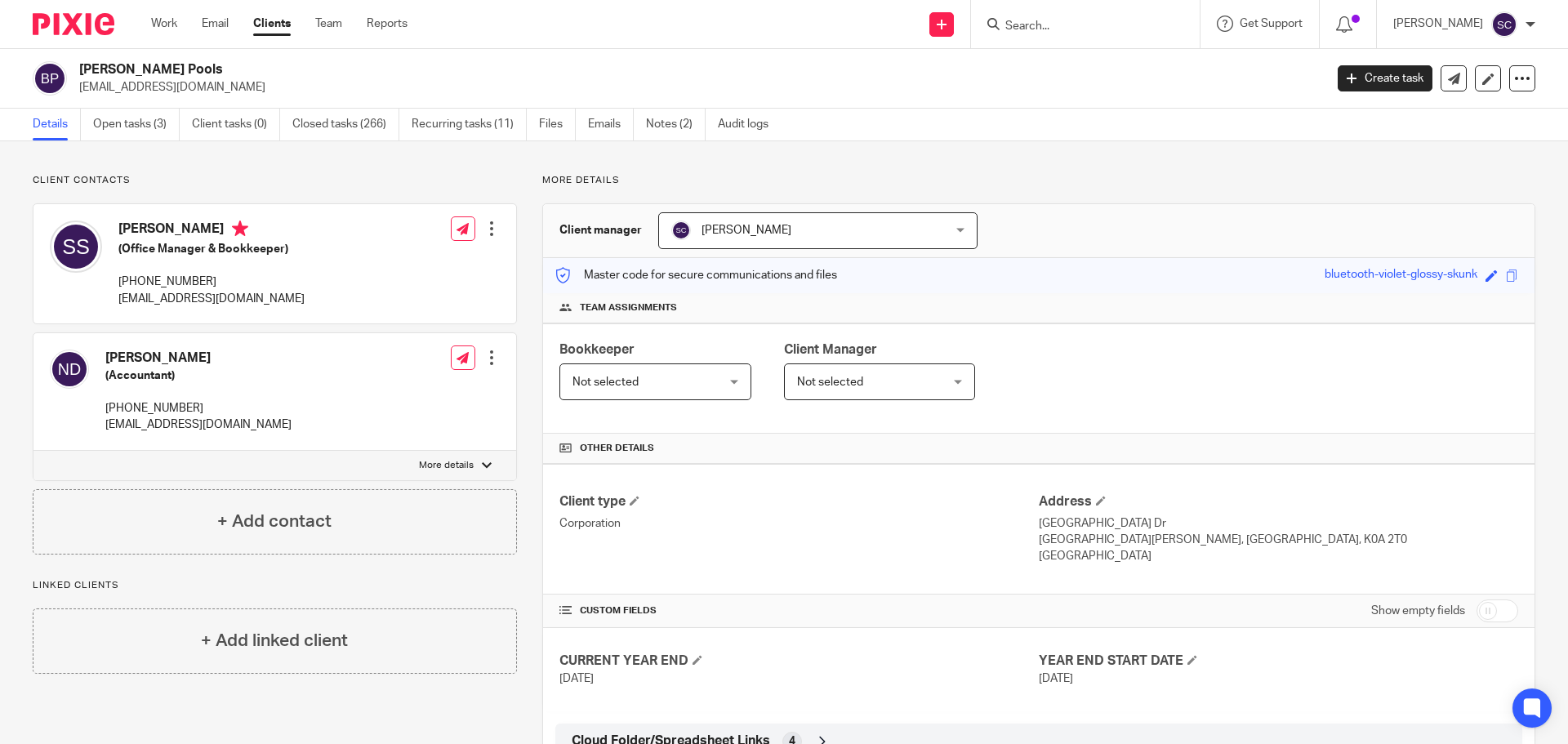
drag, startPoint x: 1482, startPoint y: 611, endPoint x: 1351, endPoint y: 593, distance: 132.2
click at [1481, 610] on input "checkbox" at bounding box center [1498, 611] width 42 height 23
checkbox input "true"
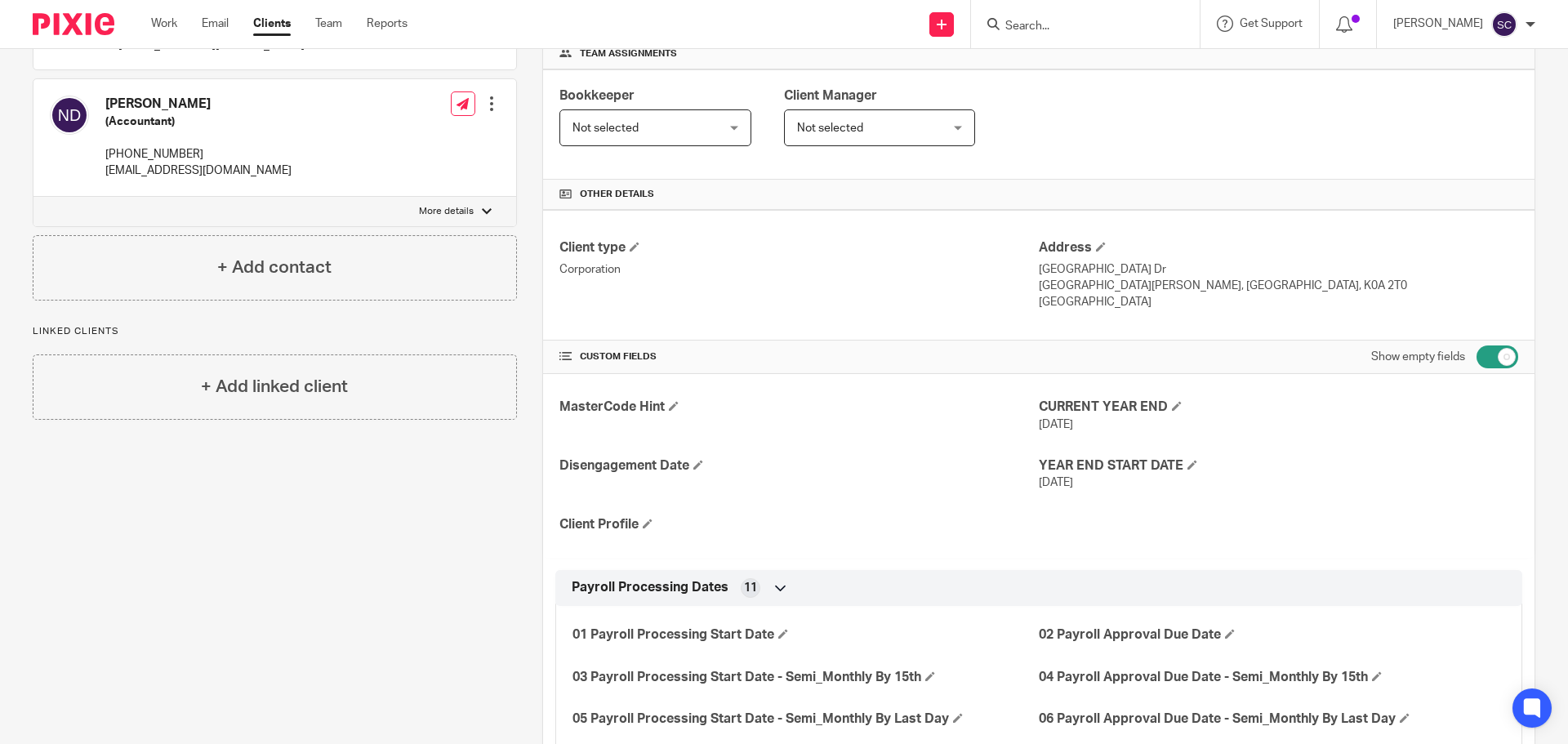
scroll to position [163, 0]
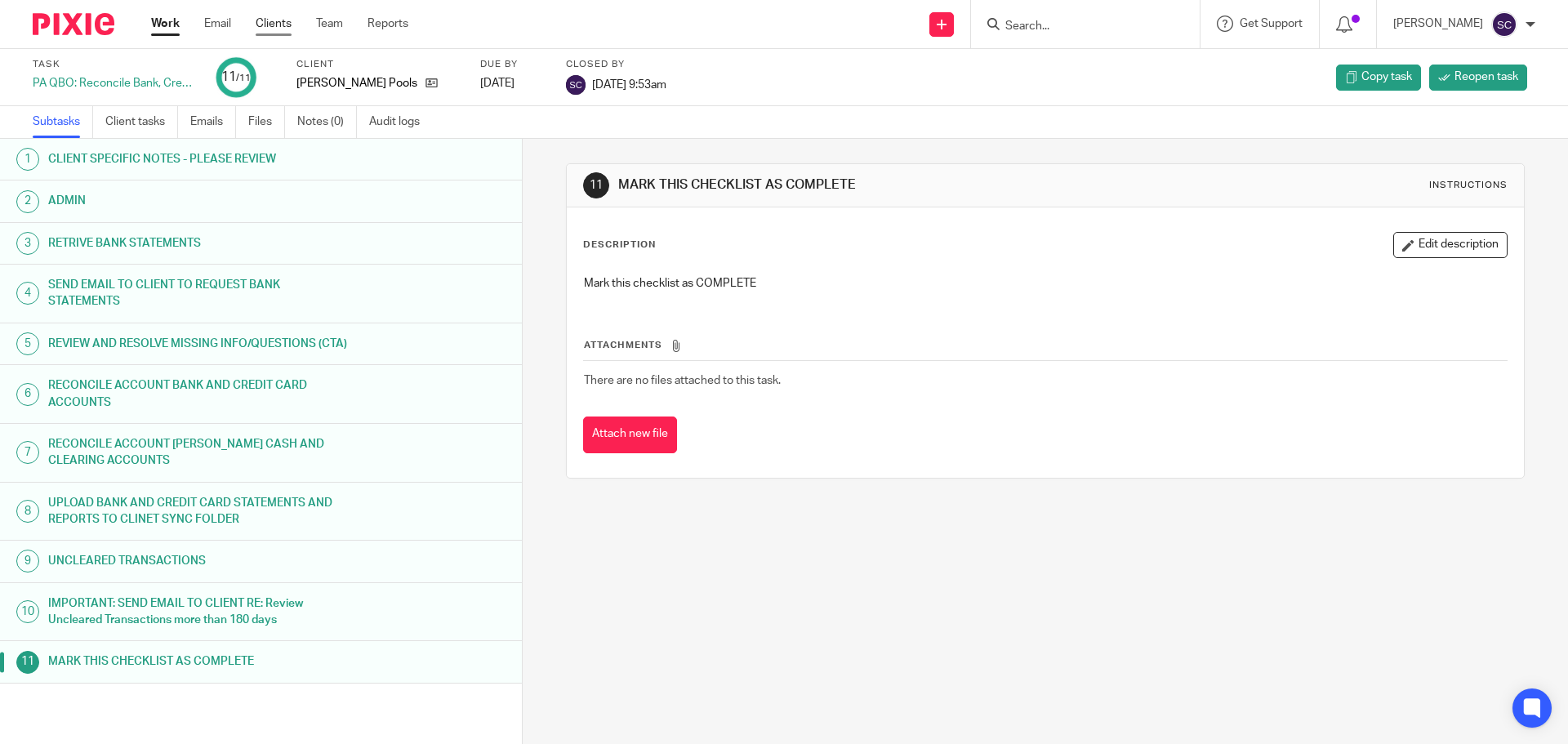
click at [275, 22] on link "Clients" at bounding box center [273, 23] width 36 height 16
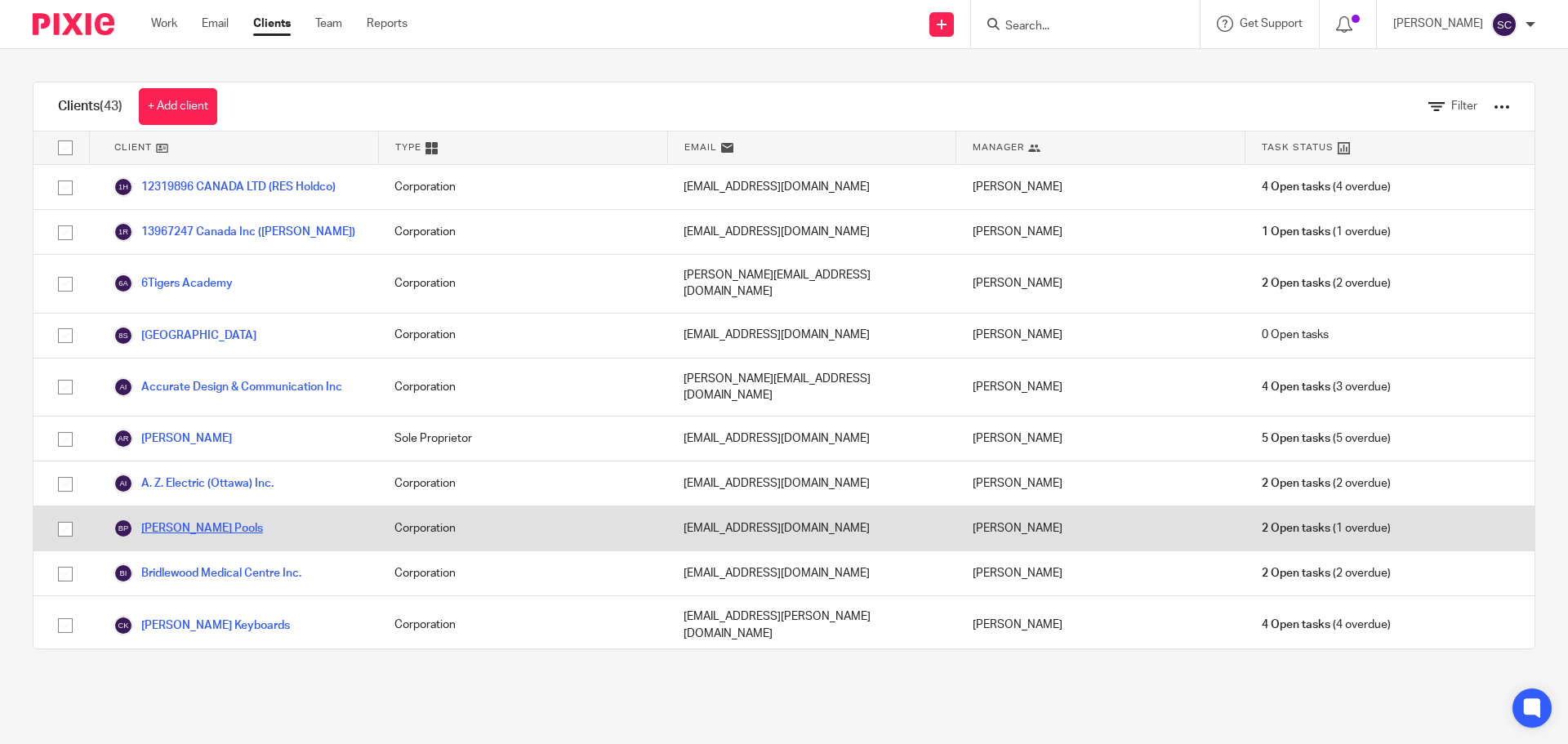
click at [162, 519] on link "[PERSON_NAME] Pools" at bounding box center [189, 529] width 150 height 20
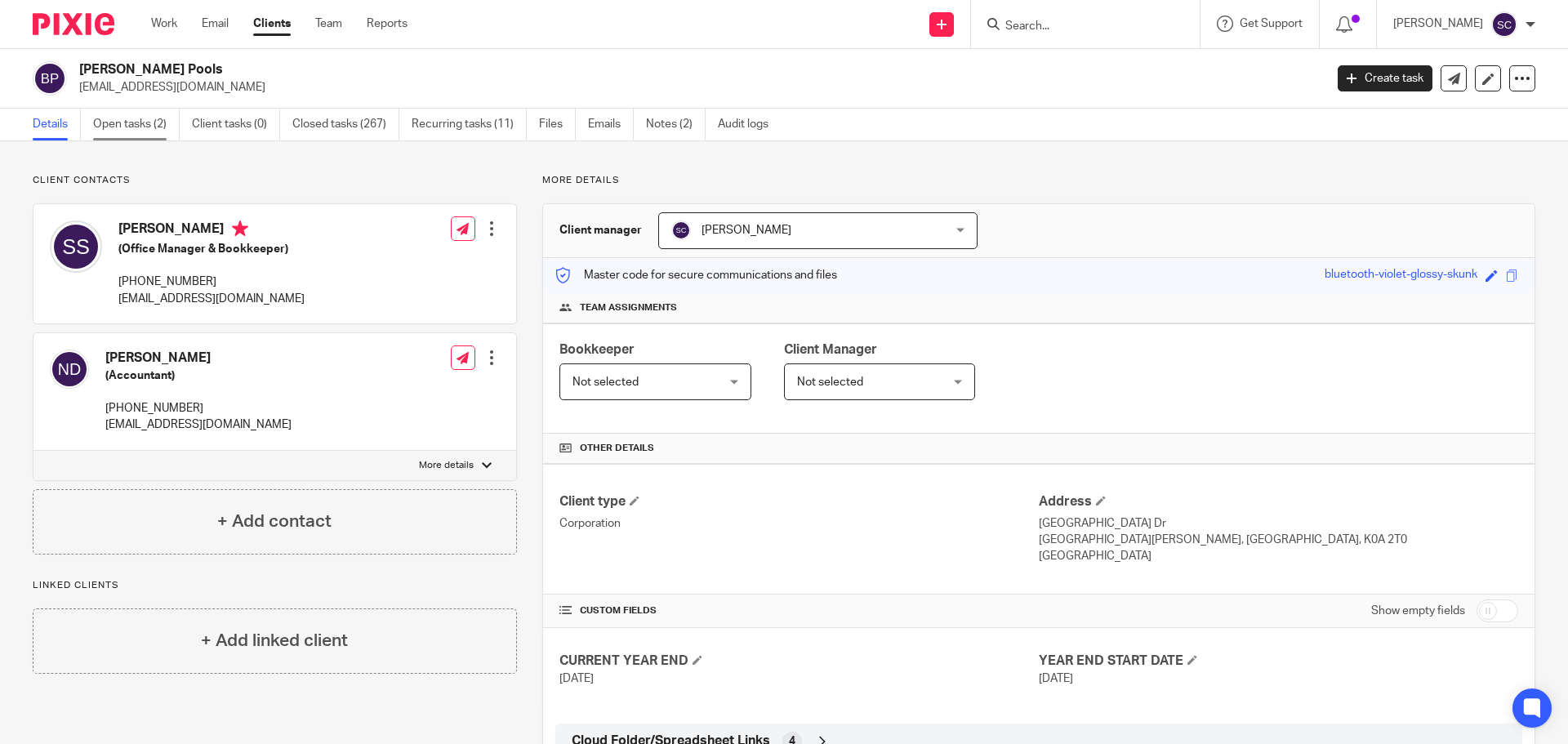
click at [125, 131] on link "Open tasks (2)" at bounding box center [136, 125] width 86 height 32
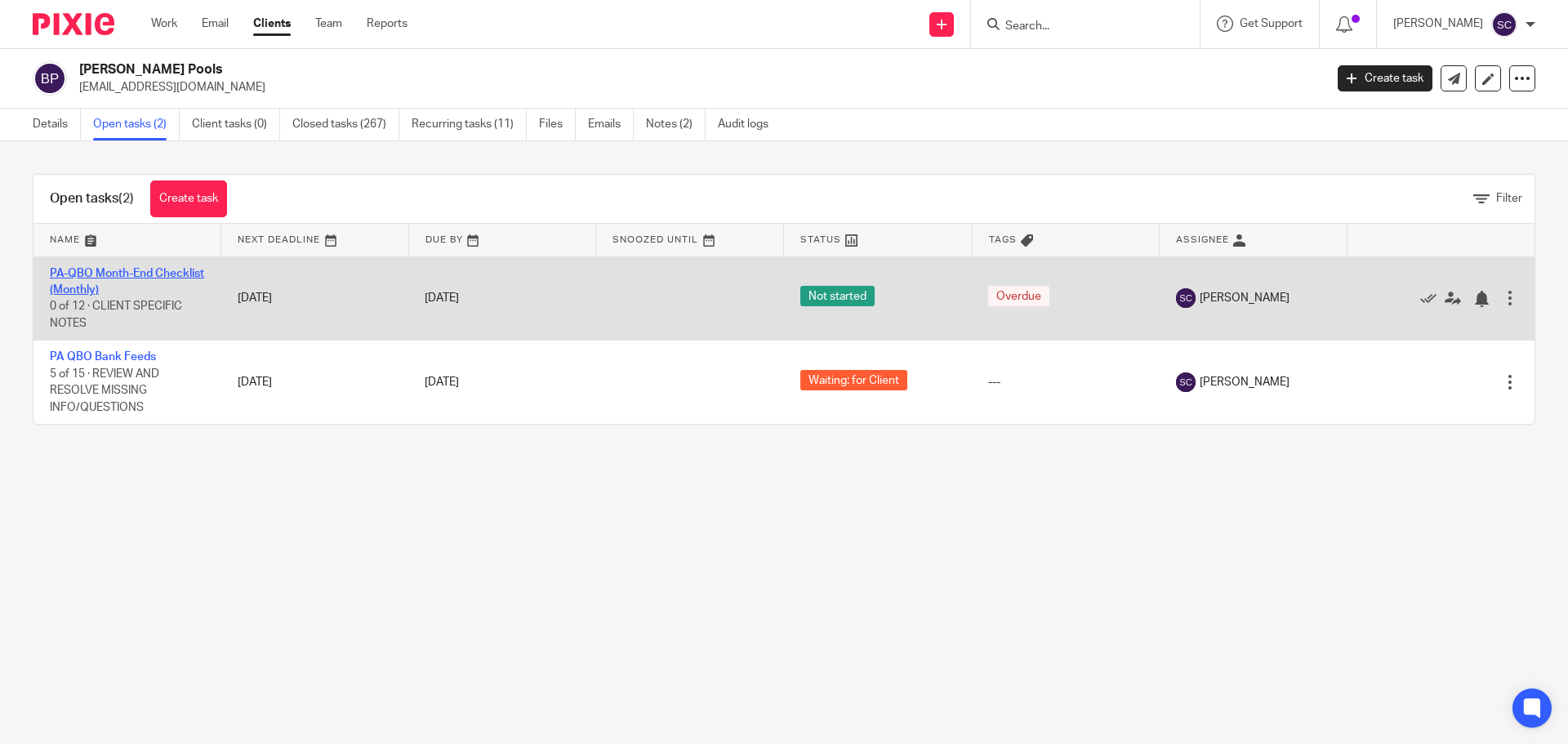
click at [78, 273] on link "PA-QBO Month-End Checklist (Monthly)" at bounding box center [127, 281] width 155 height 28
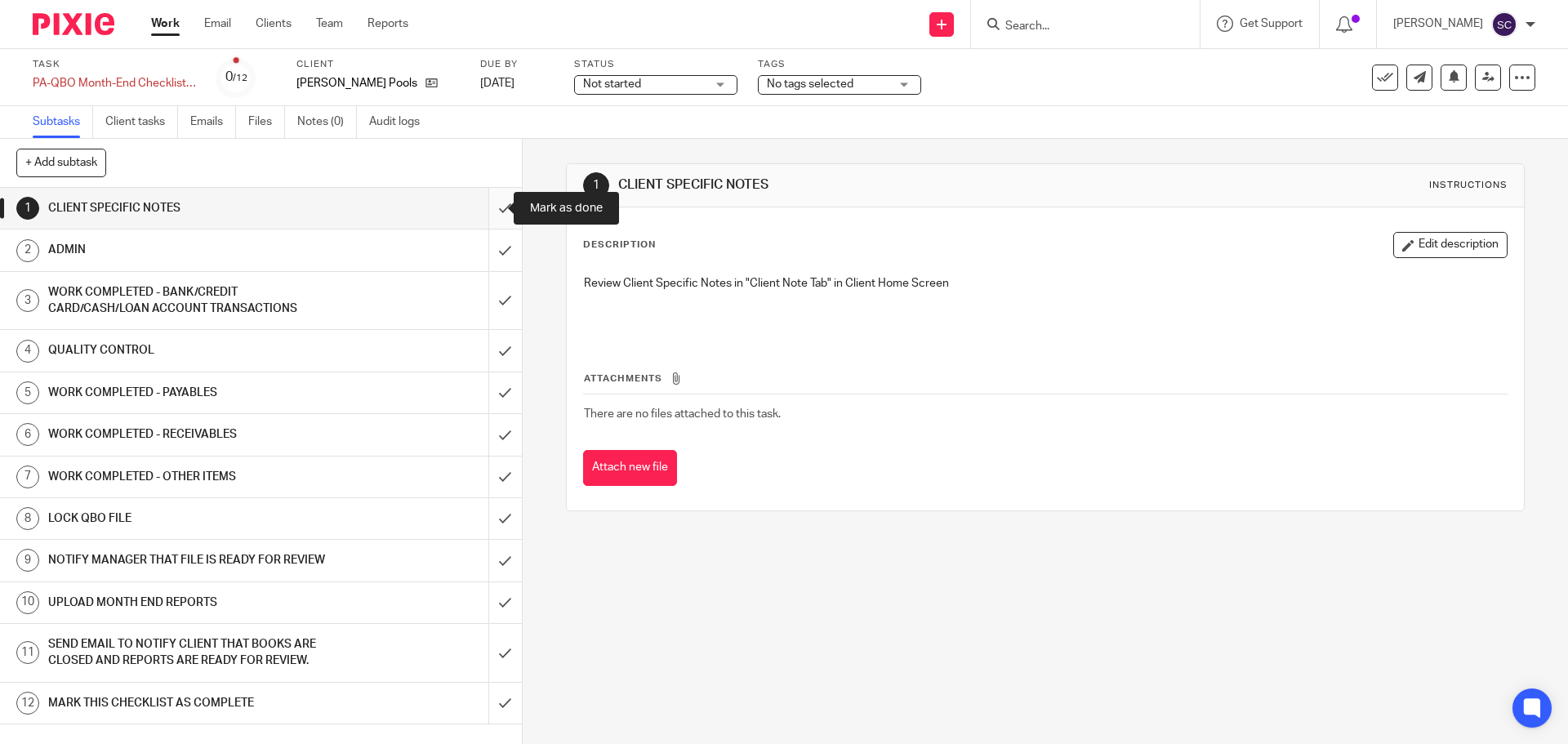
click at [485, 211] on input "submit" at bounding box center [261, 208] width 522 height 41
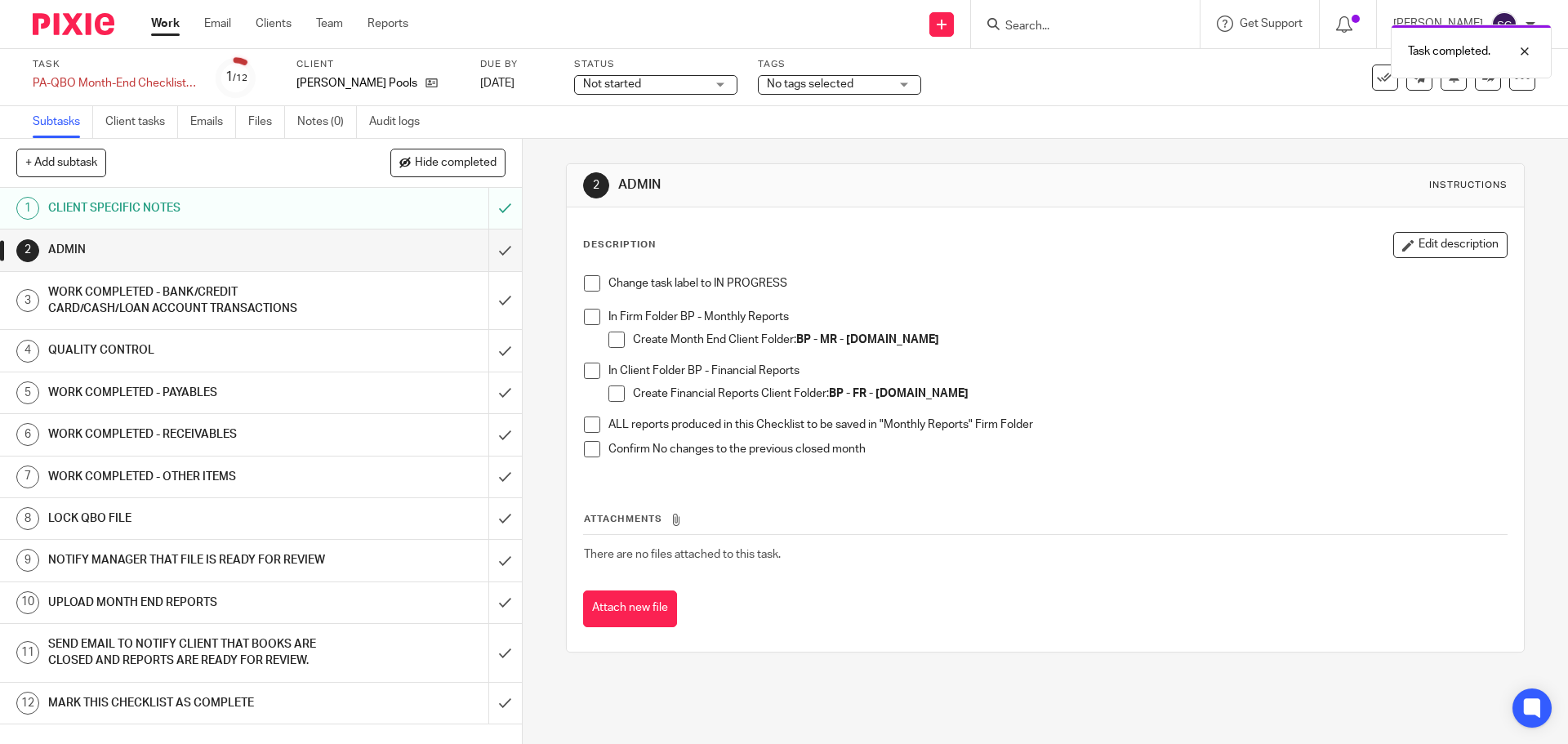
click at [584, 288] on span at bounding box center [592, 283] width 16 height 16
click at [589, 317] on span at bounding box center [592, 316] width 16 height 16
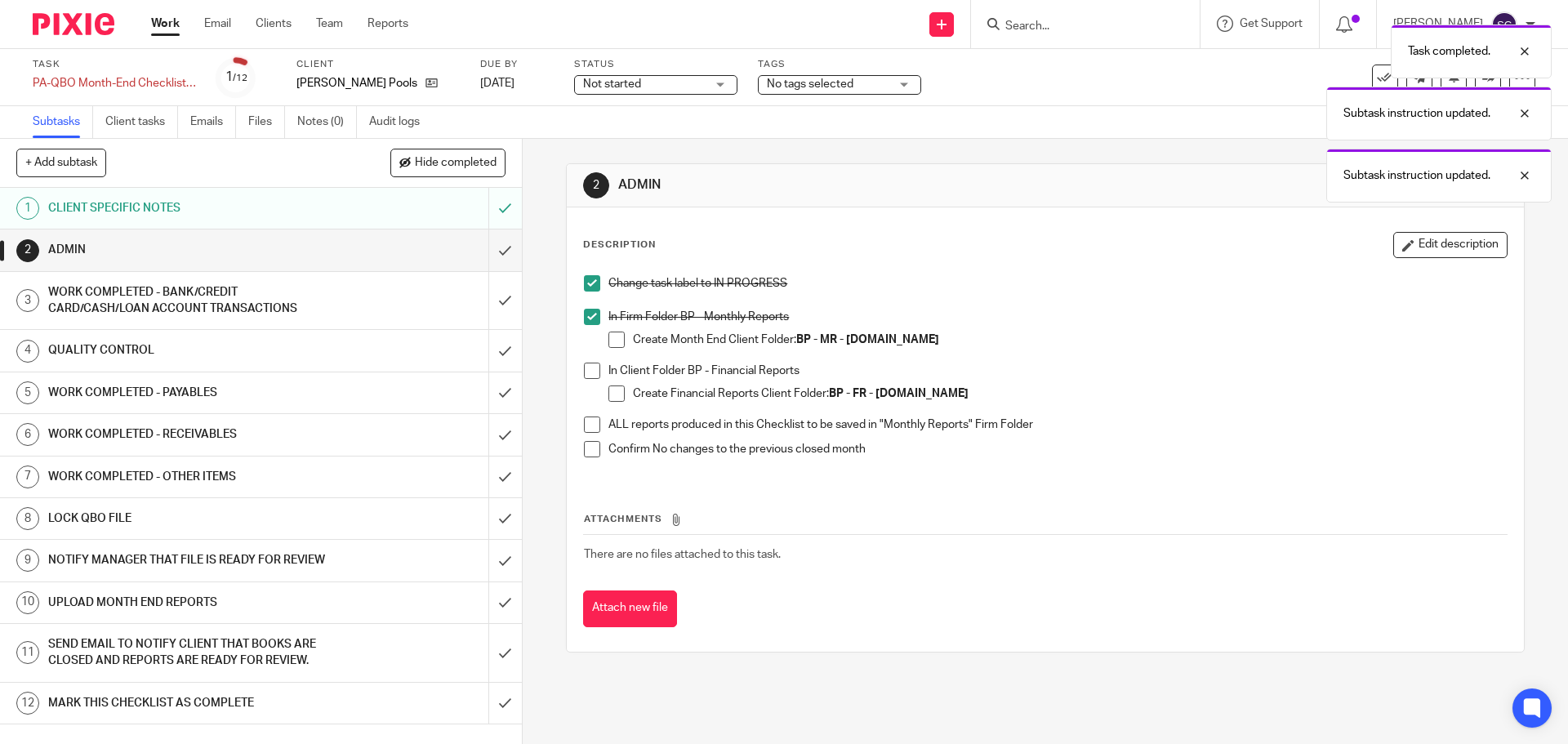
click at [585, 367] on span at bounding box center [592, 370] width 16 height 16
drag, startPoint x: 586, startPoint y: 420, endPoint x: 589, endPoint y: 440, distance: 20.2
click at [586, 420] on span at bounding box center [592, 424] width 16 height 16
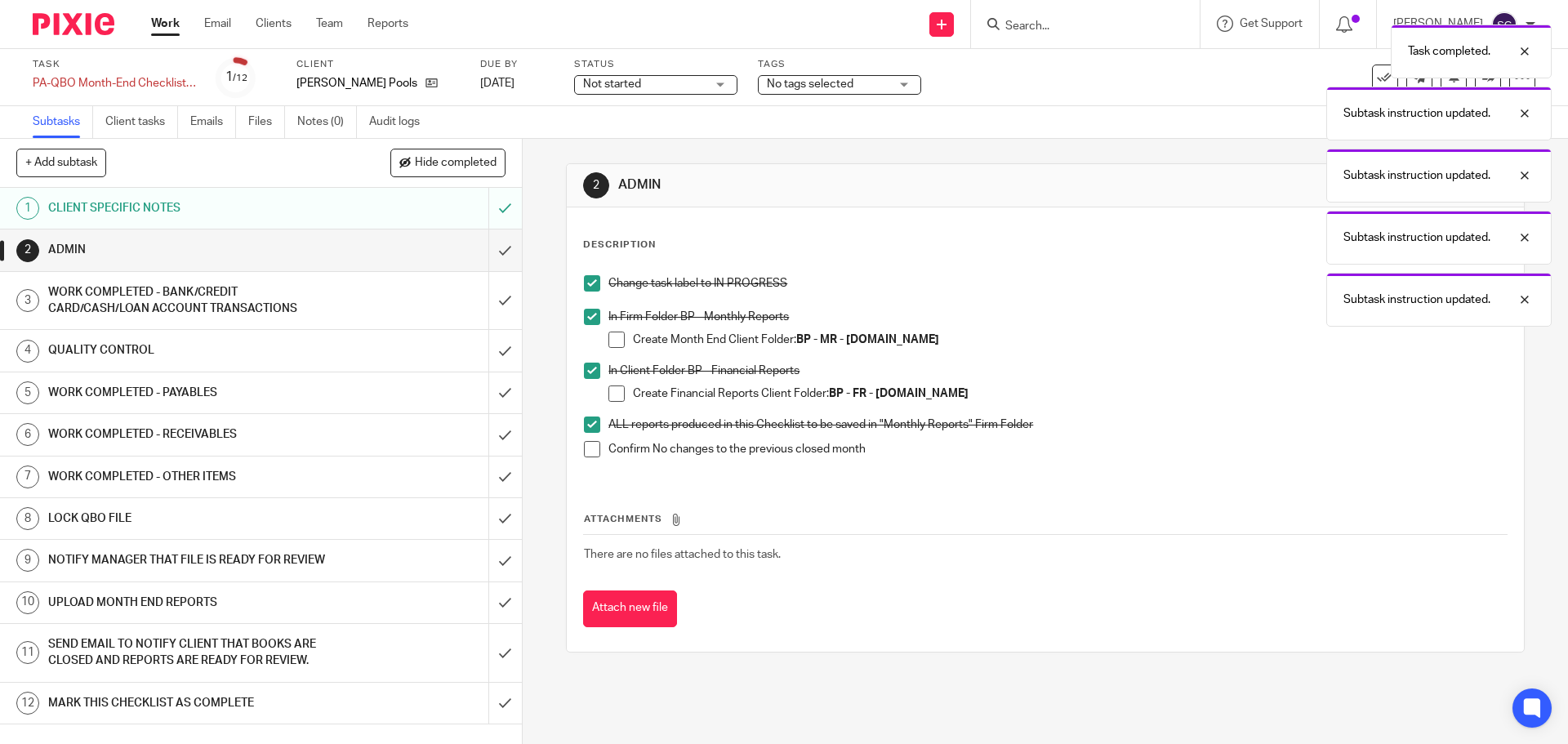
click at [590, 445] on span at bounding box center [592, 449] width 16 height 16
click at [487, 255] on input "submit" at bounding box center [261, 250] width 522 height 41
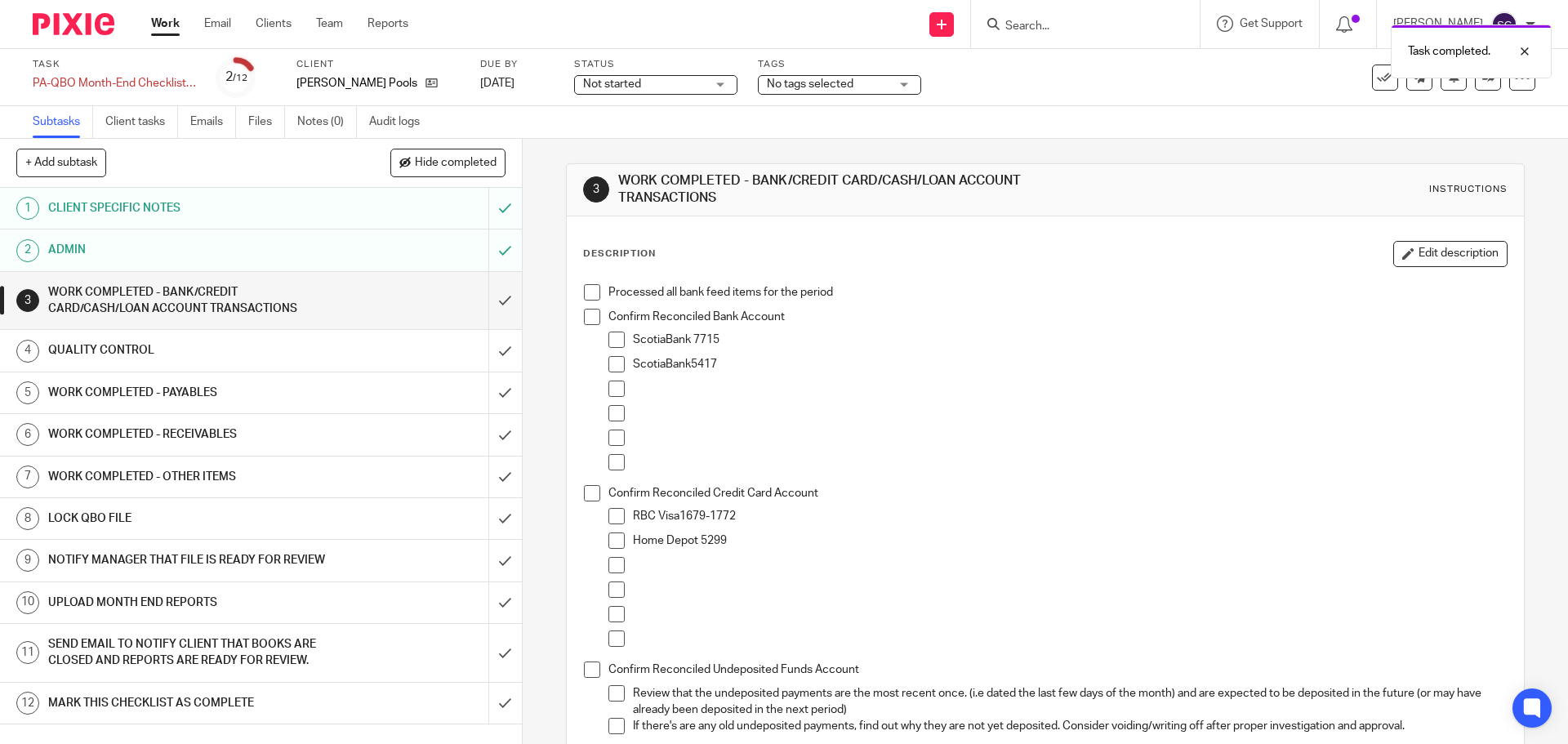
click at [588, 289] on span at bounding box center [592, 292] width 16 height 16
click at [592, 321] on span at bounding box center [592, 316] width 16 height 16
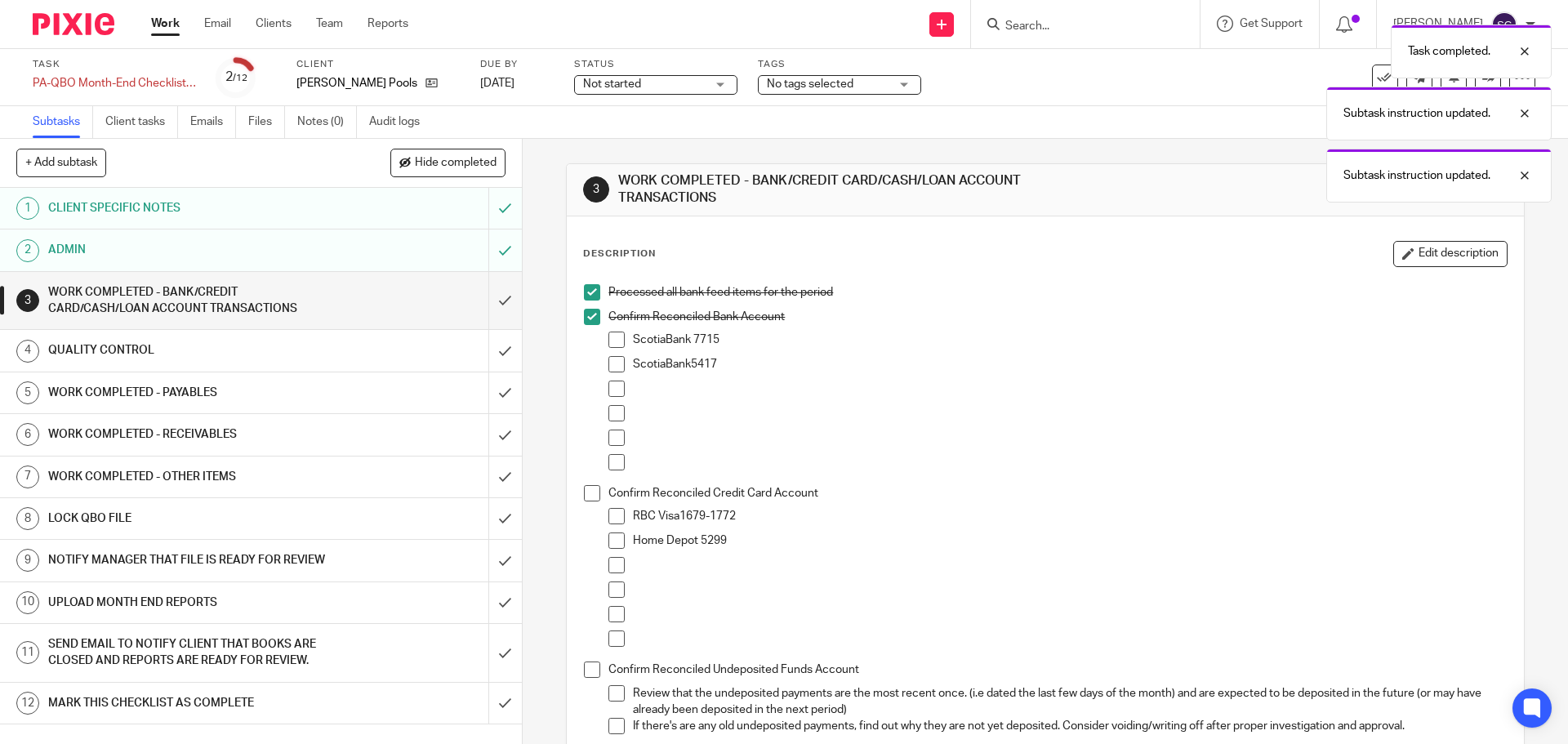
click at [608, 343] on span at bounding box center [616, 340] width 16 height 16
drag, startPoint x: 612, startPoint y: 362, endPoint x: 602, endPoint y: 413, distance: 52.0
click at [613, 362] on span at bounding box center [616, 363] width 16 height 16
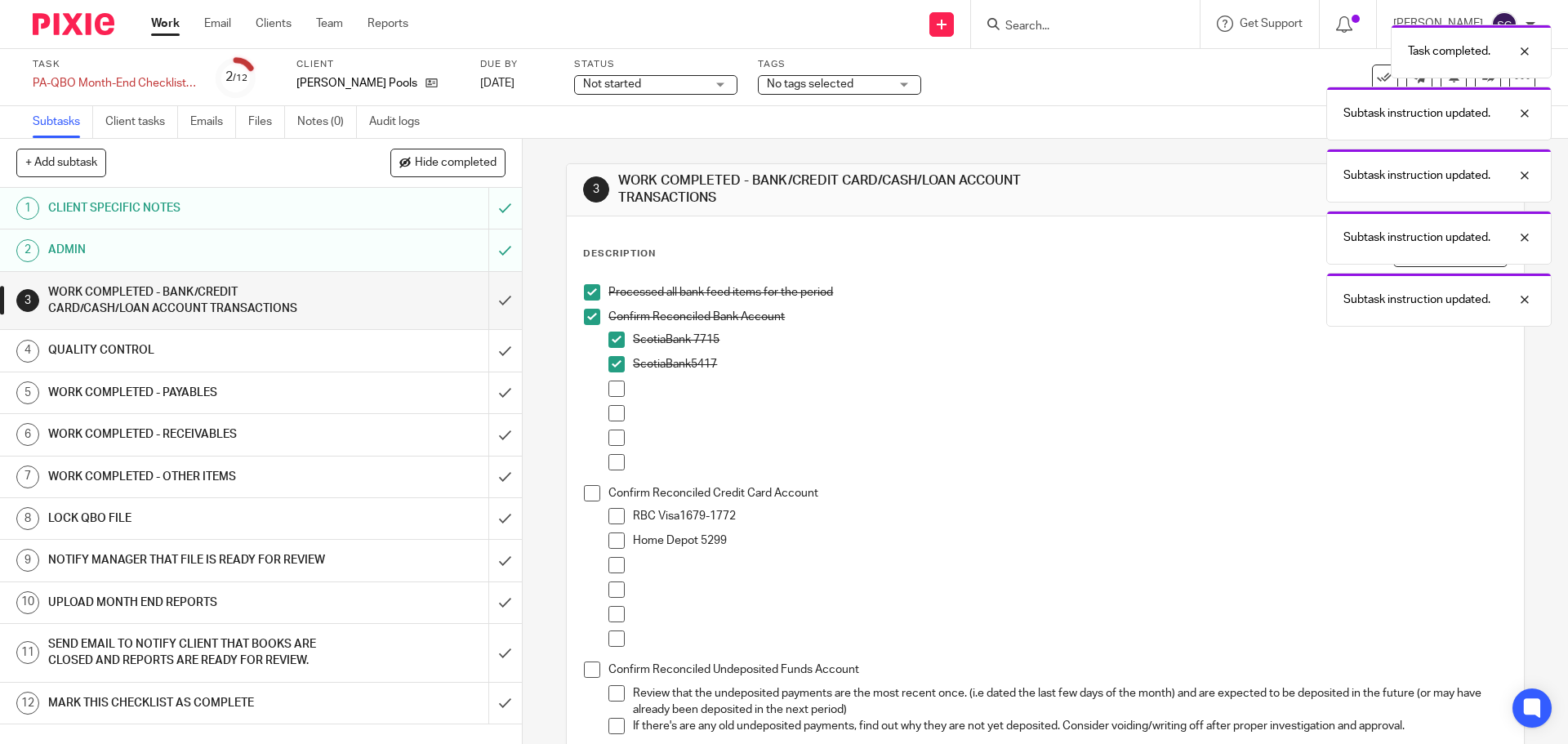
click at [586, 493] on span at bounding box center [592, 493] width 16 height 16
click at [613, 516] on span at bounding box center [616, 516] width 16 height 16
click at [611, 537] on span at bounding box center [616, 540] width 16 height 16
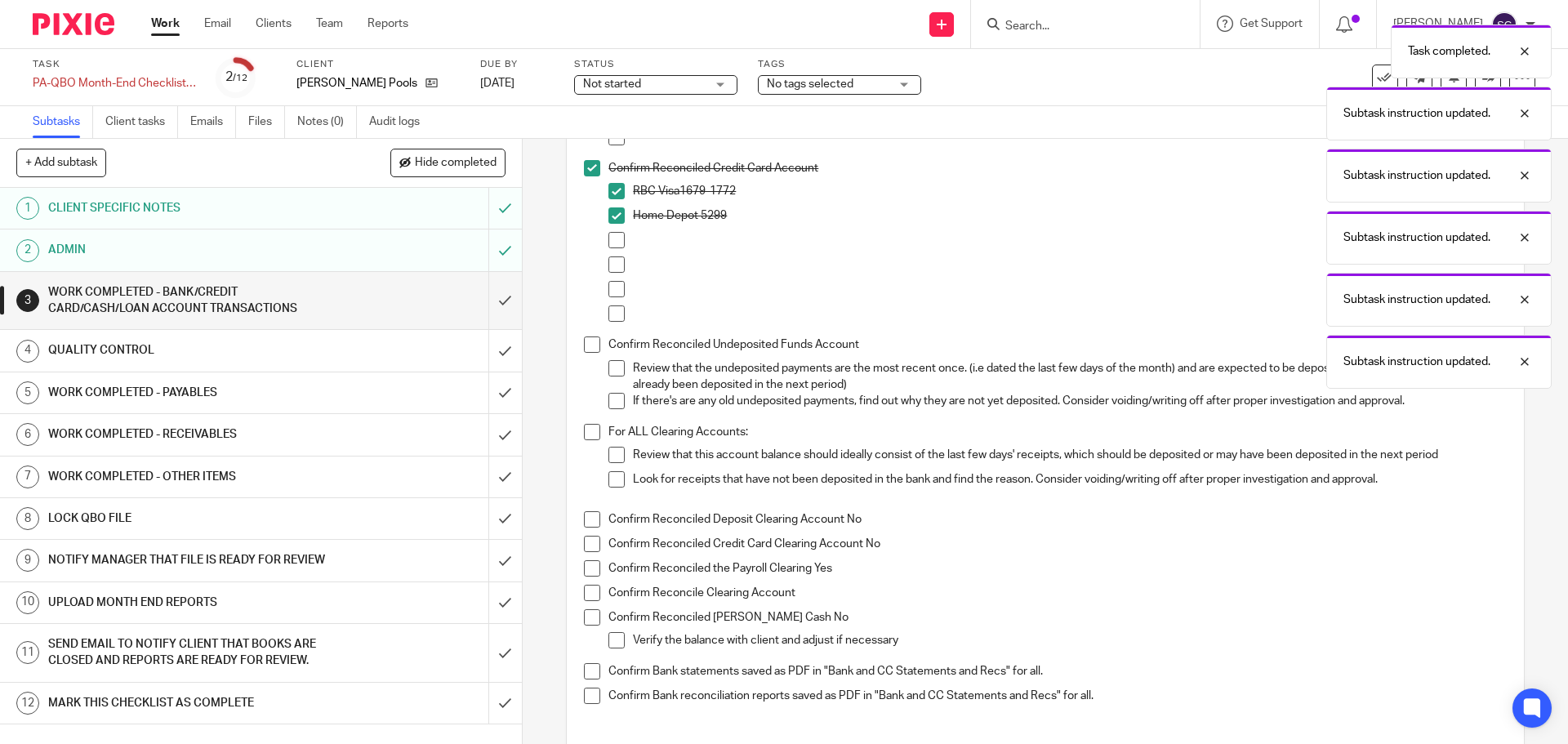
scroll to position [326, 0]
click at [584, 345] on span at bounding box center [592, 343] width 16 height 16
click at [612, 364] on span at bounding box center [616, 366] width 16 height 16
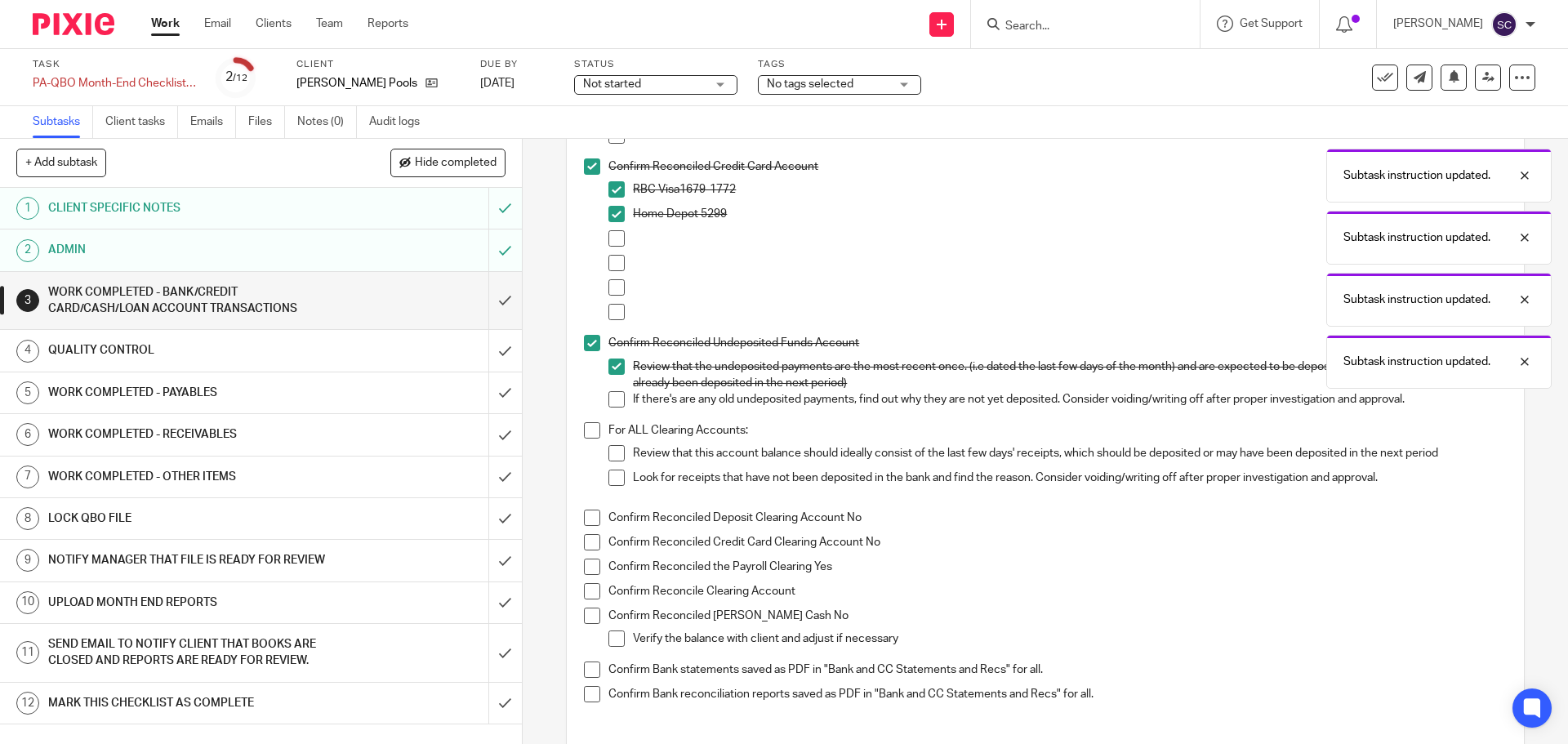
drag, startPoint x: 615, startPoint y: 401, endPoint x: 603, endPoint y: 419, distance: 21.6
click at [613, 401] on span at bounding box center [616, 399] width 16 height 16
click at [584, 434] on span at bounding box center [592, 430] width 16 height 16
click at [609, 456] on span at bounding box center [616, 453] width 16 height 16
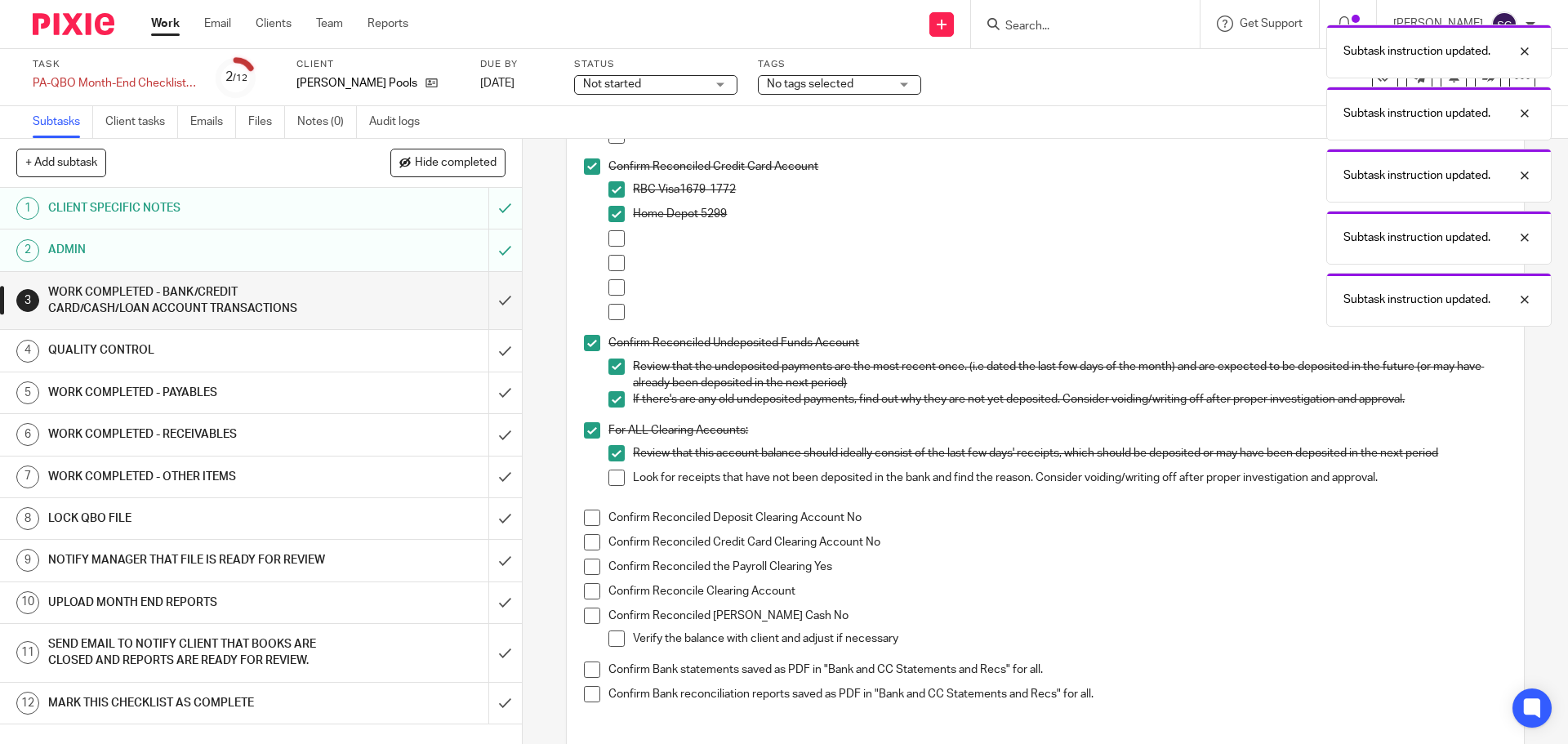
click at [610, 475] on span at bounding box center [616, 477] width 16 height 16
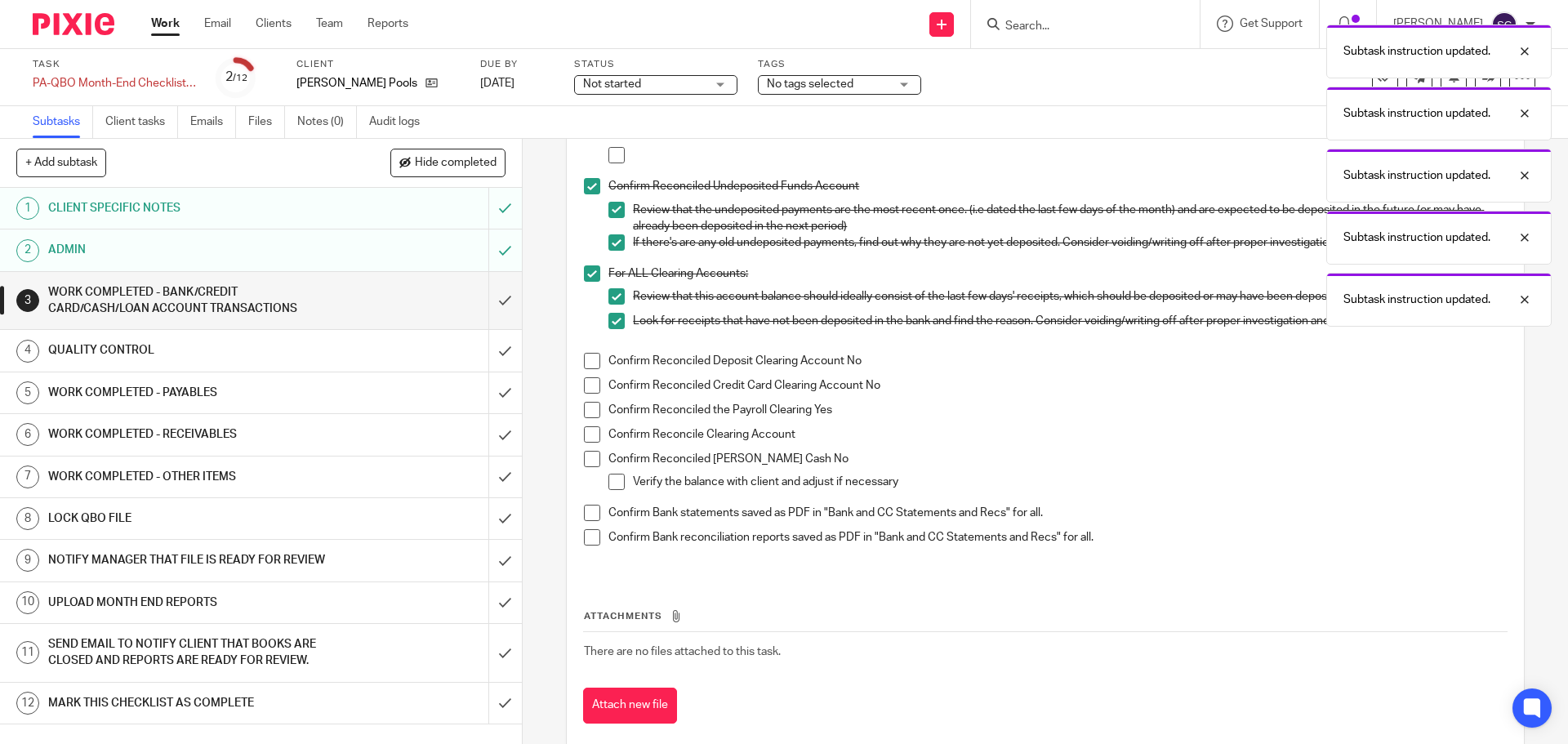
scroll to position [513, 0]
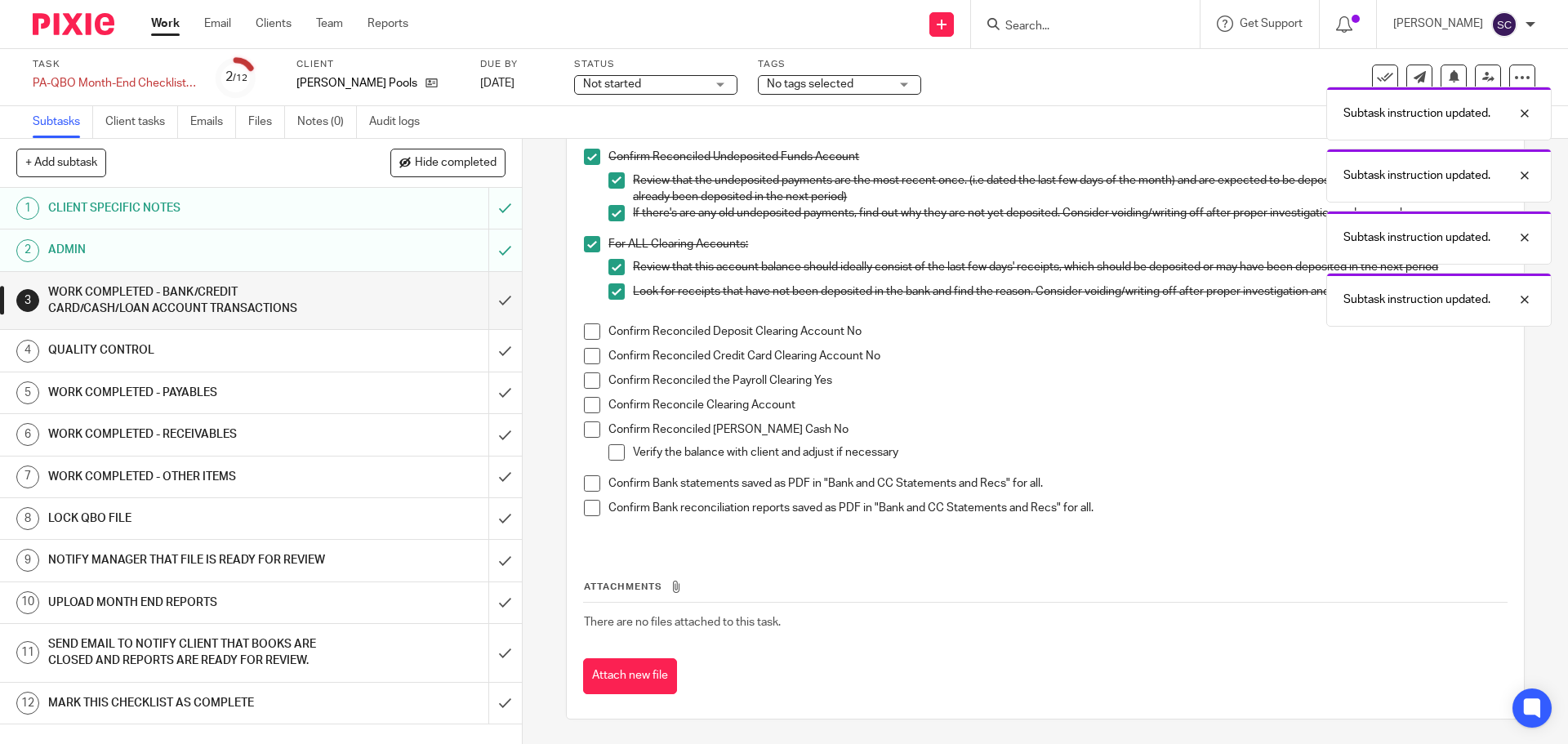
click at [589, 334] on span at bounding box center [592, 331] width 16 height 16
click at [586, 362] on span at bounding box center [592, 356] width 16 height 16
drag, startPoint x: 585, startPoint y: 385, endPoint x: 588, endPoint y: 395, distance: 10.4
click at [586, 385] on span at bounding box center [592, 381] width 16 height 16
click at [588, 412] on span at bounding box center [592, 404] width 16 height 16
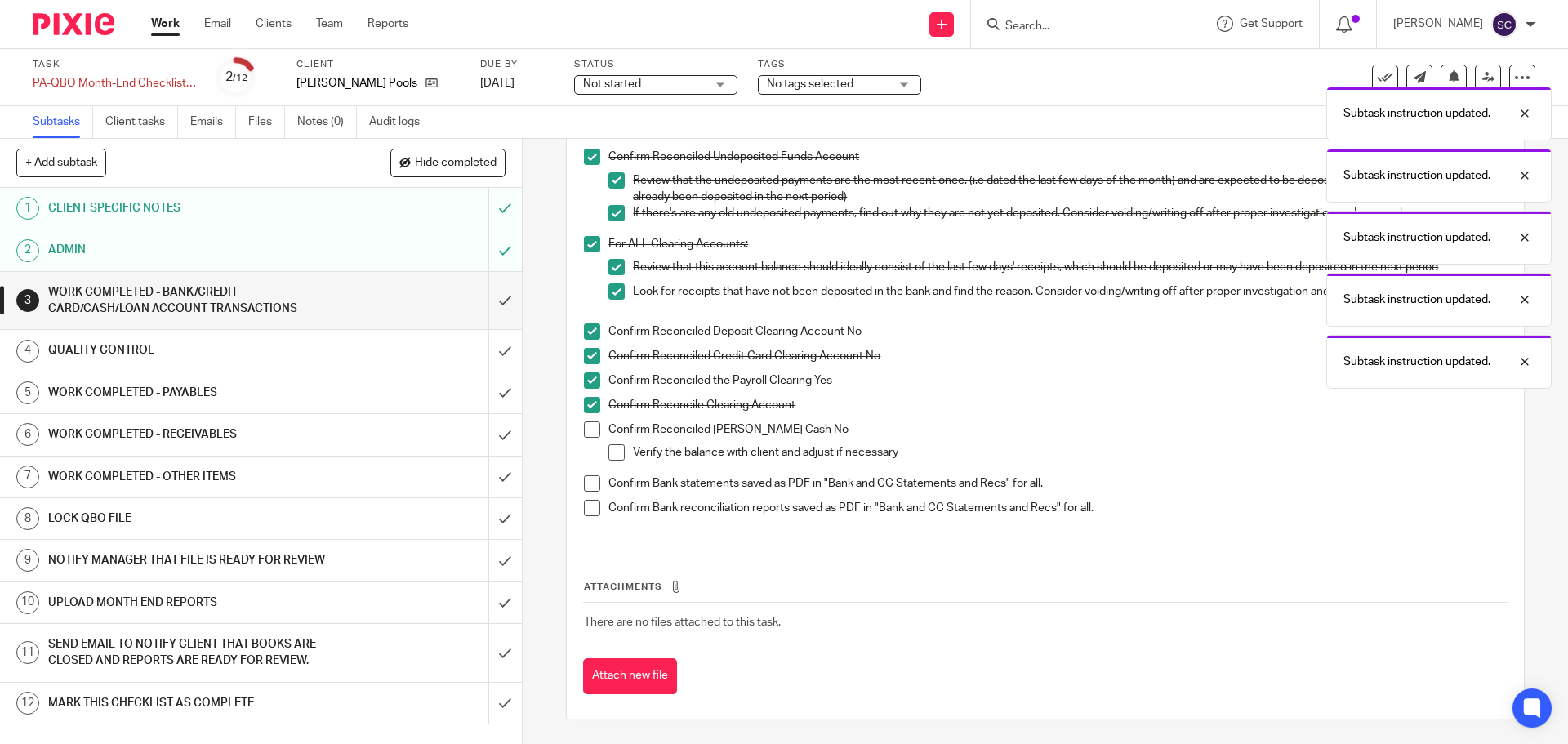
click at [588, 428] on span at bounding box center [592, 429] width 16 height 16
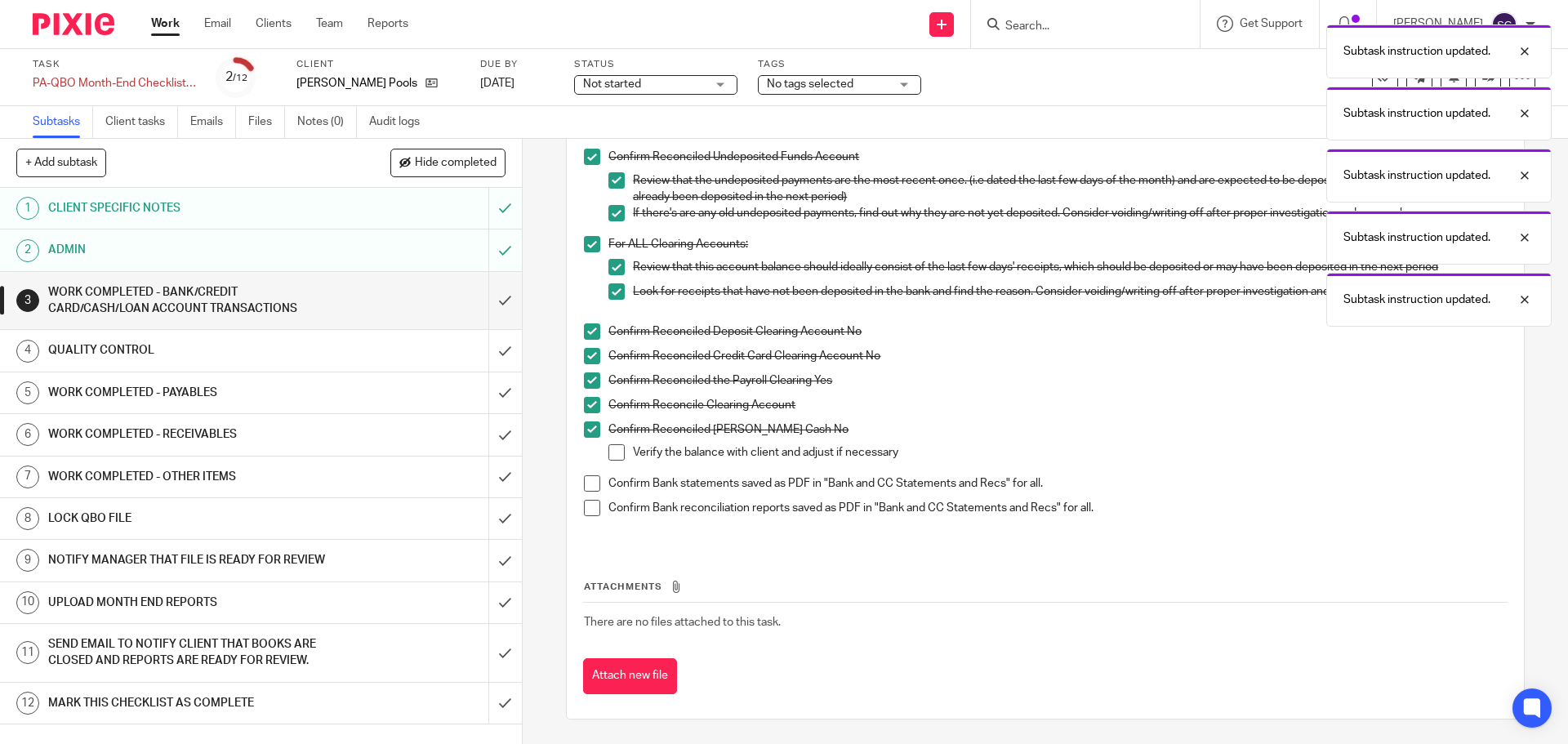
click at [589, 482] on span at bounding box center [592, 483] width 16 height 16
click at [587, 508] on span at bounding box center [592, 508] width 16 height 16
click at [483, 298] on input "submit" at bounding box center [261, 301] width 522 height 58
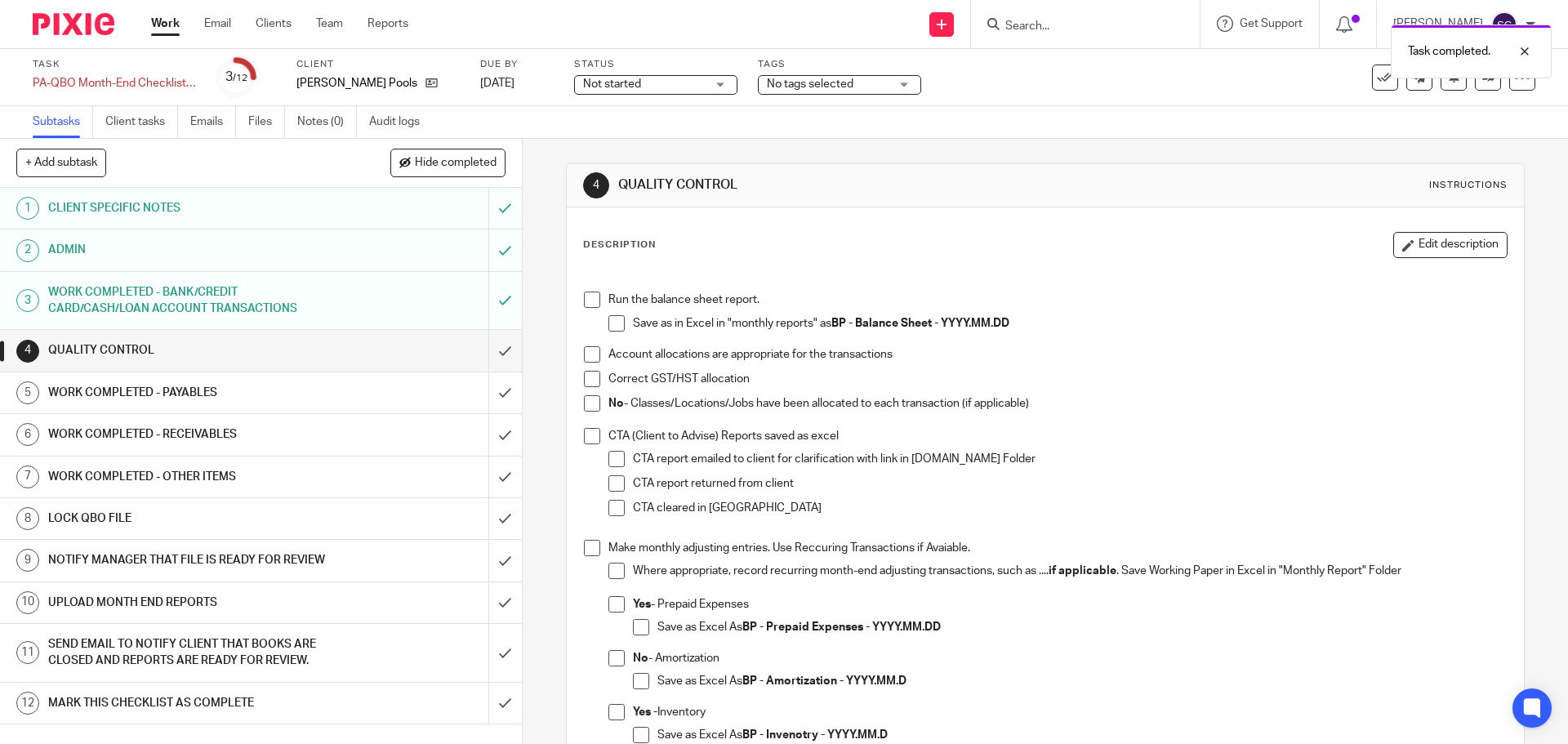
click at [589, 303] on span at bounding box center [592, 299] width 16 height 16
click at [611, 321] on span at bounding box center [616, 323] width 16 height 16
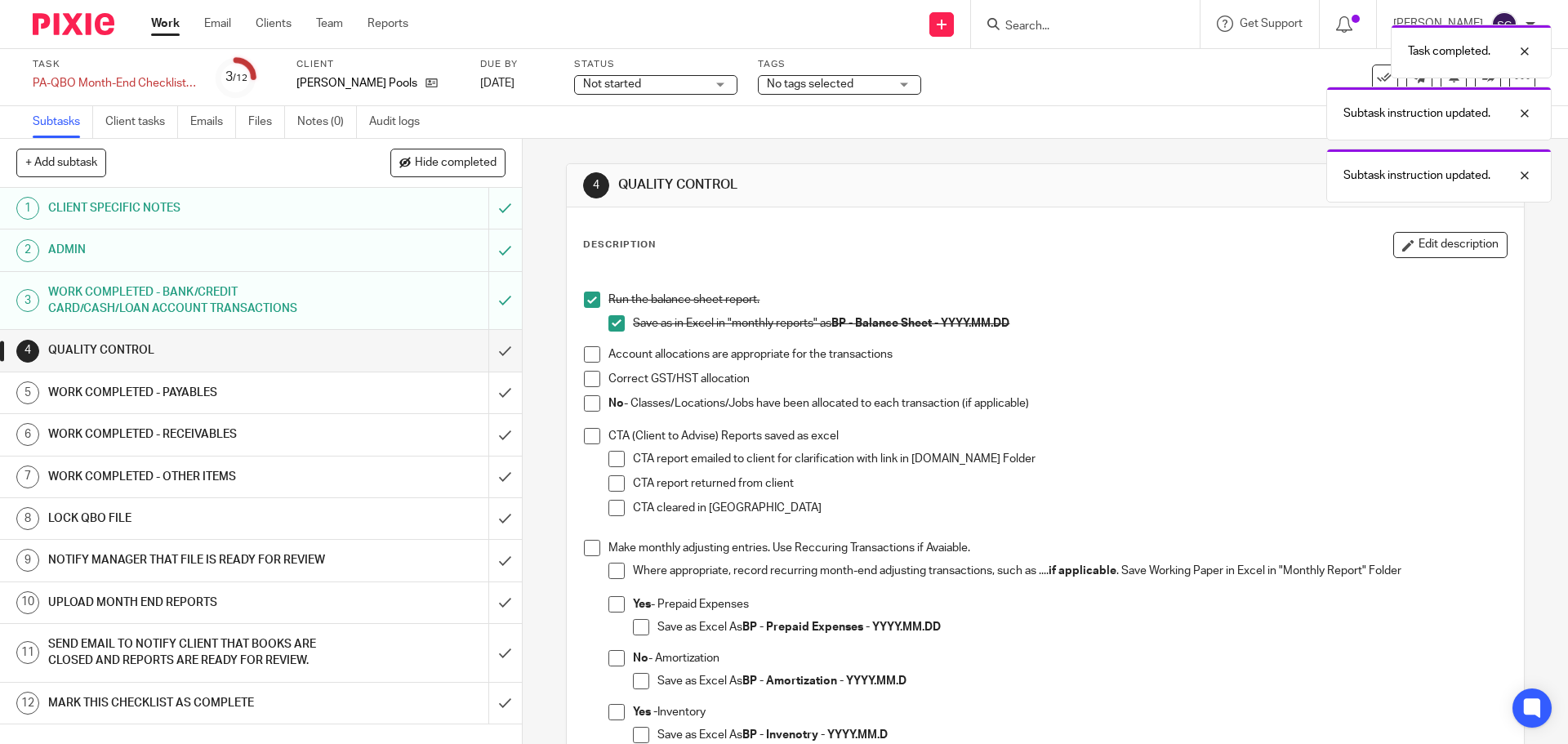
click at [585, 356] on span at bounding box center [592, 354] width 16 height 16
click at [584, 374] on span at bounding box center [592, 379] width 16 height 16
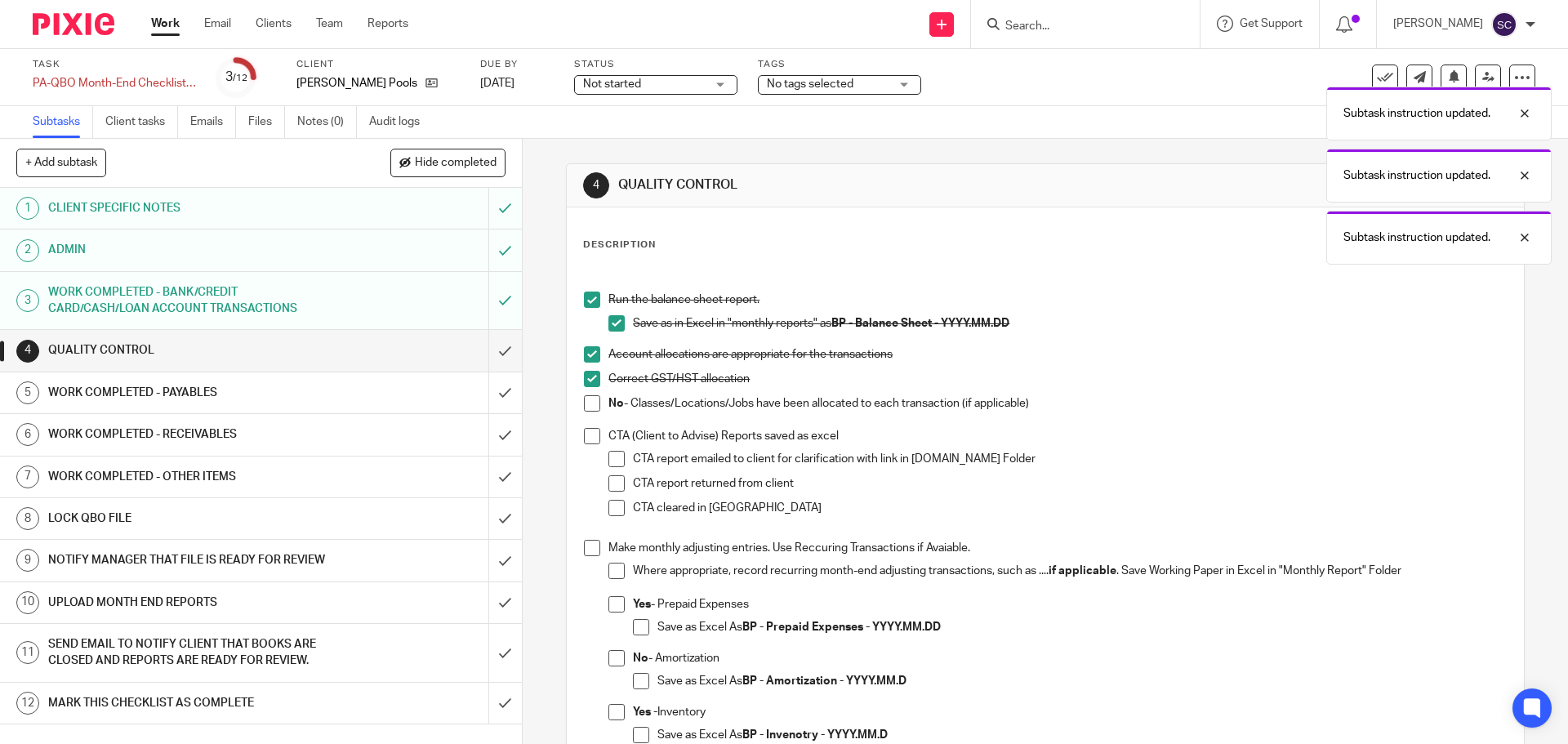
click at [584, 404] on span at bounding box center [592, 403] width 16 height 16
click at [584, 436] on span at bounding box center [592, 436] width 16 height 16
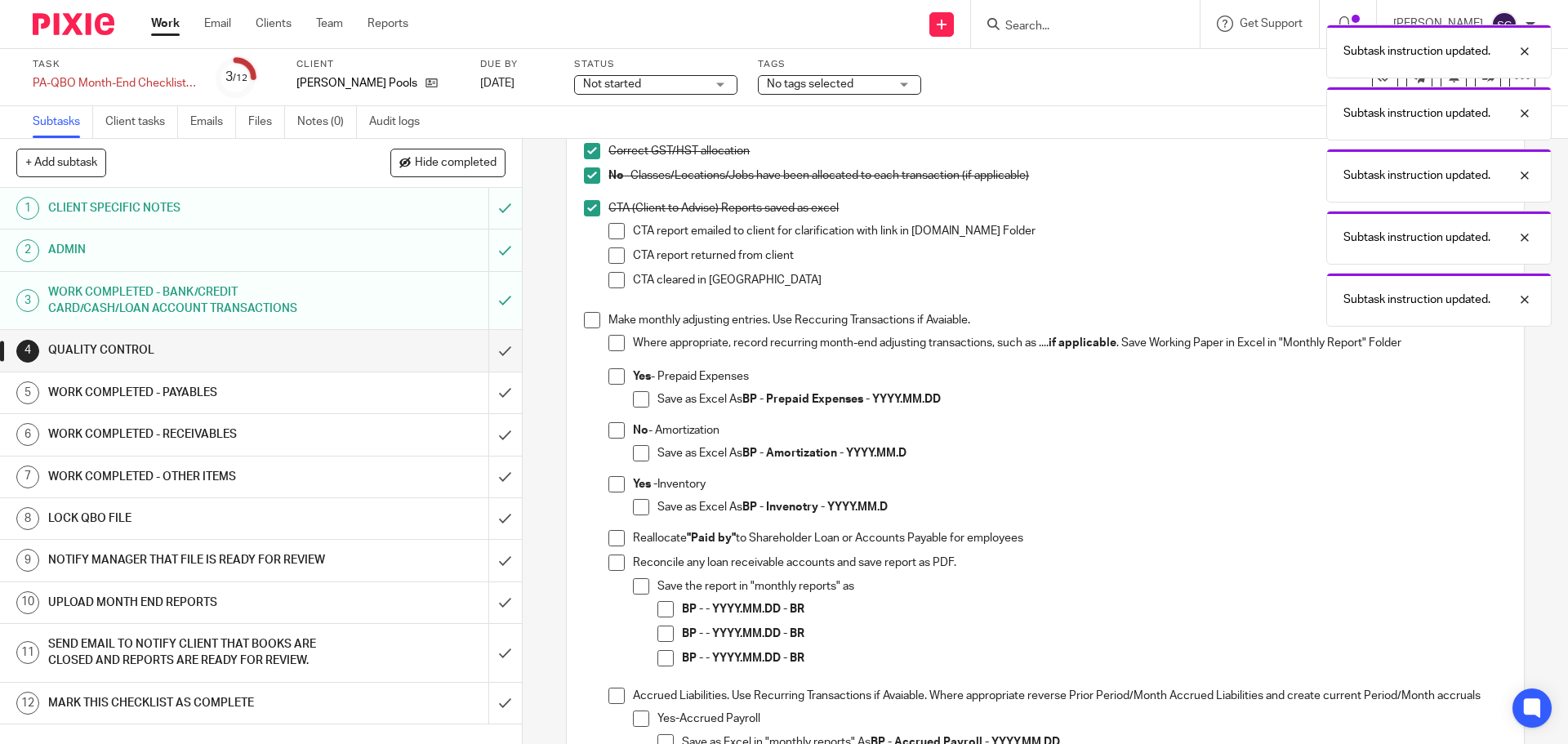
scroll to position [245, 0]
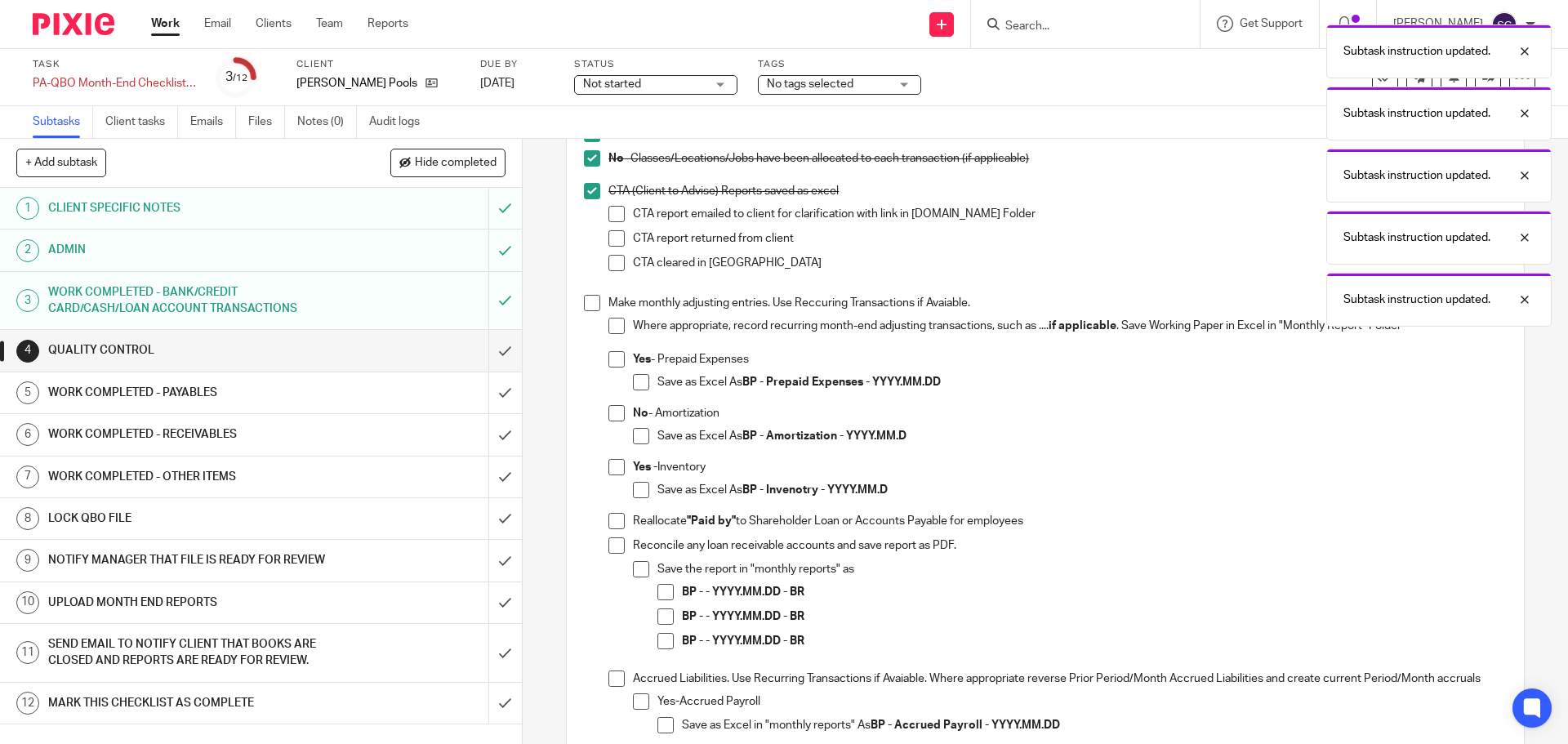
click at [590, 312] on li "Make monthly adjusting entries. Use Reccuring Transactions if Avaiable. Where a…" at bounding box center [1045, 609] width 922 height 628
click at [589, 308] on span at bounding box center [592, 303] width 16 height 16
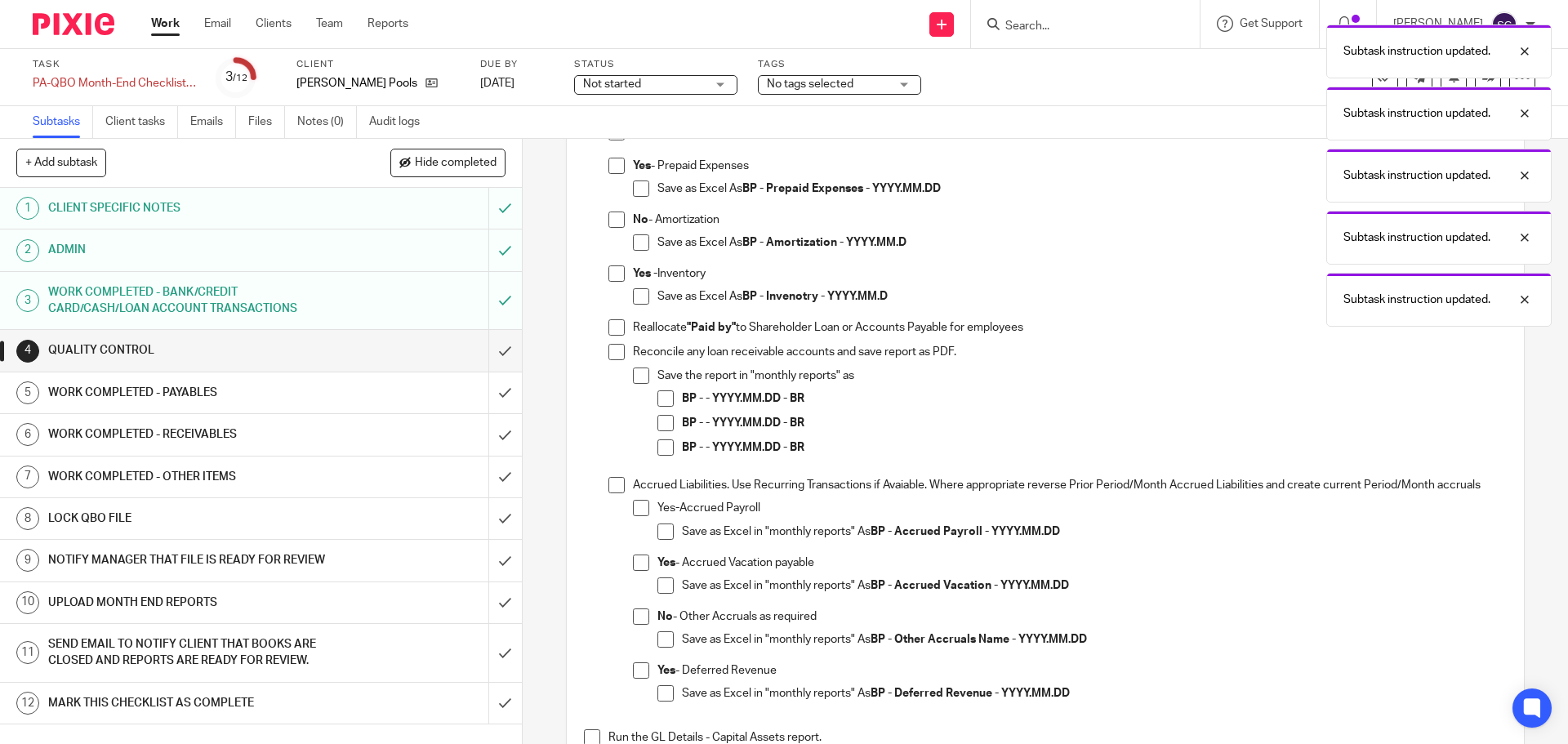
scroll to position [491, 0]
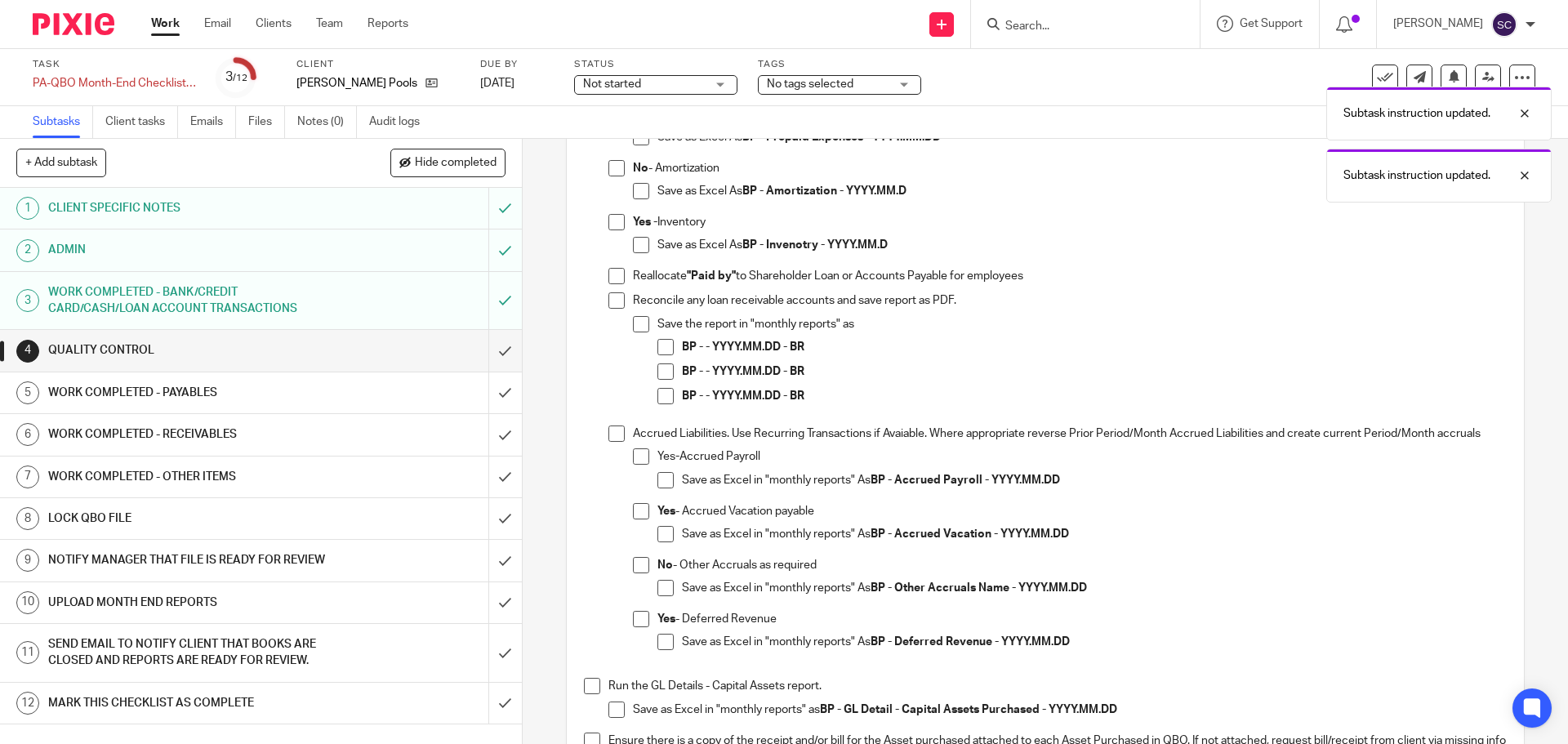
click at [608, 430] on span at bounding box center [616, 434] width 16 height 16
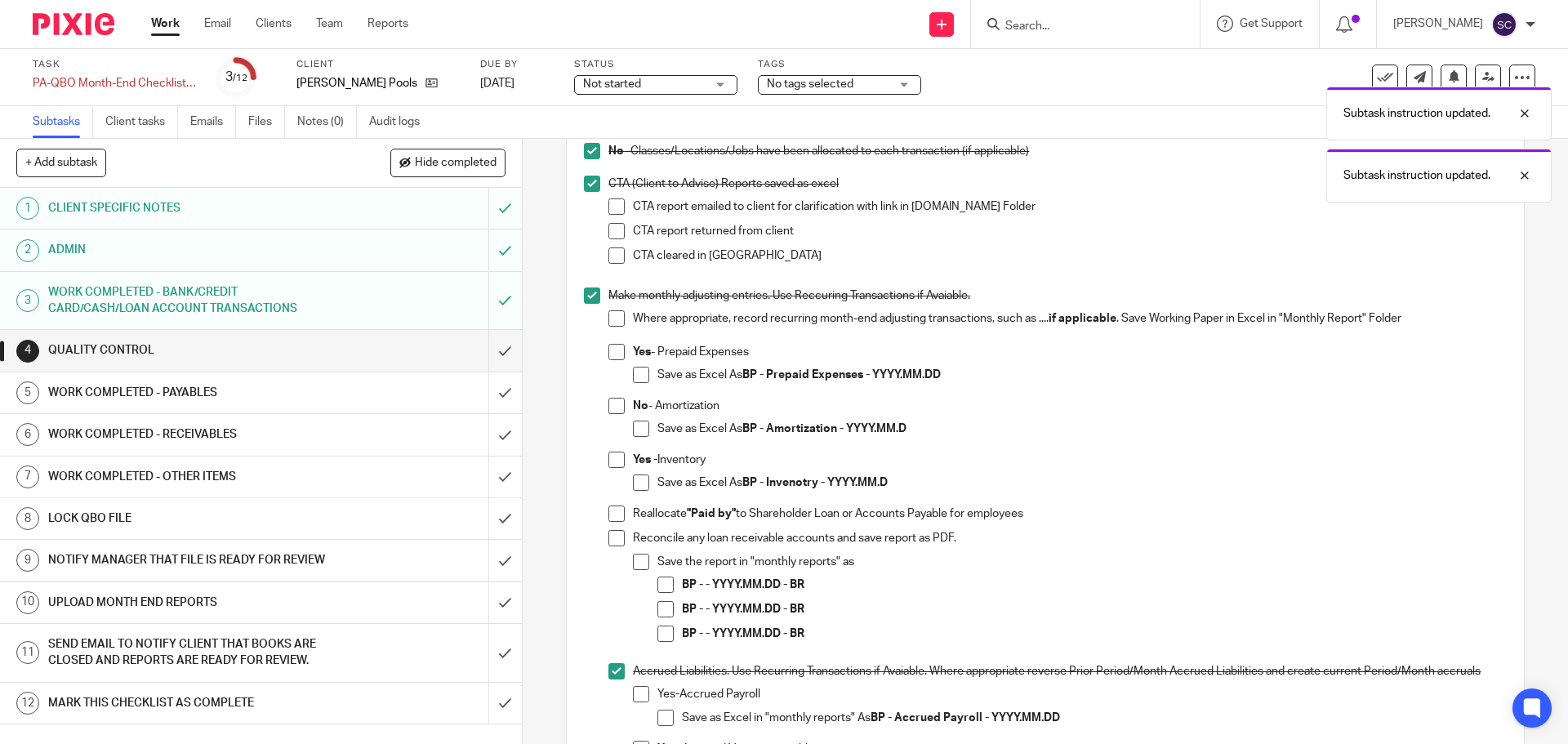
scroll to position [245, 0]
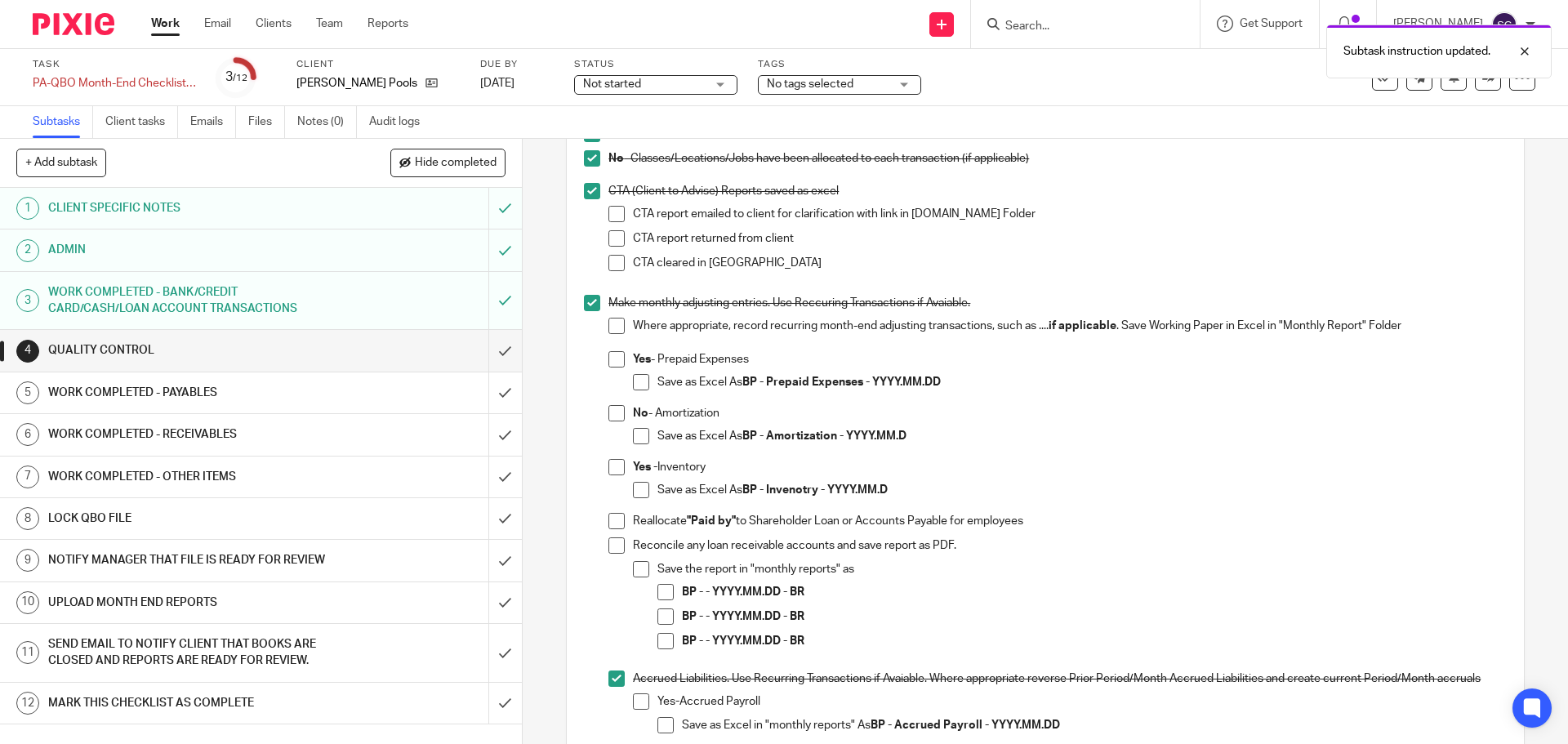
click at [614, 677] on span at bounding box center [616, 679] width 16 height 16
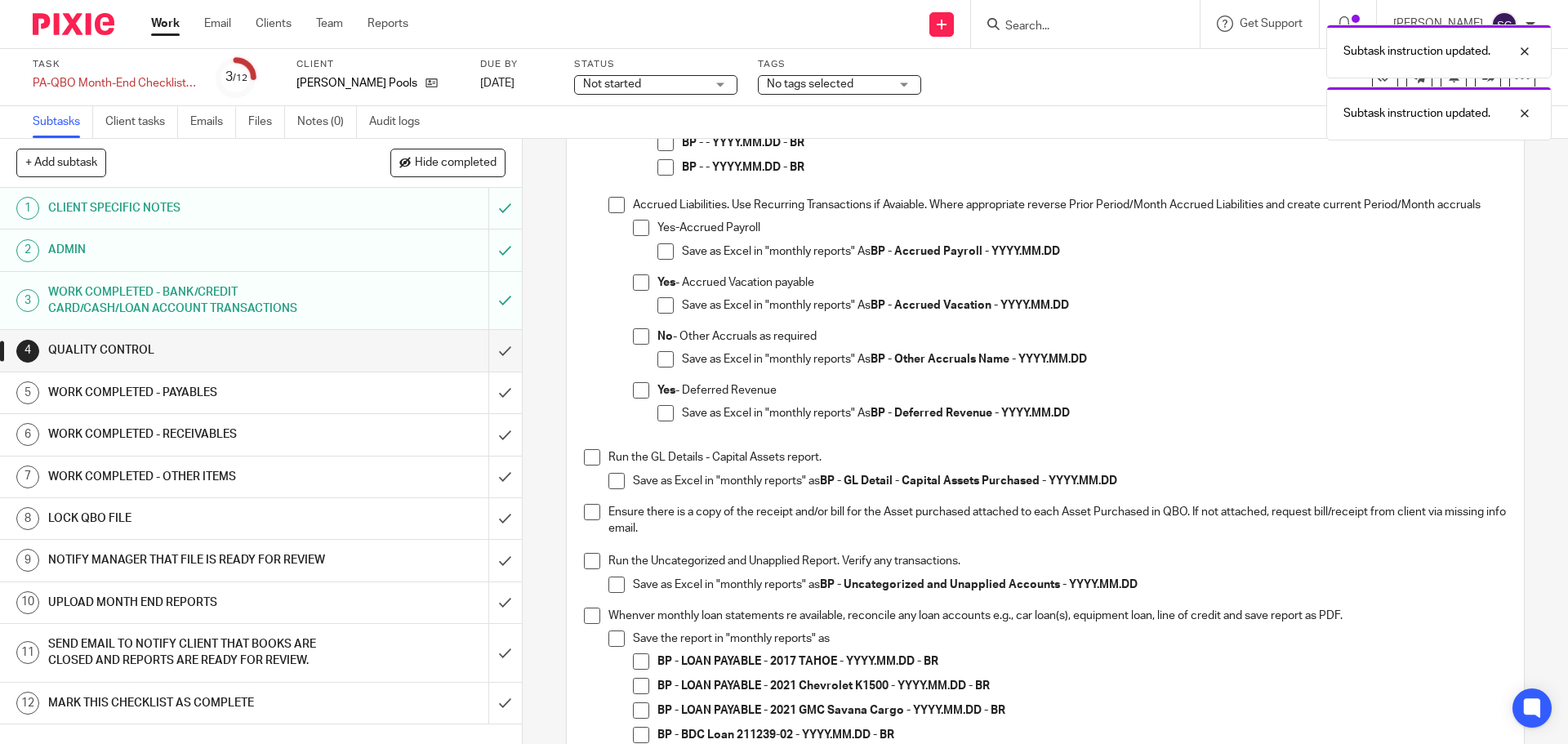
scroll to position [735, 0]
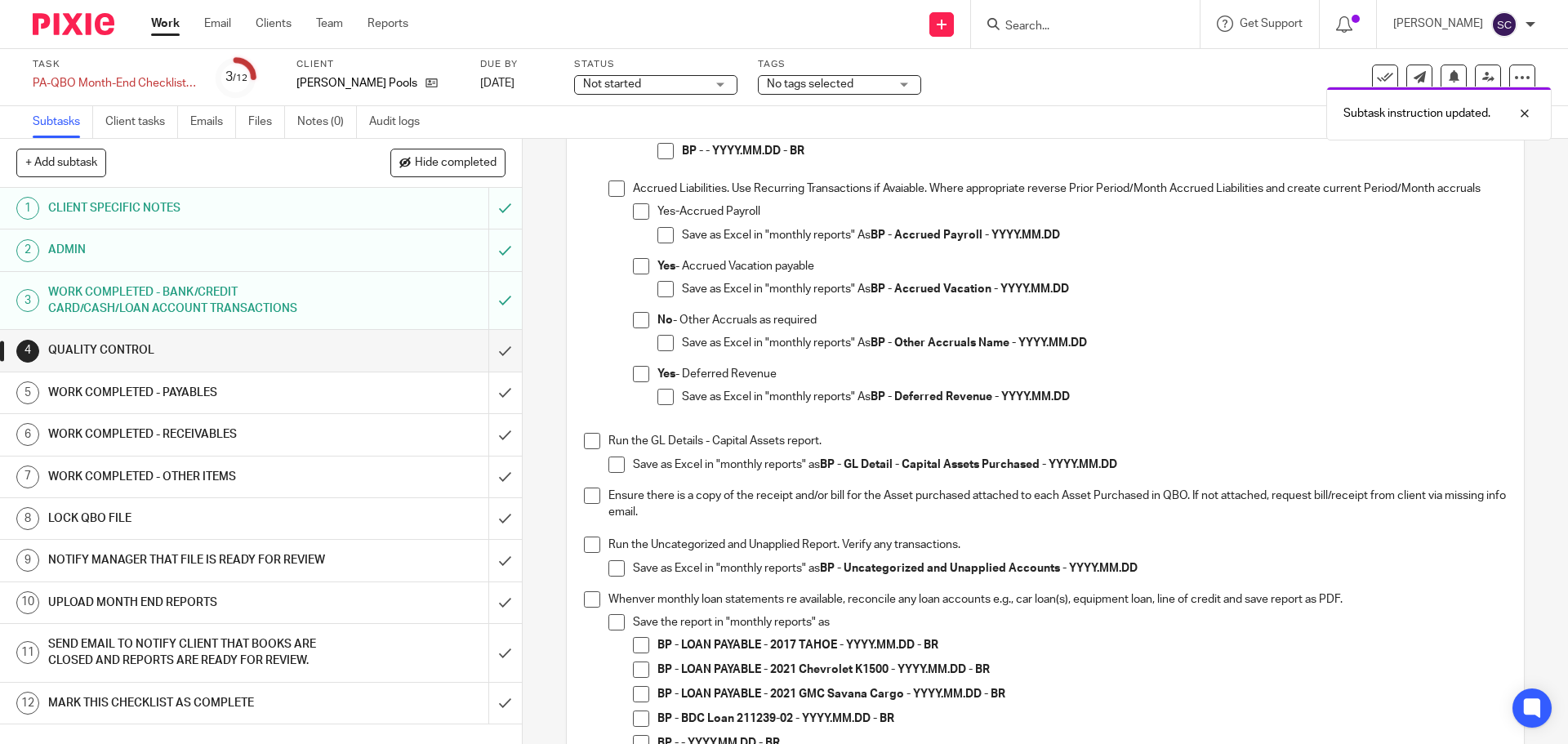
click at [586, 442] on span at bounding box center [592, 440] width 16 height 16
click at [584, 495] on span at bounding box center [592, 495] width 16 height 16
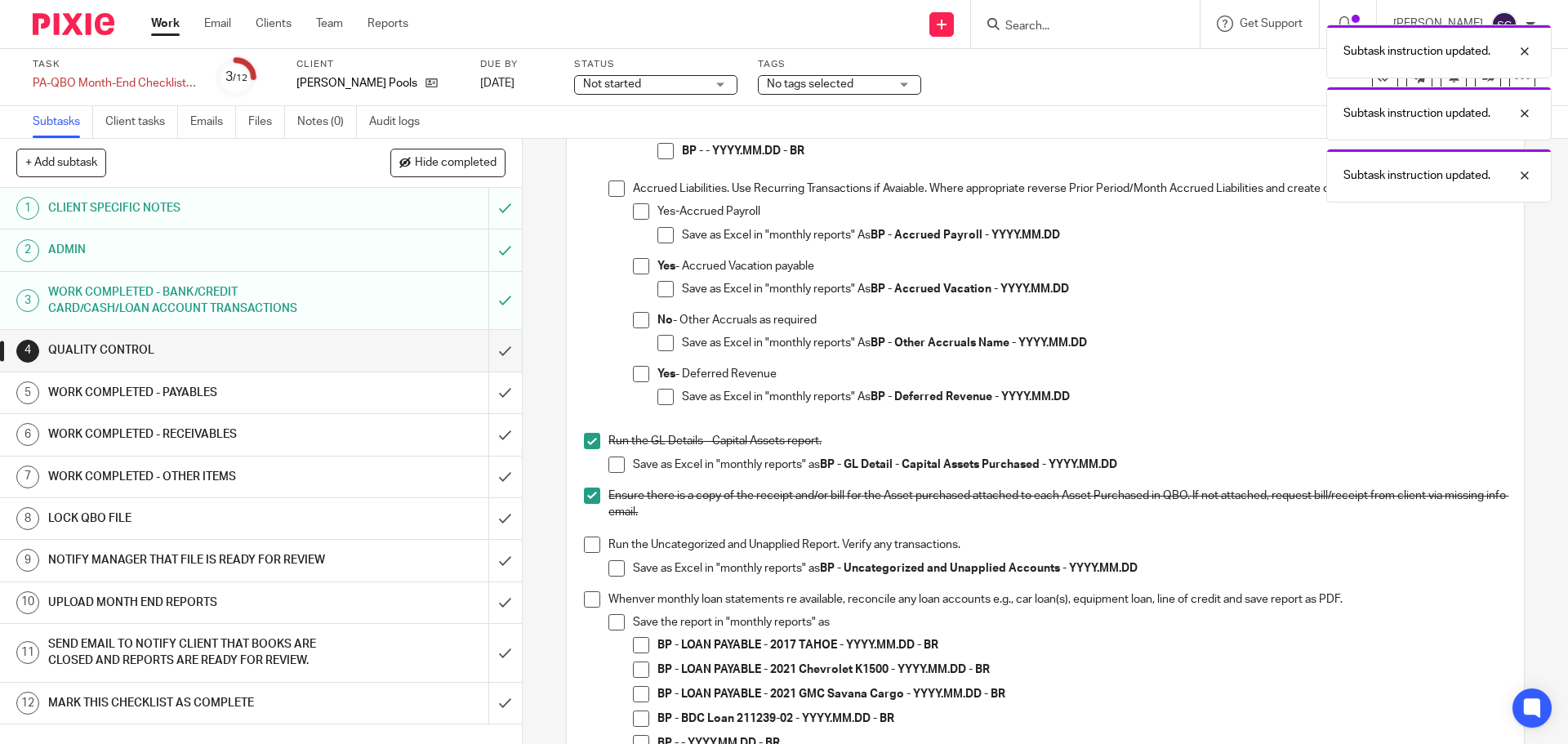
click at [589, 545] on span at bounding box center [592, 545] width 16 height 16
click at [588, 597] on span at bounding box center [592, 599] width 16 height 16
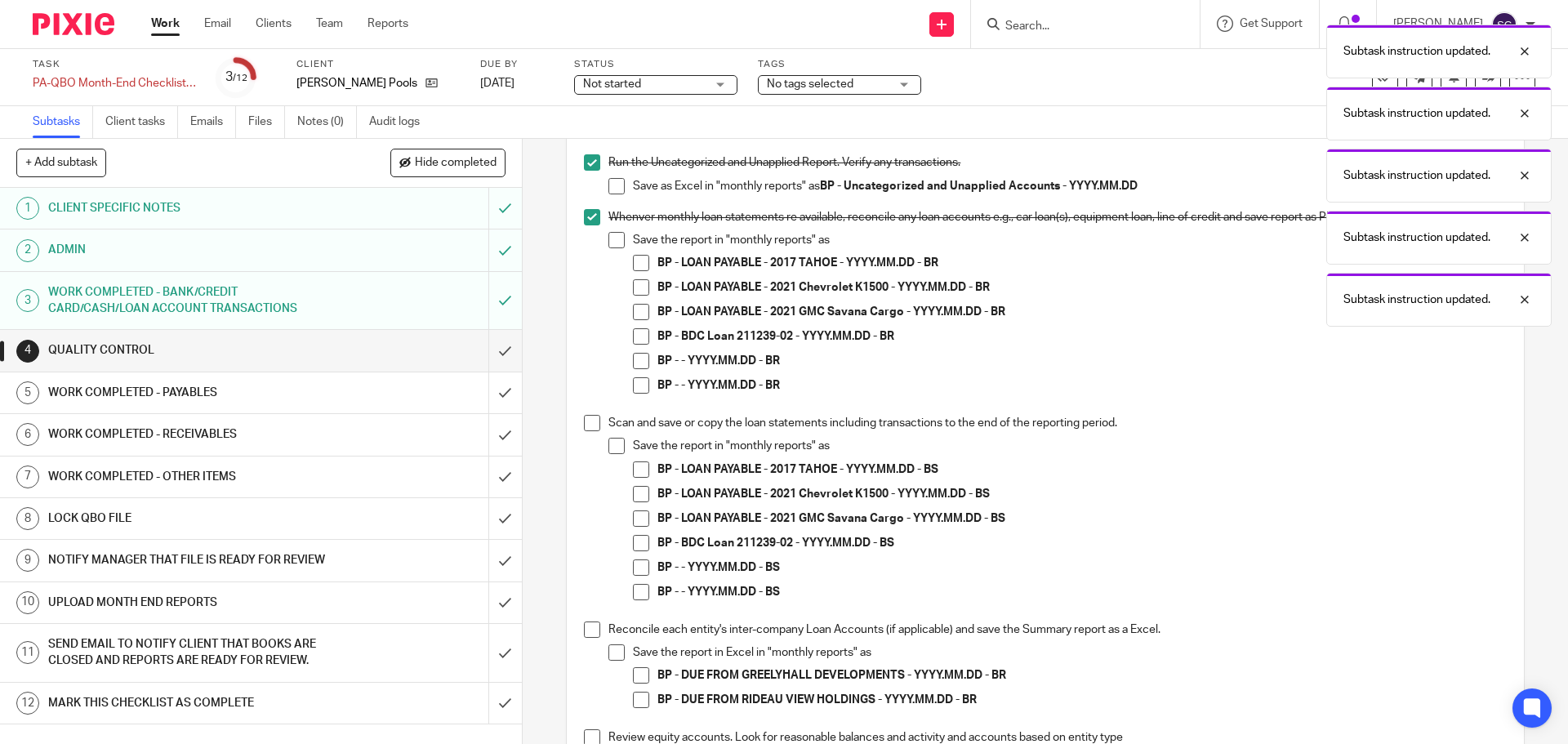
scroll to position [1144, 0]
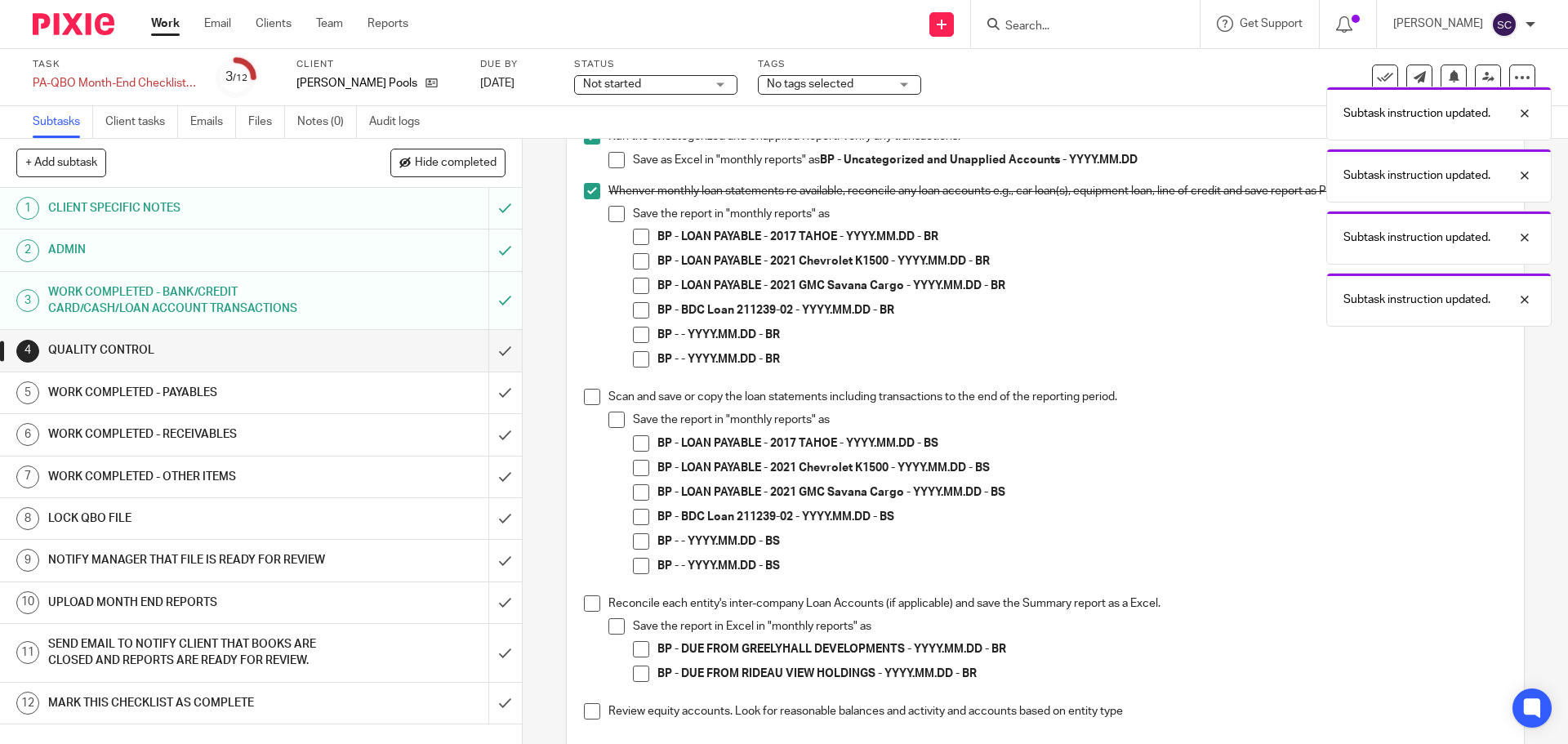
drag, startPoint x: 584, startPoint y: 400, endPoint x: 579, endPoint y: 419, distance: 19.6
click at [587, 401] on span at bounding box center [592, 397] width 16 height 16
click at [588, 600] on span at bounding box center [592, 604] width 16 height 16
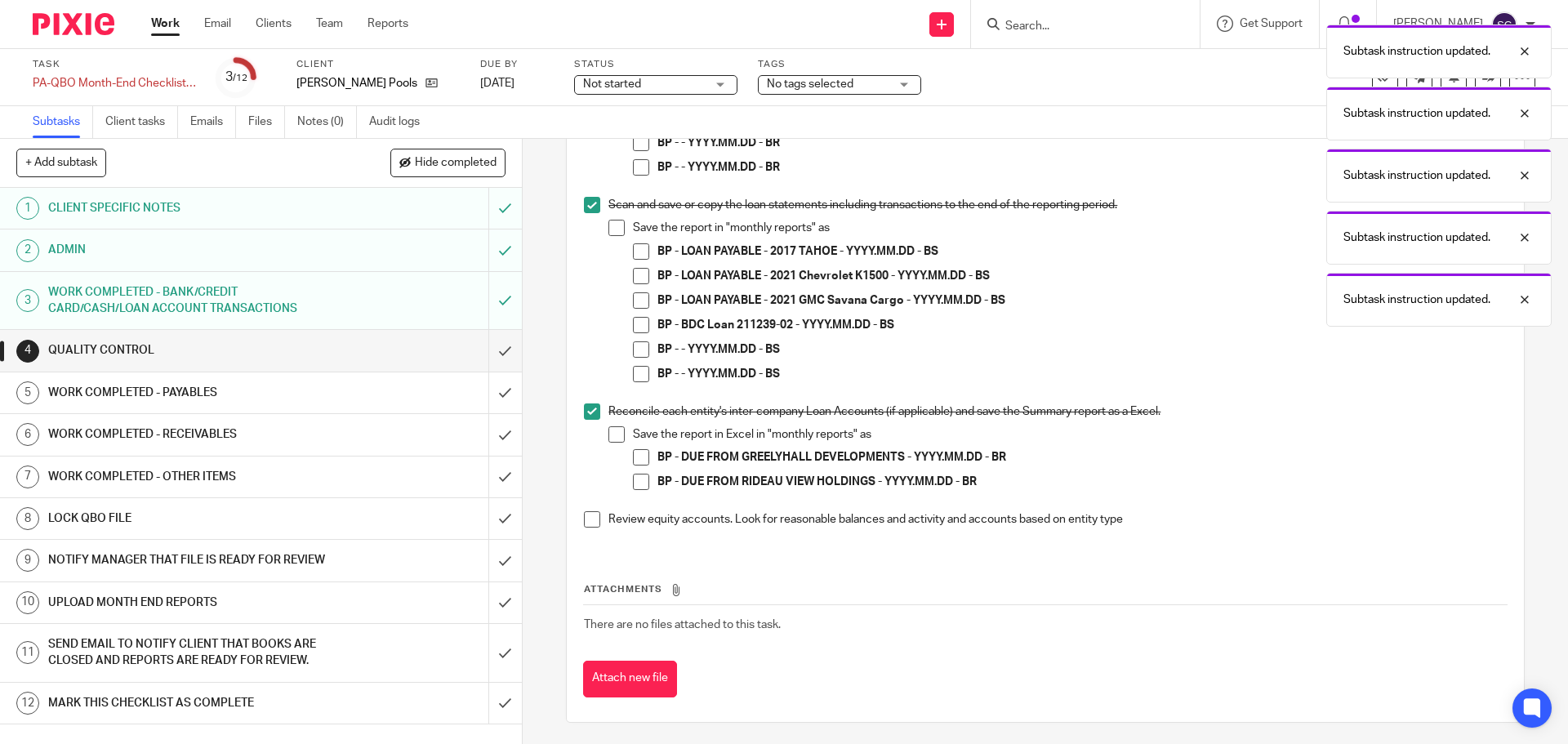
scroll to position [1339, 0]
click at [588, 519] on span at bounding box center [592, 516] width 16 height 16
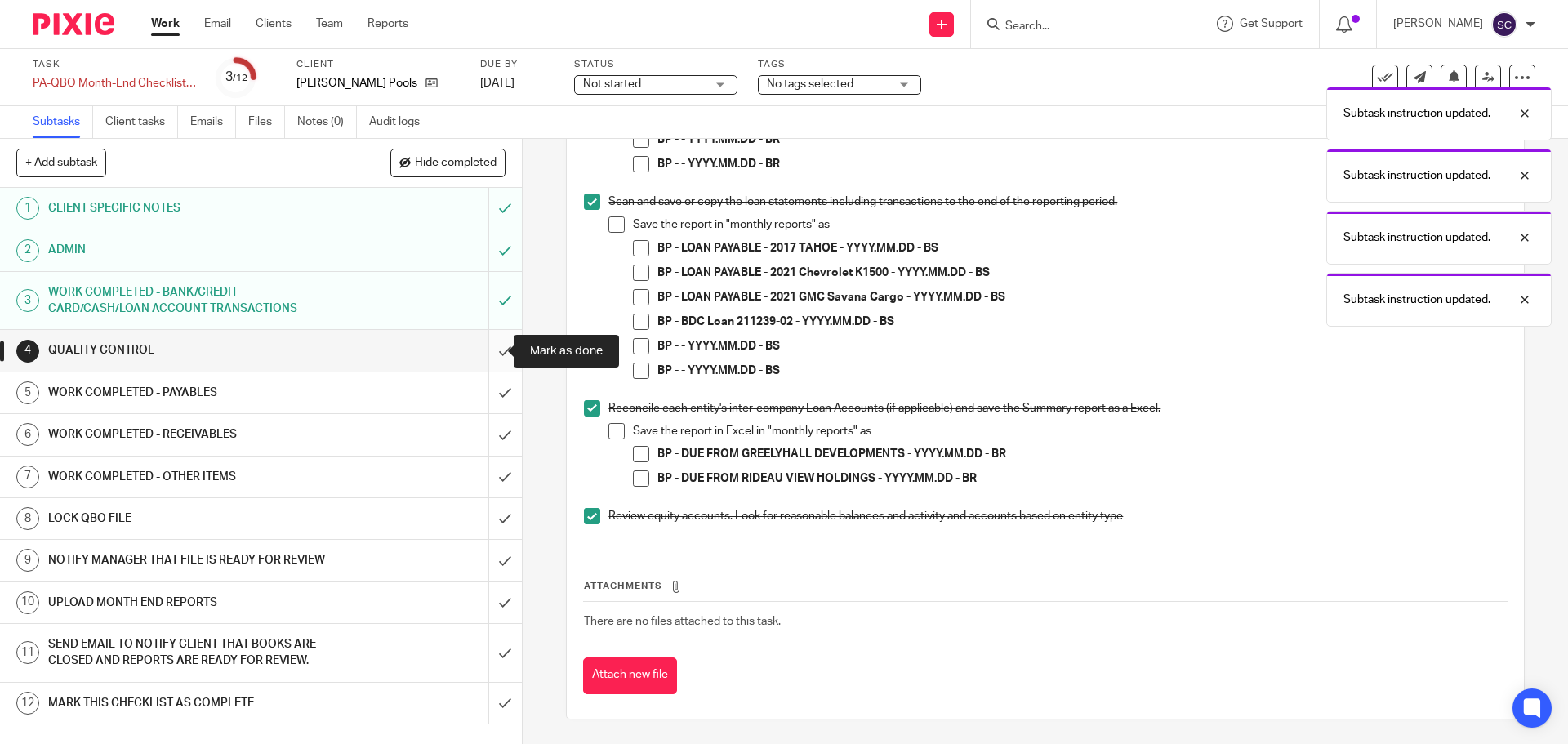
click at [484, 356] on input "submit" at bounding box center [261, 350] width 522 height 41
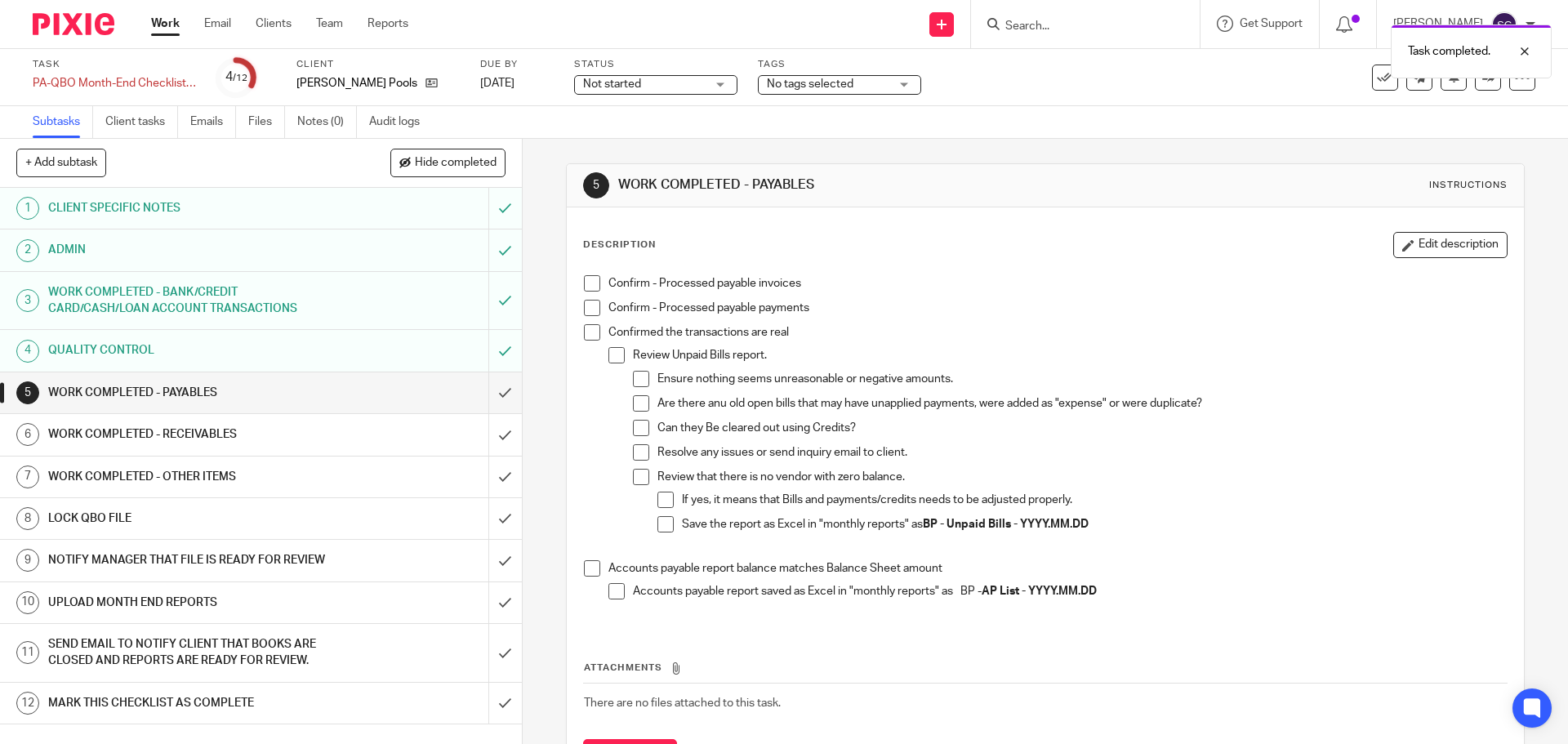
click at [584, 279] on span at bounding box center [592, 283] width 16 height 16
click at [585, 309] on span at bounding box center [592, 307] width 16 height 16
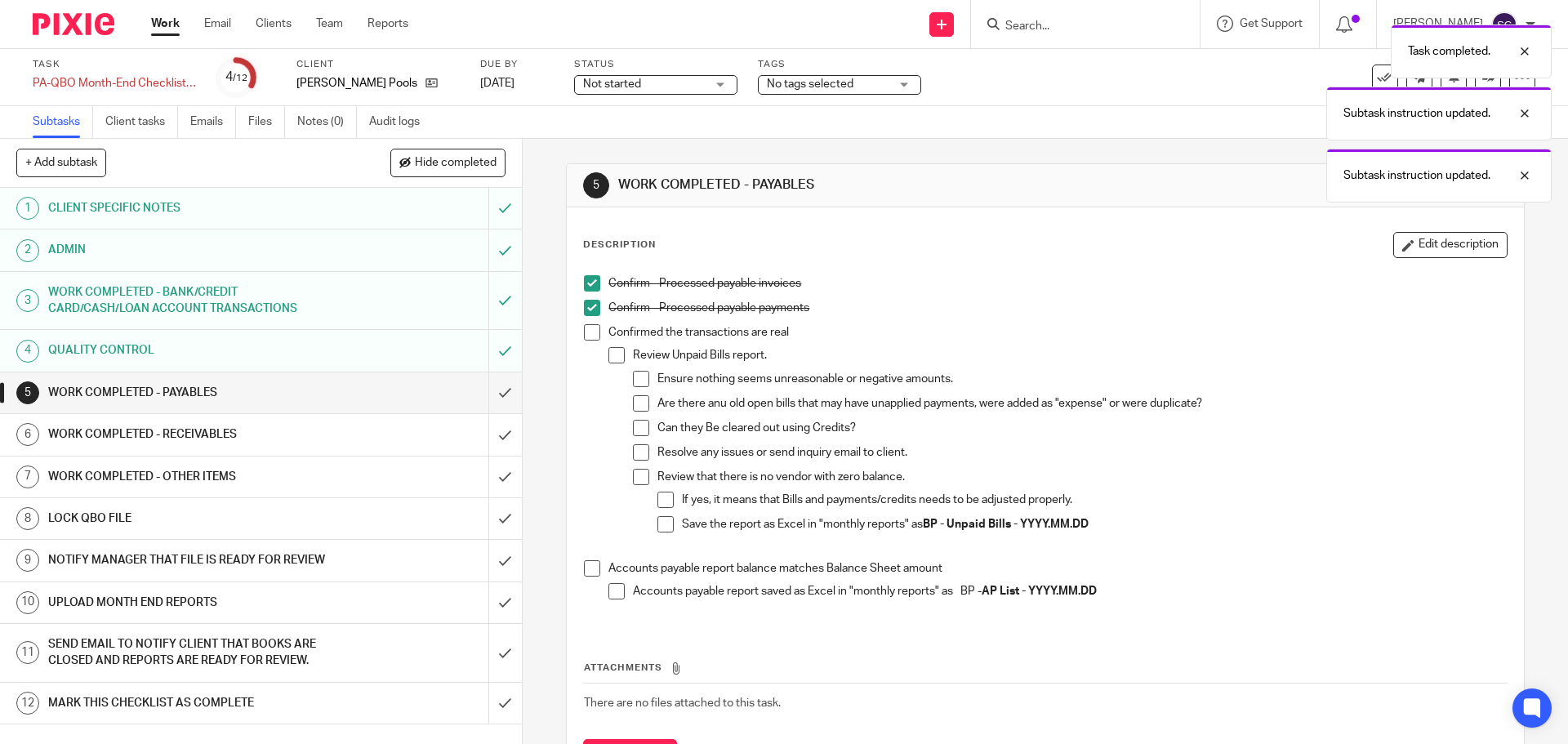
click at [584, 338] on span at bounding box center [592, 332] width 16 height 16
click at [584, 563] on span at bounding box center [592, 568] width 16 height 16
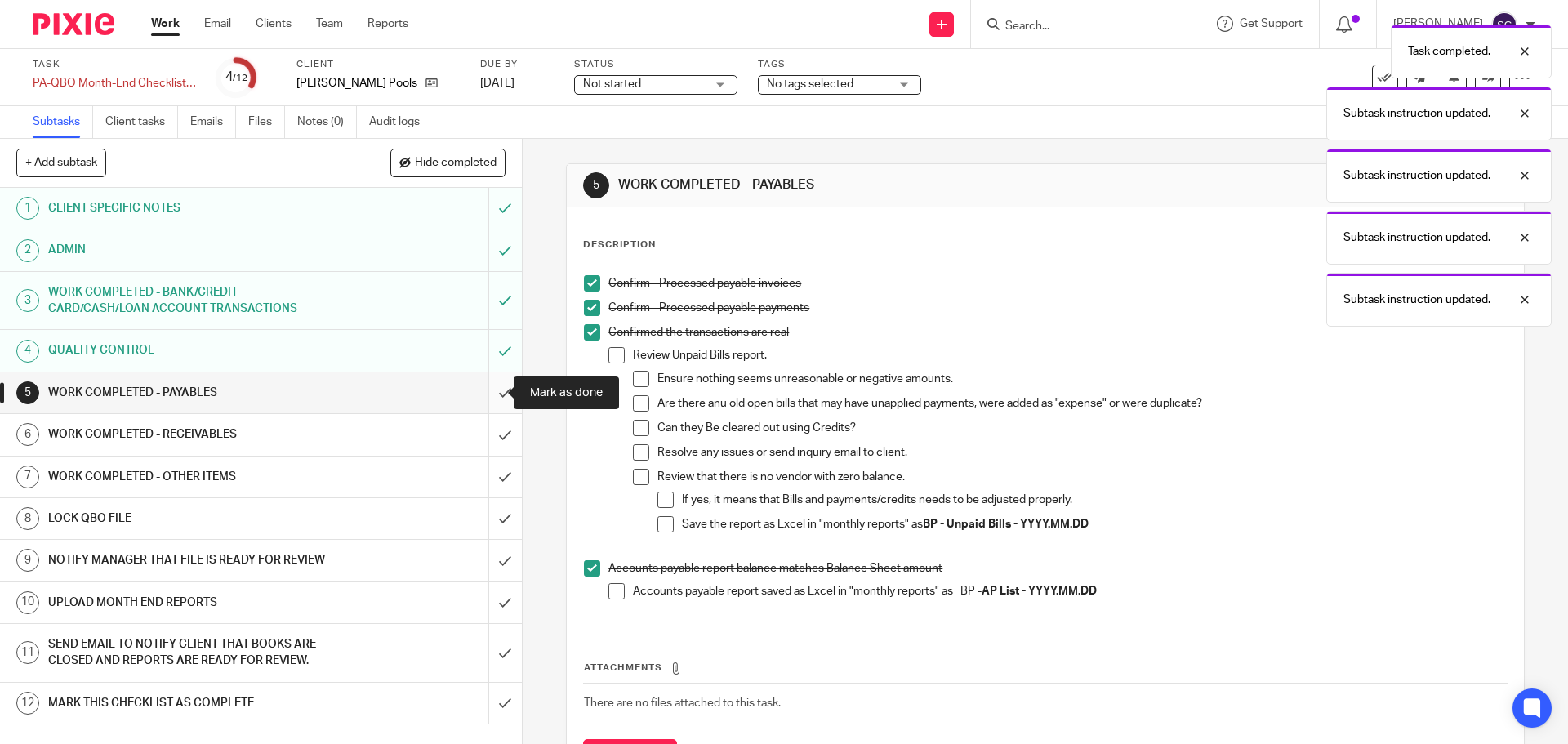
click at [486, 394] on input "submit" at bounding box center [261, 393] width 522 height 41
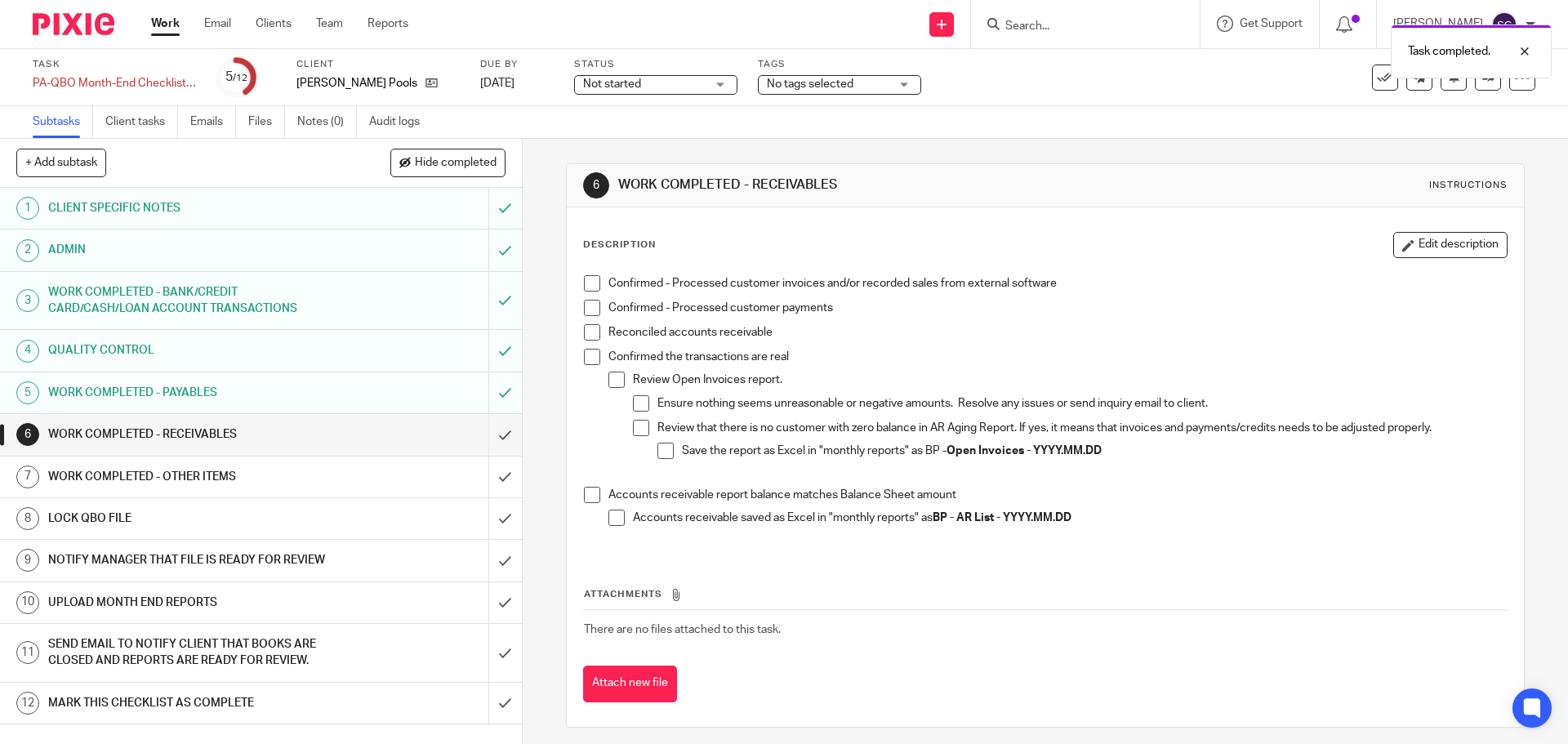
click at [592, 287] on span at bounding box center [592, 283] width 16 height 16
click at [591, 308] on span at bounding box center [592, 307] width 16 height 16
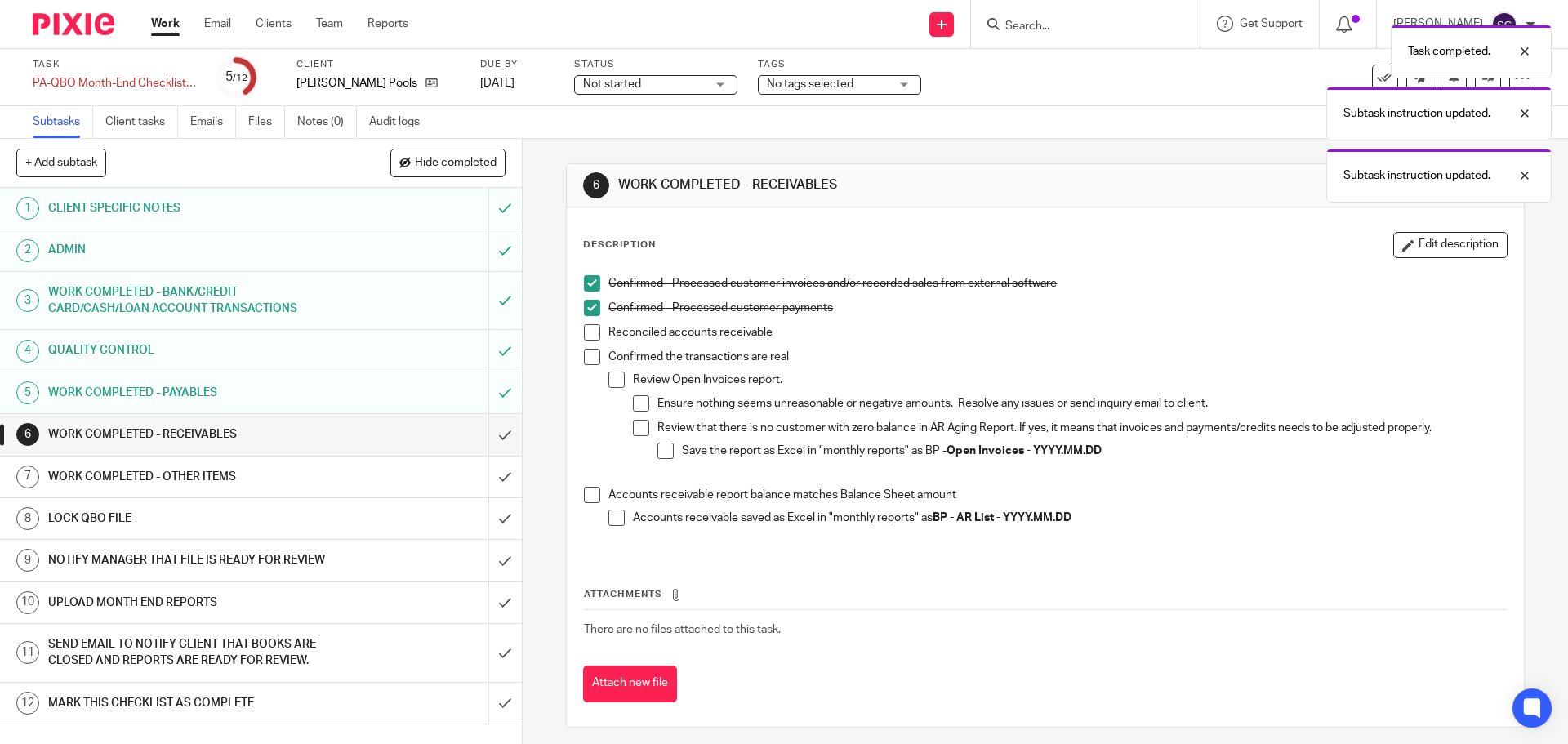
click at [585, 328] on span at bounding box center [592, 332] width 16 height 16
click at [584, 359] on span at bounding box center [592, 357] width 16 height 16
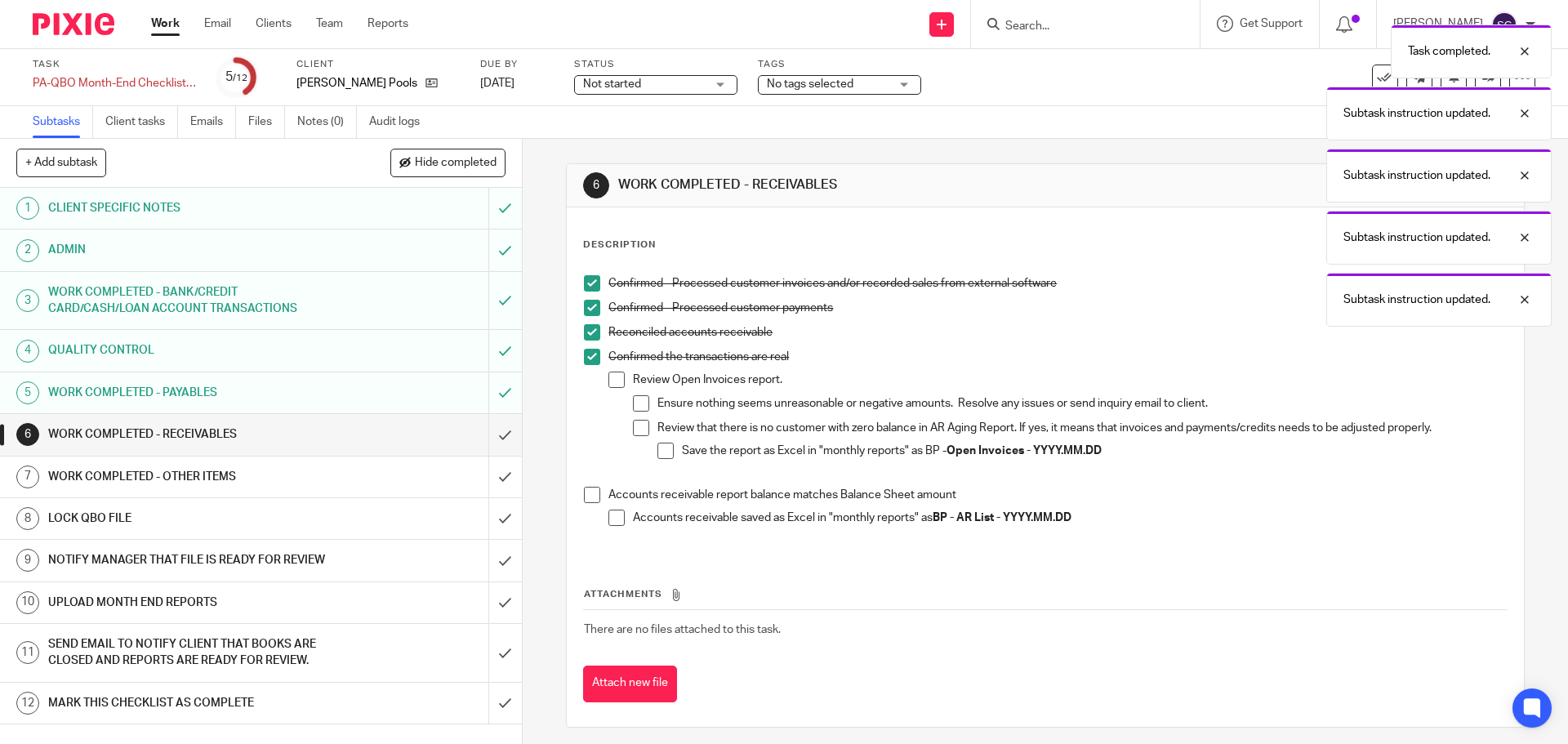
click at [584, 497] on span at bounding box center [592, 494] width 16 height 16
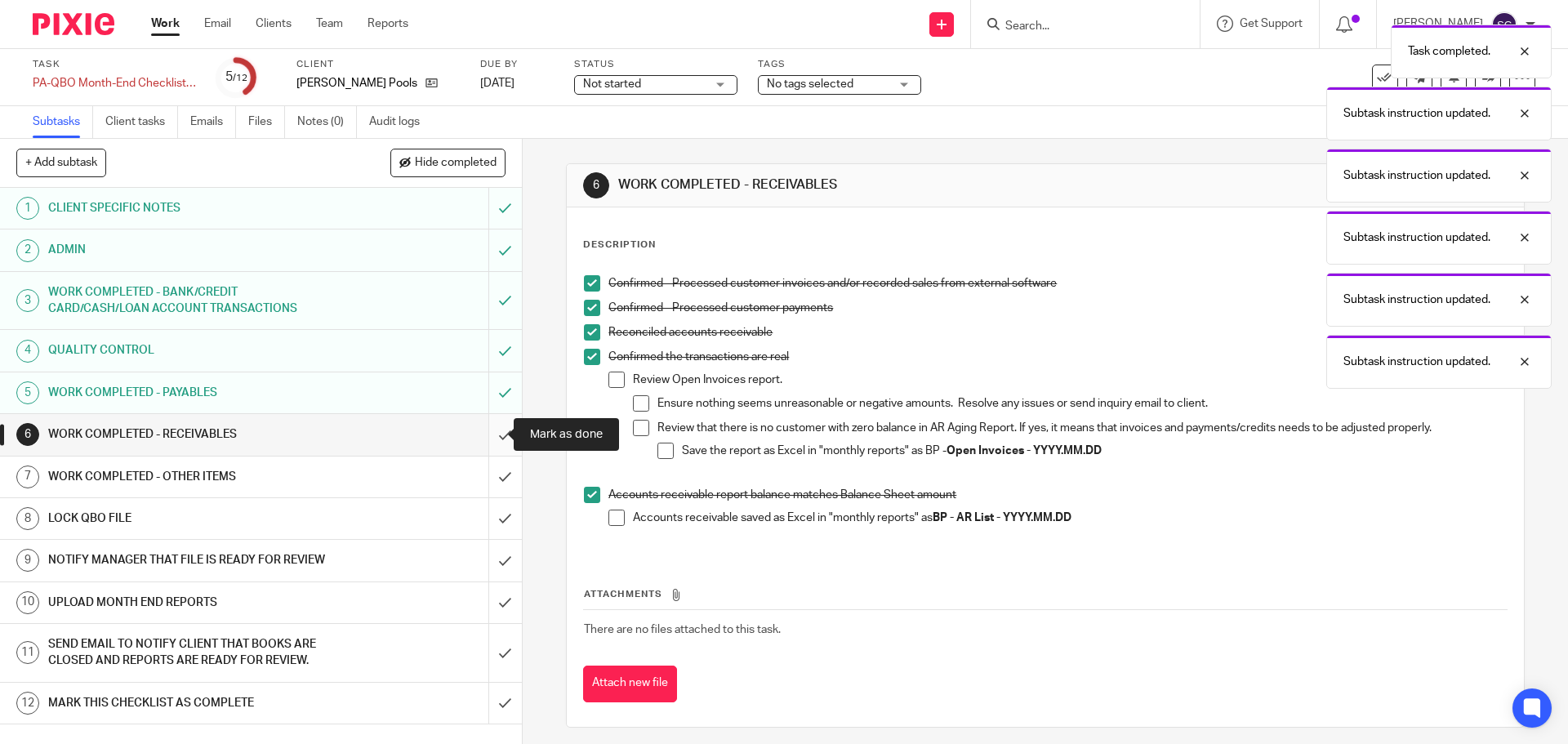
click at [483, 434] on input "submit" at bounding box center [261, 435] width 522 height 41
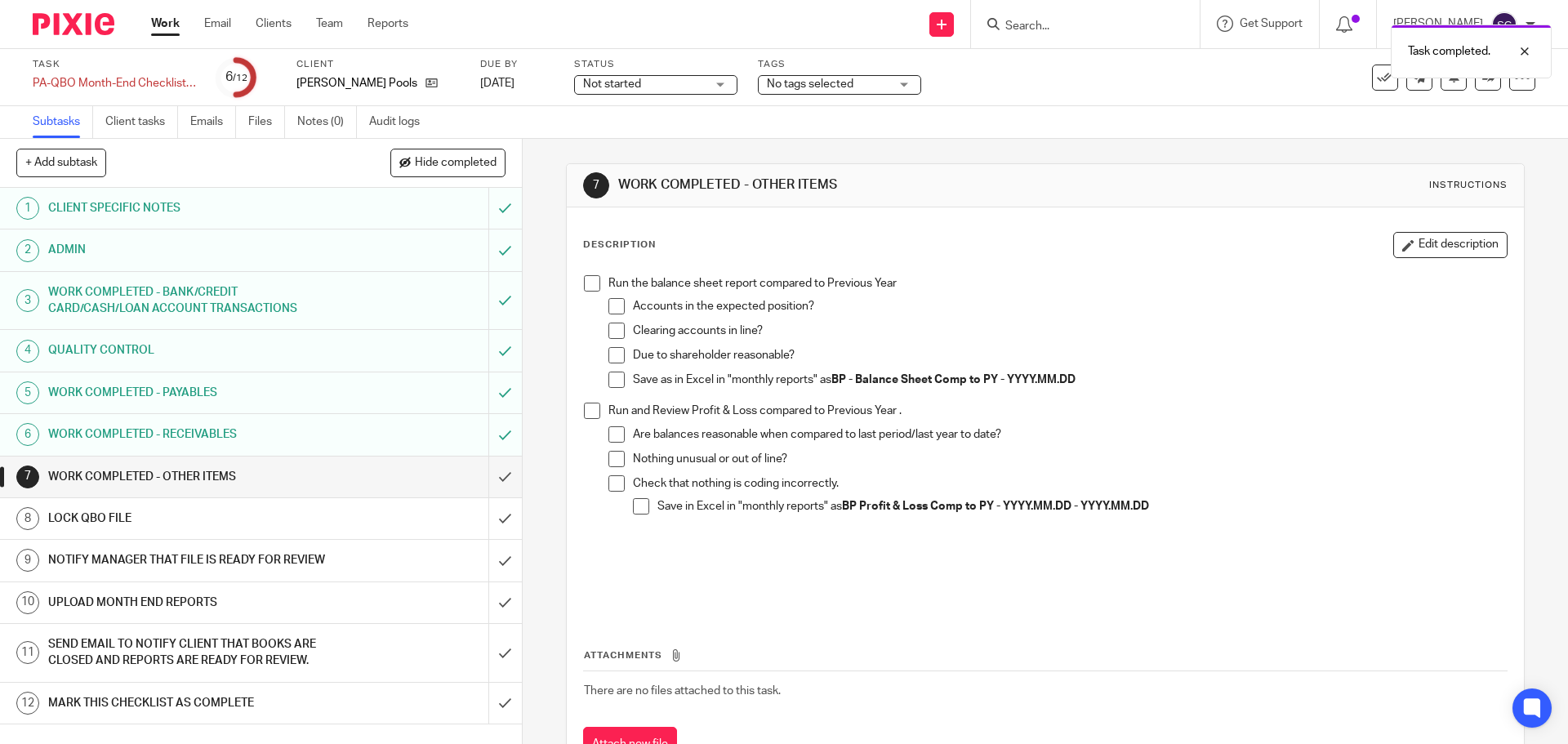
click at [584, 286] on span at bounding box center [592, 283] width 16 height 16
click at [588, 420] on li "Run and Review Profit & Loss compared to Previous Year . Are balances reasonabl…" at bounding box center [1045, 469] width 922 height 133
click at [586, 408] on span at bounding box center [592, 410] width 16 height 16
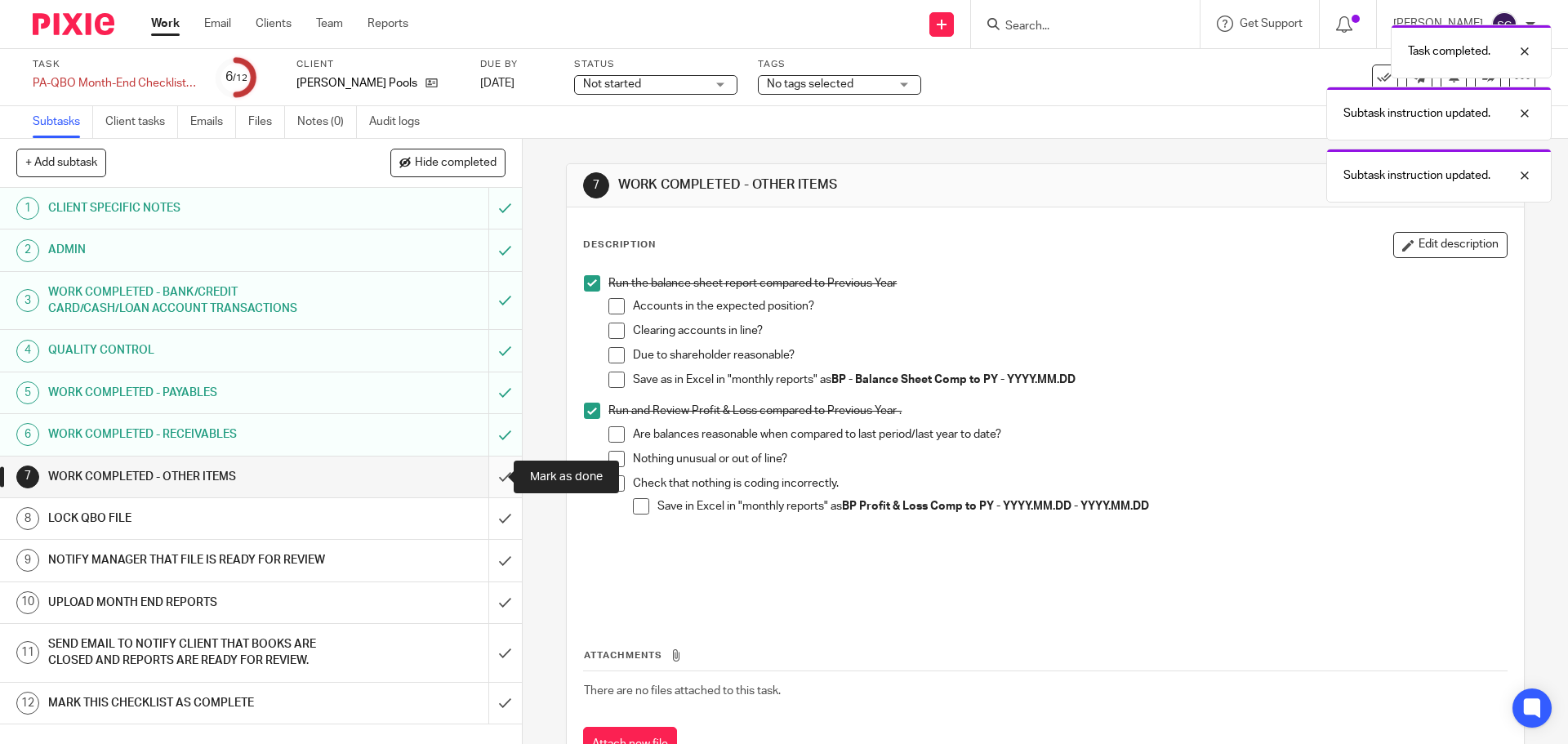
click at [485, 479] on input "submit" at bounding box center [261, 476] width 522 height 41
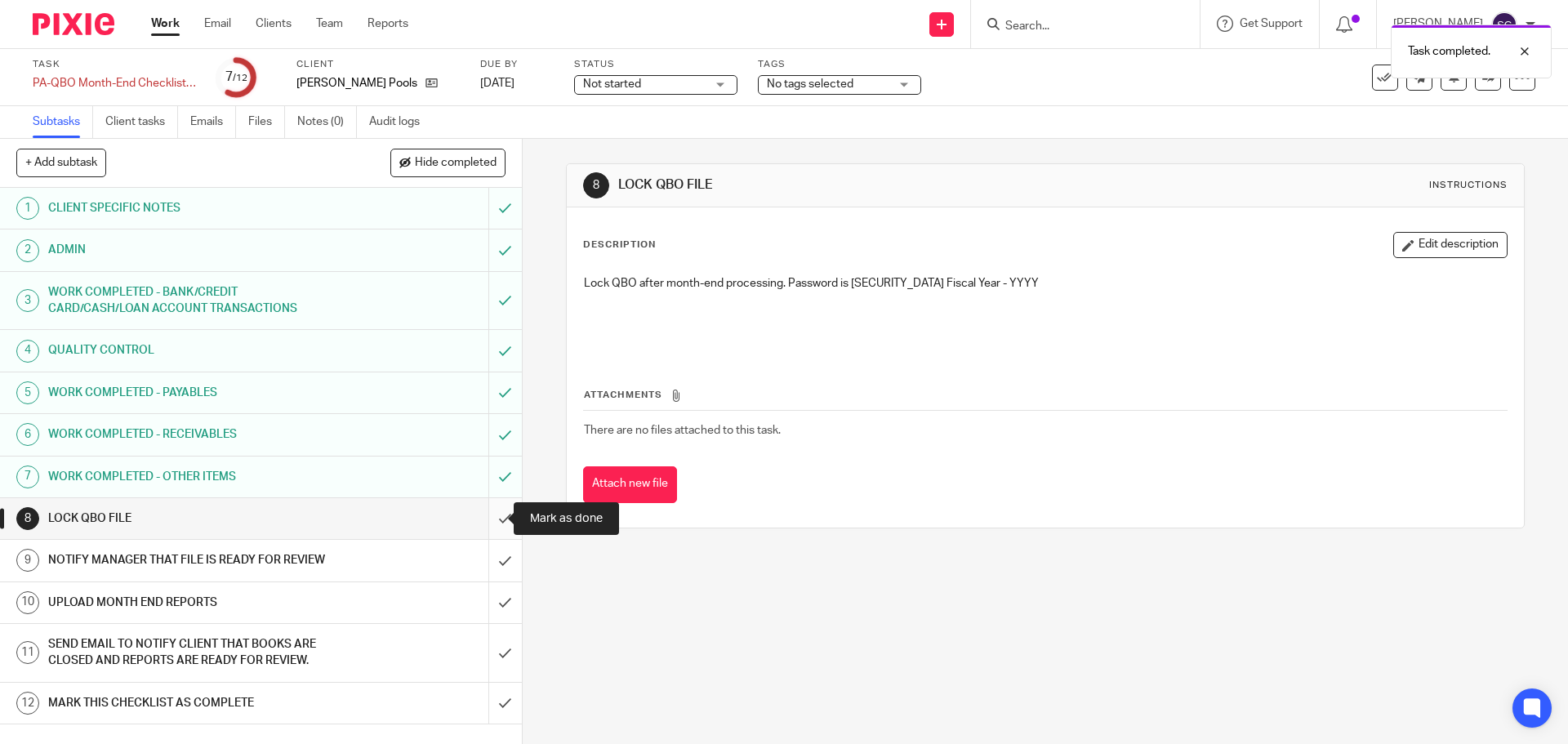
click at [489, 520] on input "submit" at bounding box center [261, 518] width 522 height 41
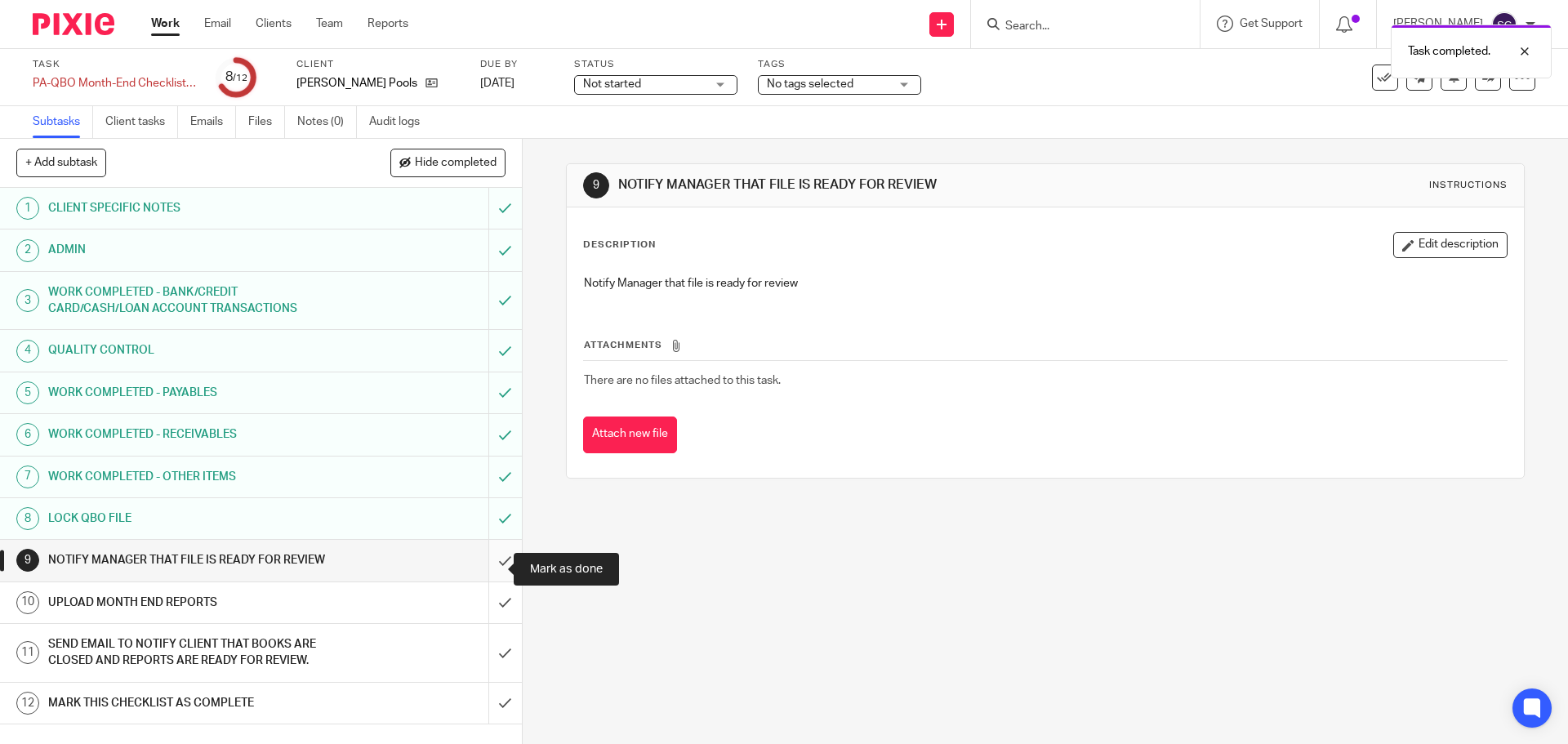
click at [491, 567] on input "submit" at bounding box center [261, 560] width 522 height 41
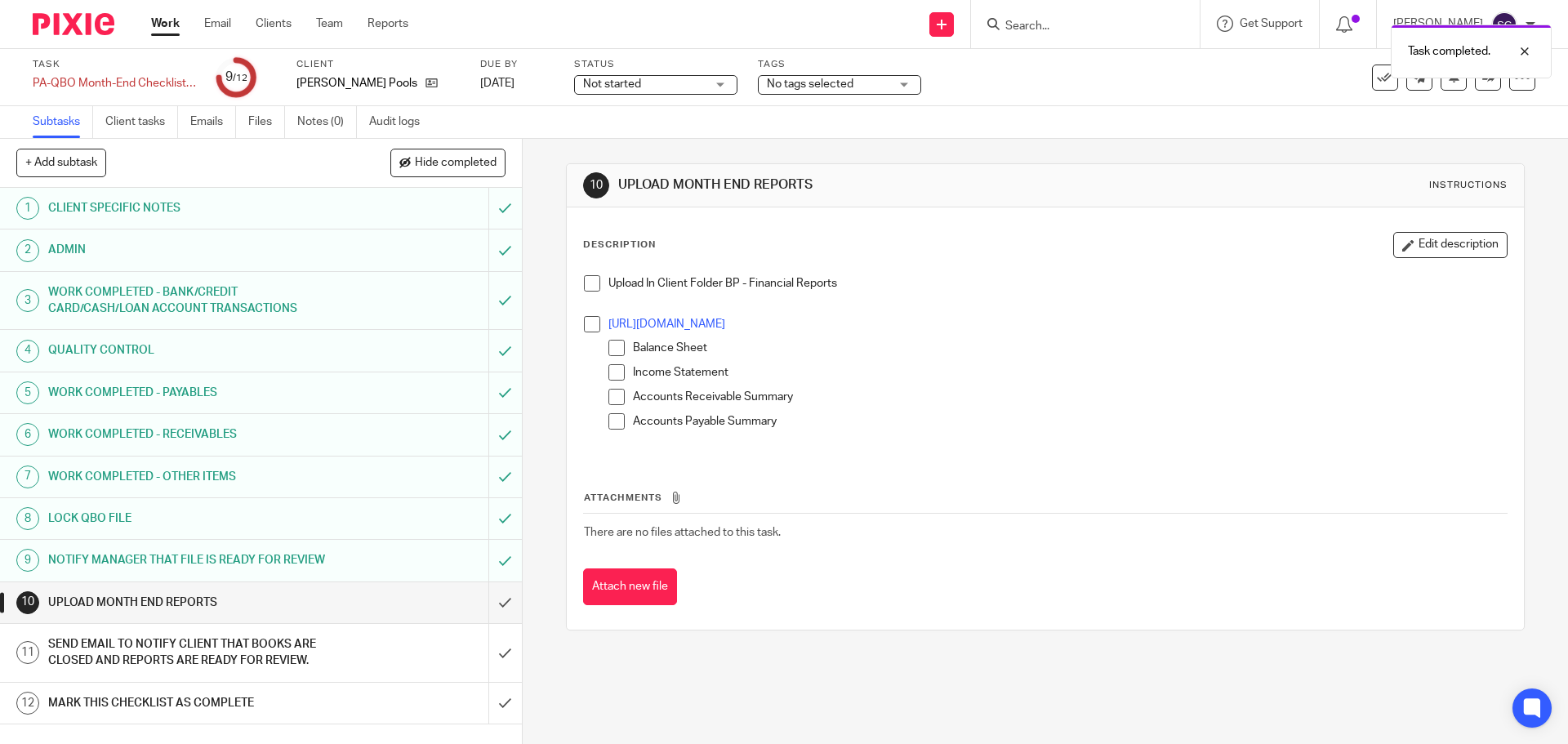
click at [584, 285] on span at bounding box center [592, 283] width 16 height 16
click at [589, 327] on span at bounding box center [592, 324] width 16 height 16
click at [487, 620] on input "submit" at bounding box center [261, 603] width 522 height 41
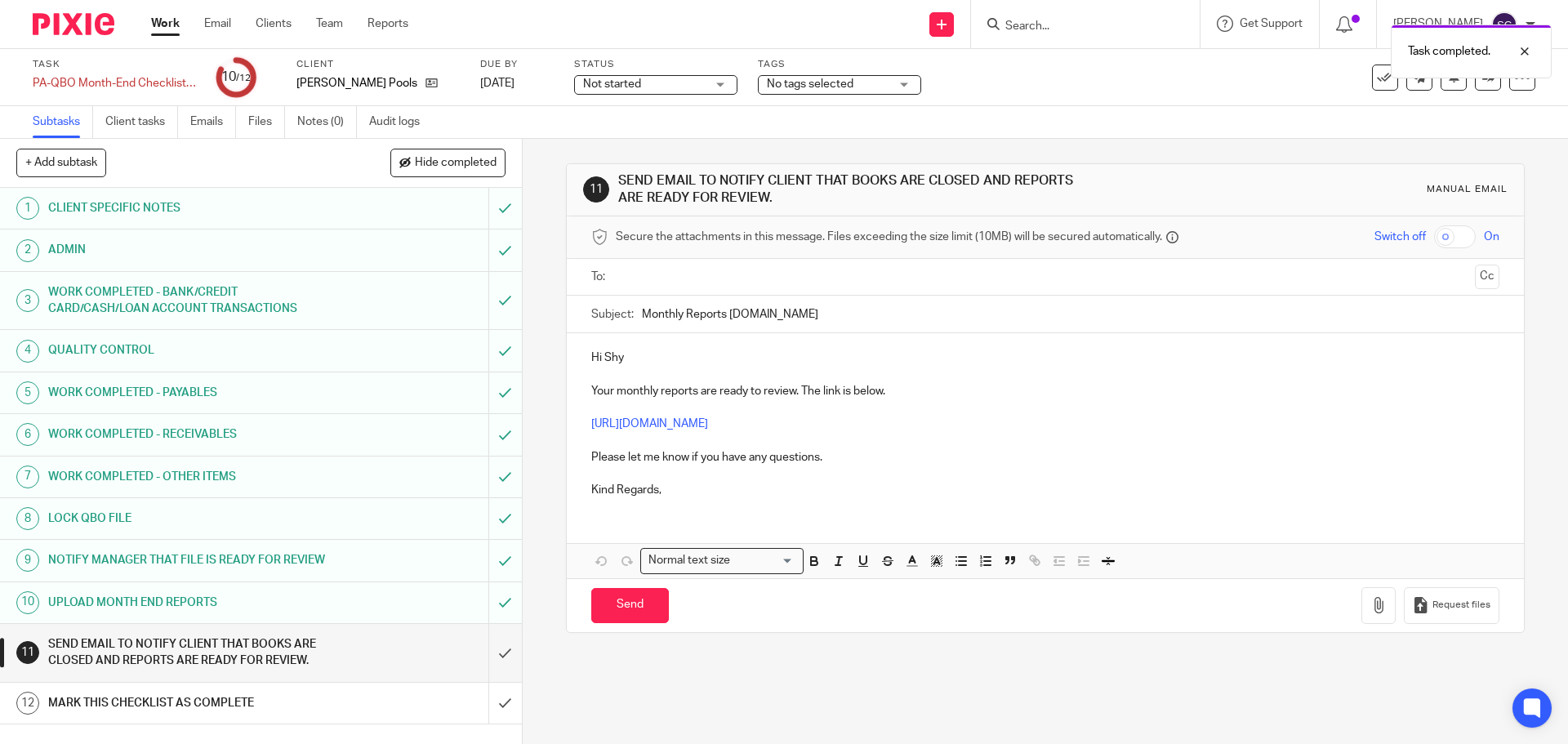
click at [655, 268] on input "text" at bounding box center [1044, 277] width 846 height 19
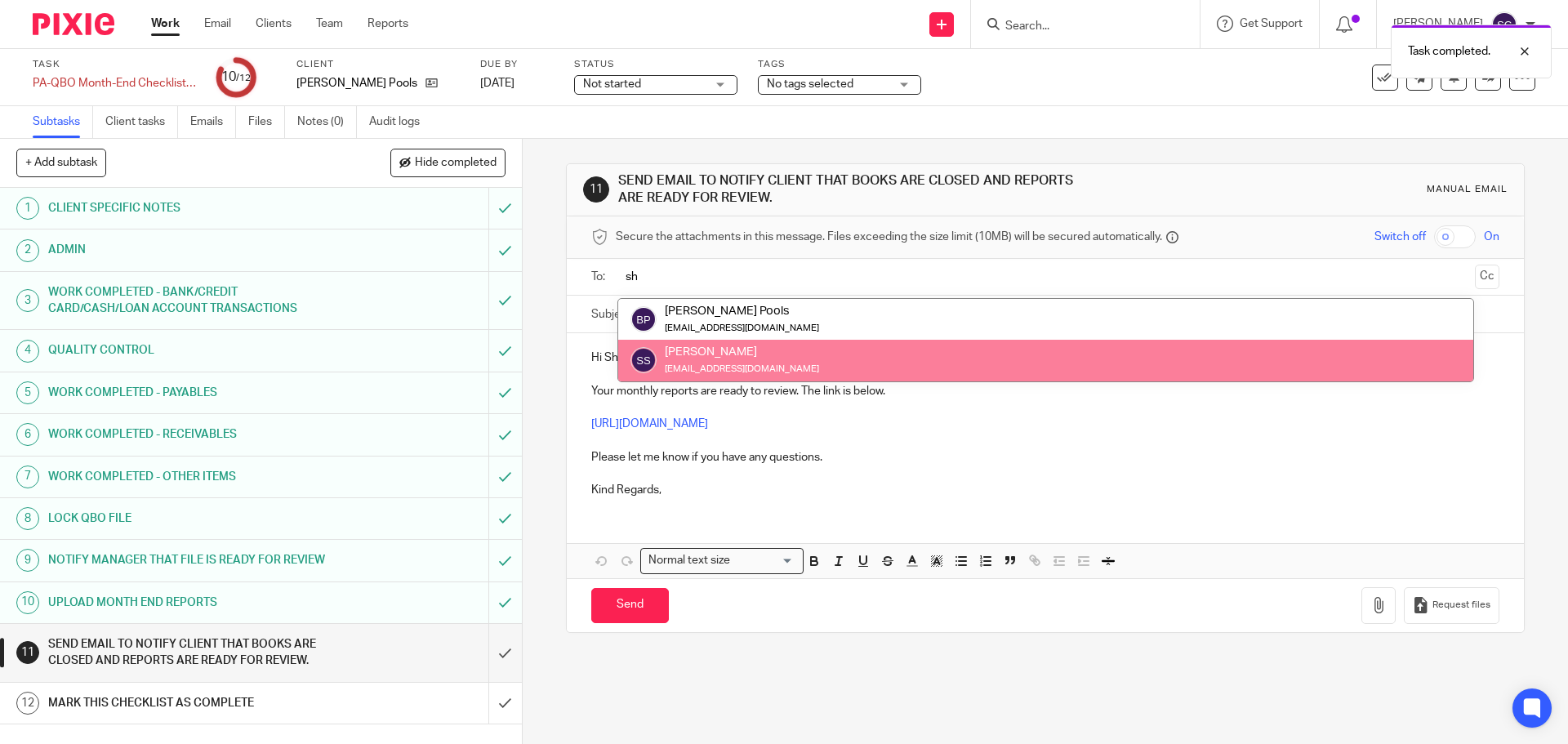
type input "sh"
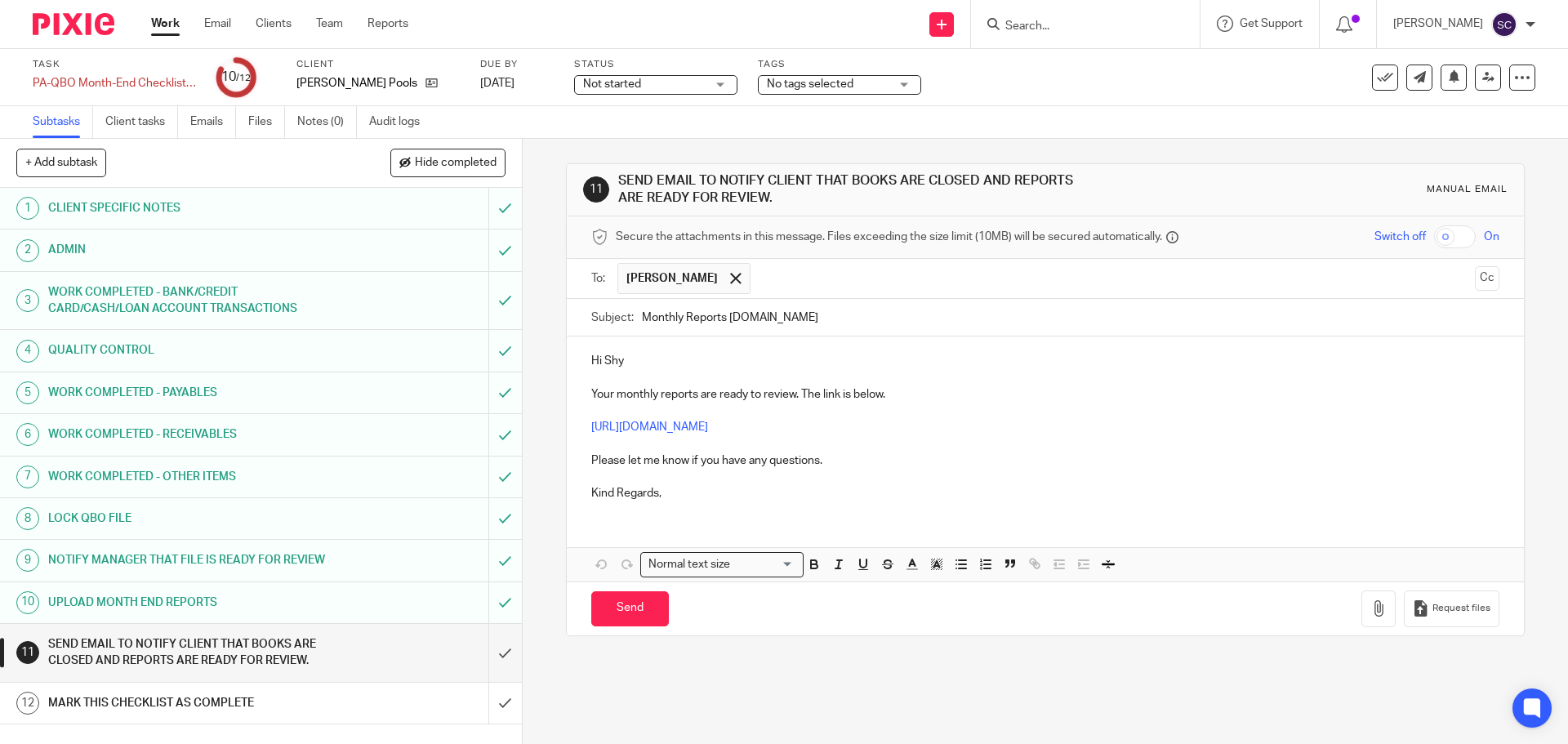
click at [1475, 278] on button "Cc" at bounding box center [1487, 279] width 25 height 25
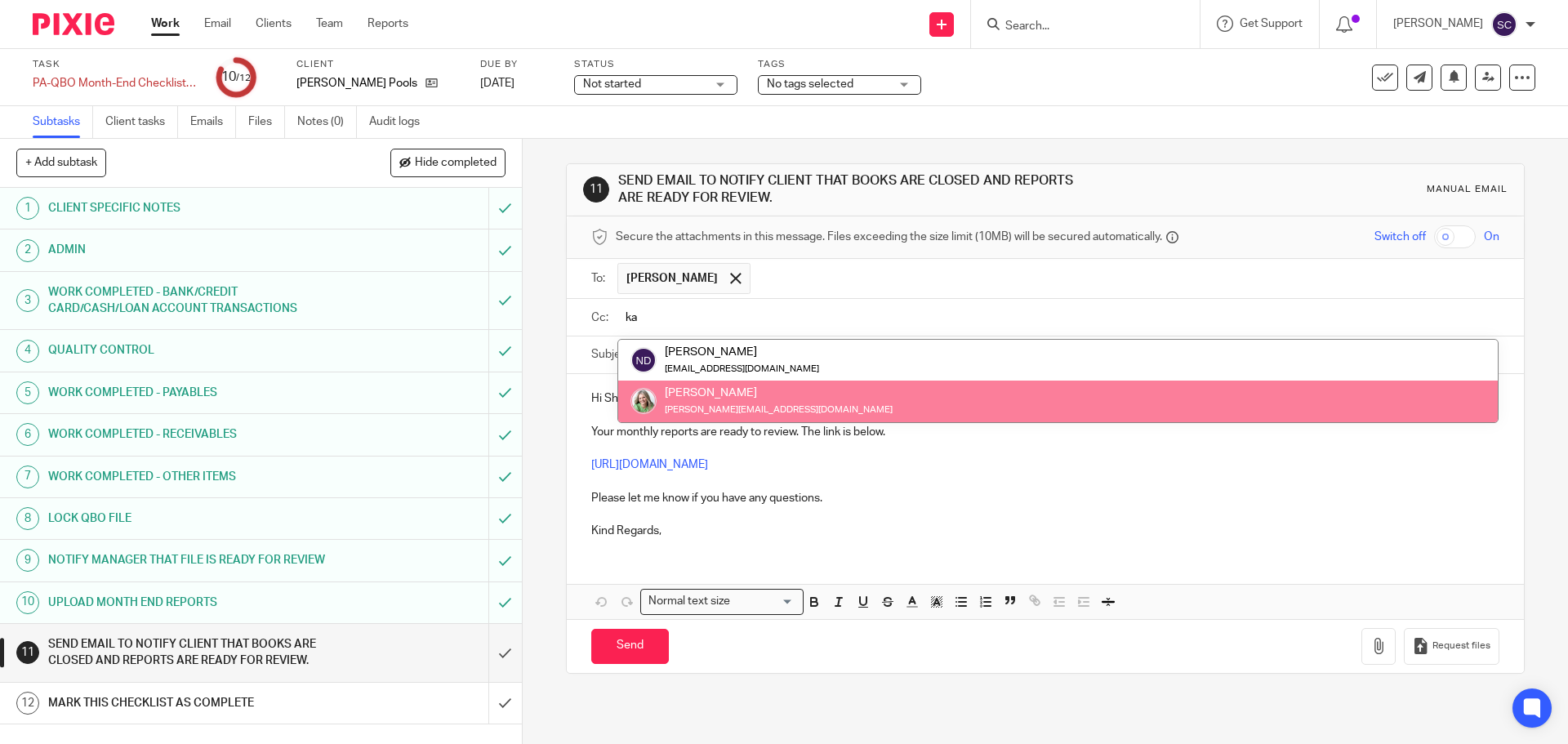
type input "ka"
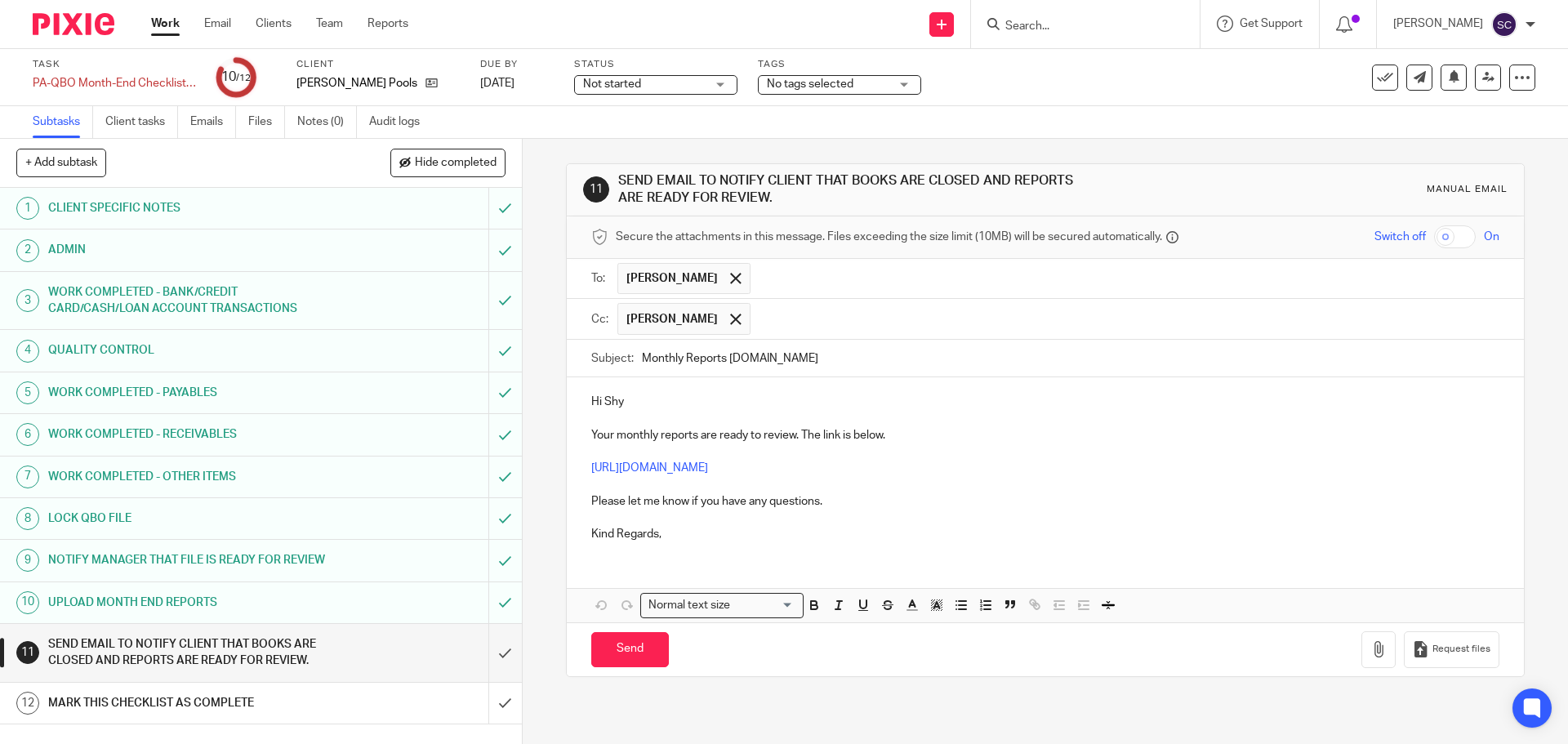
click at [642, 356] on input "Monthly Reports YYYY.MM" at bounding box center [1070, 358] width 857 height 37
drag, startPoint x: 749, startPoint y: 355, endPoint x: 828, endPoint y: 351, distance: 79.1
click at [828, 351] on input "BP - Monthly Reports YYYY.MM" at bounding box center [1070, 358] width 857 height 37
type input "BP - Monthly Reports 2025.08"
click at [652, 405] on p "Hi Shy" at bounding box center [1044, 401] width 908 height 16
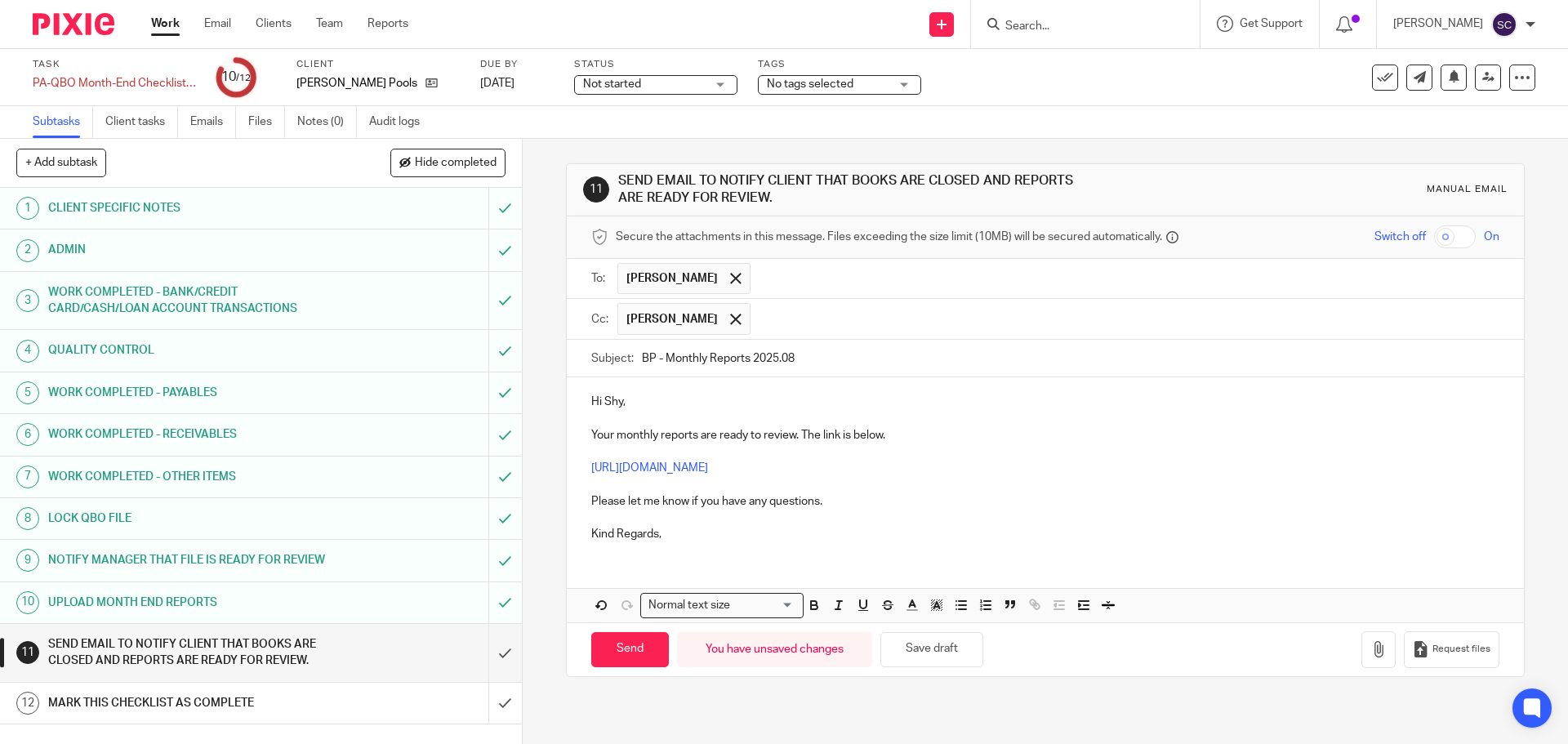
click at [669, 530] on p "Kind Regards," at bounding box center [1044, 533] width 908 height 16
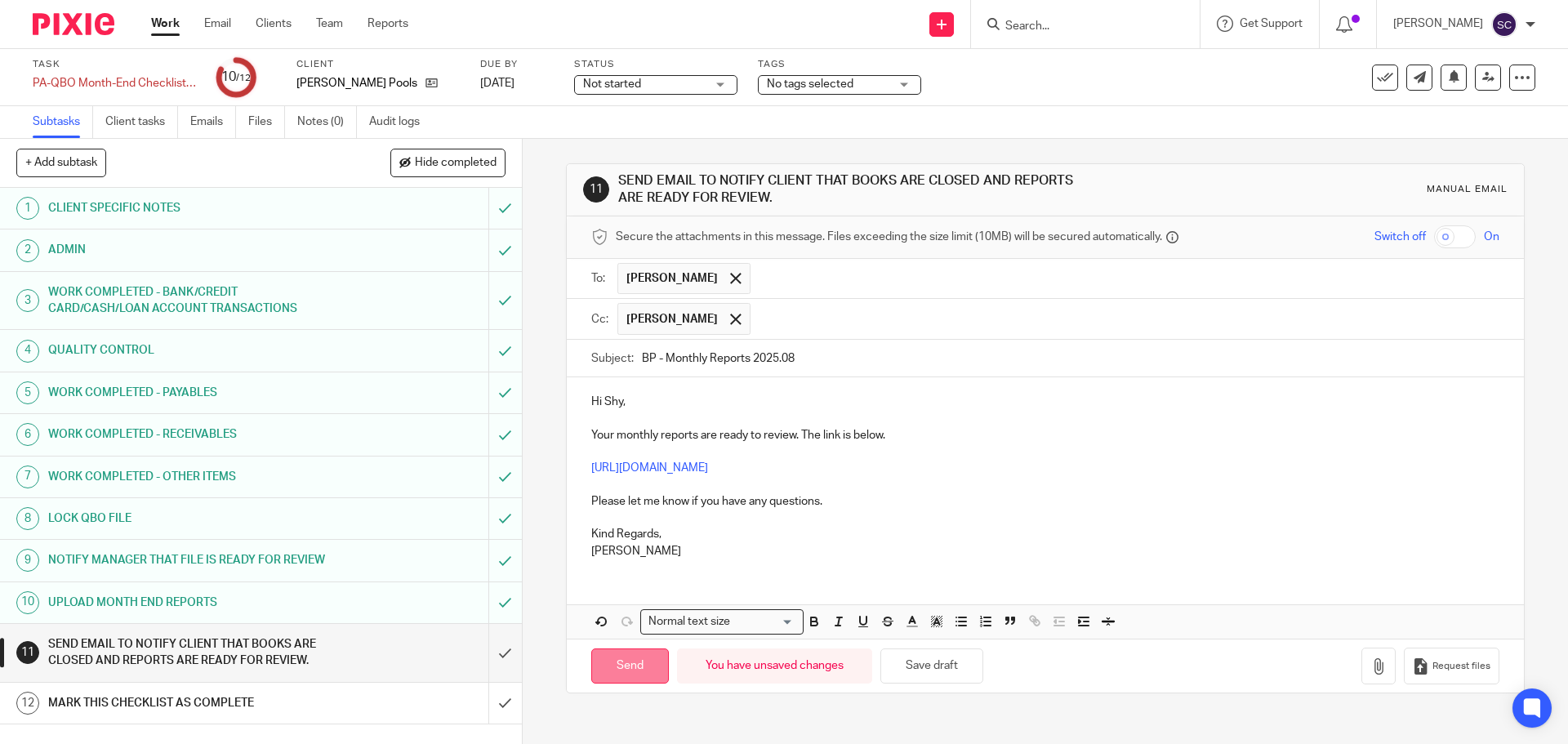
click at [620, 660] on input "Send" at bounding box center [630, 666] width 78 height 35
type input "Sent"
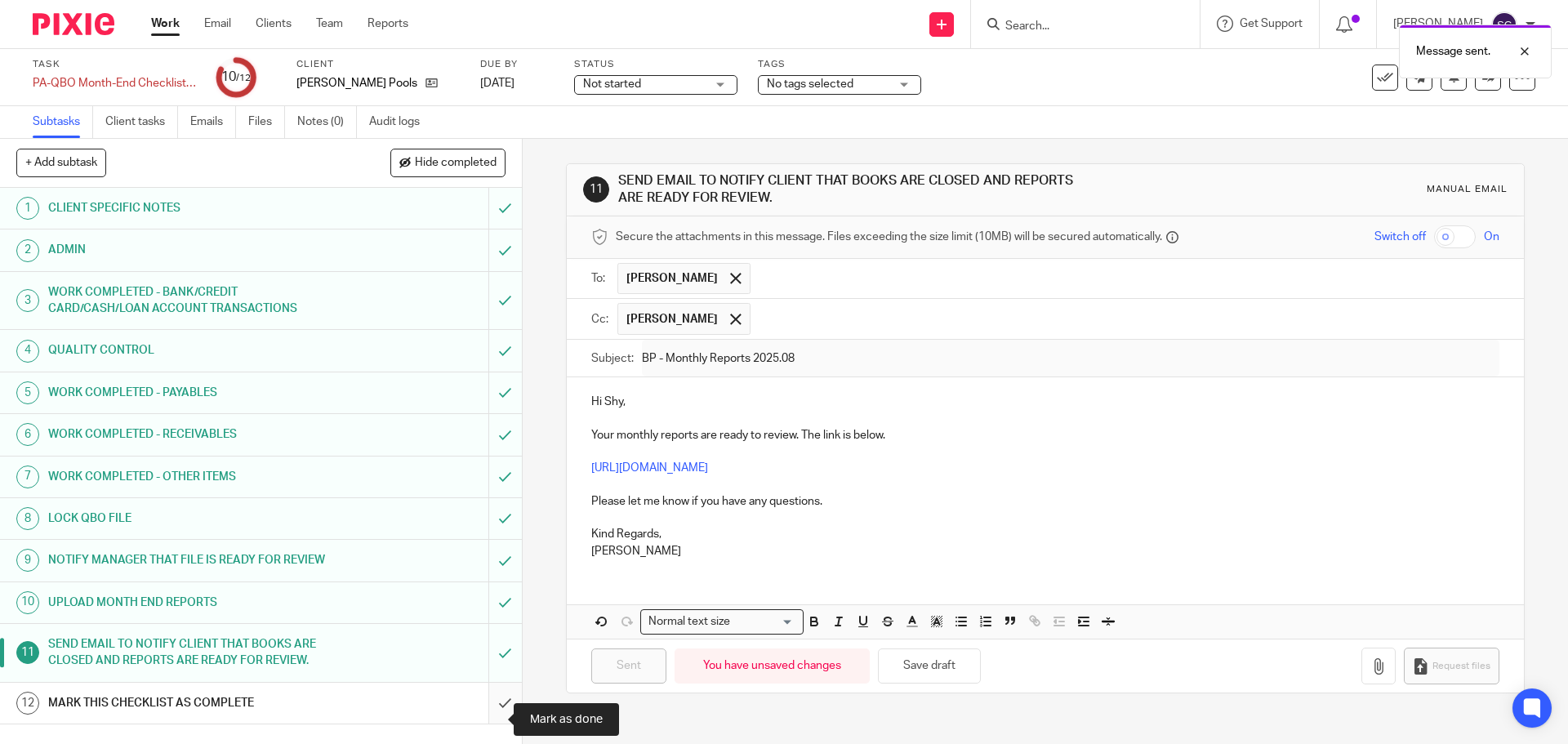
click at [485, 716] on input "submit" at bounding box center [261, 703] width 522 height 41
